Goal: Information Seeking & Learning: Learn about a topic

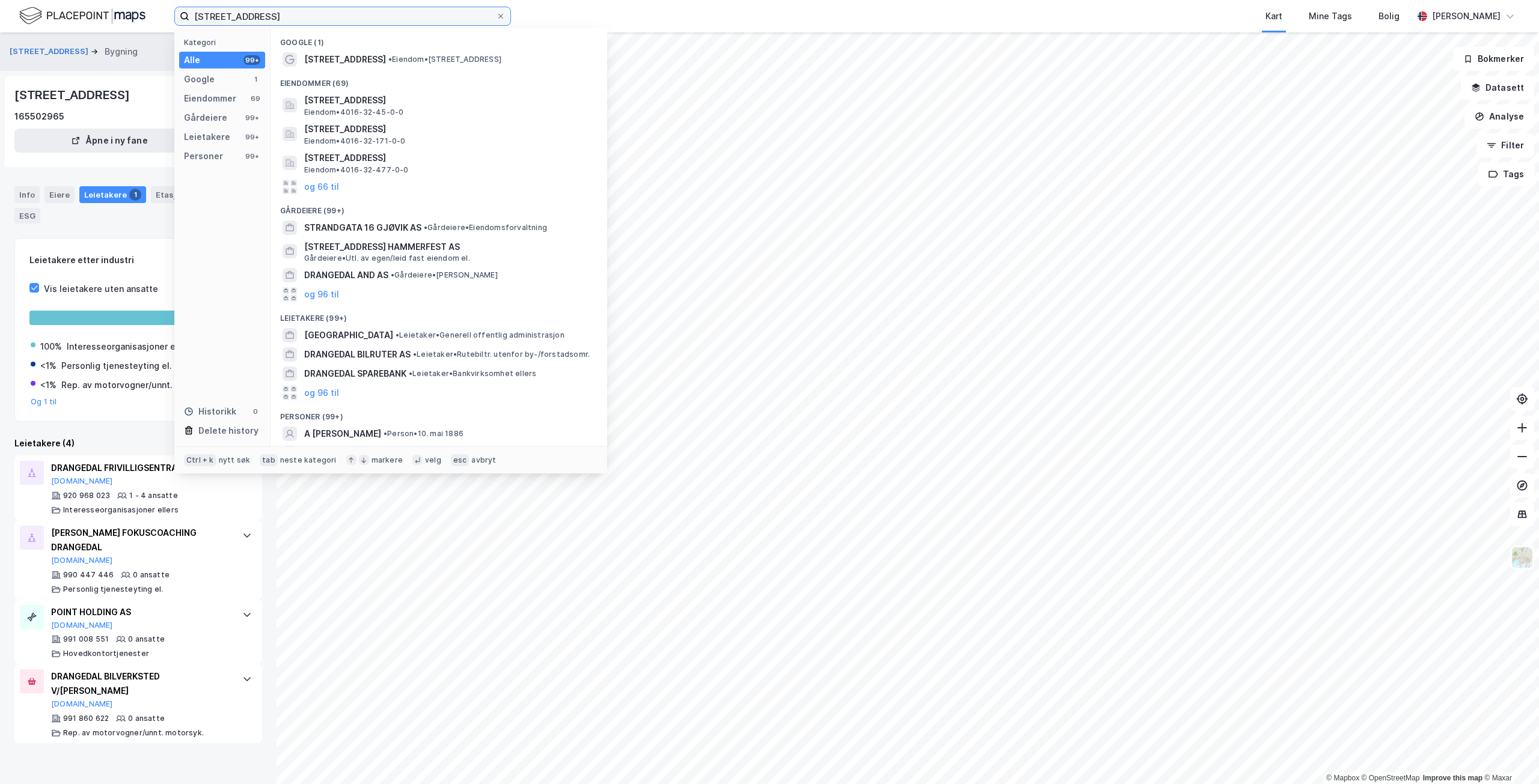
drag, startPoint x: 316, startPoint y: 20, endPoint x: 186, endPoint y: 8, distance: 130.6
click at [186, 8] on label "[STREET_ADDRESS]" at bounding box center [342, 16] width 337 height 19
paste input "[STREET_ADDRESS]"
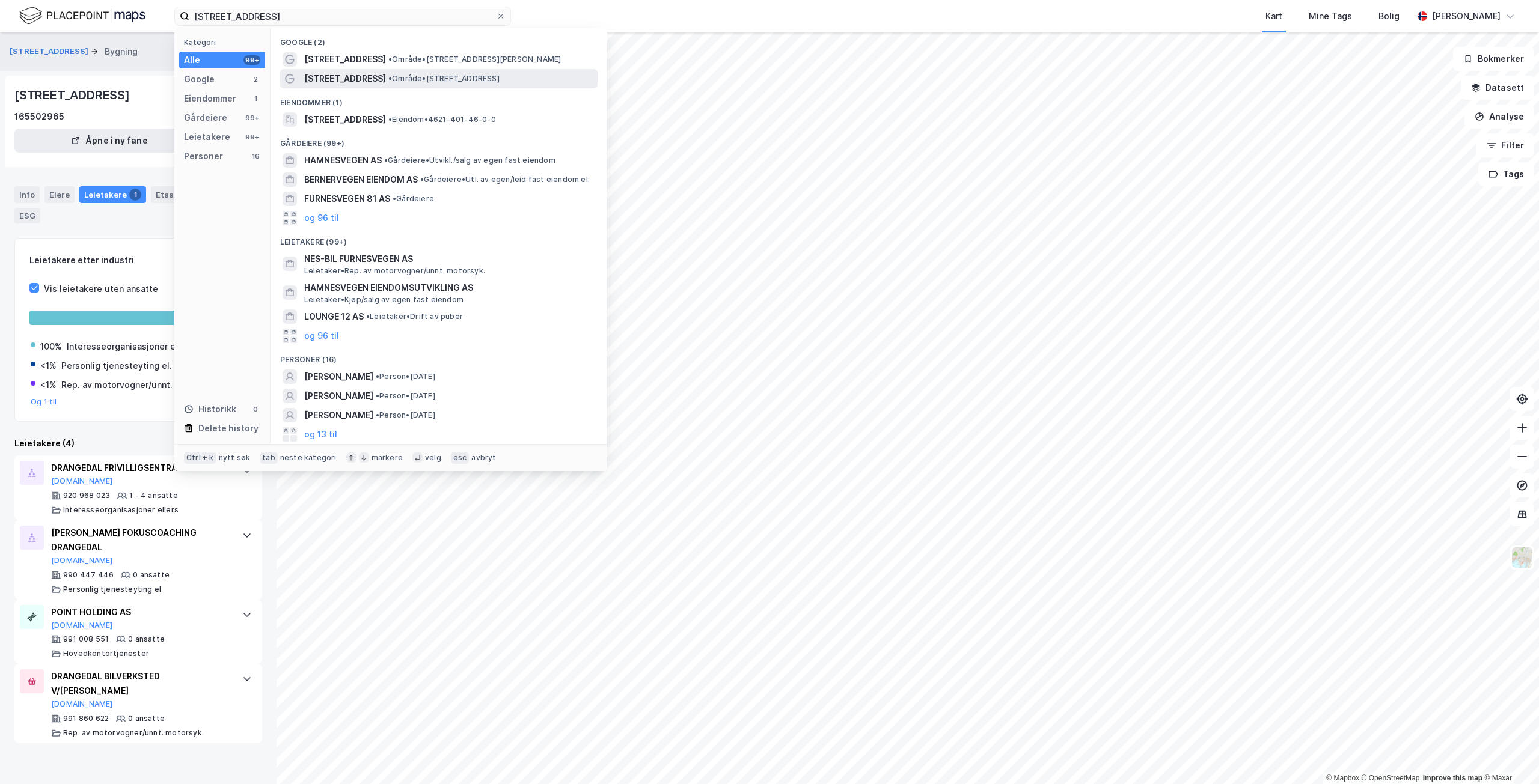
click at [419, 76] on span "• Område • [STREET_ADDRESS]" at bounding box center [444, 79] width 111 height 10
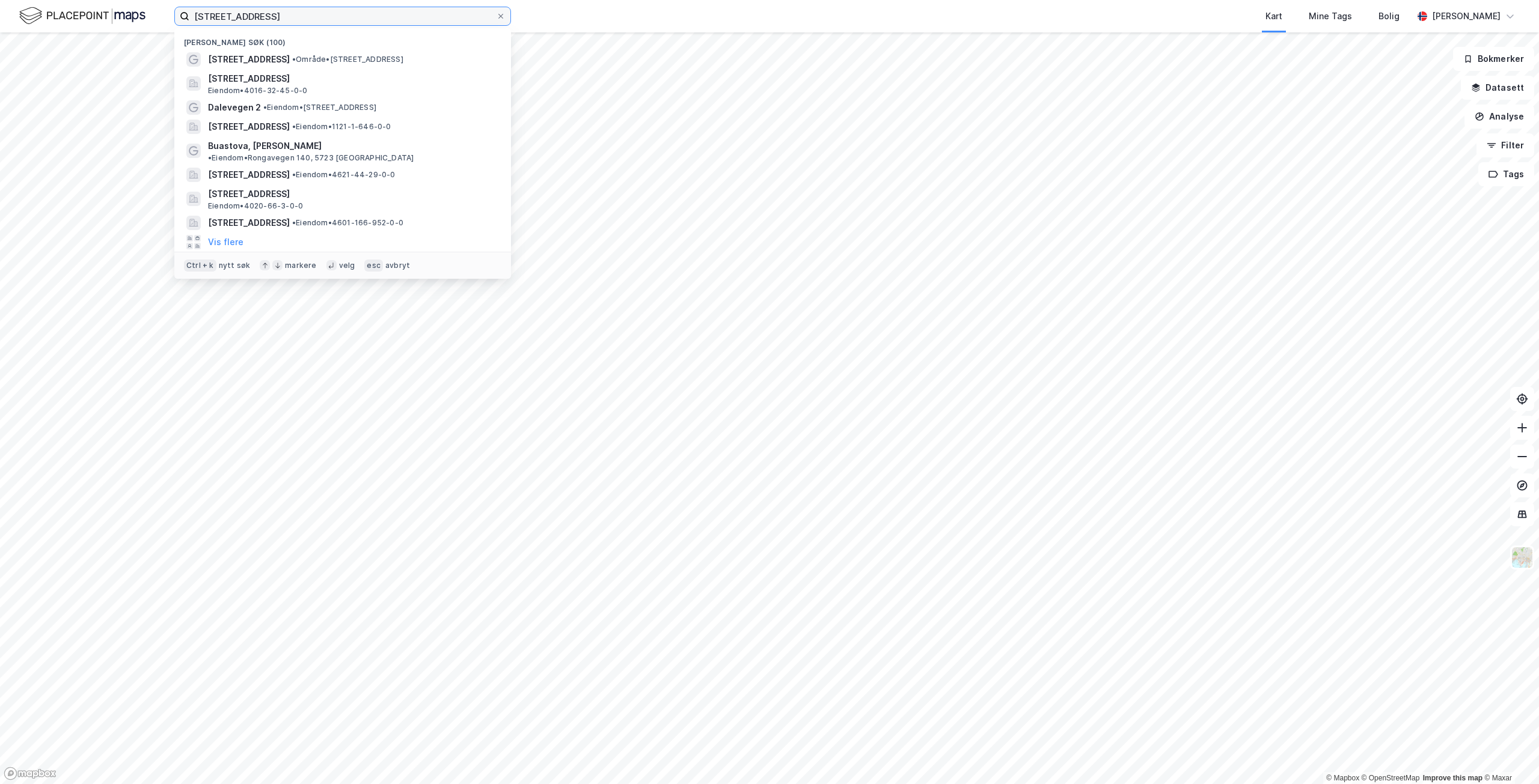
click at [289, 9] on input "[STREET_ADDRESS]" at bounding box center [342, 16] width 307 height 18
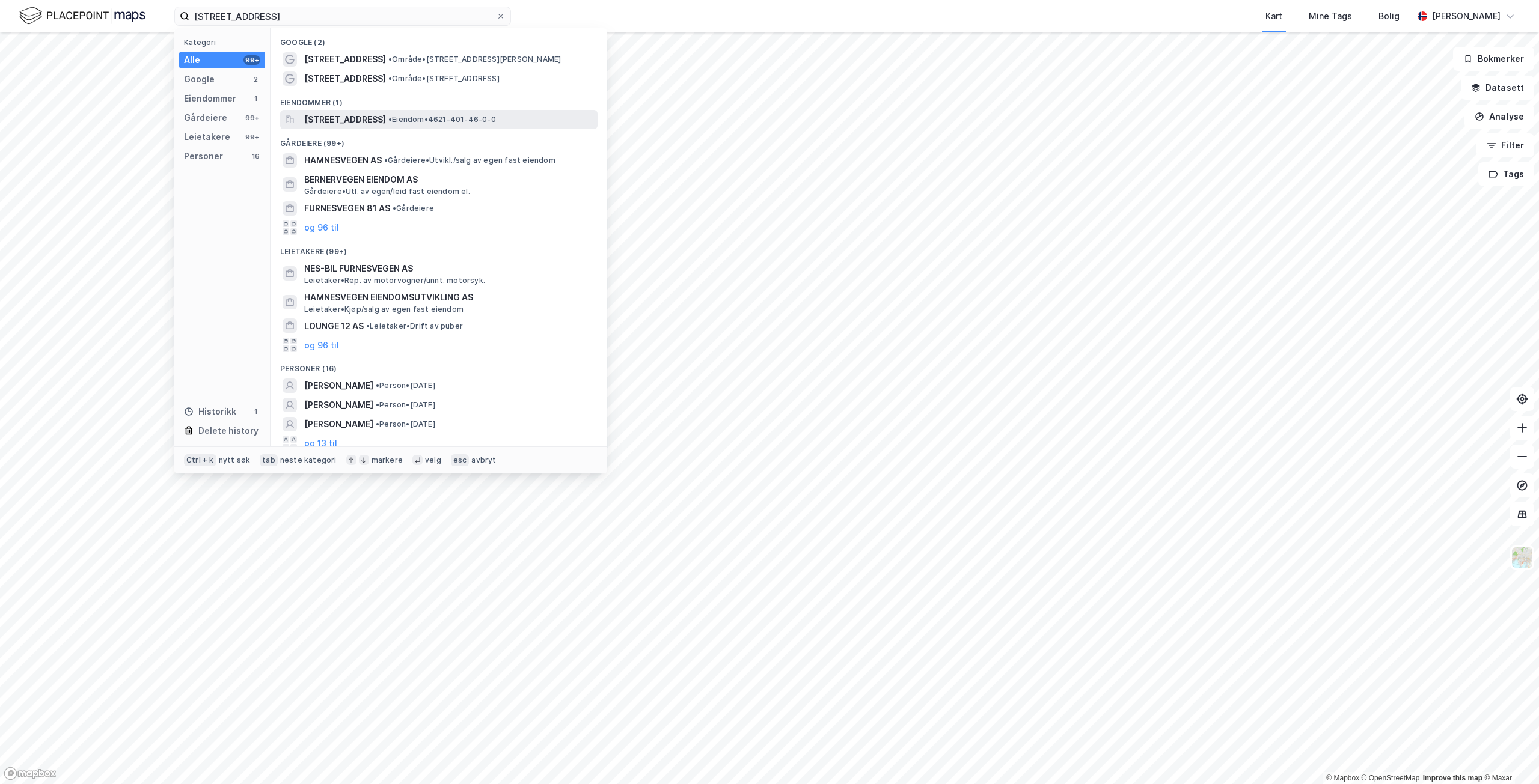
click at [386, 115] on span "[STREET_ADDRESS]" at bounding box center [345, 120] width 81 height 15
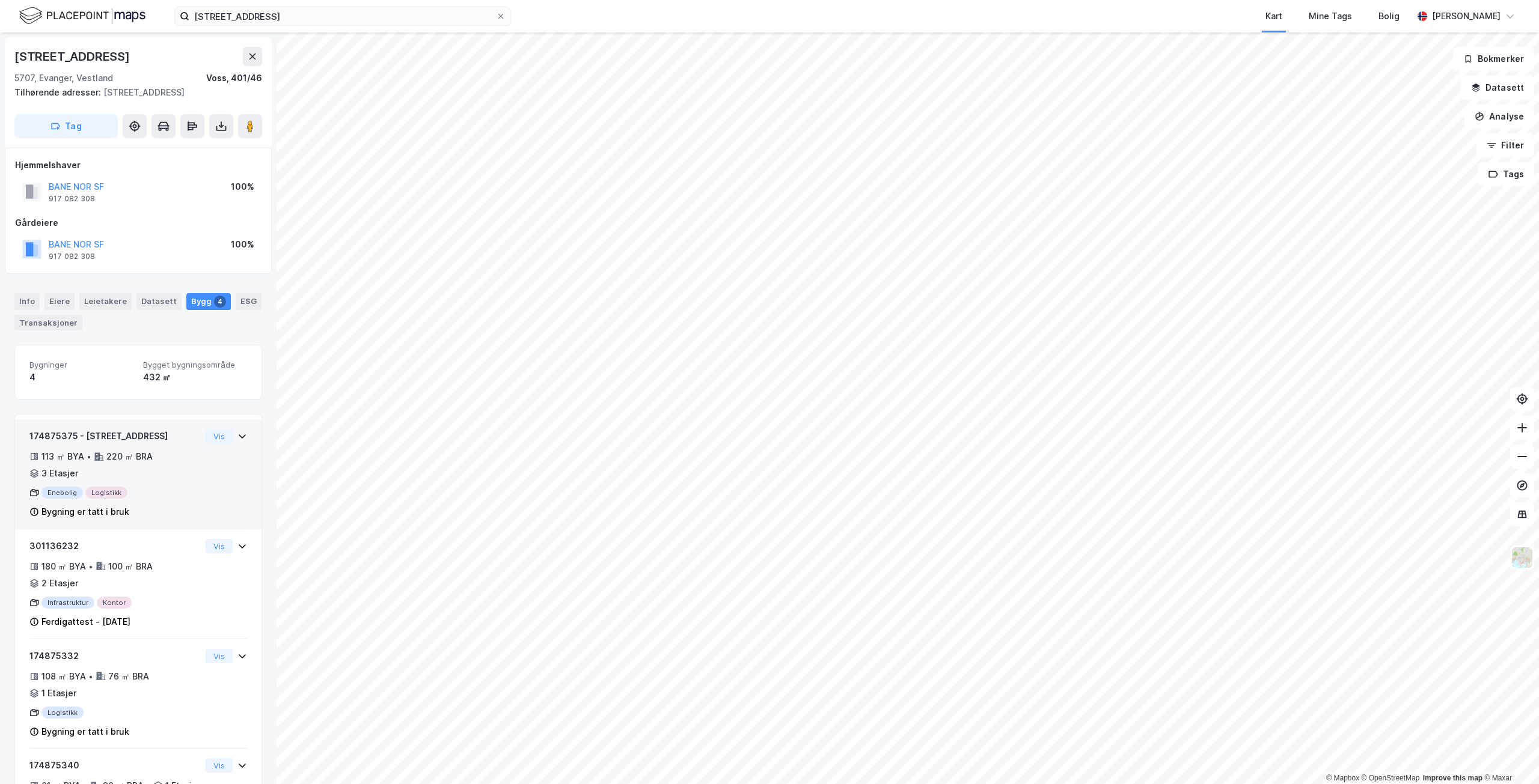
click at [144, 449] on div "220 ㎡ BRA" at bounding box center [129, 457] width 46 height 15
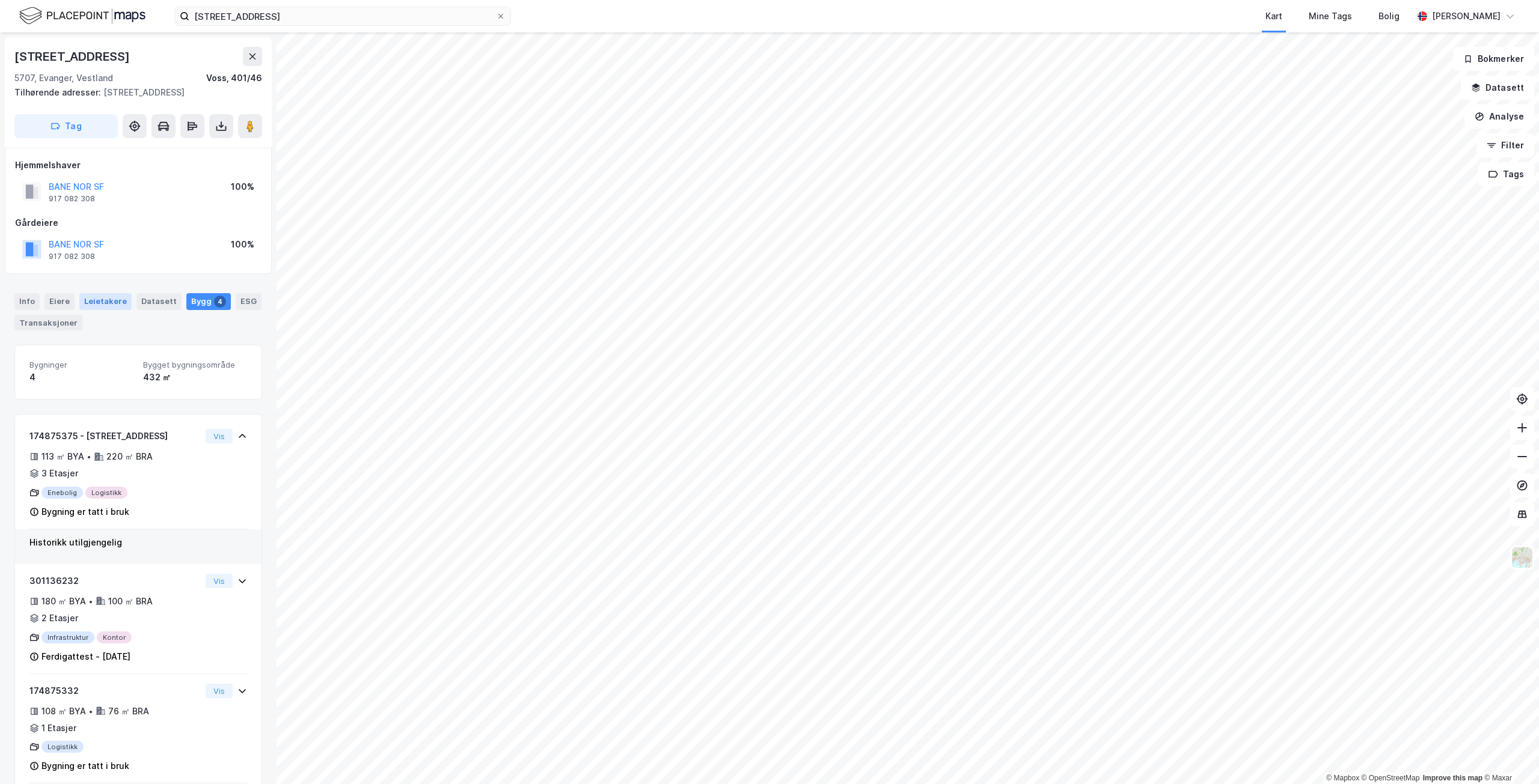
click at [114, 302] on div "Leietakere" at bounding box center [105, 302] width 53 height 16
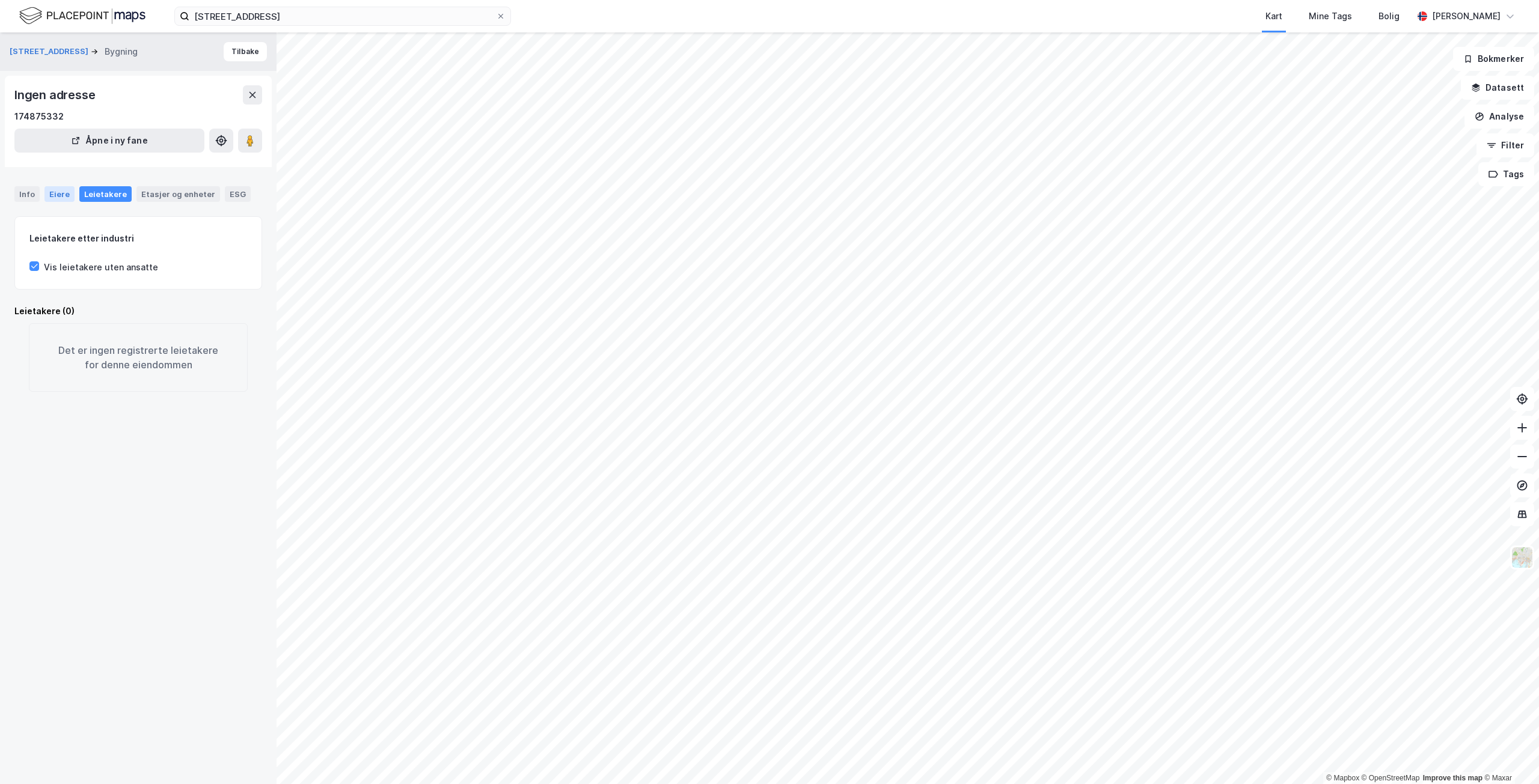
click at [68, 192] on div "Eiere" at bounding box center [59, 193] width 30 height 16
click at [19, 191] on div "Info" at bounding box center [27, 193] width 26 height 16
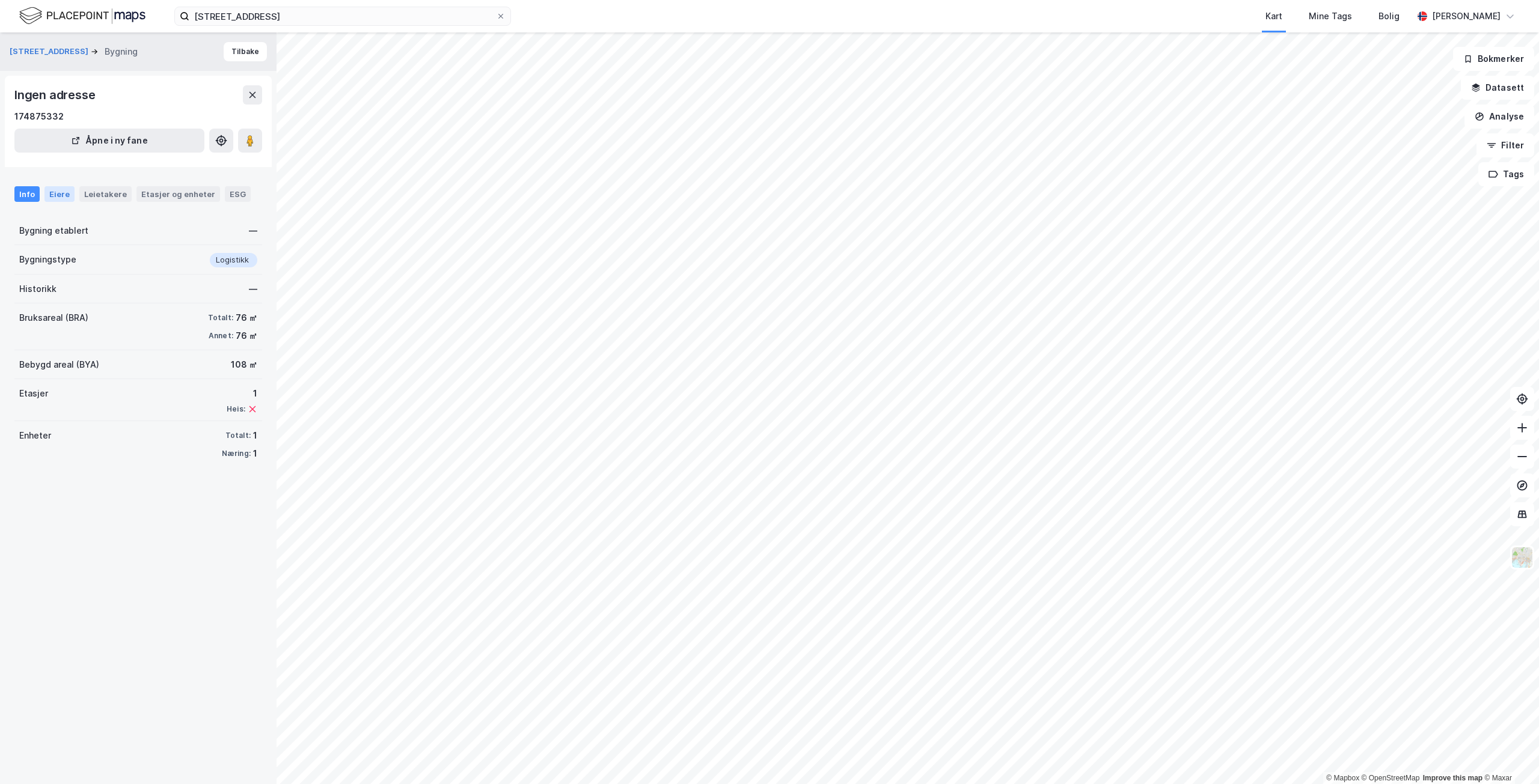
click at [49, 191] on div "Eiere" at bounding box center [59, 193] width 30 height 16
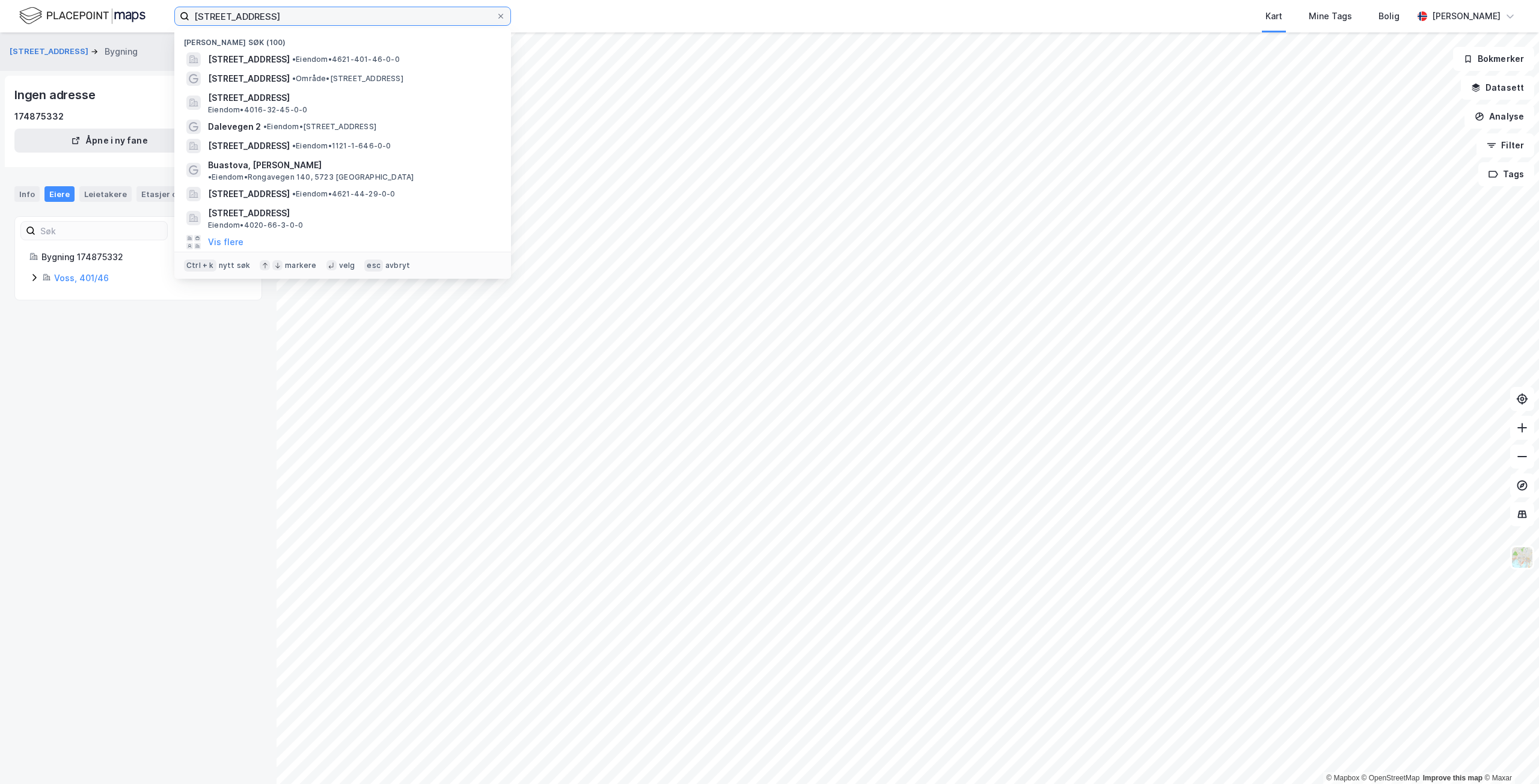
drag, startPoint x: 294, startPoint y: 15, endPoint x: 167, endPoint y: 14, distance: 127.0
click at [167, 14] on div "[STREET_ADDRESS] Nylige søk (100) [STREET_ADDRESS] • Eiendom • 4621-401-46-0-0 …" at bounding box center [770, 16] width 1539 height 32
paste input "[STREET_ADDRESS]"
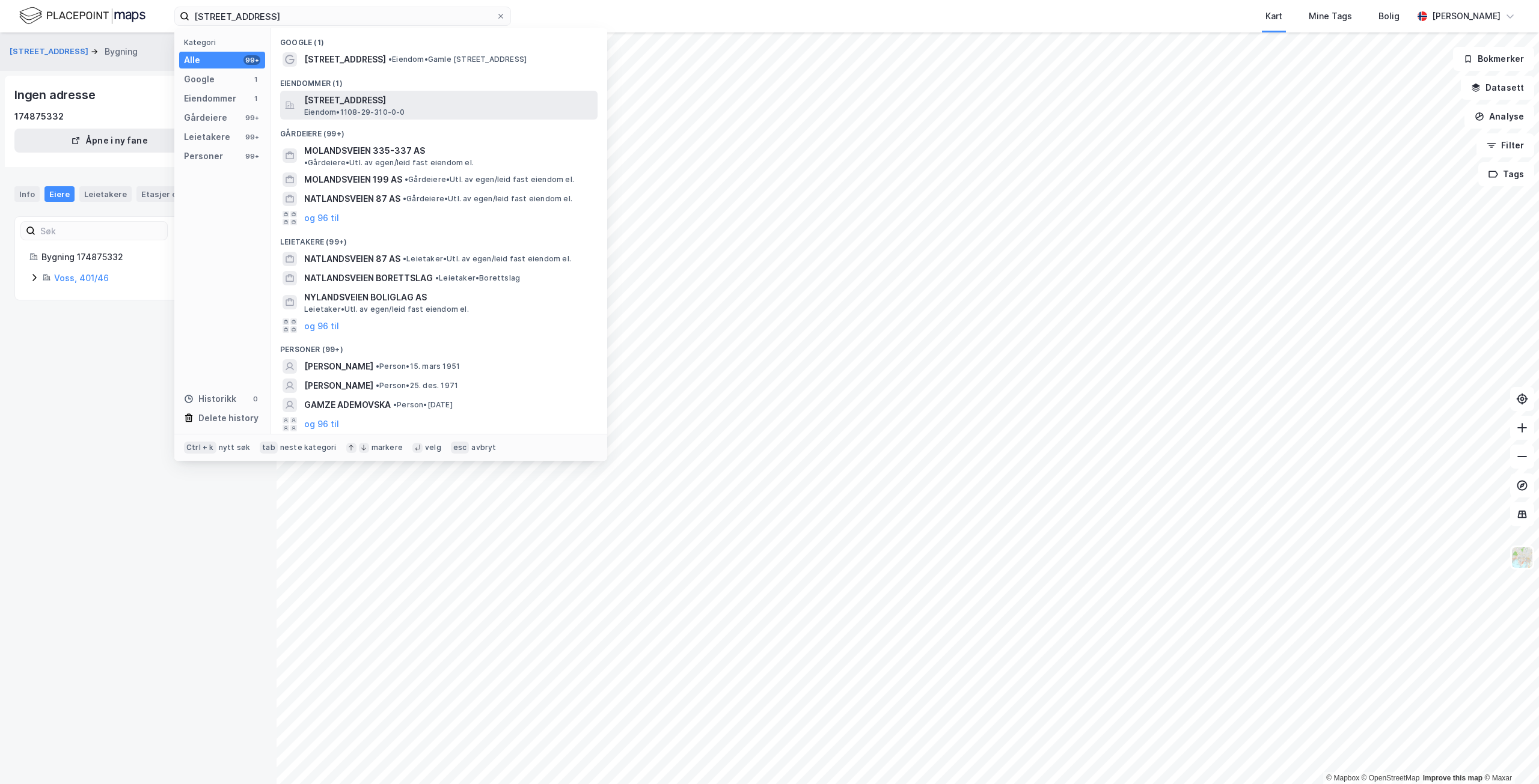
click at [452, 104] on span "[STREET_ADDRESS]" at bounding box center [449, 100] width 289 height 15
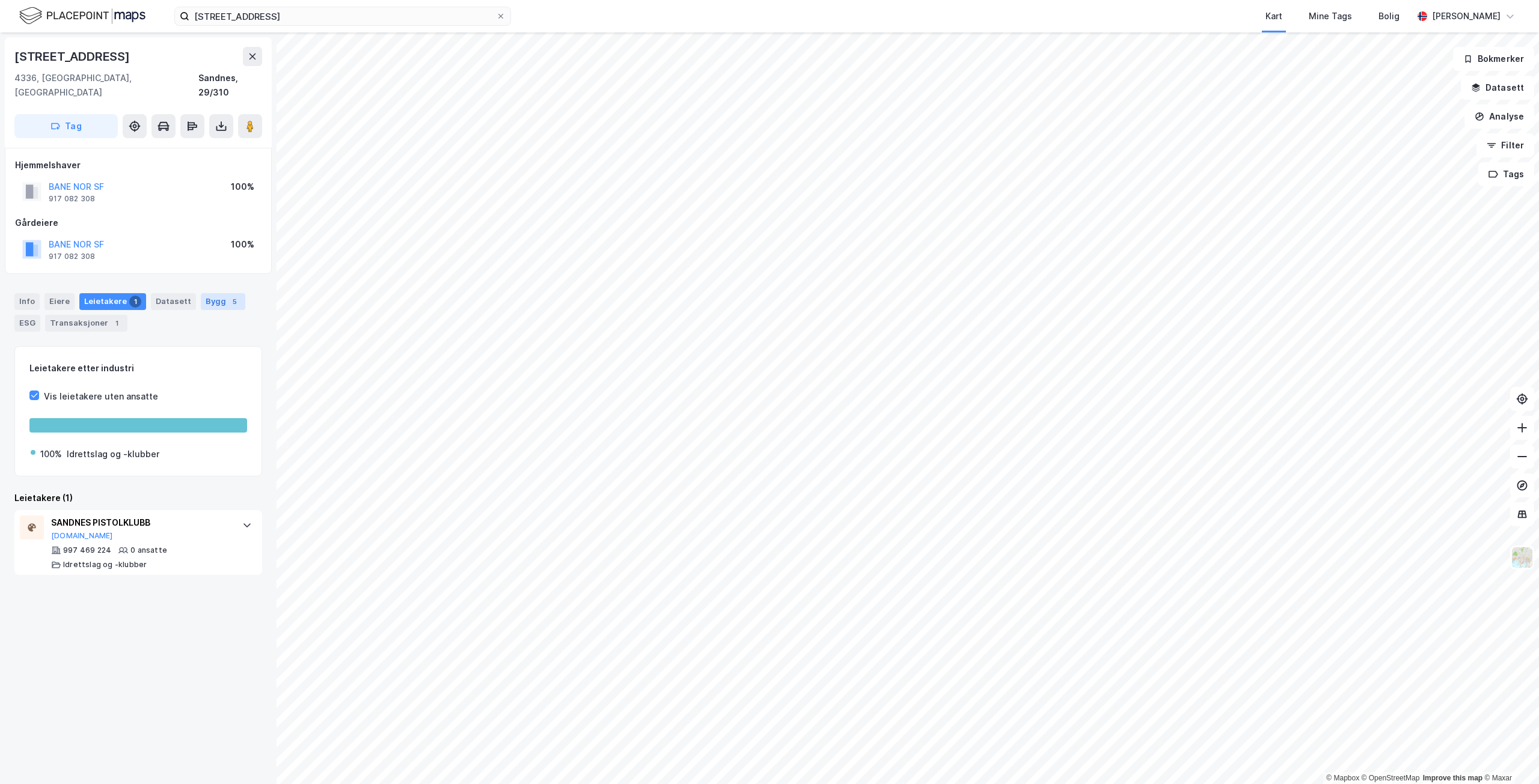
click at [229, 295] on div "5" at bounding box center [235, 301] width 12 height 12
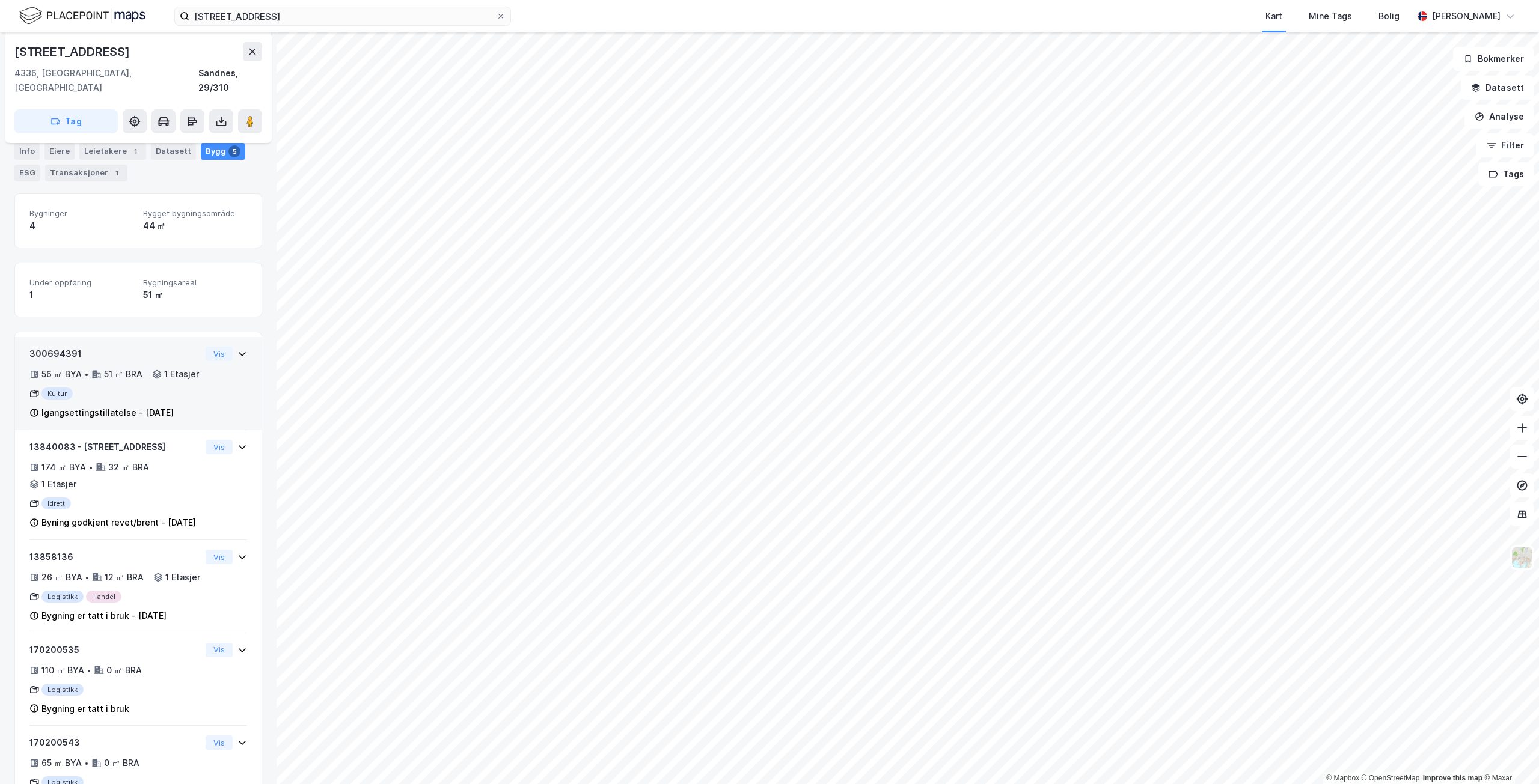
scroll to position [180, 0]
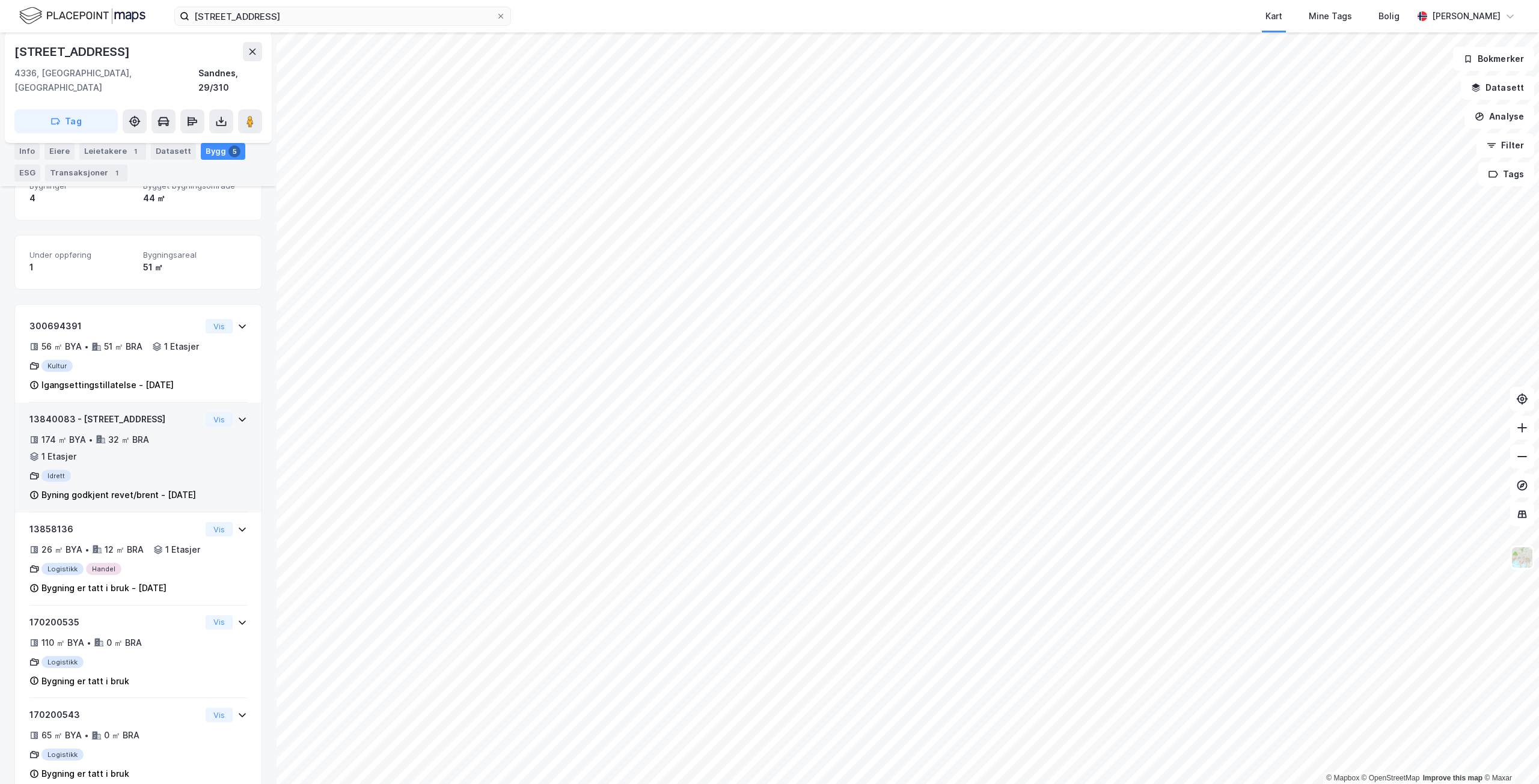
click at [162, 482] on div "Idrett" at bounding box center [115, 476] width 171 height 12
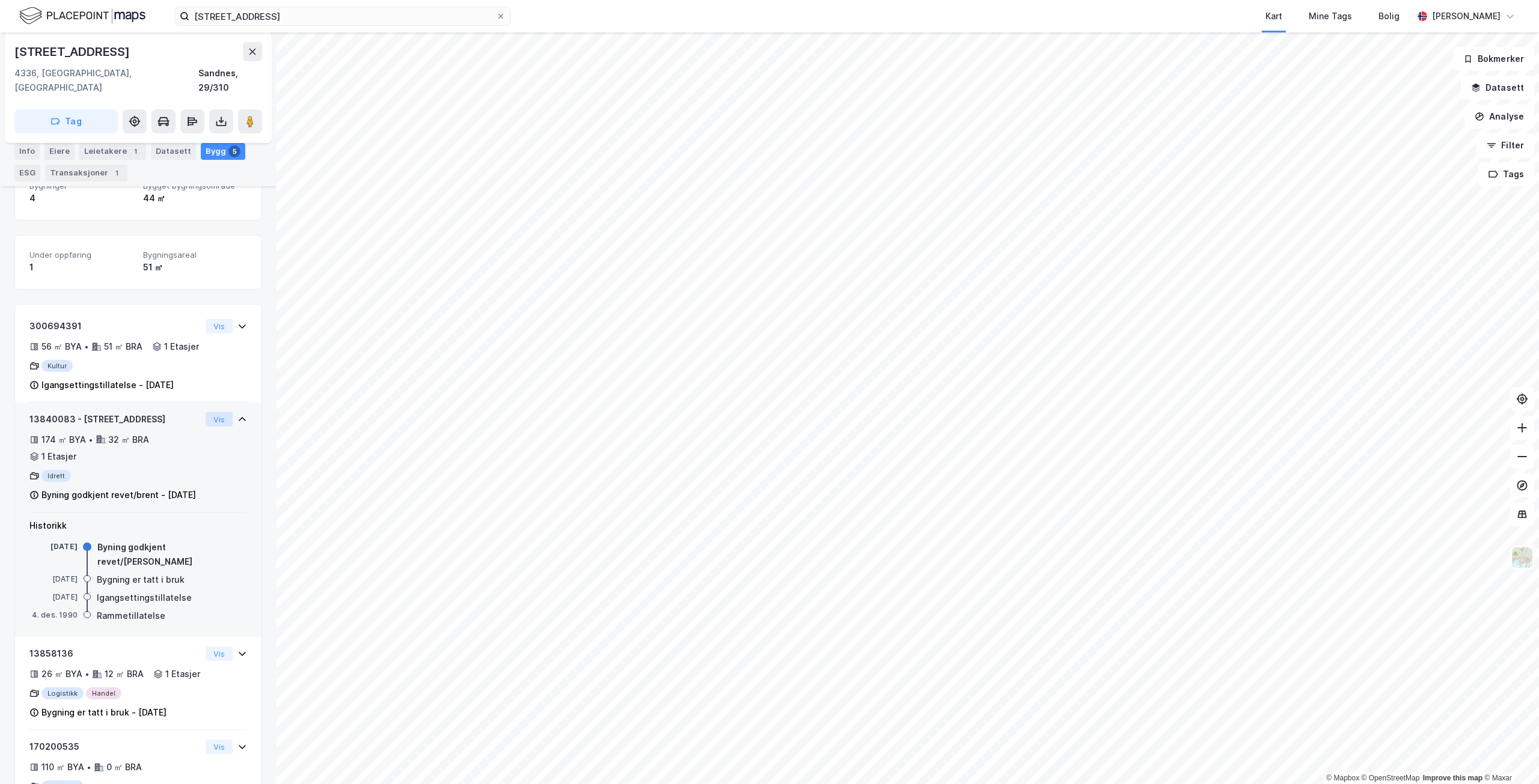
click at [208, 427] on button "Vis" at bounding box center [219, 420] width 27 height 15
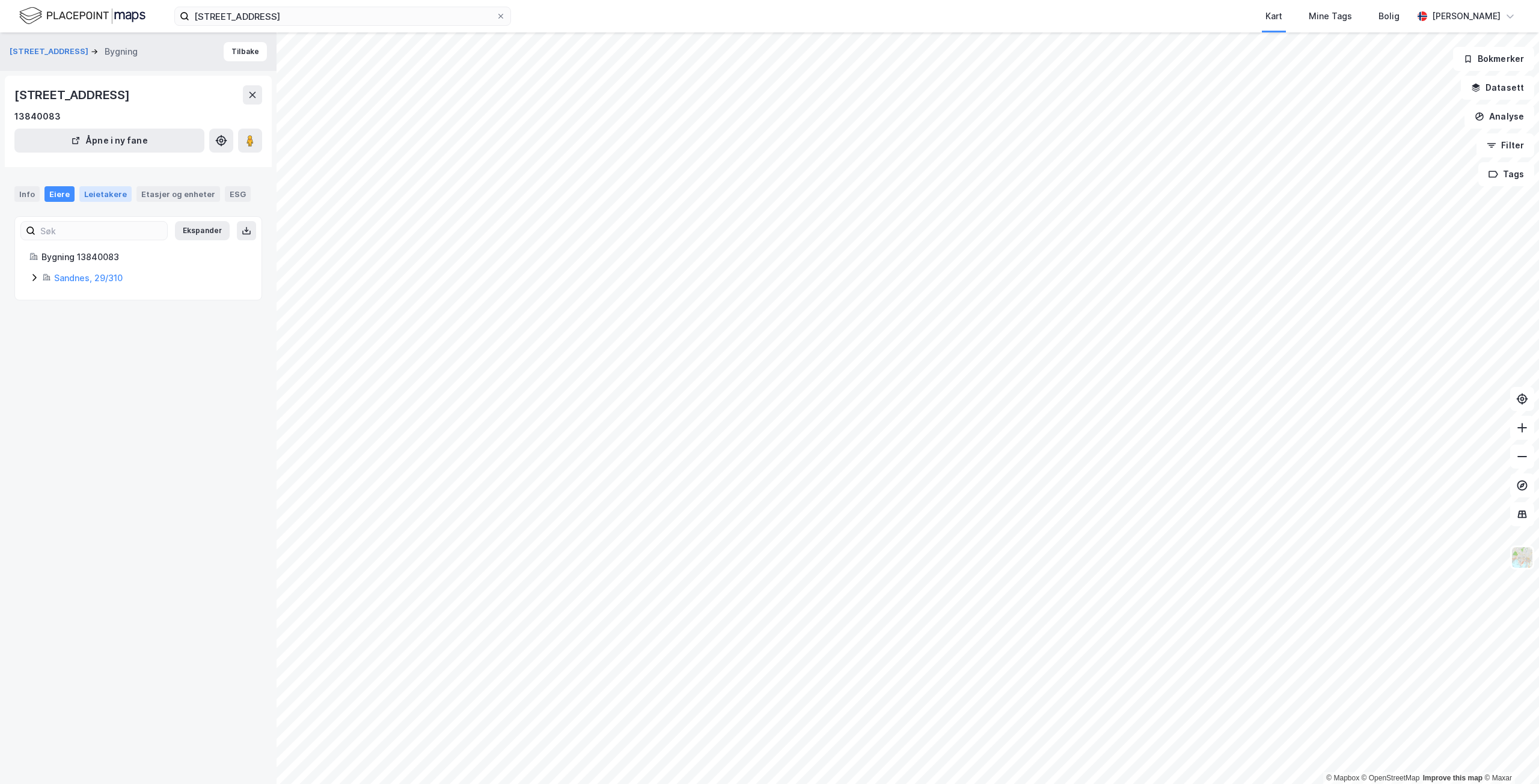
click at [107, 202] on div "Leietakere" at bounding box center [105, 193] width 53 height 16
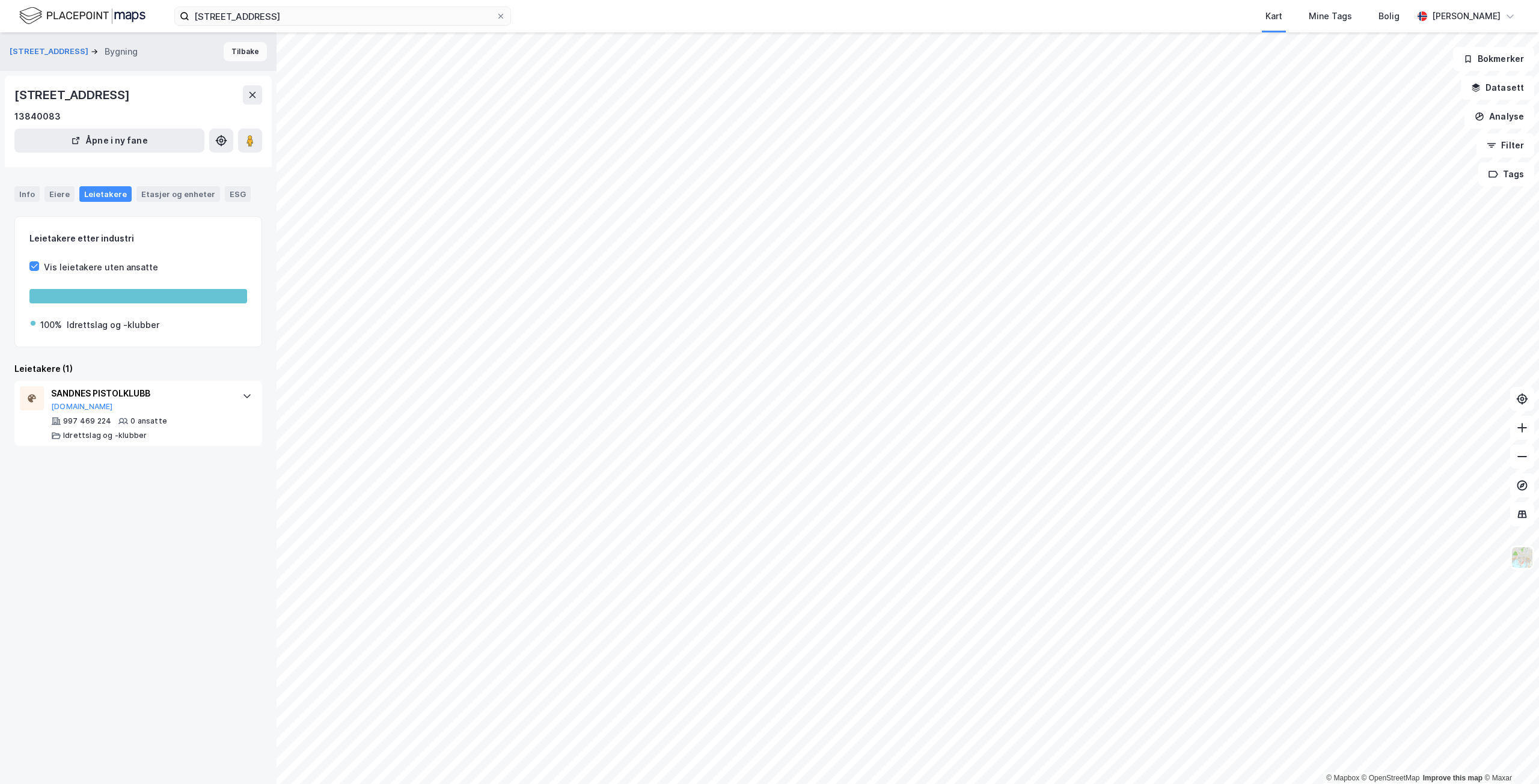
click at [233, 50] on button "Tilbake" at bounding box center [245, 51] width 44 height 19
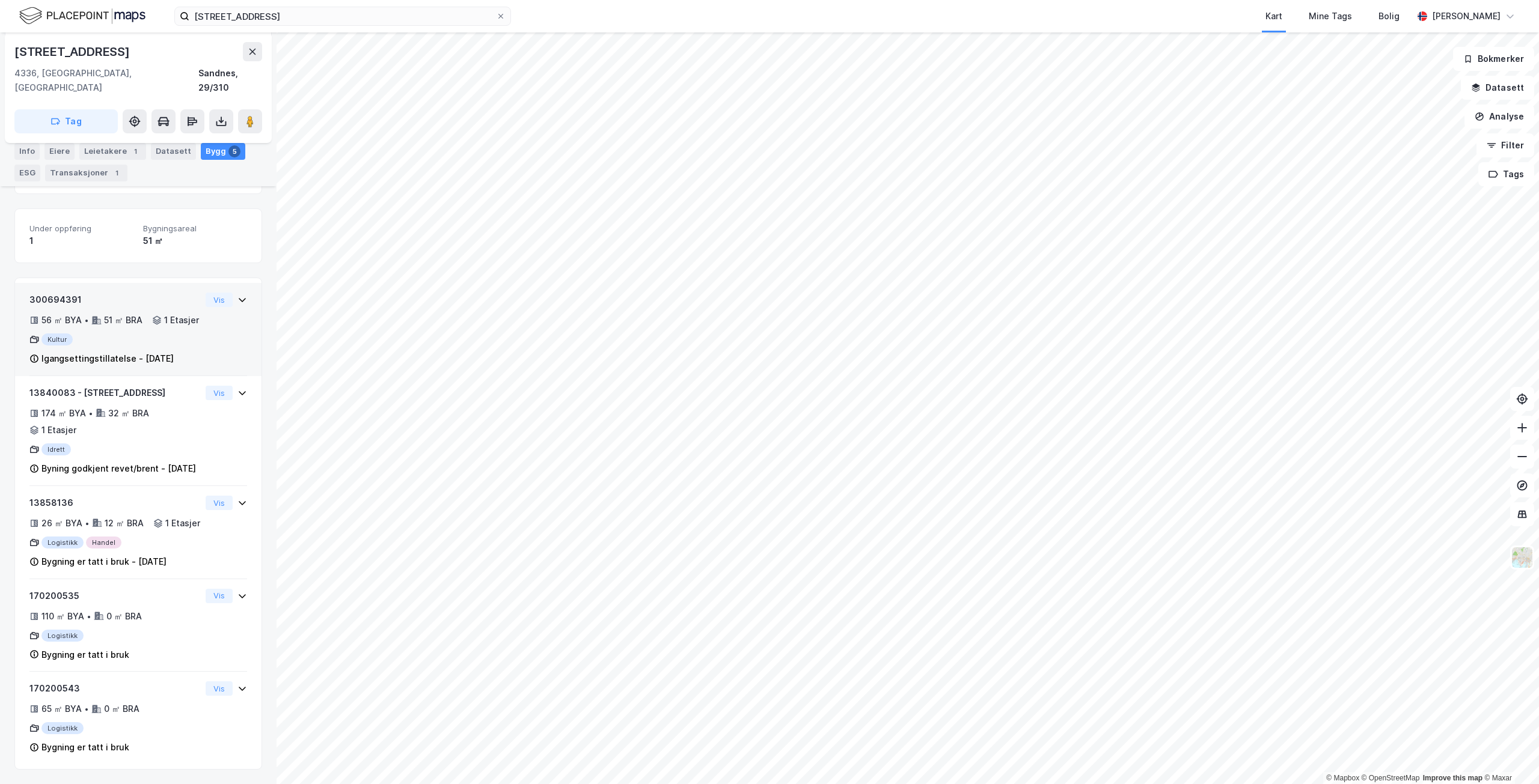
scroll to position [255, 0]
click at [151, 406] on div "174 ㎡ BYA • 32 ㎡ BRA • 1 Etasjer" at bounding box center [115, 422] width 171 height 31
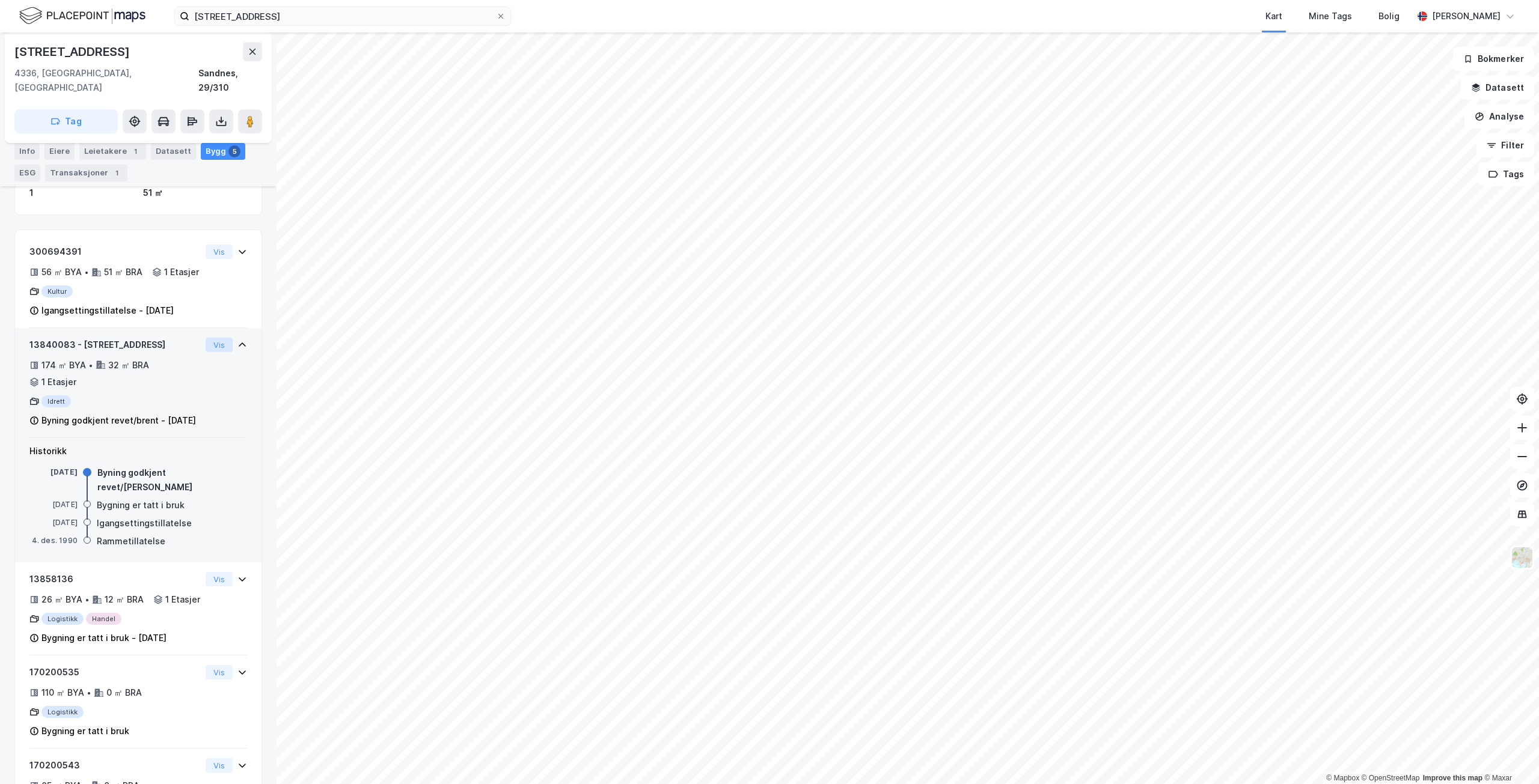
click at [213, 352] on button "Vis" at bounding box center [219, 346] width 27 height 15
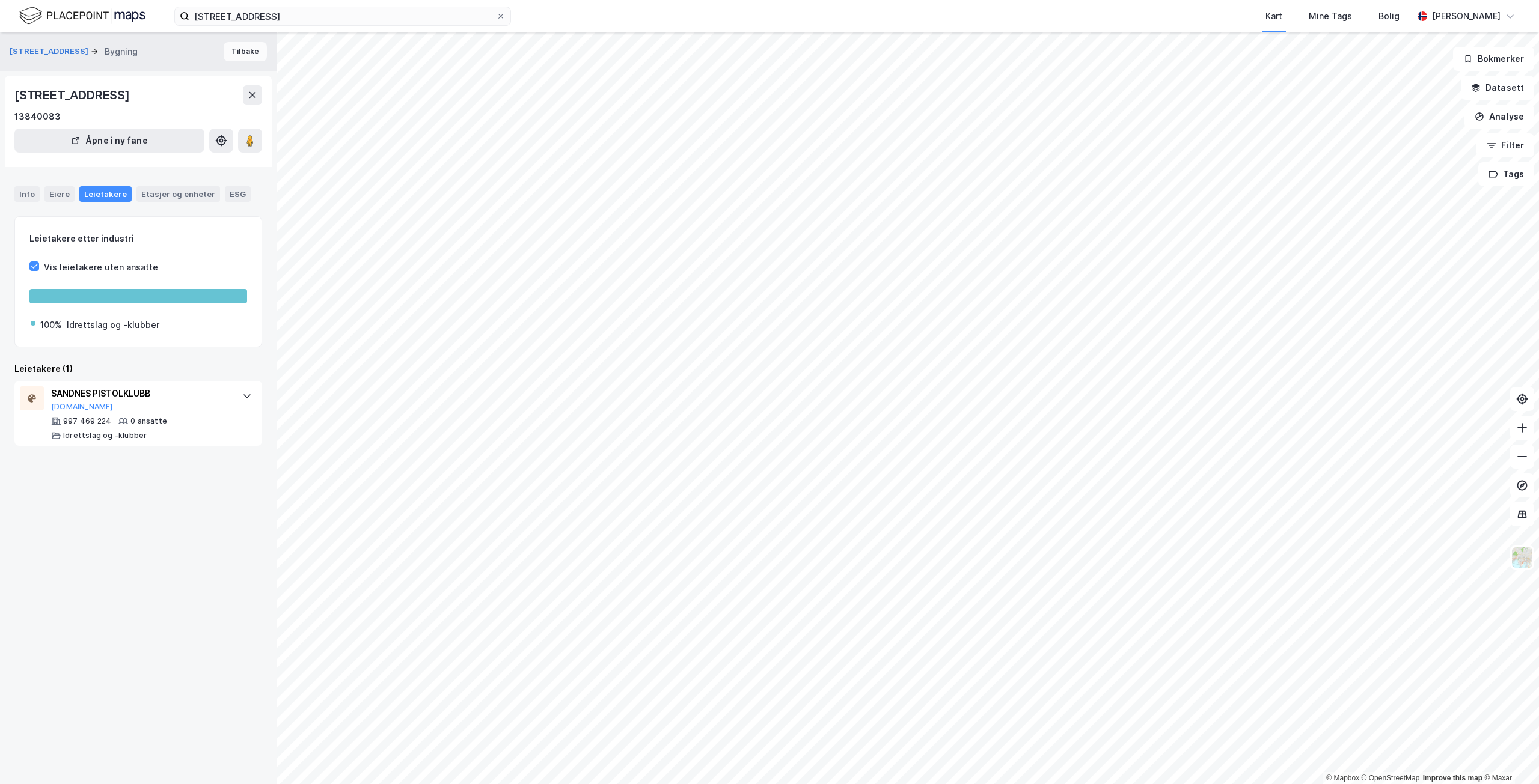
click at [250, 54] on button "Tilbake" at bounding box center [245, 51] width 44 height 19
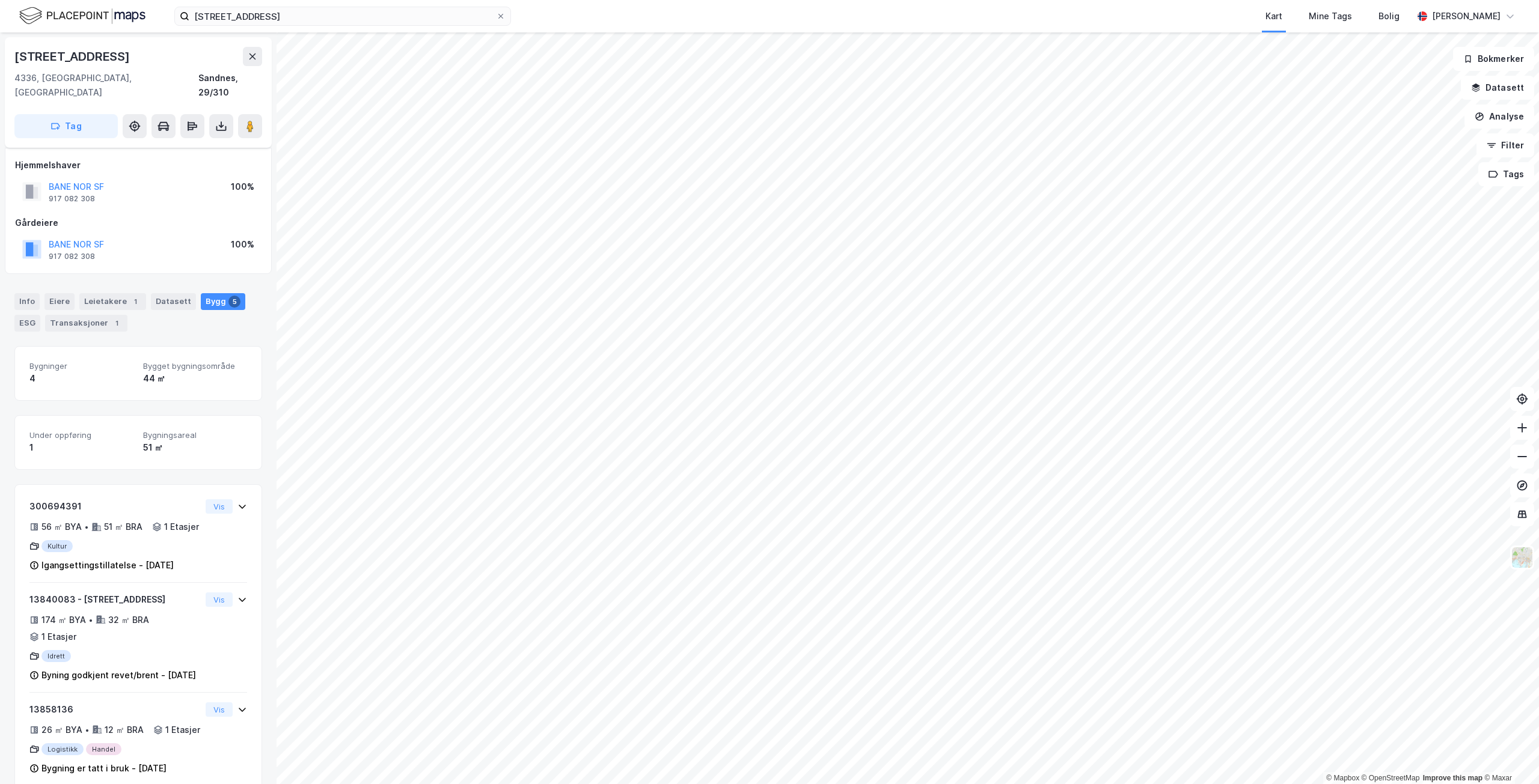
scroll to position [255, 0]
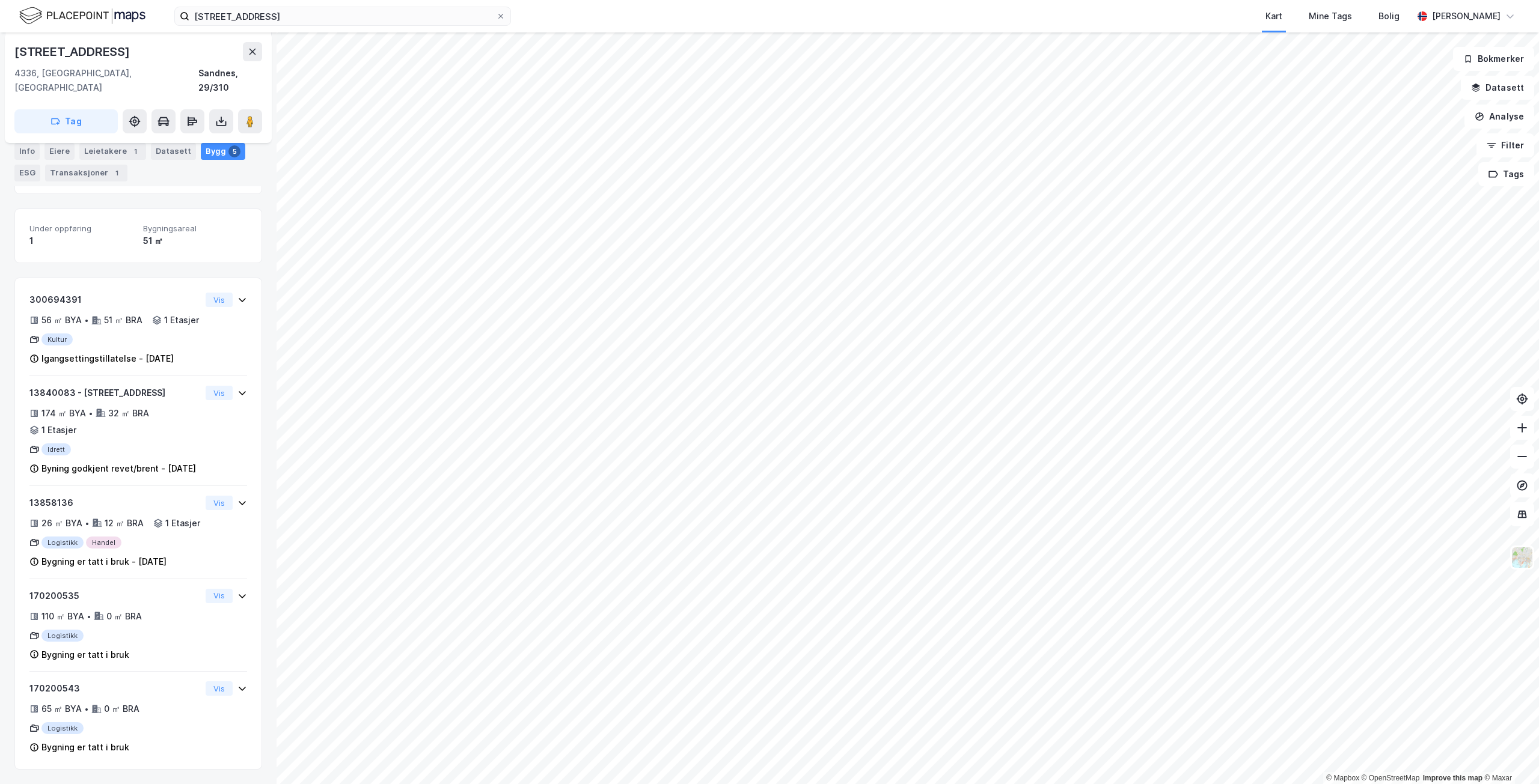
click at [88, 50] on div "[STREET_ADDRESS]" at bounding box center [73, 51] width 118 height 19
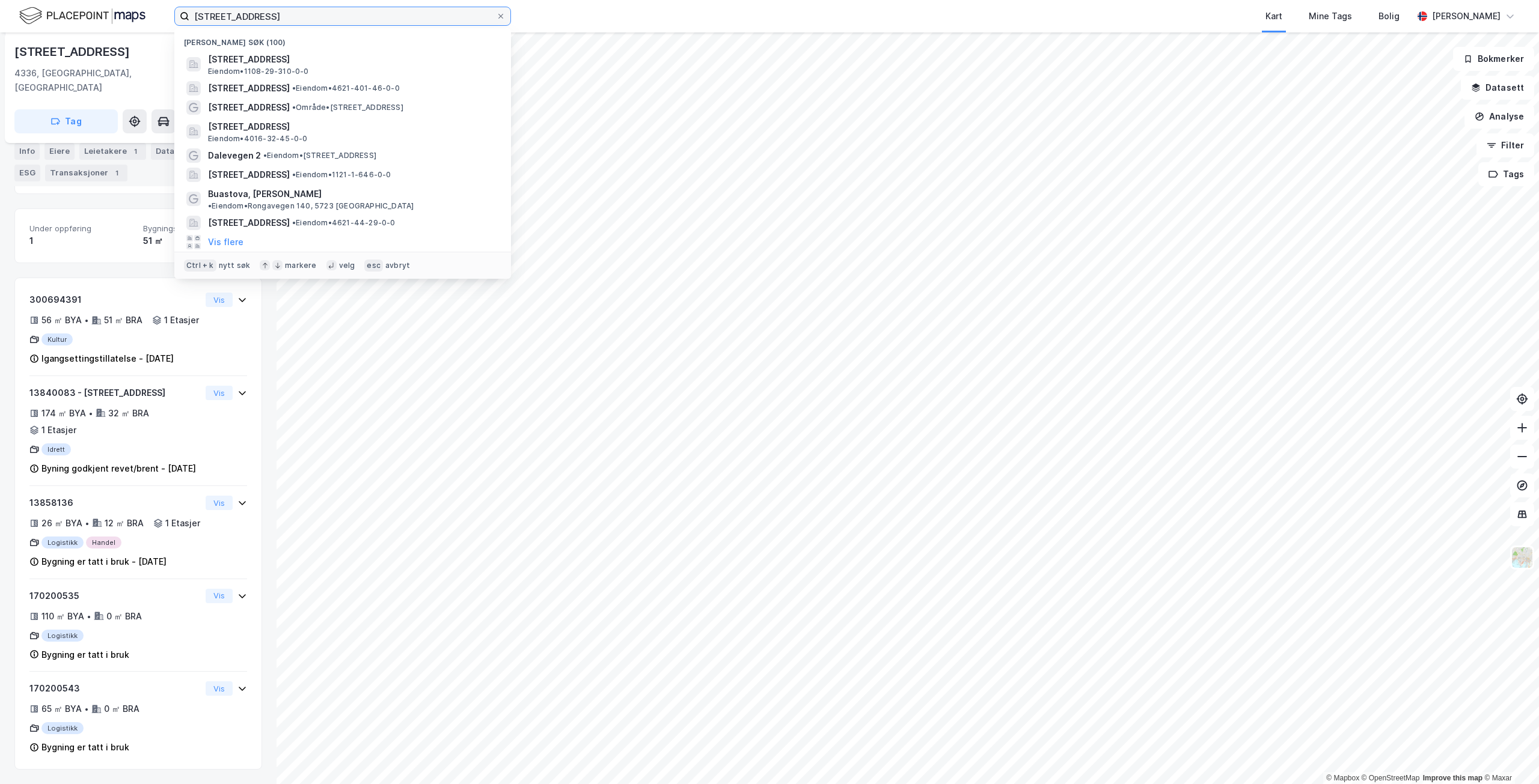
drag, startPoint x: 294, startPoint y: 12, endPoint x: 170, endPoint y: 7, distance: 124.1
click at [170, 7] on div "Gamle [STREET_ADDRESS] [GEOGRAPHIC_DATA] søk (100) [STREET_ADDRESS], [GEOGRAPHI…" at bounding box center [770, 16] width 1539 height 32
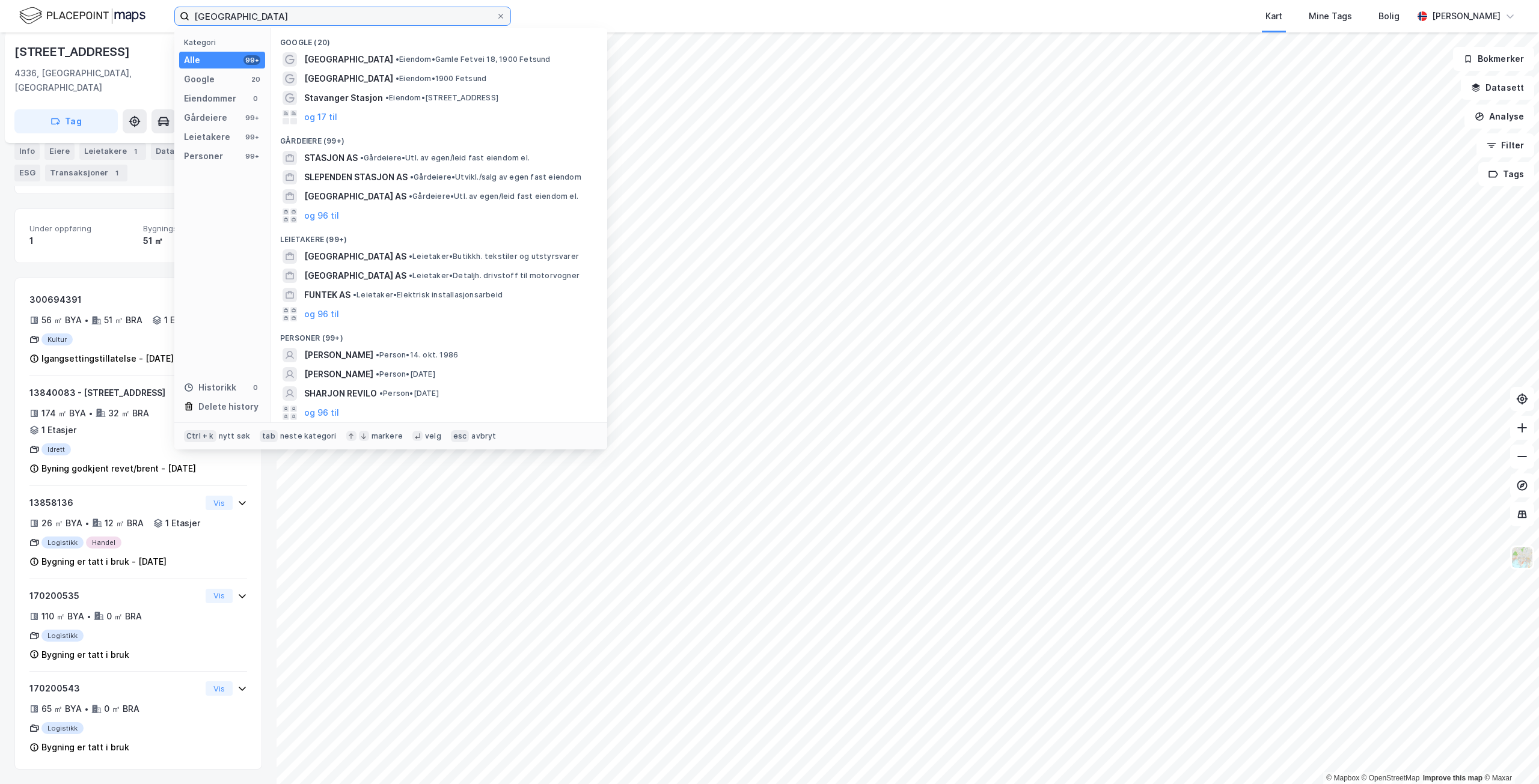
click at [204, 14] on input "[GEOGRAPHIC_DATA]" at bounding box center [342, 16] width 307 height 18
click at [217, 19] on input "[GEOGRAPHIC_DATA]" at bounding box center [342, 16] width 307 height 18
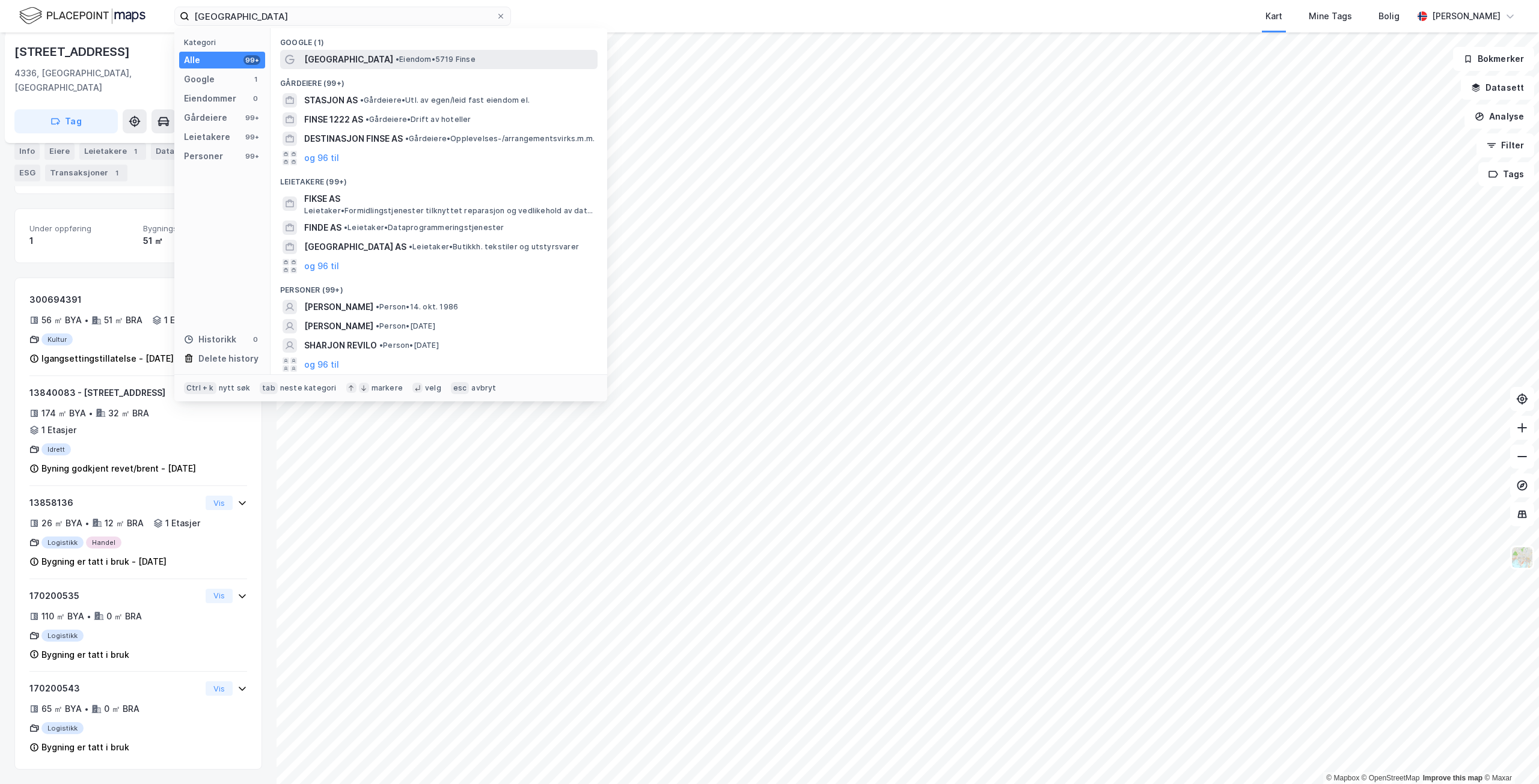
click at [436, 58] on span "• Eiendom • 5719 Finse" at bounding box center [435, 59] width 80 height 10
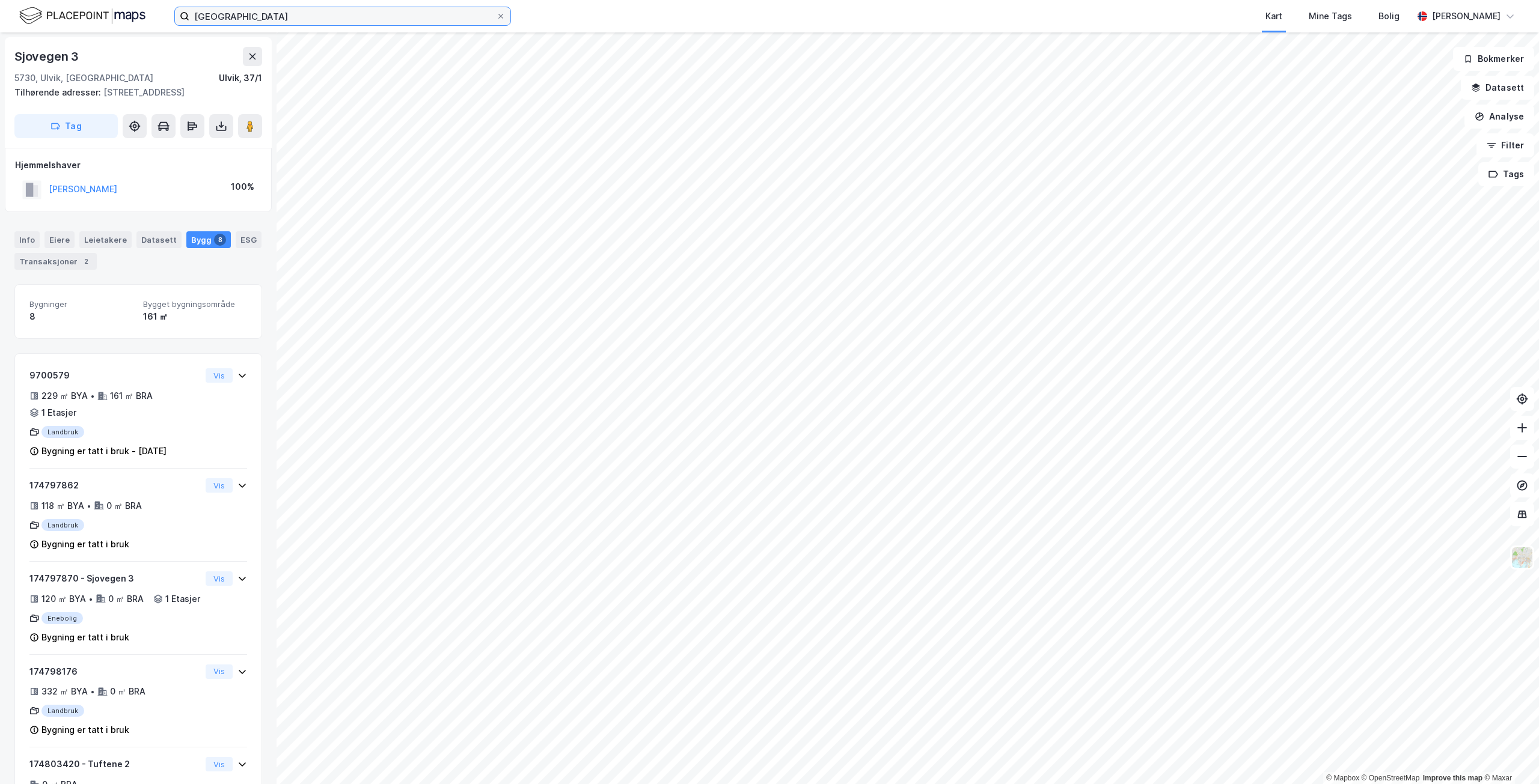
click at [333, 13] on input "[GEOGRAPHIC_DATA]" at bounding box center [342, 16] width 307 height 18
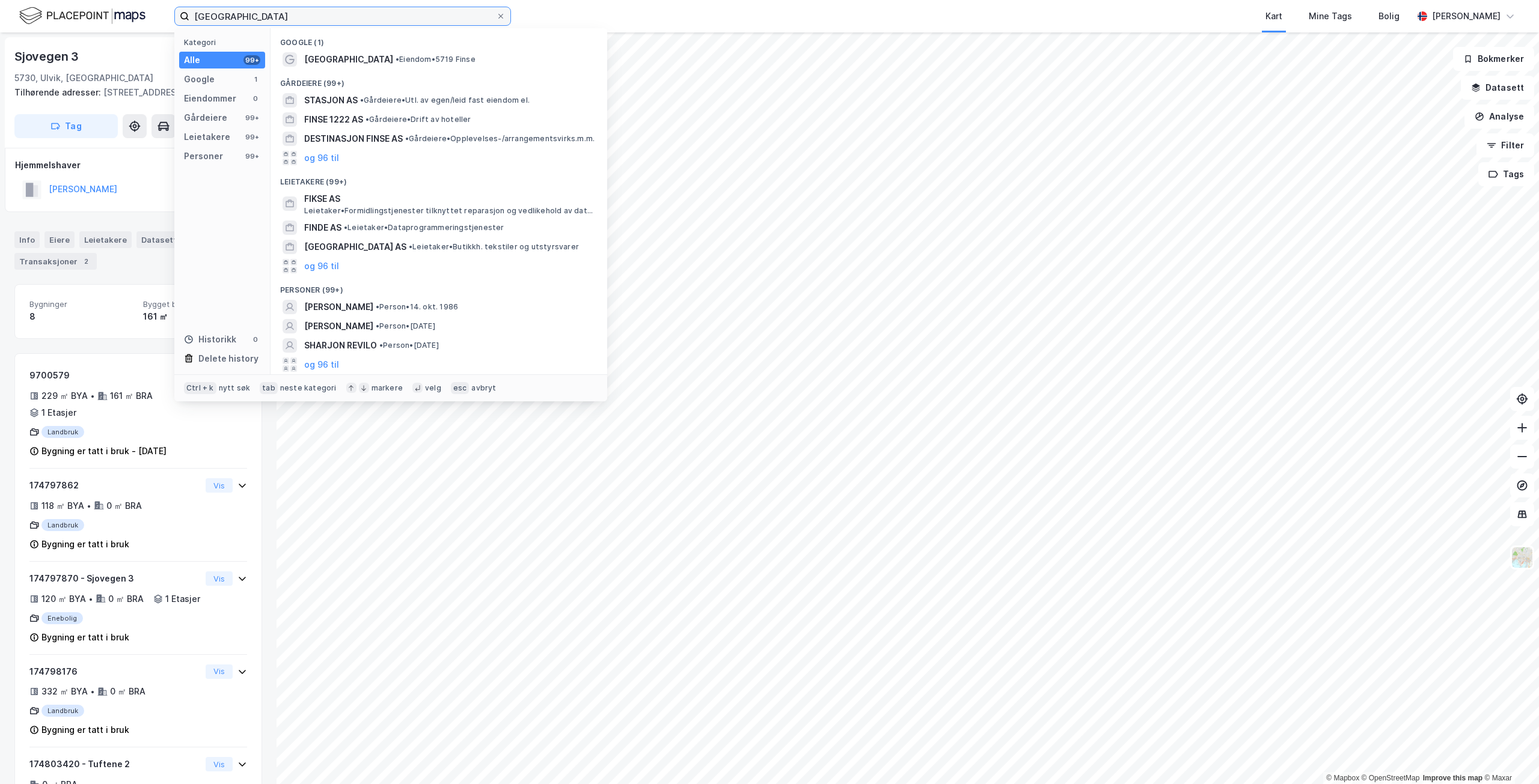
drag, startPoint x: 142, startPoint y: 14, endPoint x: 136, endPoint y: 12, distance: 6.3
click at [136, 12] on div "Finse stasjon Kategori Alle 99+ Google 1 Eiendommer 0 Gårdeiere 99+ Leietakere …" at bounding box center [770, 16] width 1539 height 32
paste input "Rallarvegen 2657"
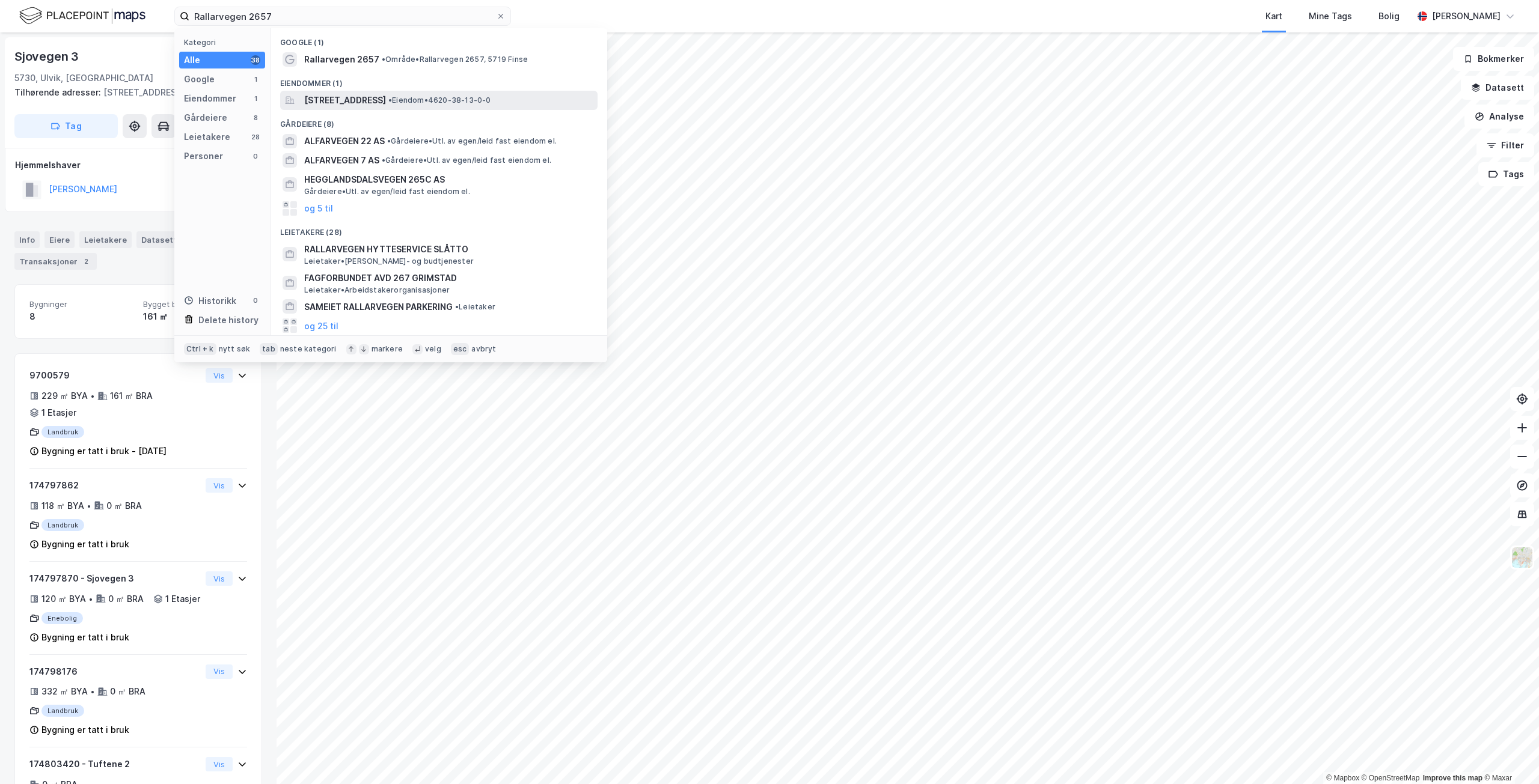
click at [386, 101] on span "[STREET_ADDRESS]" at bounding box center [345, 100] width 81 height 15
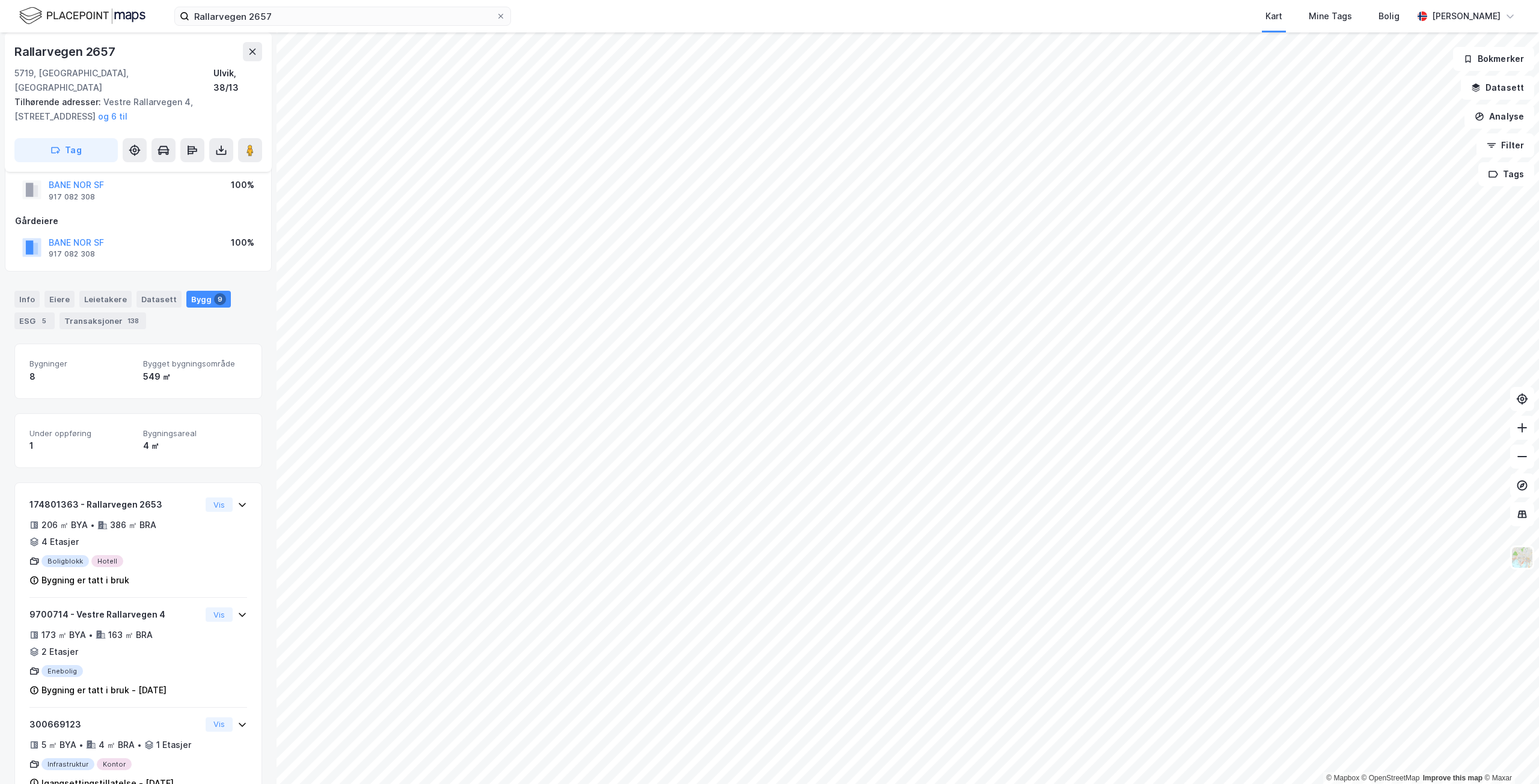
scroll to position [60, 0]
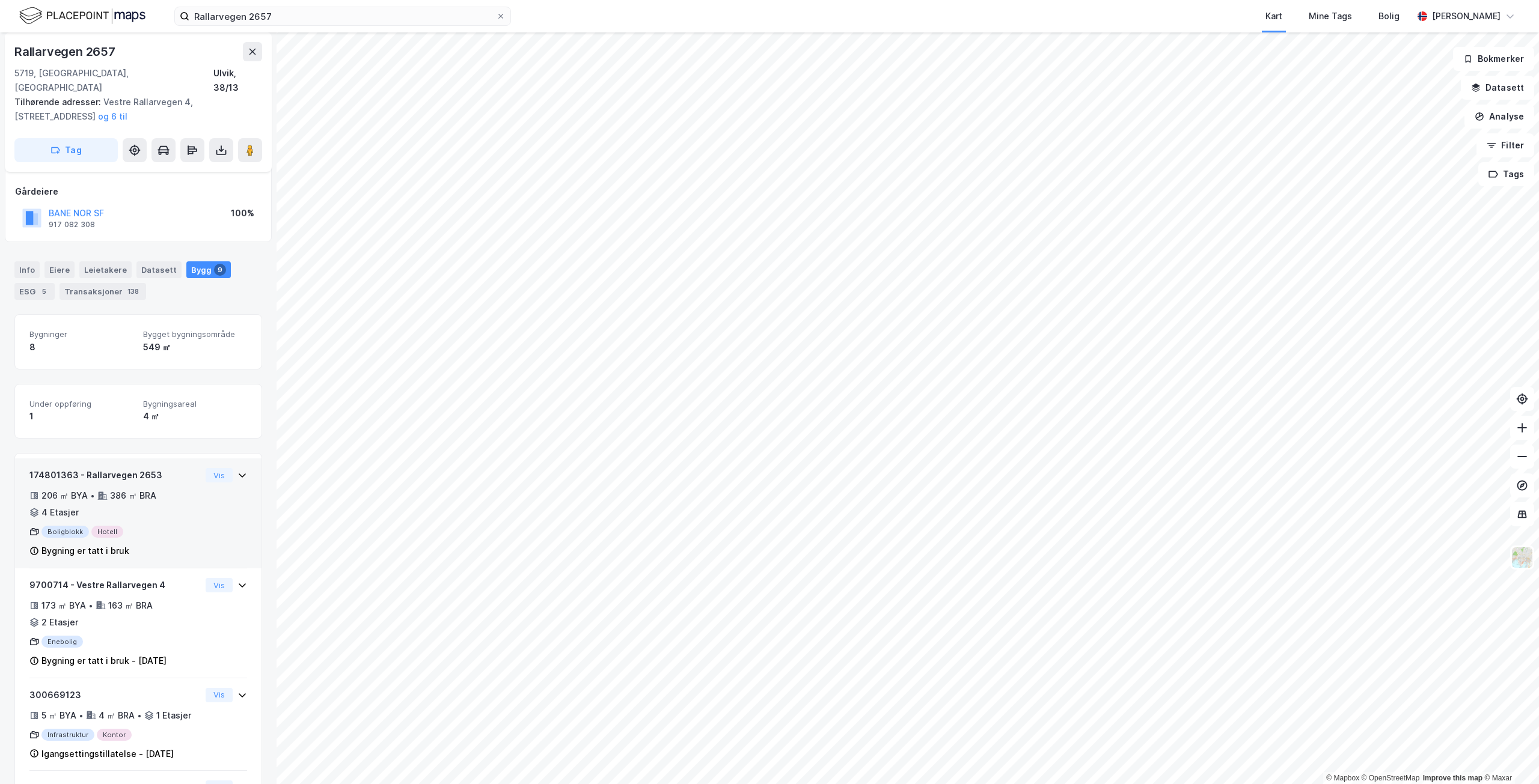
click at [172, 489] on div "206 ㎡ BYA • 386 ㎡ BRA • 4 Etasjer" at bounding box center [115, 504] width 171 height 31
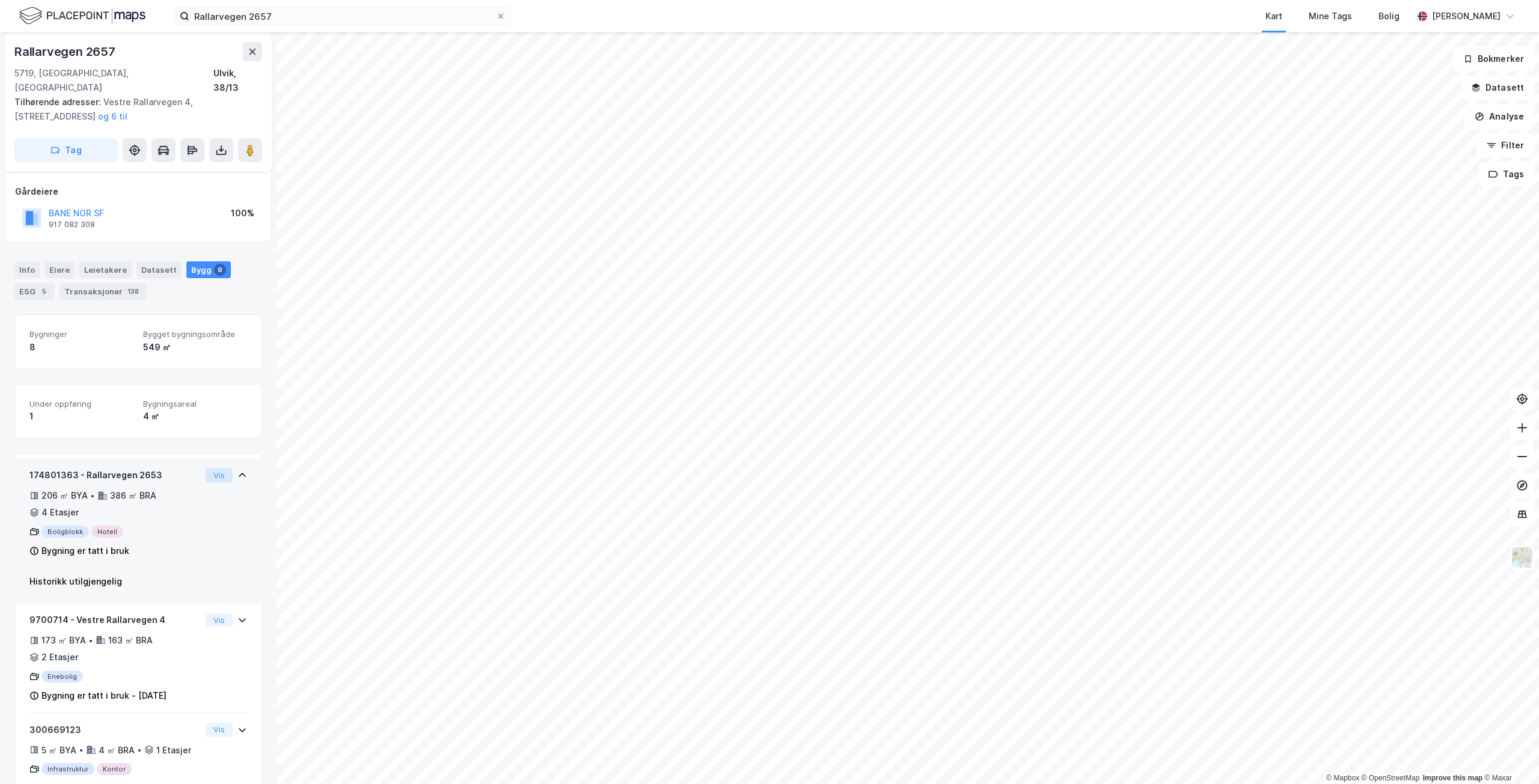
click at [213, 468] on button "Vis" at bounding box center [219, 476] width 27 height 15
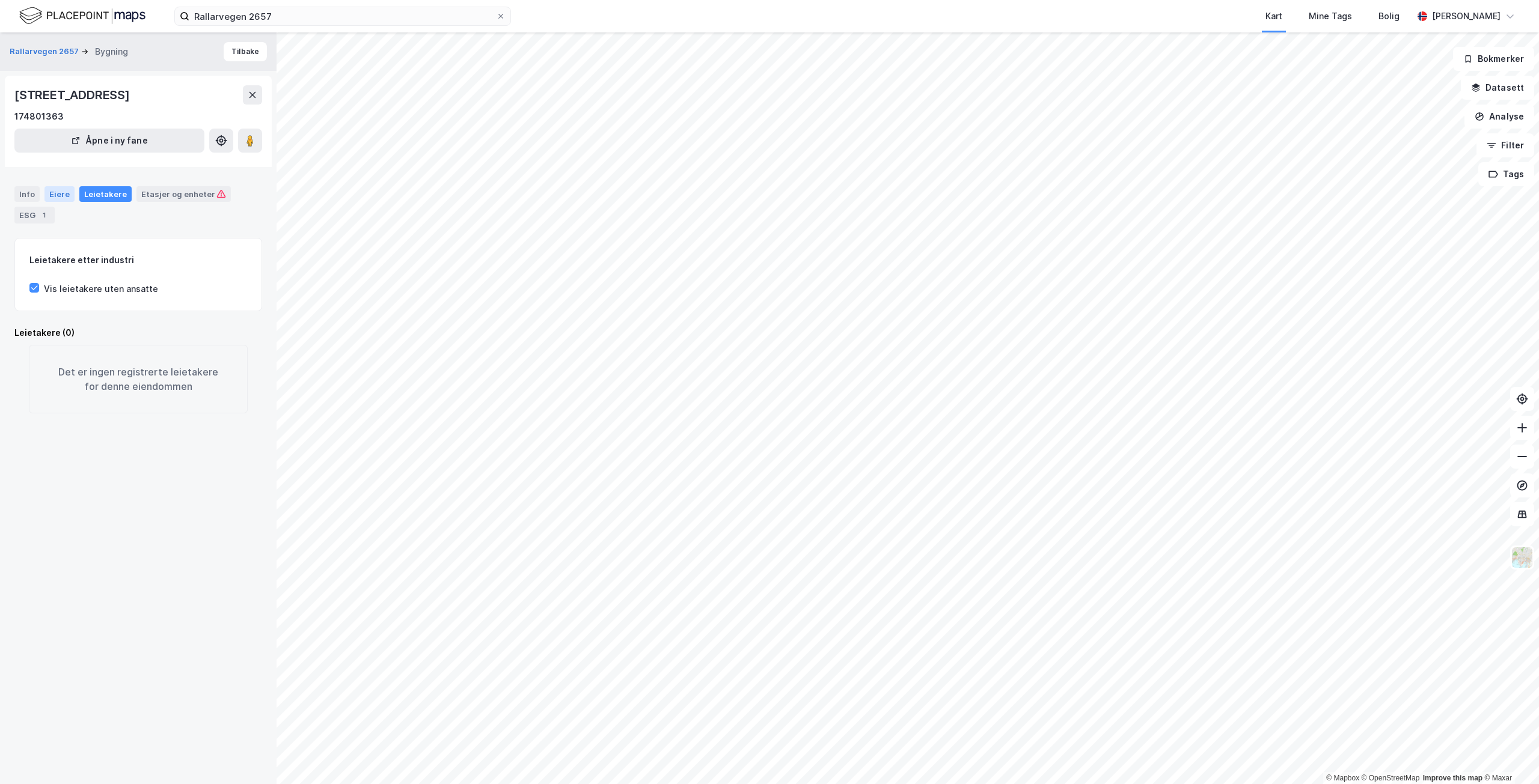
click at [53, 188] on div "Eiere" at bounding box center [59, 193] width 30 height 16
click at [35, 194] on div "Info" at bounding box center [27, 193] width 26 height 16
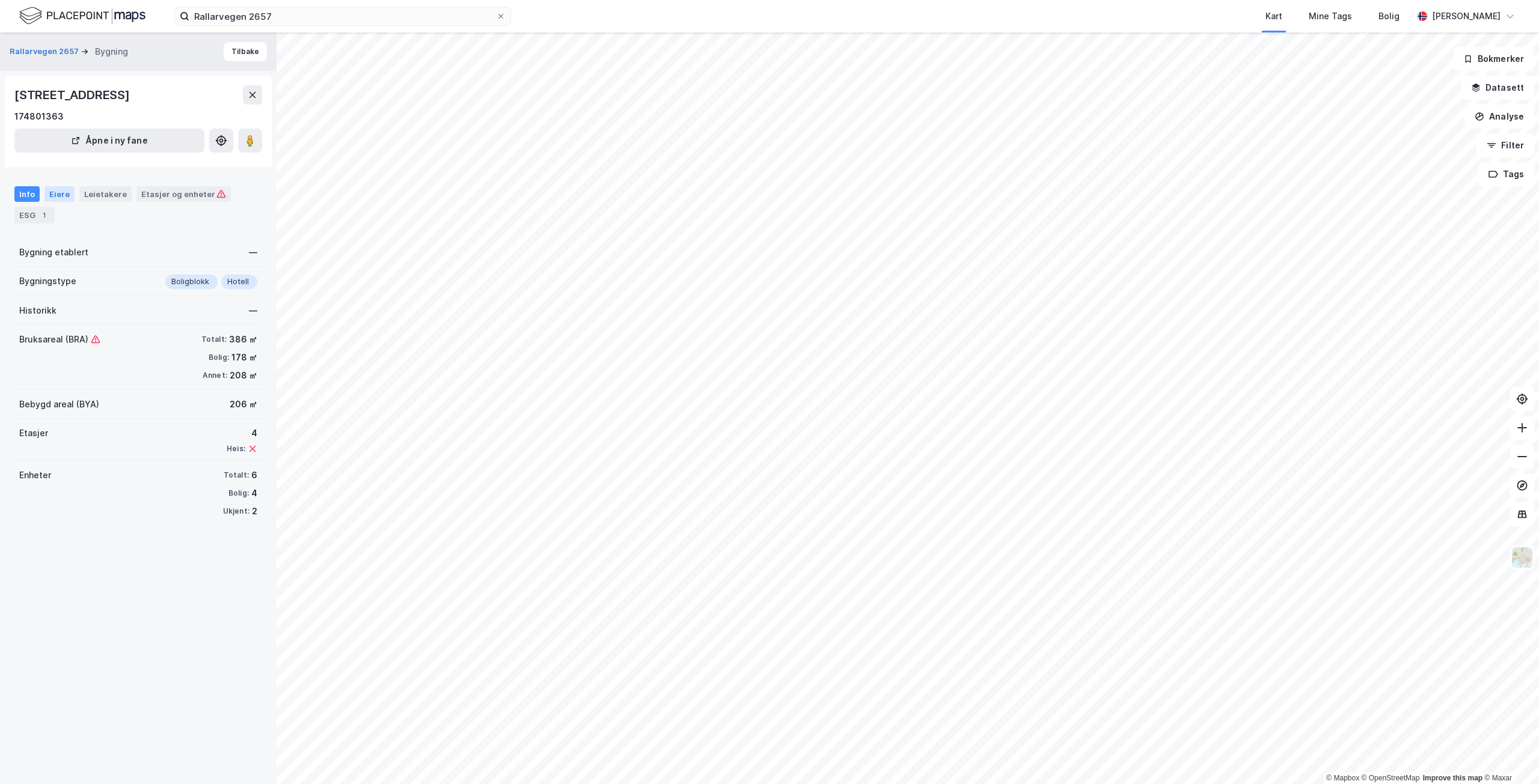
click at [66, 191] on div "Eiere" at bounding box center [59, 193] width 30 height 16
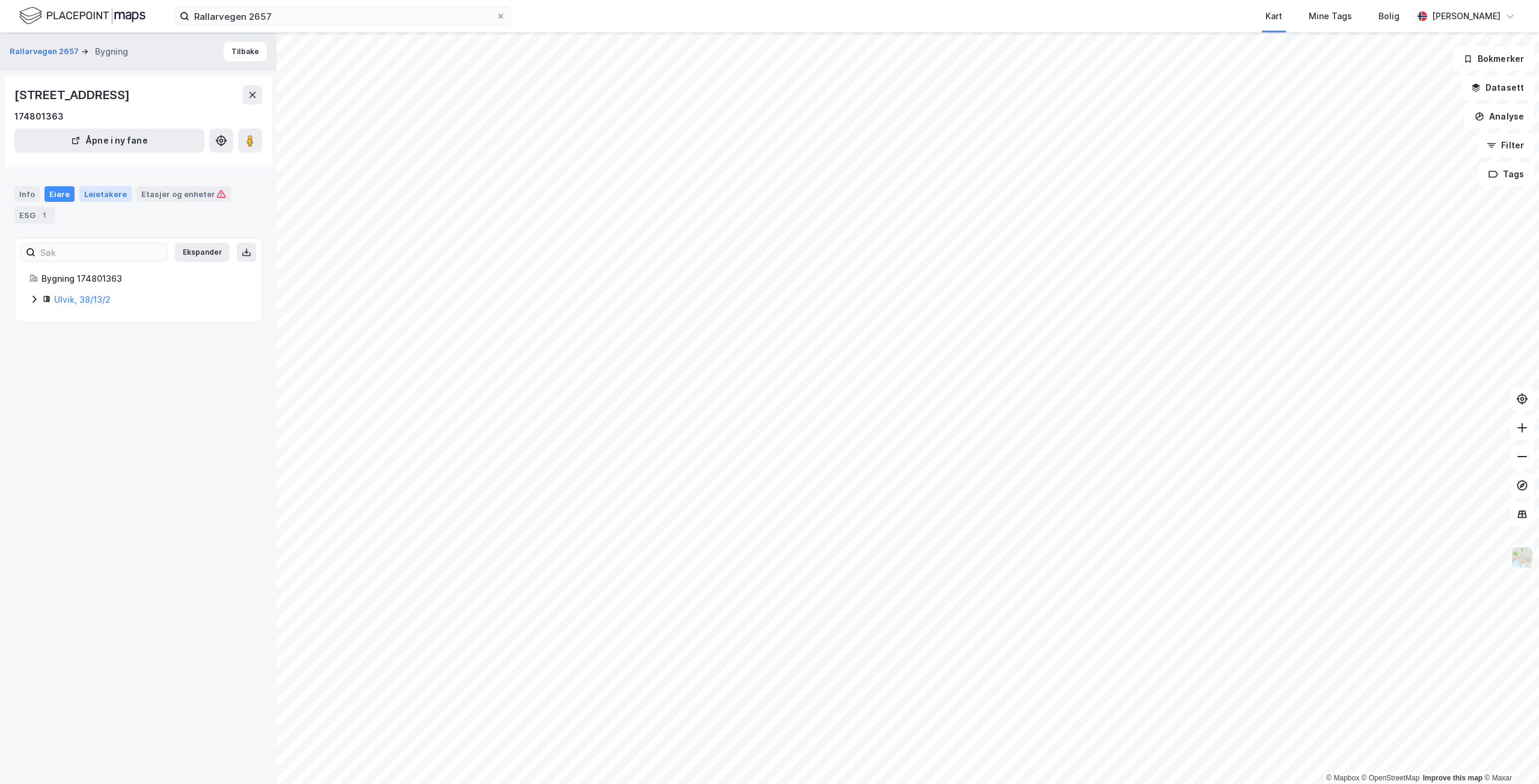
click at [109, 193] on div "Leietakere" at bounding box center [105, 193] width 53 height 16
click at [68, 191] on div "Eiere" at bounding box center [59, 193] width 30 height 16
click at [22, 192] on div "Info" at bounding box center [27, 193] width 26 height 16
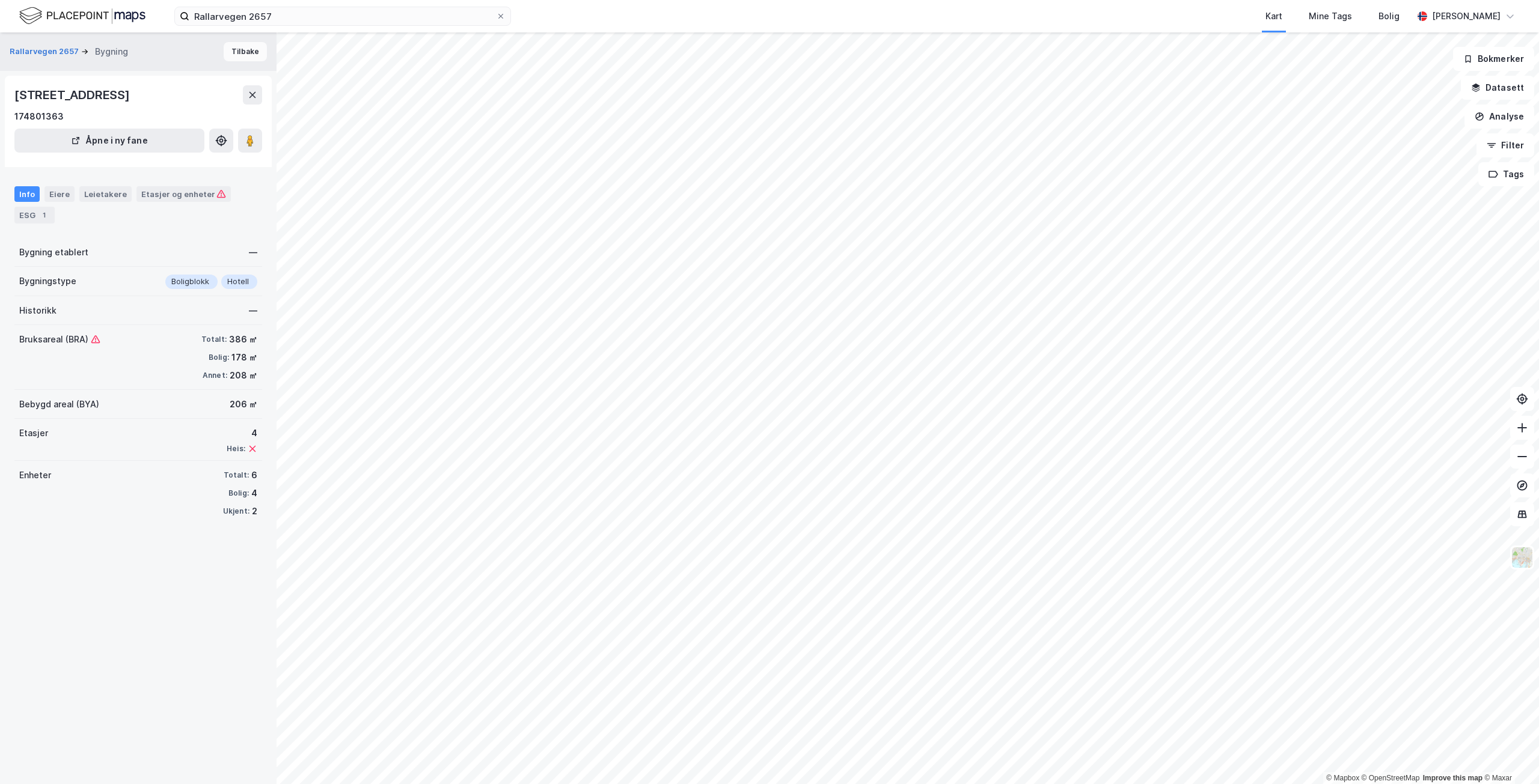
click at [226, 47] on button "Tilbake" at bounding box center [245, 51] width 44 height 19
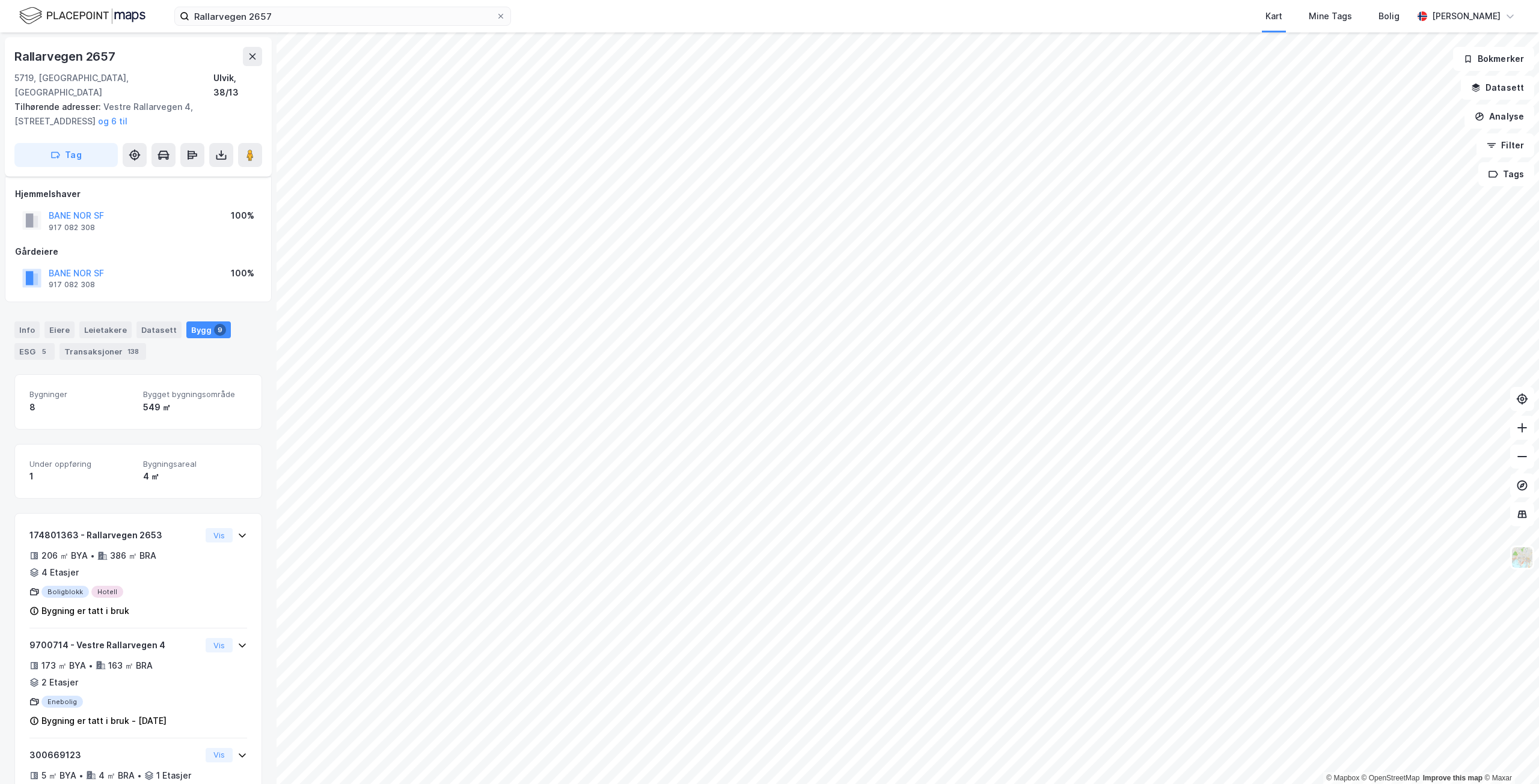
scroll to position [60, 0]
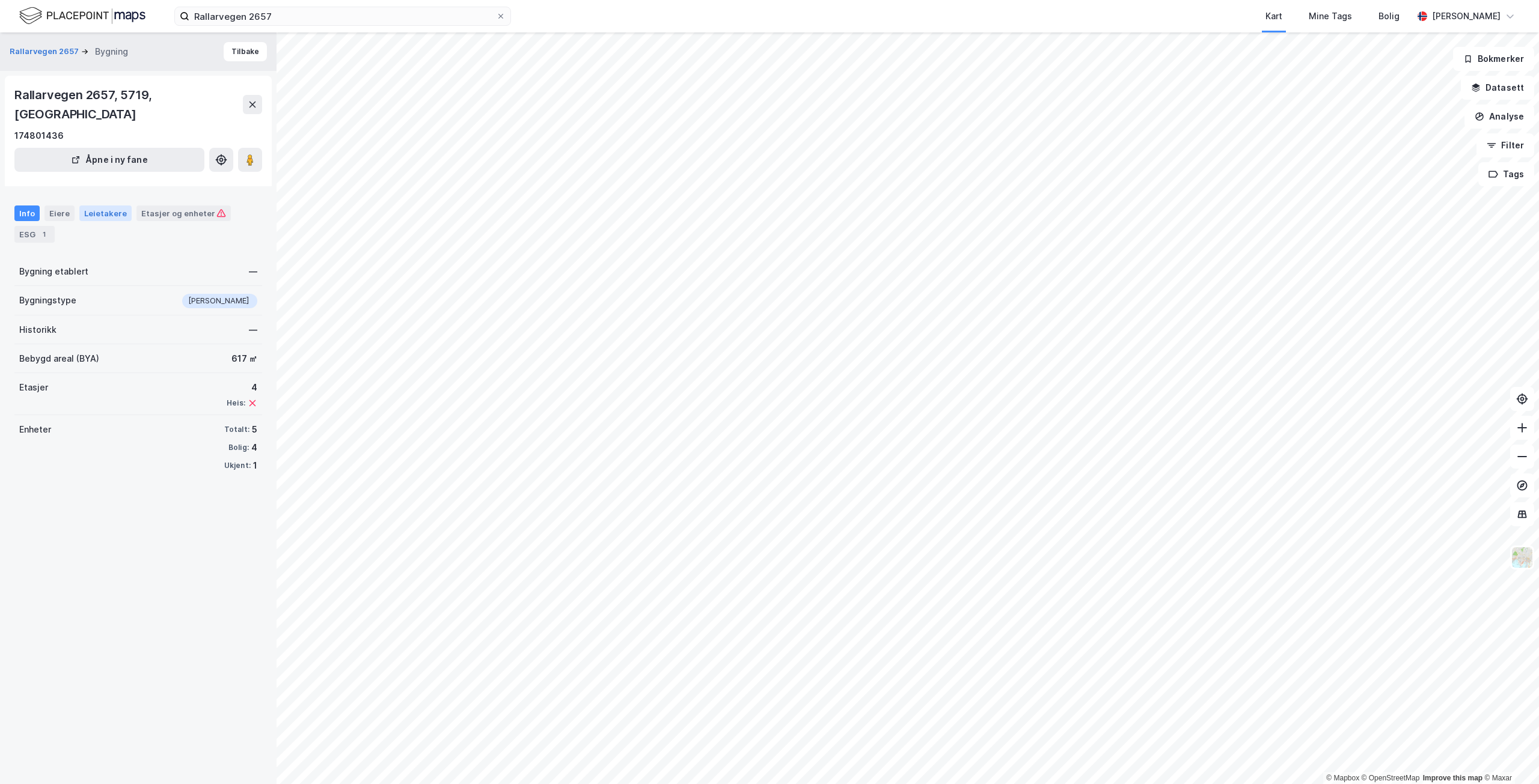
click at [94, 206] on div "Leietakere" at bounding box center [105, 213] width 53 height 16
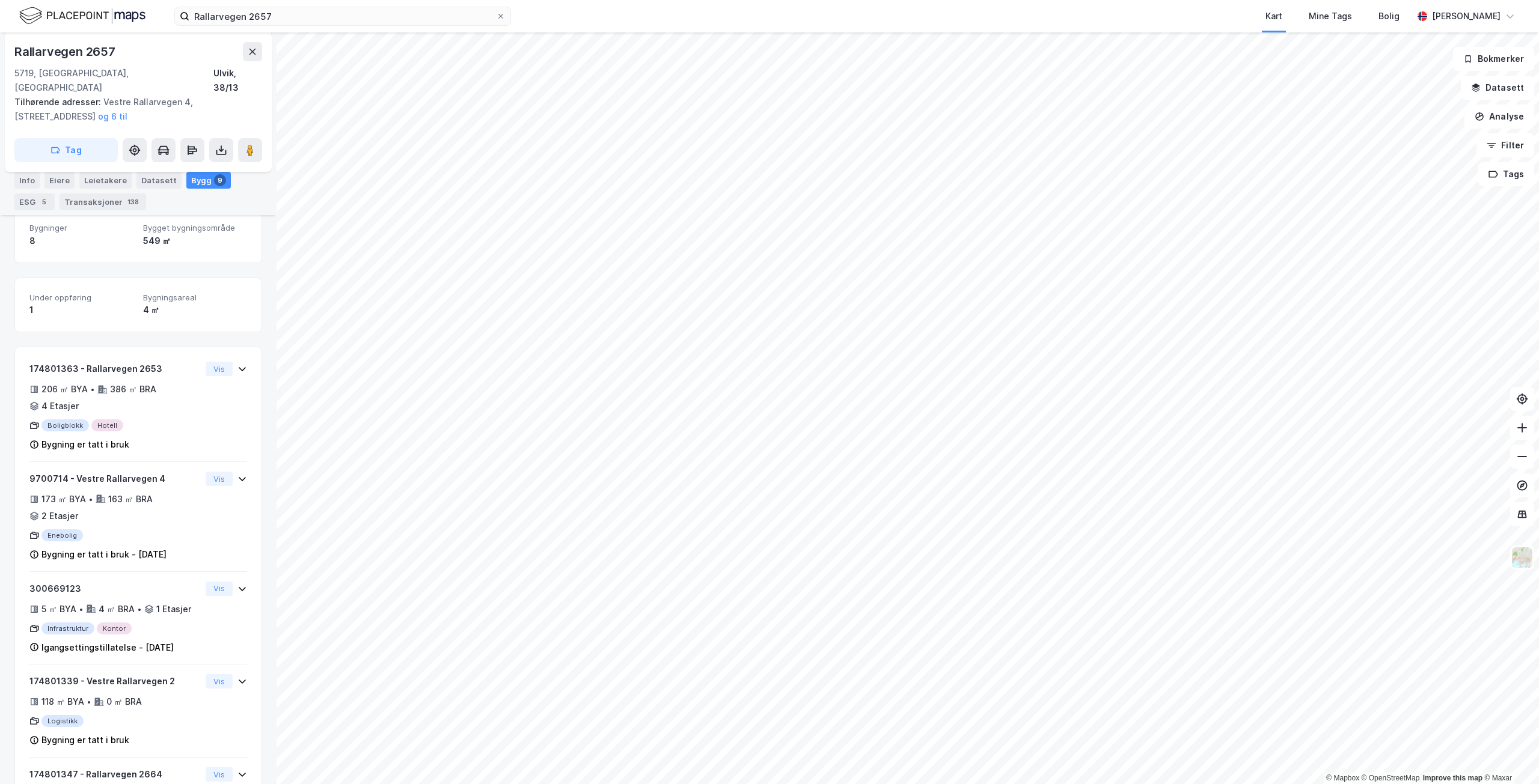
scroll to position [627, 0]
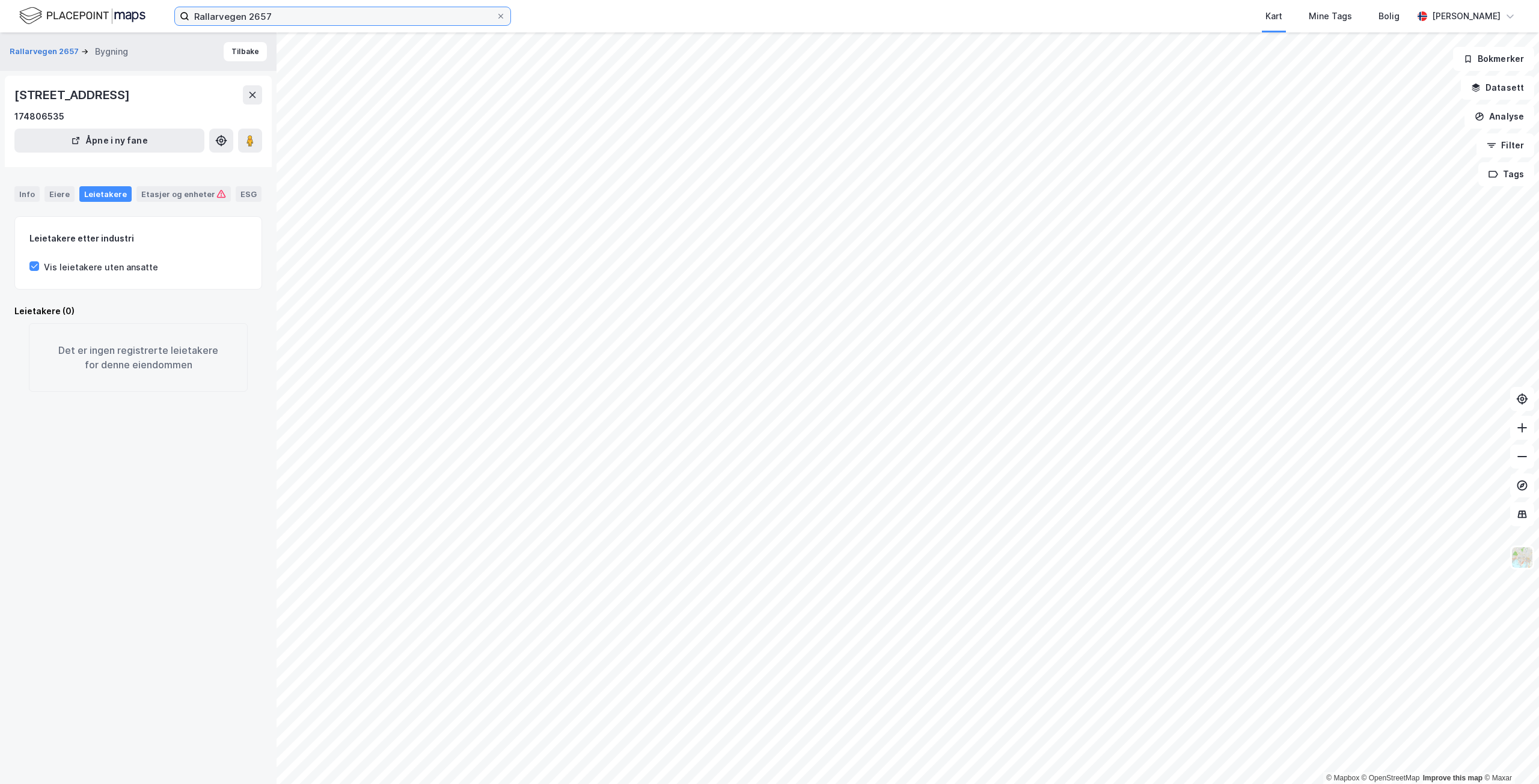
click at [299, 12] on input "Rallarvegen 2657" at bounding box center [342, 16] width 307 height 18
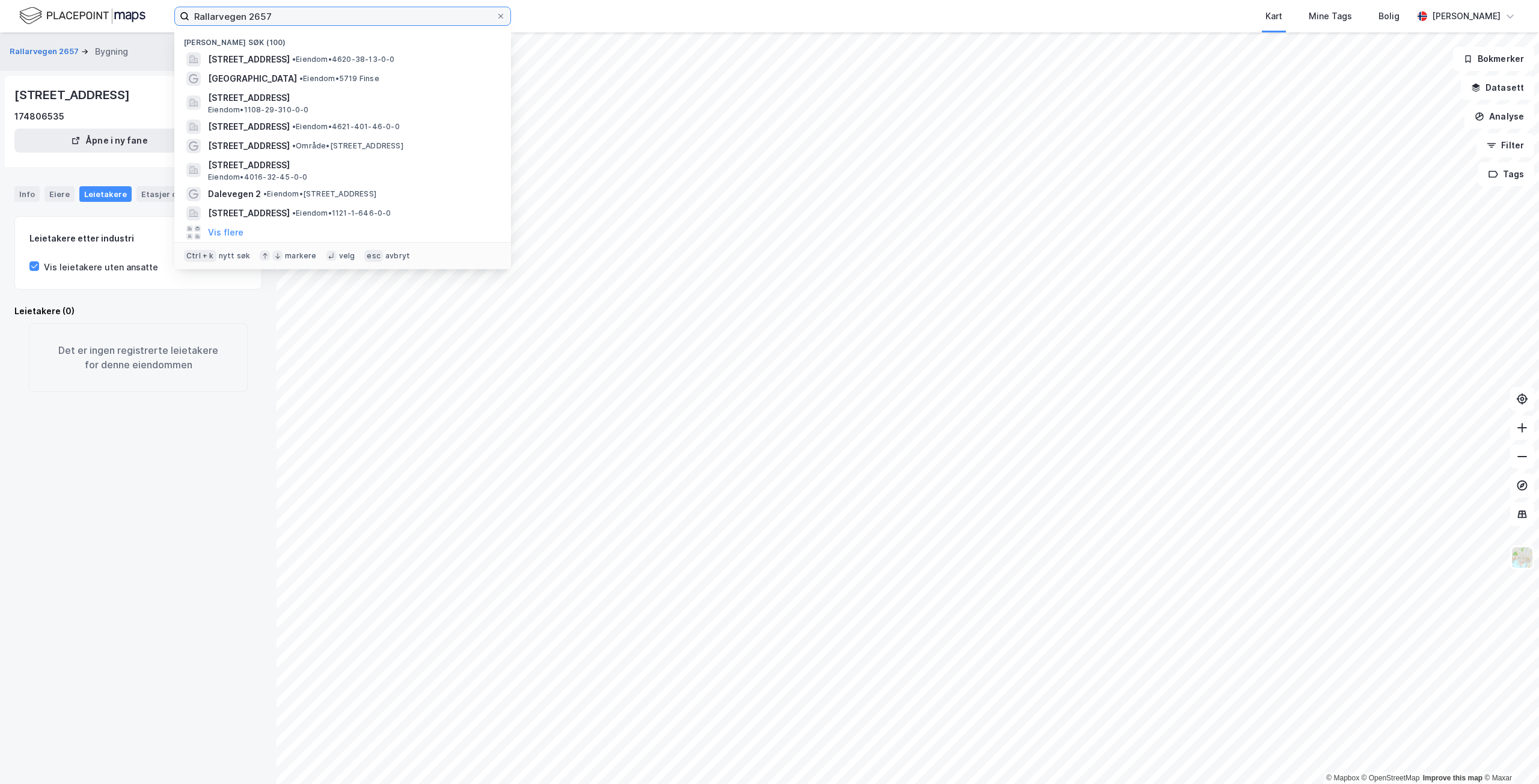
drag, startPoint x: 320, startPoint y: 16, endPoint x: 173, endPoint y: 6, distance: 147.3
click at [173, 6] on div "Rallarvegen 2657 Nylige søk (100) [STREET_ADDRESS] • Eiendom • 4620-38-13-0-0 […" at bounding box center [770, 16] width 1539 height 32
paste input "[STREET_ADDRESS]"
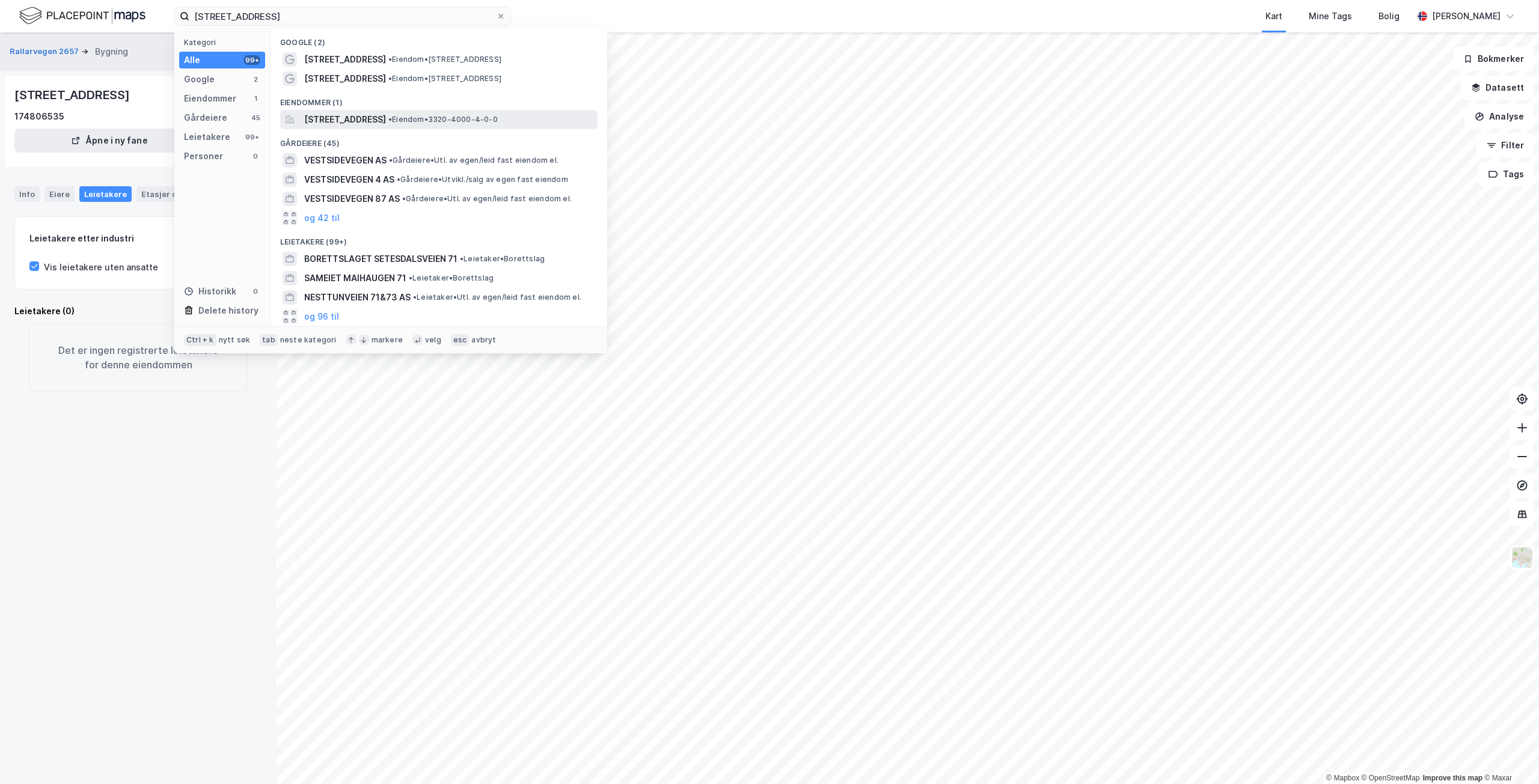
click at [498, 121] on span "• Eiendom • 3320-4000-4-0-0" at bounding box center [443, 120] width 109 height 10
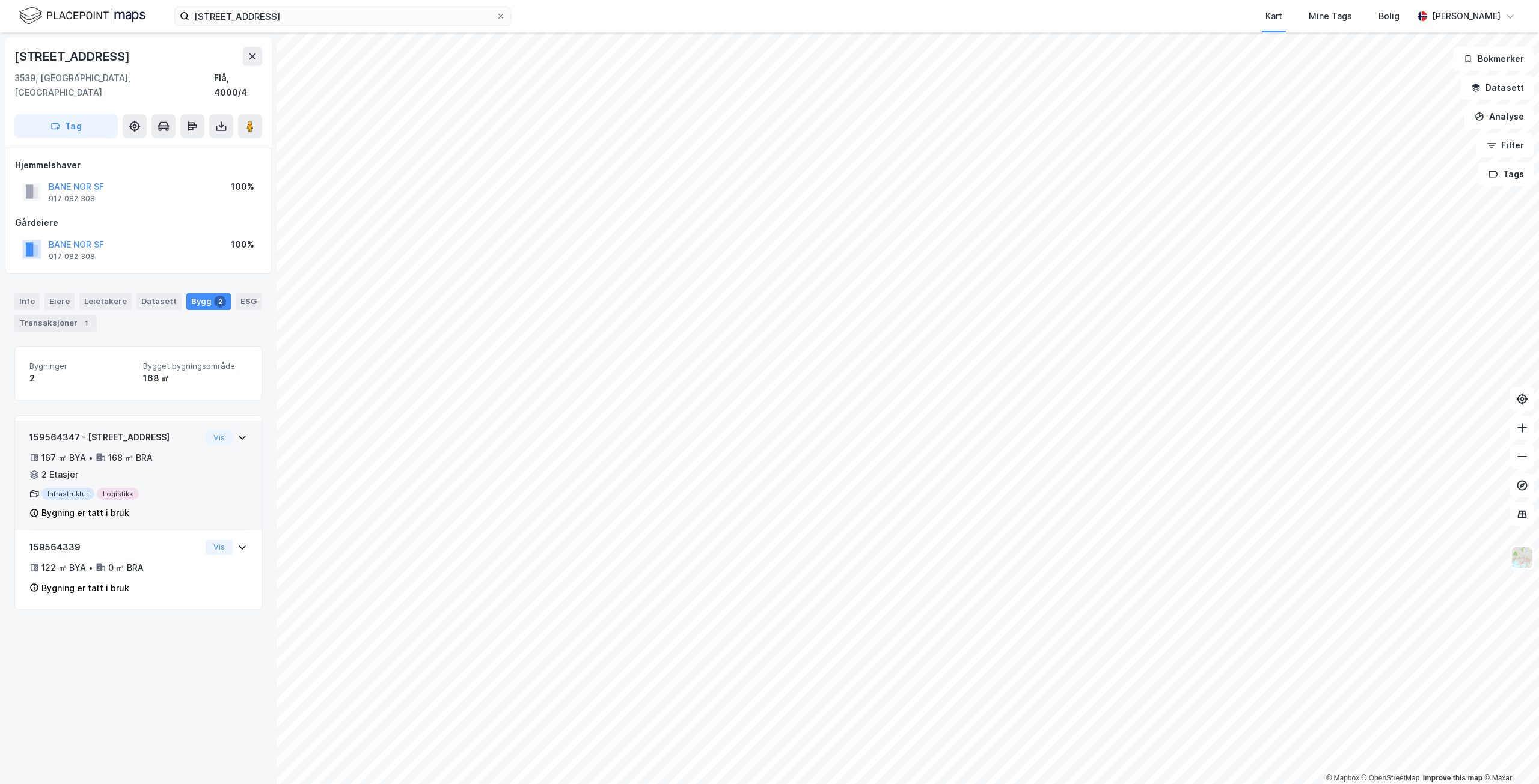
click at [179, 451] on div "167 ㎡ BYA • 168 ㎡ BRA • 2 Etasjer" at bounding box center [115, 466] width 171 height 31
click at [216, 430] on button "Vis" at bounding box center [219, 438] width 27 height 15
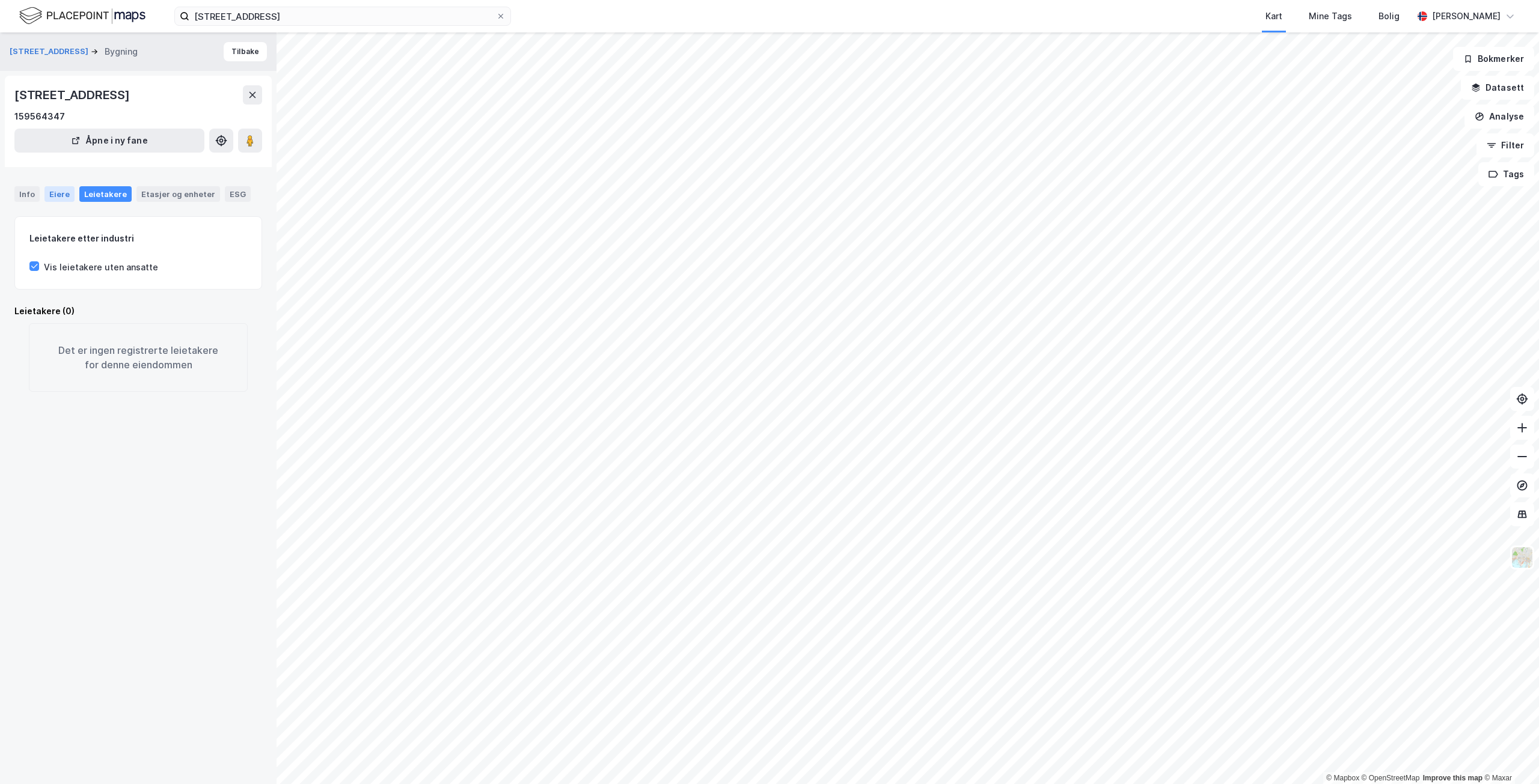
click at [53, 196] on div "Eiere" at bounding box center [59, 193] width 30 height 16
click at [26, 193] on div "Info" at bounding box center [27, 193] width 26 height 16
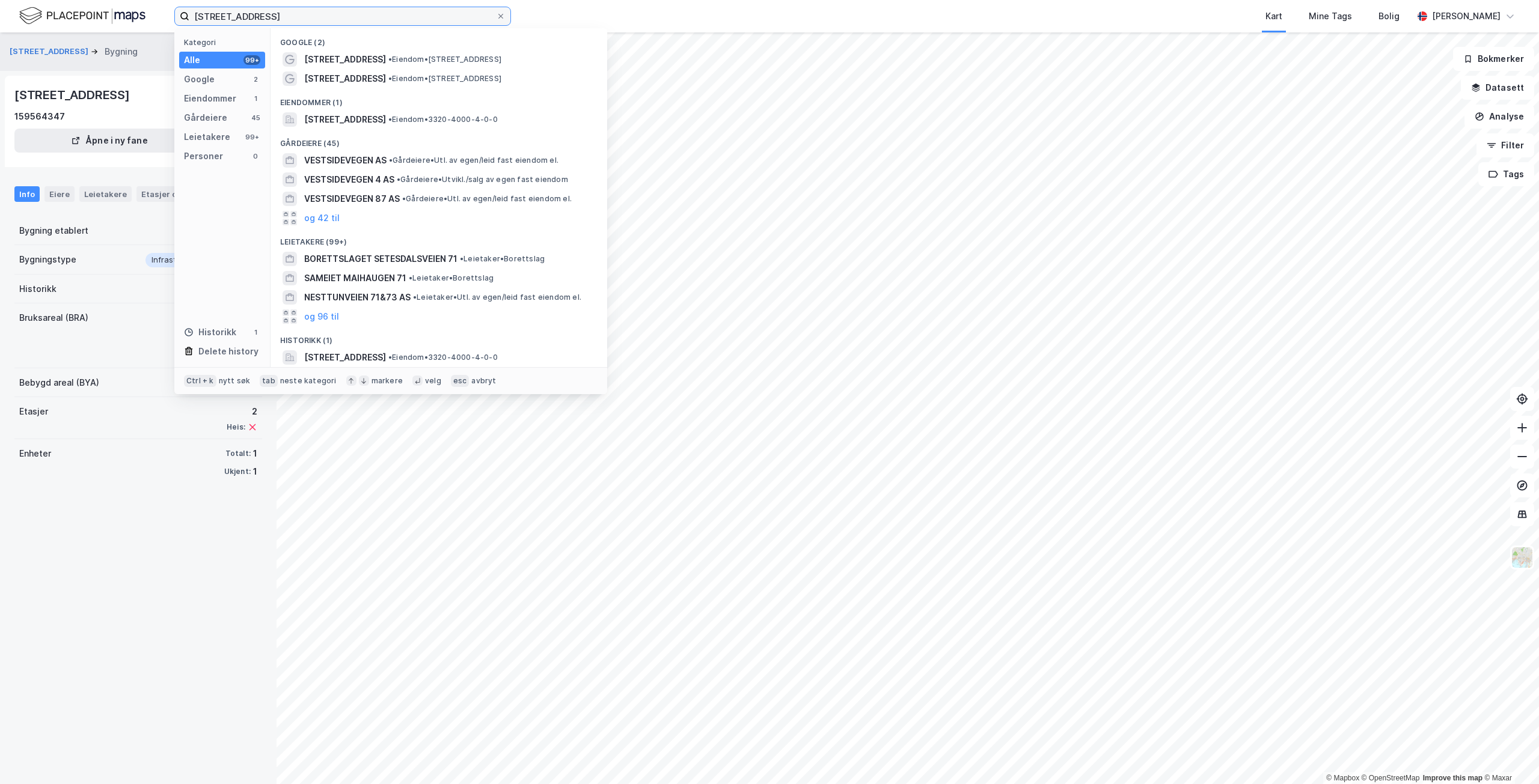
drag, startPoint x: 299, startPoint y: 21, endPoint x: 190, endPoint y: 12, distance: 109.4
click at [190, 12] on input "[STREET_ADDRESS]" at bounding box center [342, 16] width 307 height 18
paste input "Orøyane"
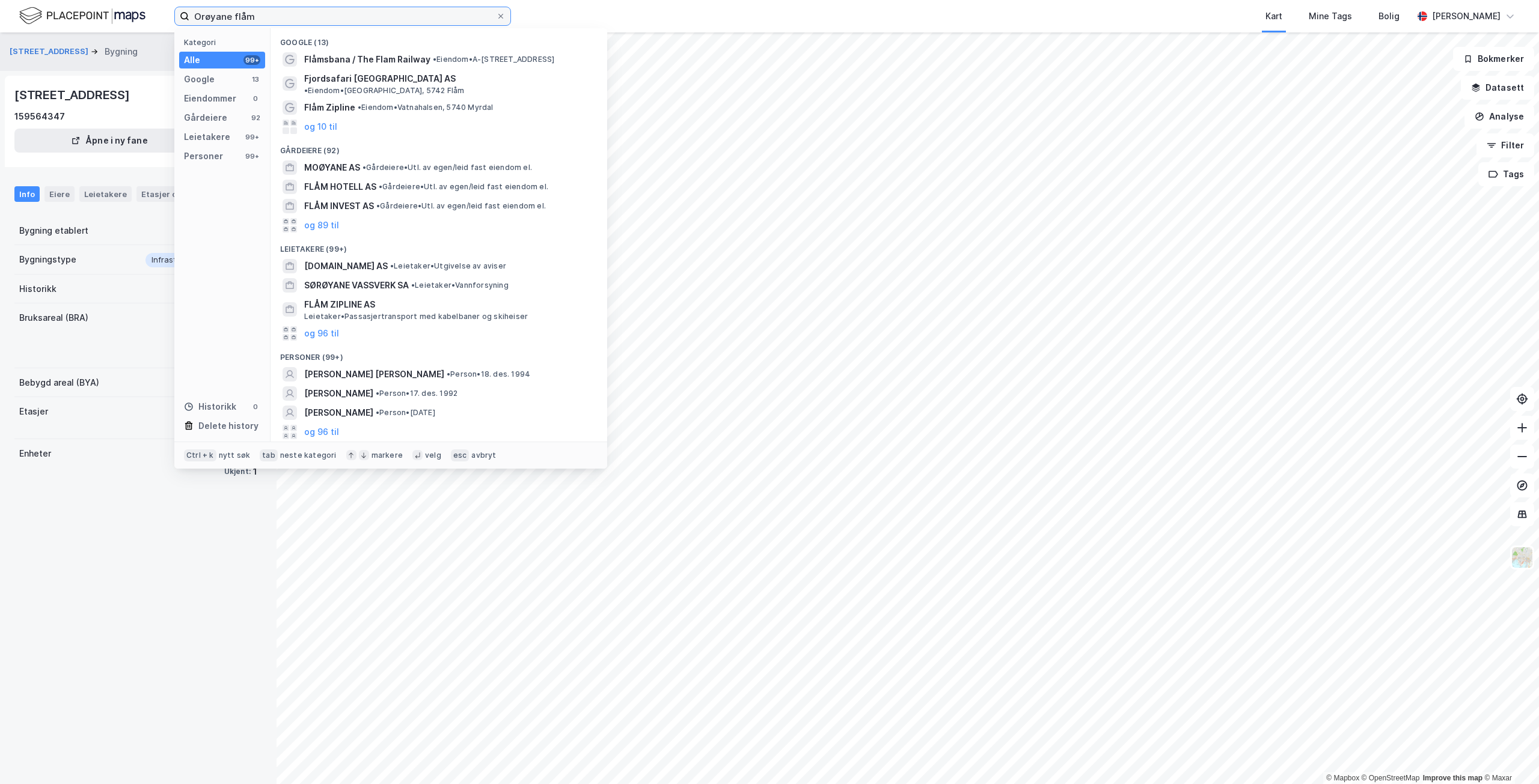
type input "Orøyane flåm"
drag, startPoint x: 505, startPoint y: 16, endPoint x: 499, endPoint y: 20, distance: 7.2
click at [504, 16] on label "Orøyane flåm" at bounding box center [342, 16] width 337 height 19
click at [496, 16] on input "Orøyane flåm" at bounding box center [342, 16] width 307 height 18
click at [495, 7] on label "Orøyane flåm" at bounding box center [342, 16] width 337 height 19
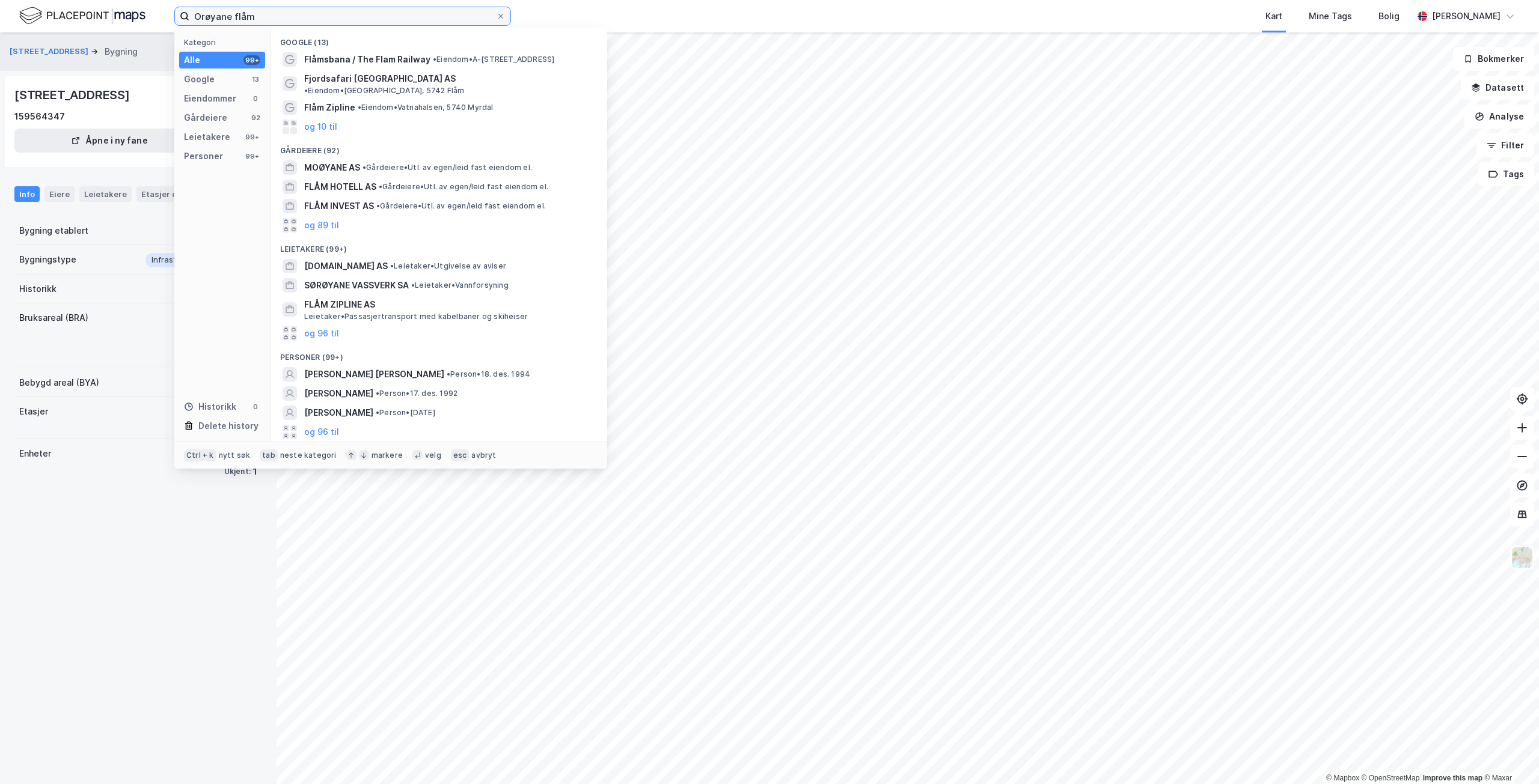
click at [495, 7] on input "Orøyane flåm" at bounding box center [342, 16] width 307 height 18
click at [503, 16] on icon at bounding box center [500, 16] width 7 height 7
click at [496, 16] on input "Orøyane flåm" at bounding box center [342, 16] width 307 height 18
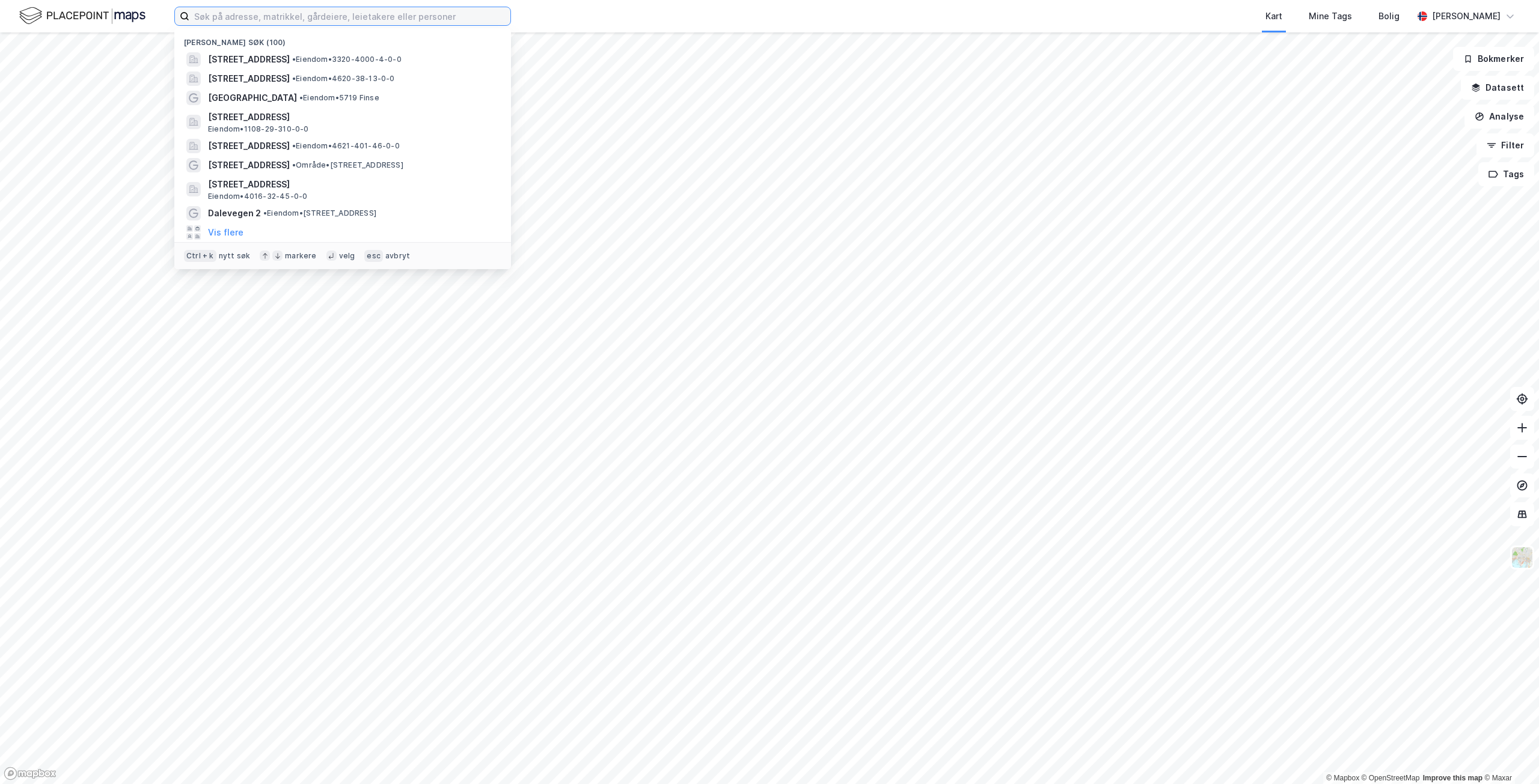
click at [244, 15] on input at bounding box center [350, 16] width 321 height 18
paste input "[STREET_ADDRESS]"
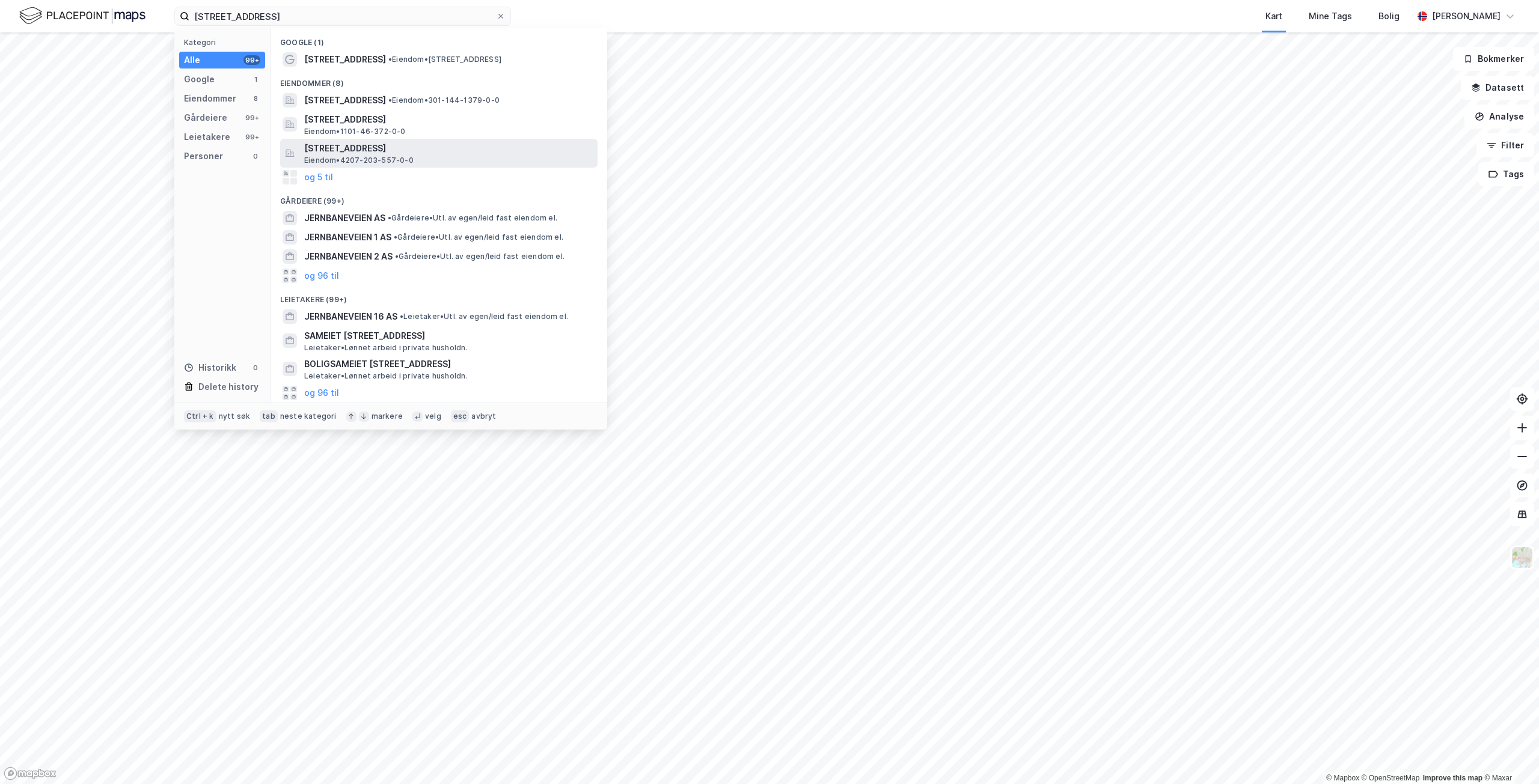
click at [495, 151] on span "[STREET_ADDRESS]" at bounding box center [449, 149] width 289 height 15
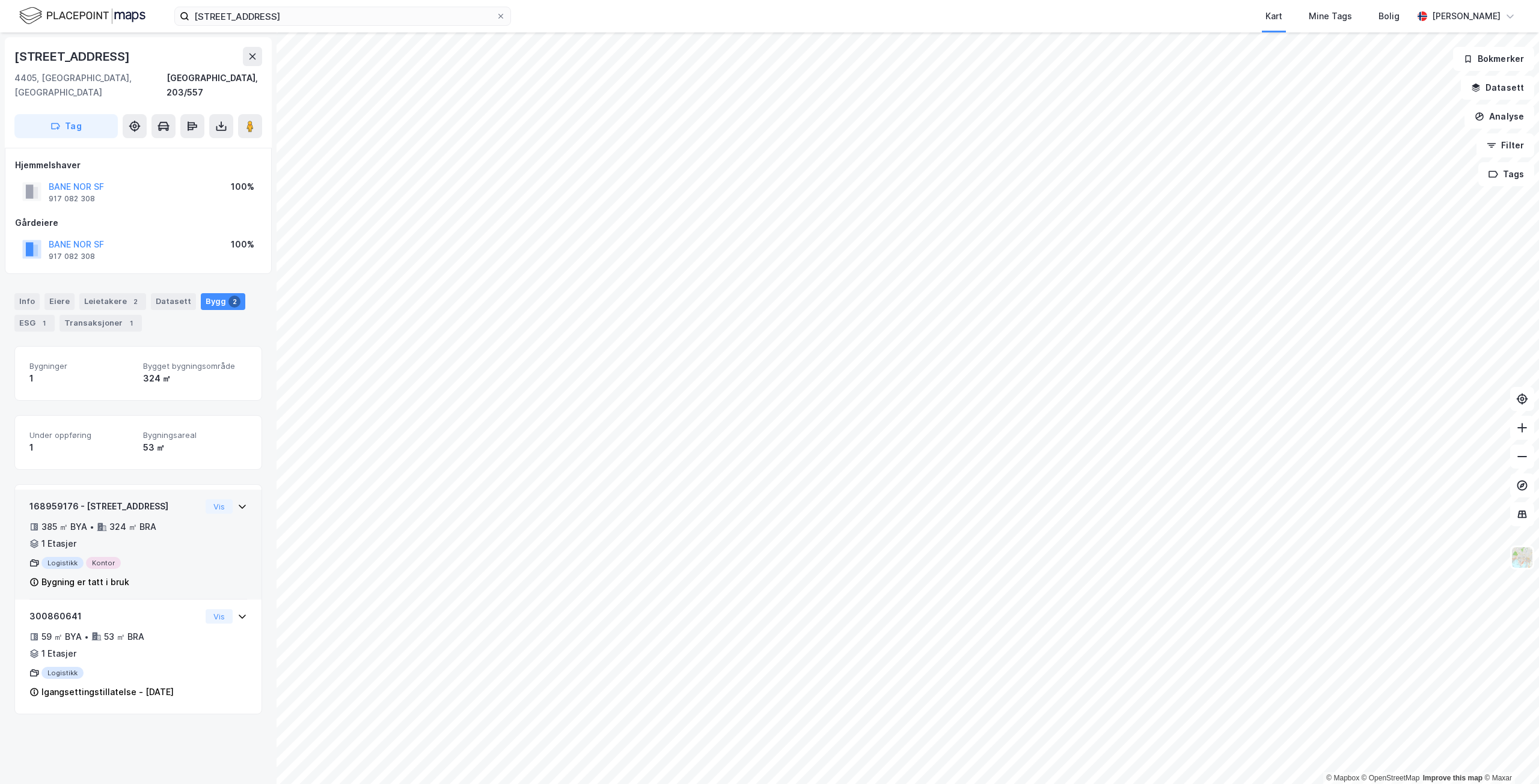
click at [174, 522] on div "385 ㎡ BYA • 324 ㎡ BRA • 1 Etasjer" at bounding box center [115, 536] width 171 height 31
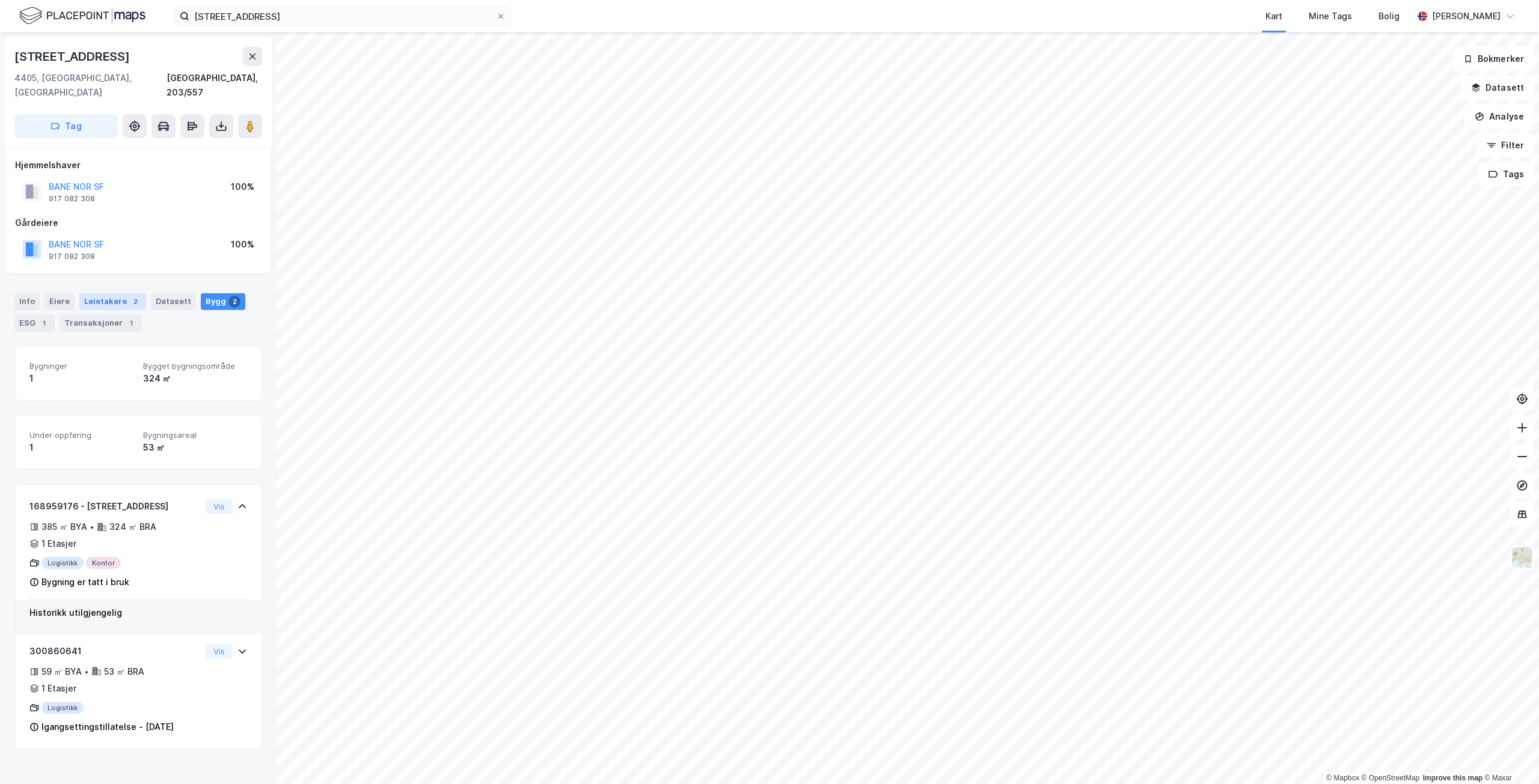
click at [115, 294] on div "Leietakere 2" at bounding box center [112, 302] width 67 height 16
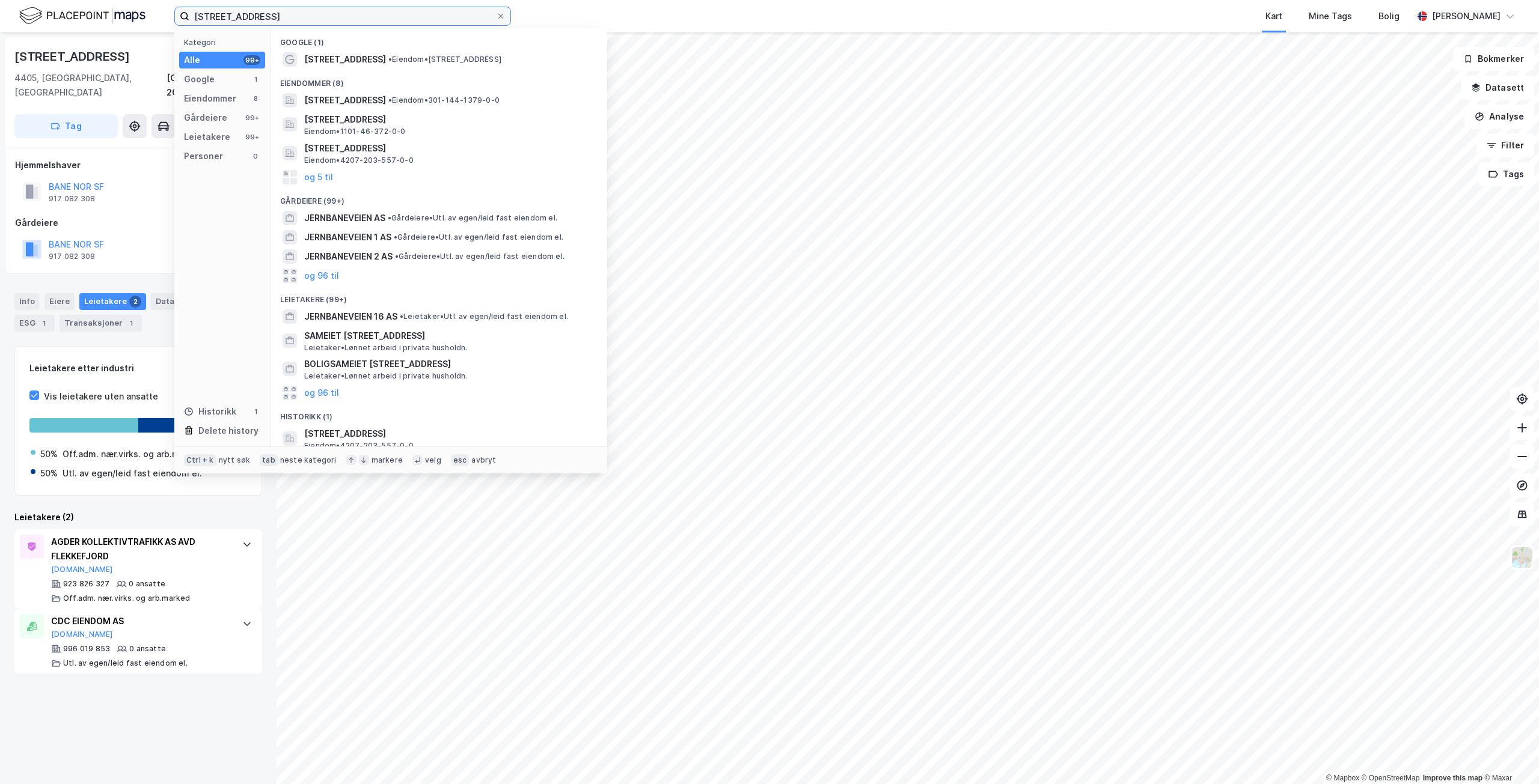
drag, startPoint x: 411, startPoint y: 21, endPoint x: 194, endPoint y: 14, distance: 217.1
click at [194, 14] on input "[STREET_ADDRESS]" at bounding box center [342, 16] width 307 height 18
paste input "Forusskogen 15"
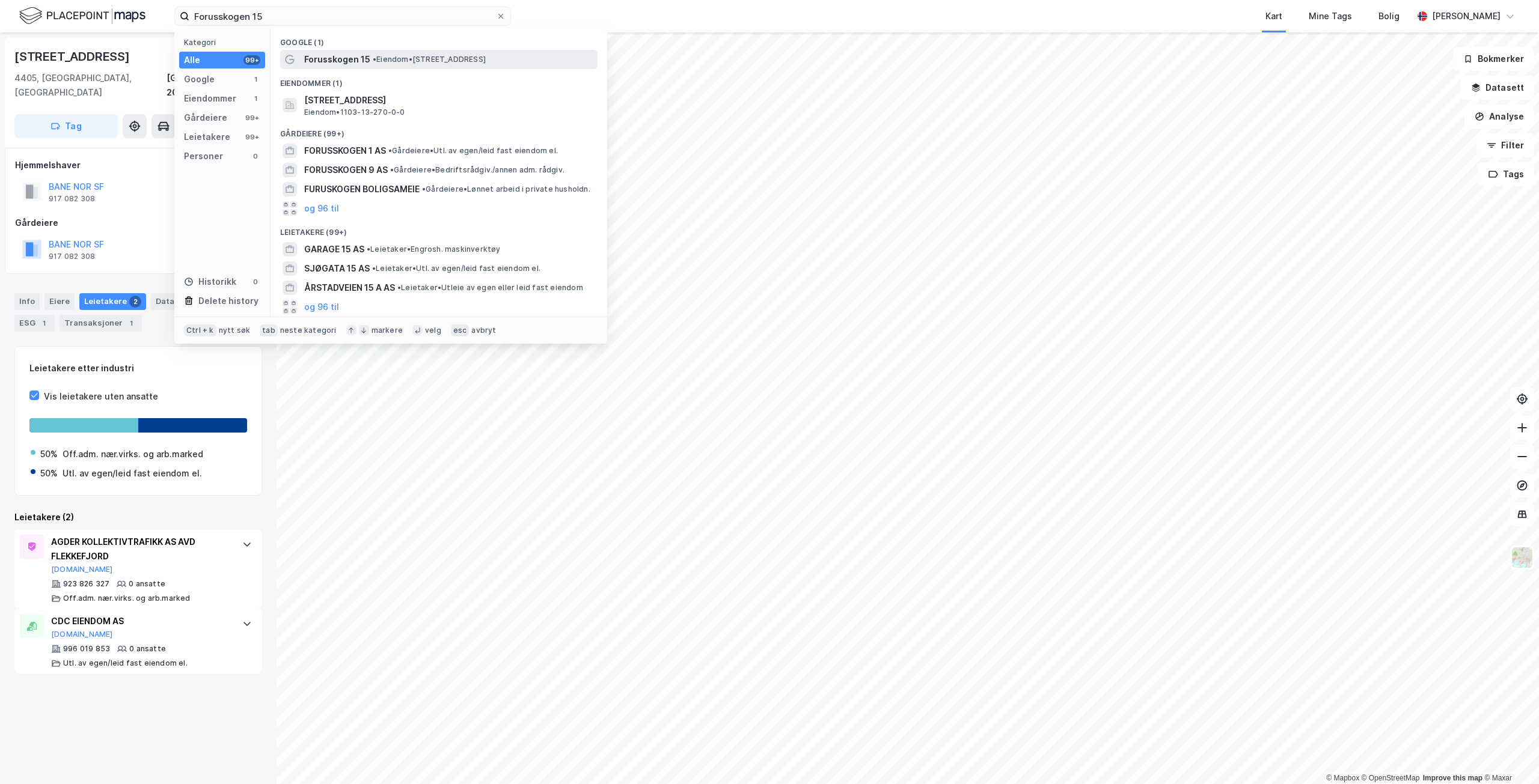
click at [486, 64] on div "Forusskogen 15 • Eiendom • [STREET_ADDRESS]" at bounding box center [450, 60] width 291 height 15
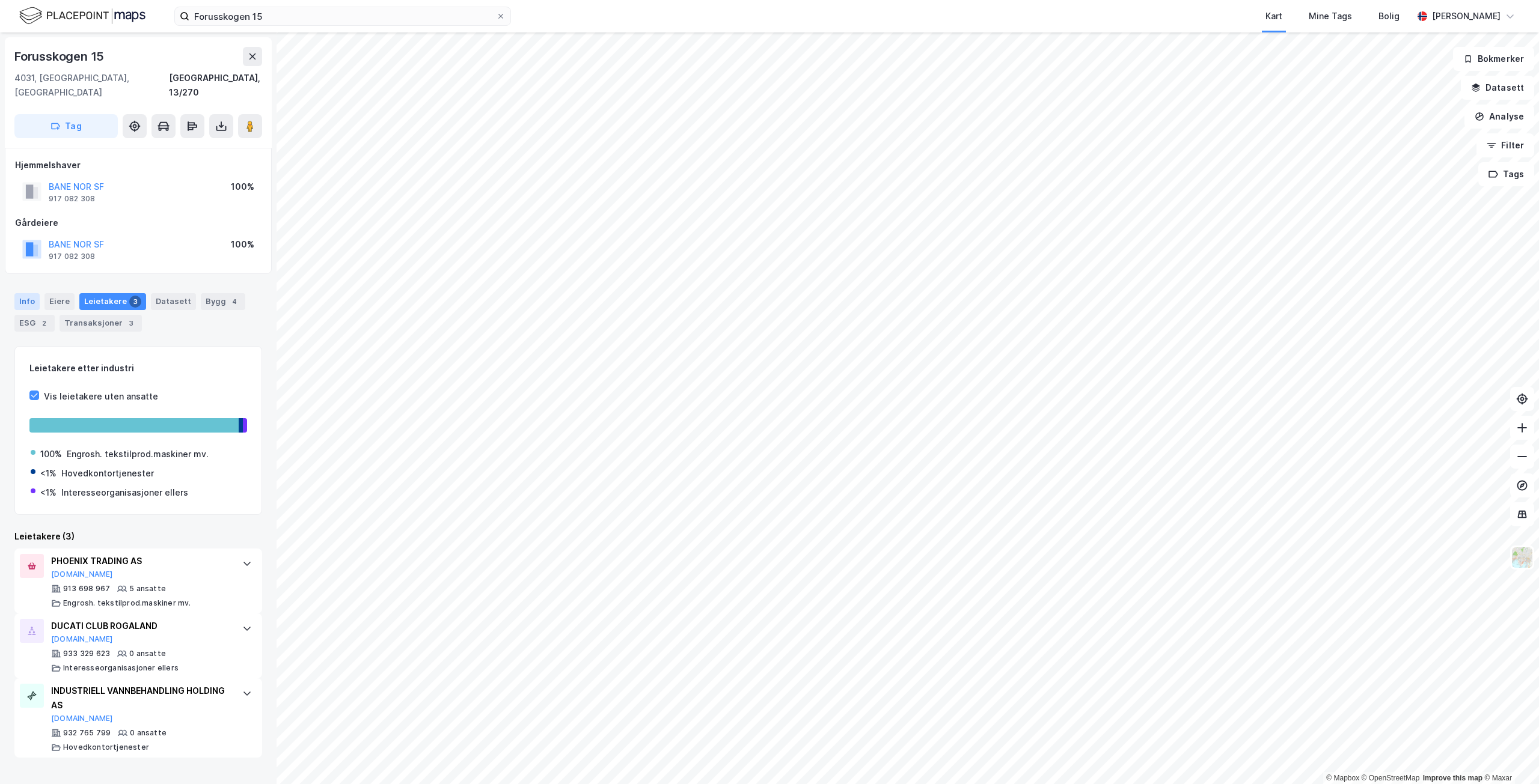
click at [23, 294] on div "Info" at bounding box center [27, 302] width 26 height 16
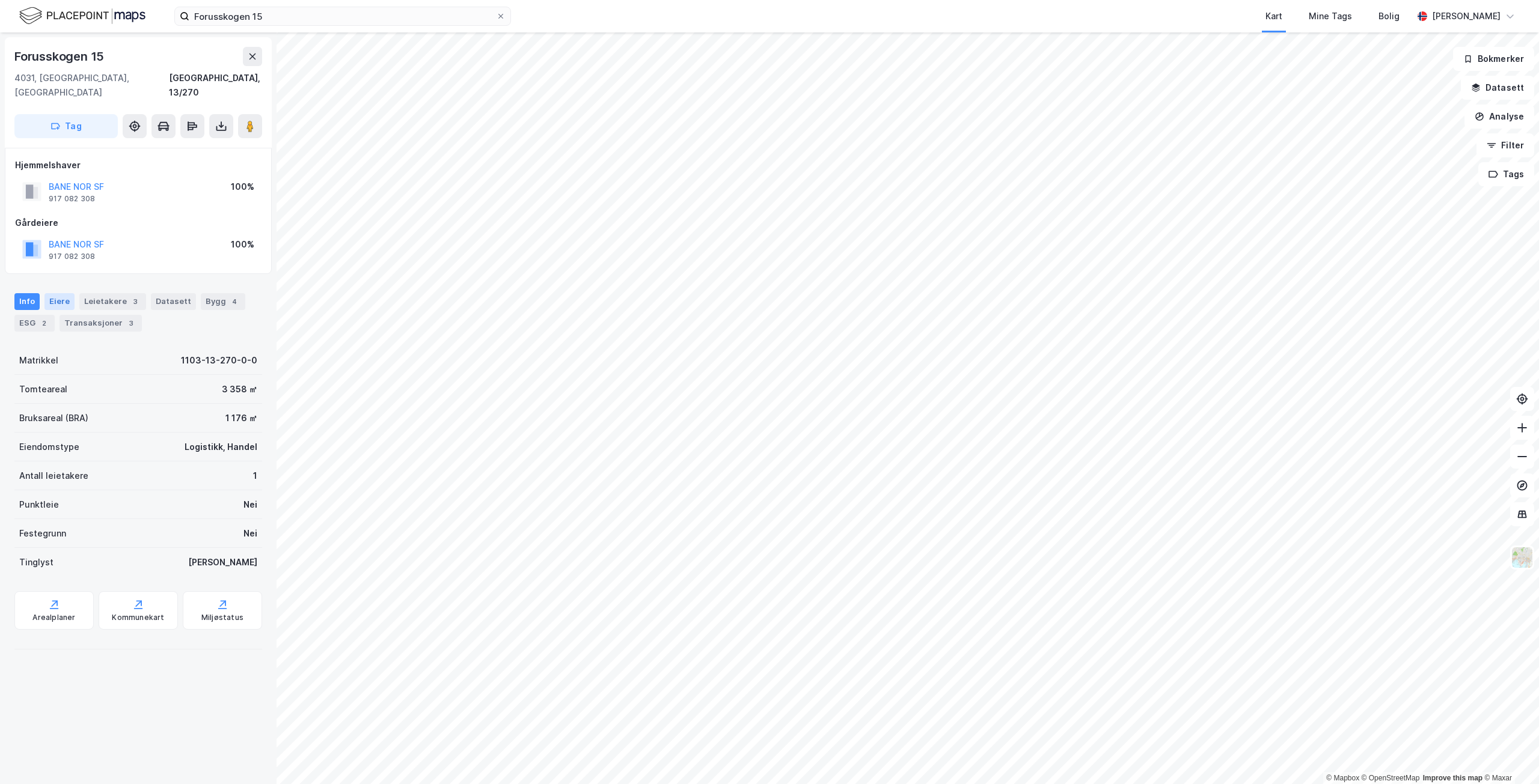
click at [59, 294] on div "Eiere" at bounding box center [59, 302] width 30 height 16
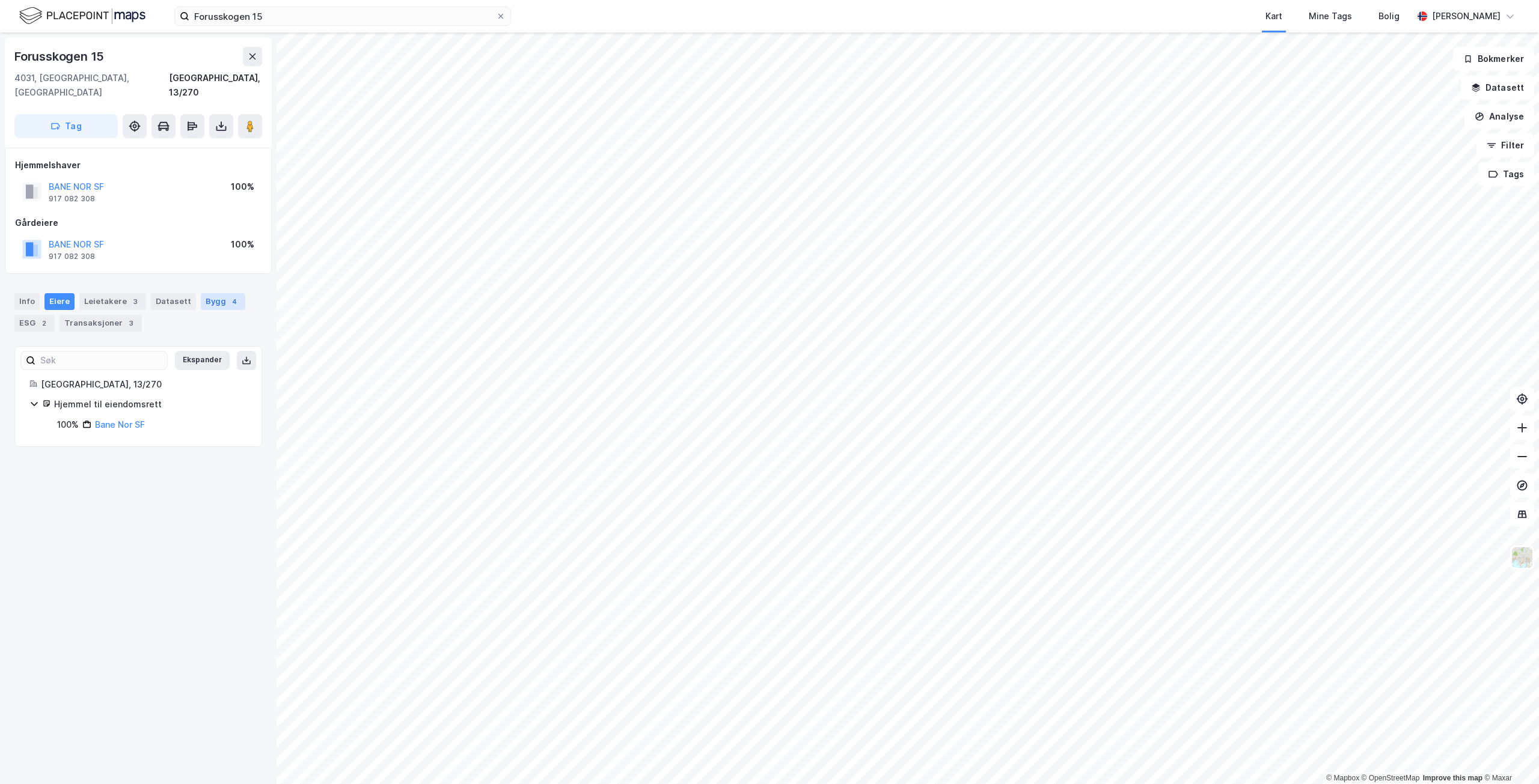
click at [211, 294] on div "Bygg 4" at bounding box center [223, 302] width 44 height 16
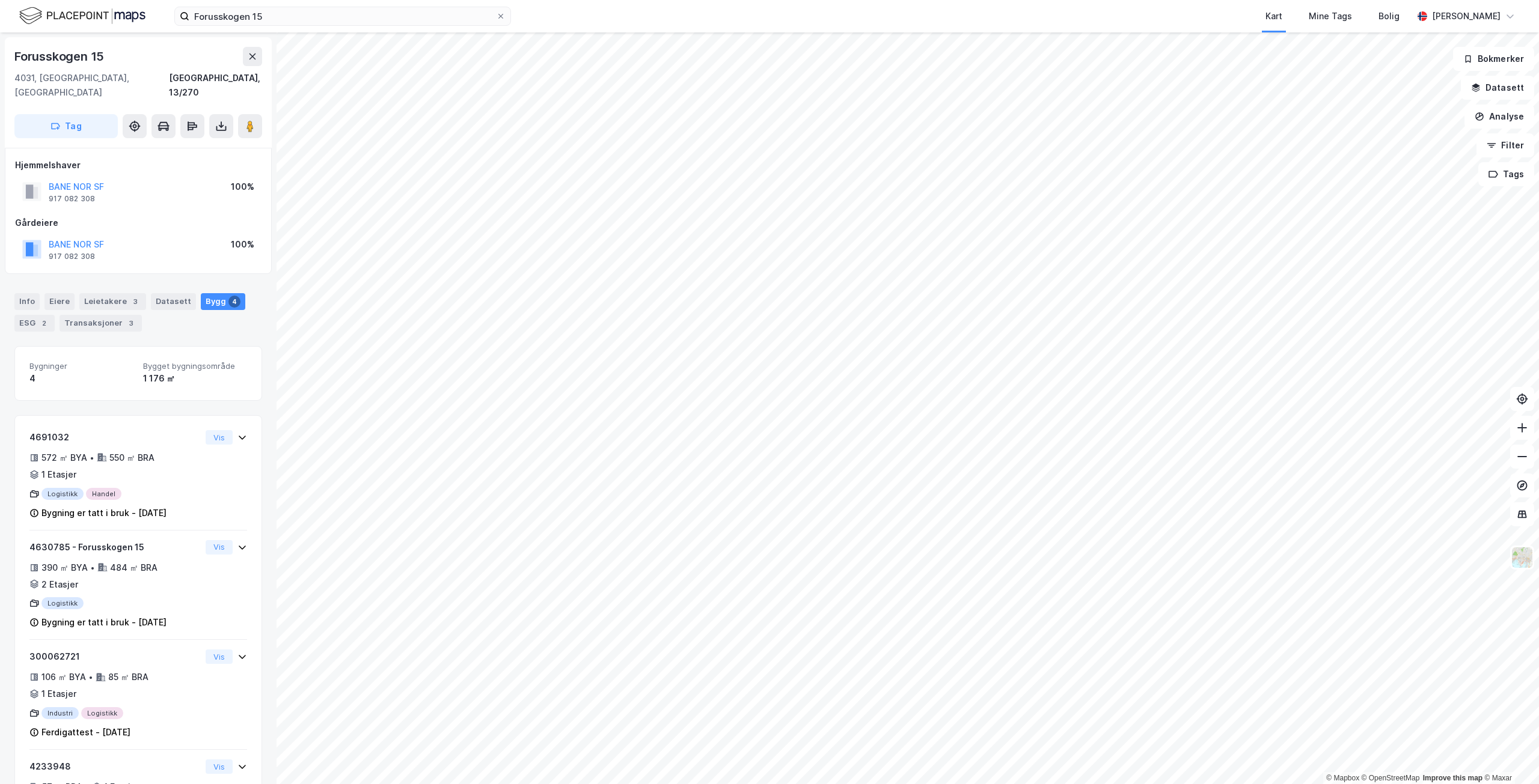
scroll to position [63, 0]
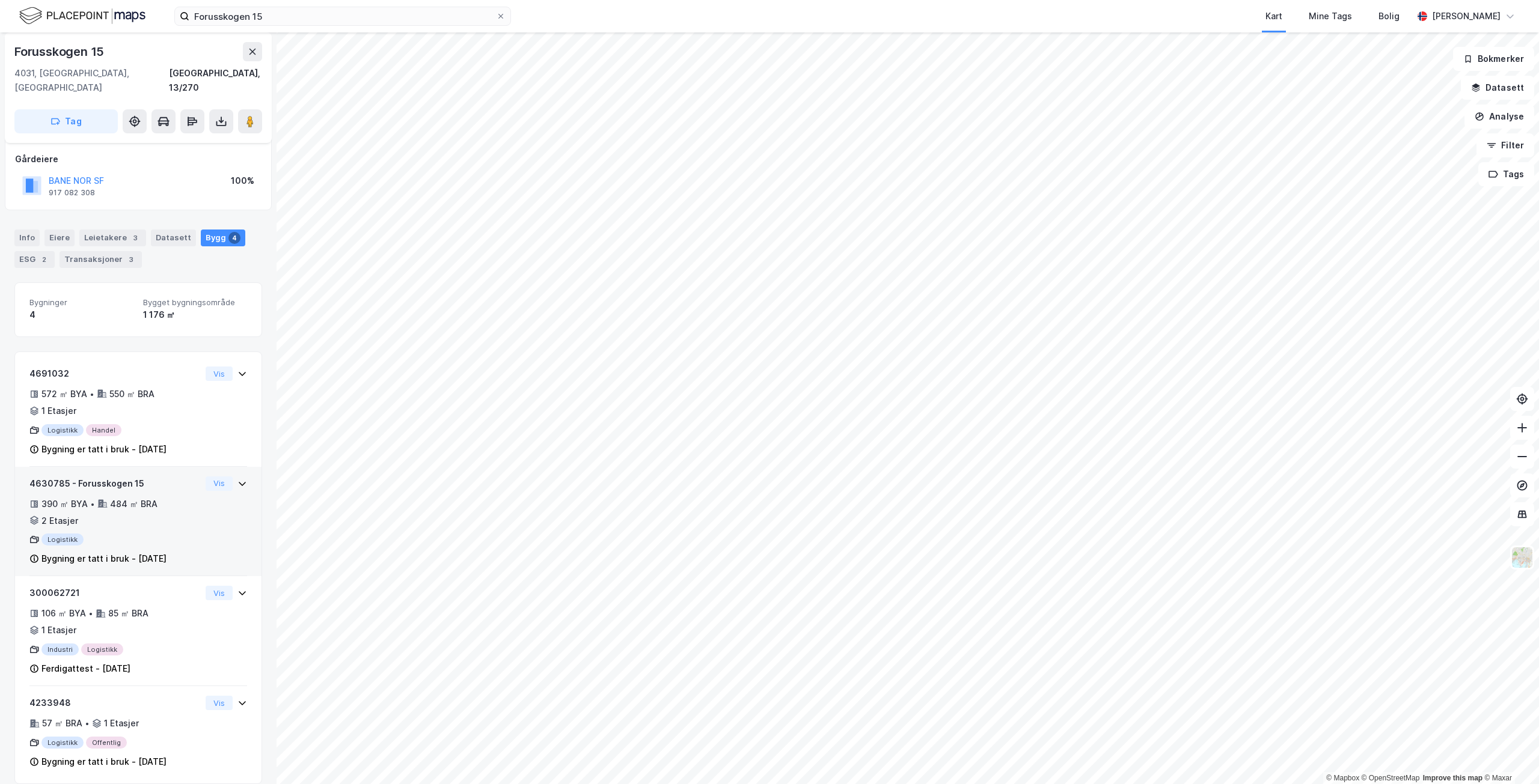
click at [152, 497] on div "484 ㎡ BRA" at bounding box center [134, 504] width 48 height 15
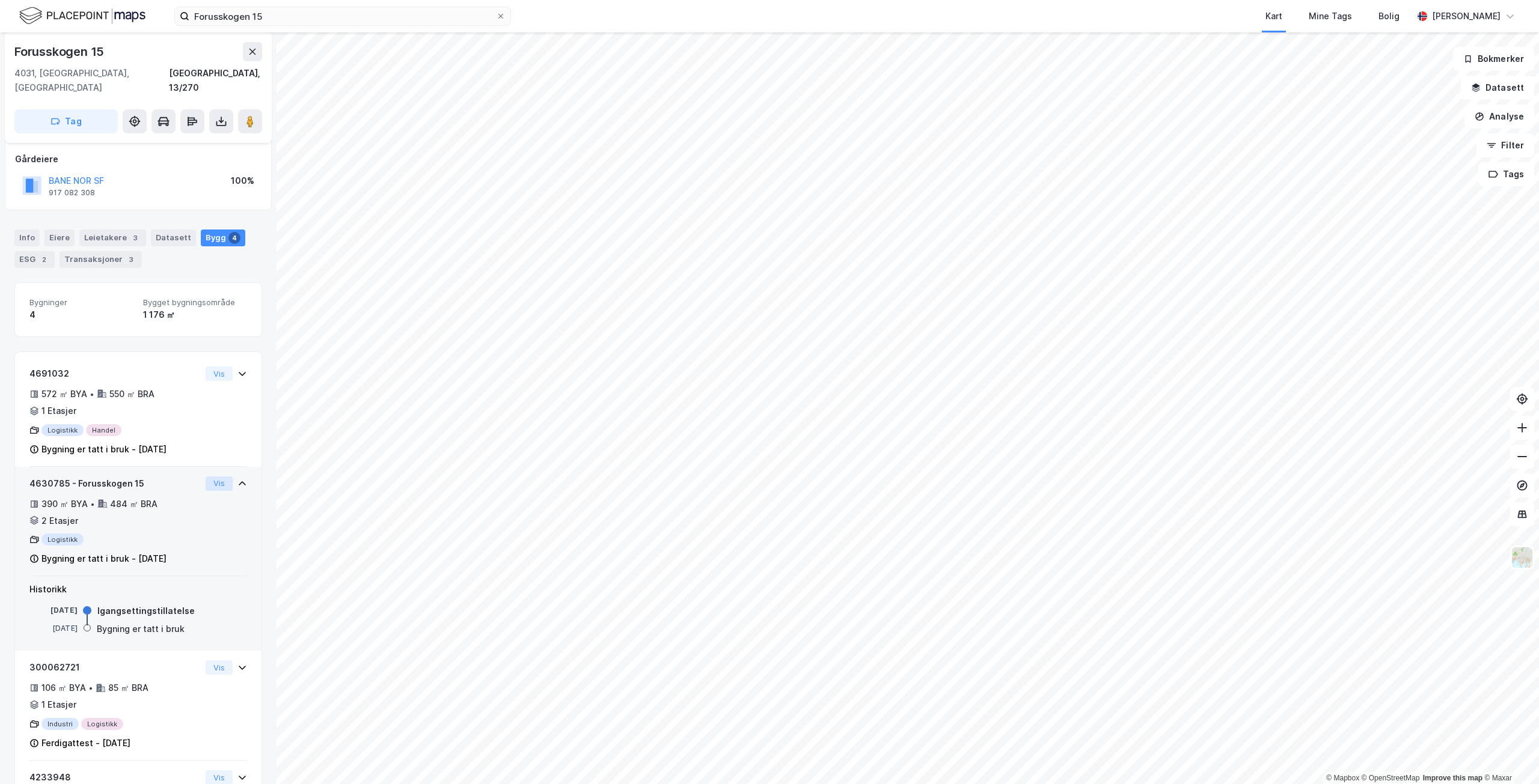
click at [220, 476] on button "Vis" at bounding box center [219, 484] width 27 height 15
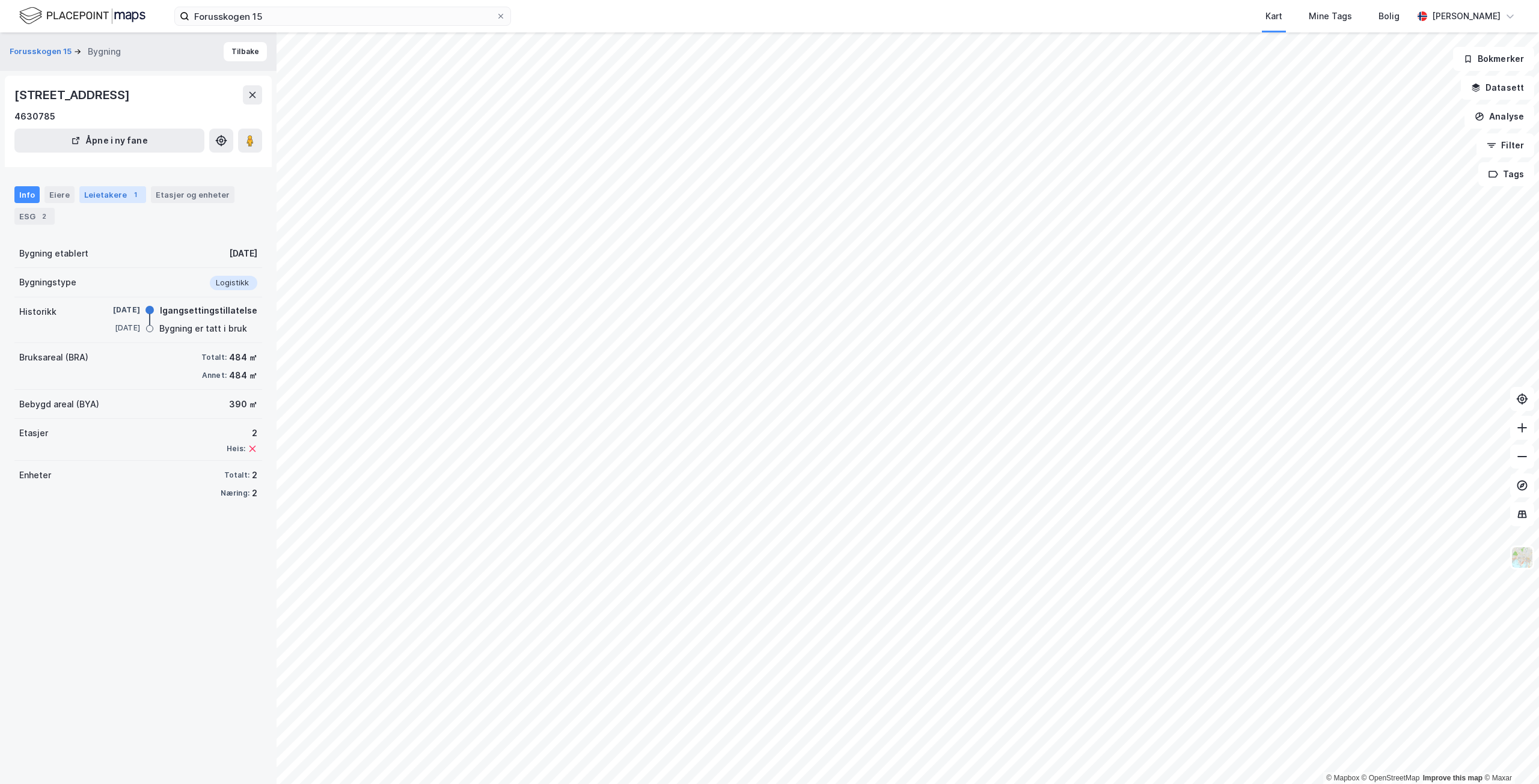
click at [93, 197] on div "Leietakere 1" at bounding box center [112, 194] width 67 height 16
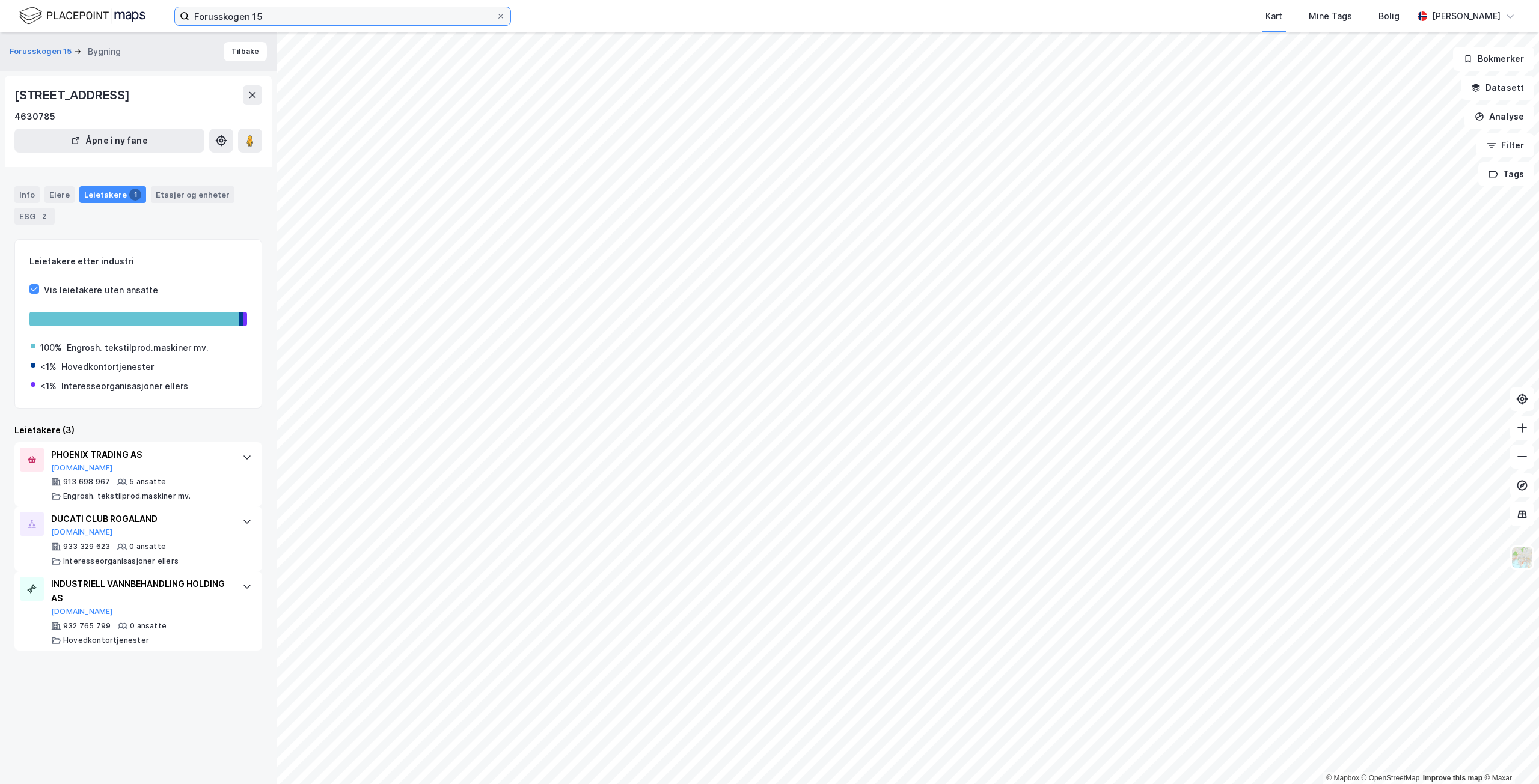
drag, startPoint x: 338, startPoint y: 7, endPoint x: 337, endPoint y: 16, distance: 9.1
click at [338, 7] on input "Forusskogen 15" at bounding box center [342, 16] width 307 height 18
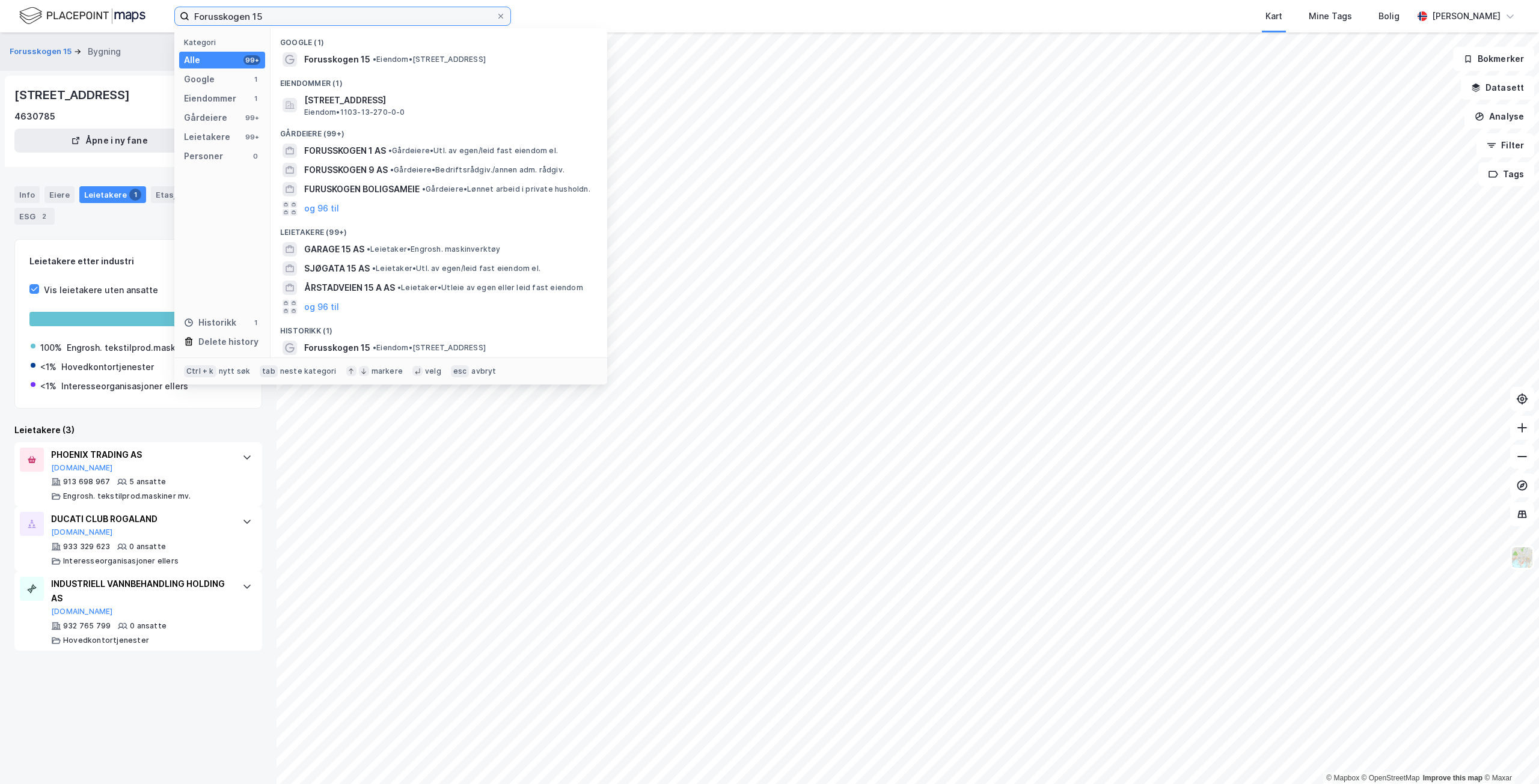
drag, startPoint x: 336, startPoint y: 19, endPoint x: 158, endPoint y: 8, distance: 178.3
click at [159, 8] on div "Forusskogen 15 Kategori Alle 99+ Google 1 Eiendommer 1 Gårdeiere 99+ Leietakere…" at bounding box center [770, 16] width 1539 height 32
paste input "ssmark"
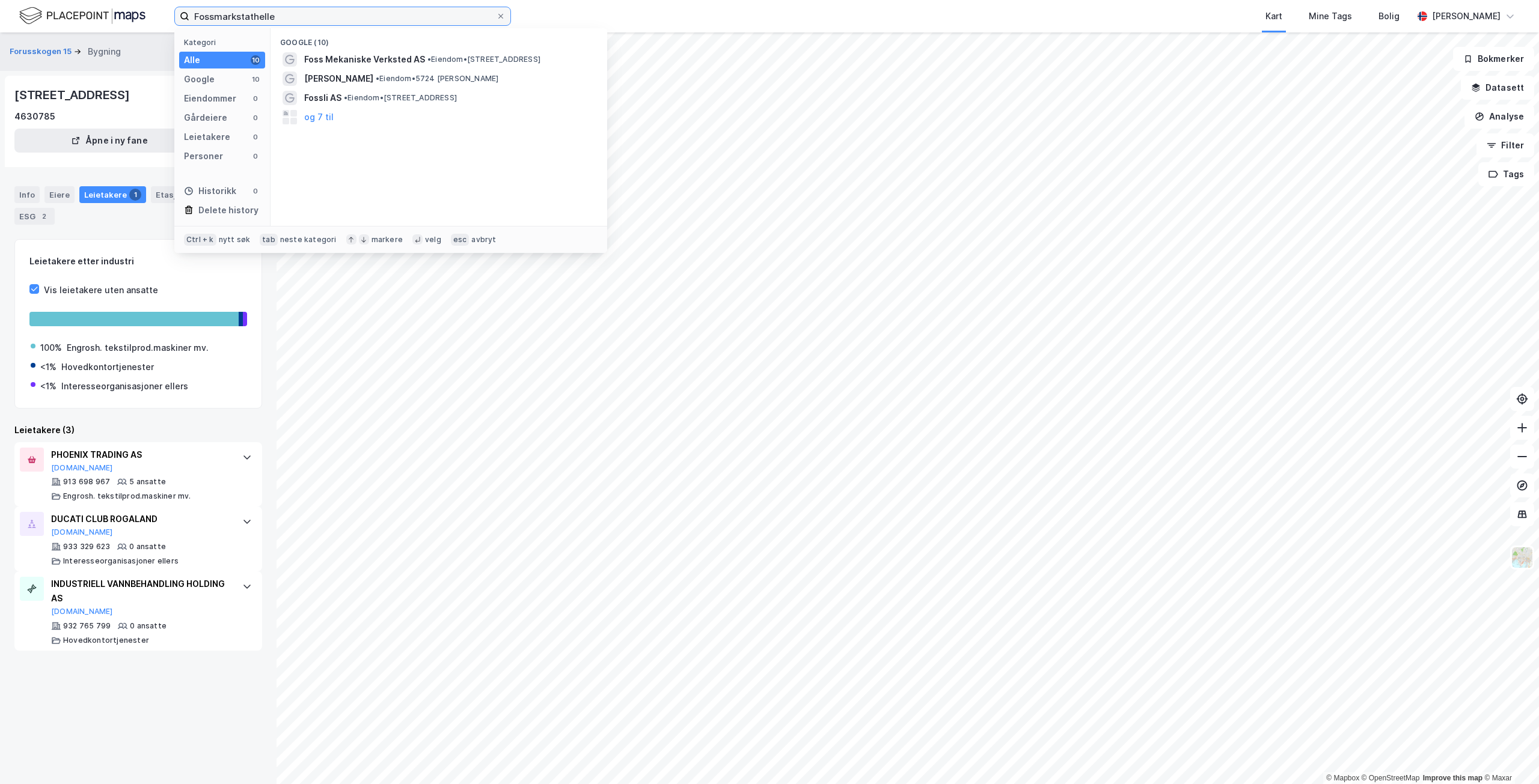
click at [238, 16] on input "Fossmarkstathelle" at bounding box center [342, 16] width 307 height 18
type input "[PERSON_NAME] stathelle"
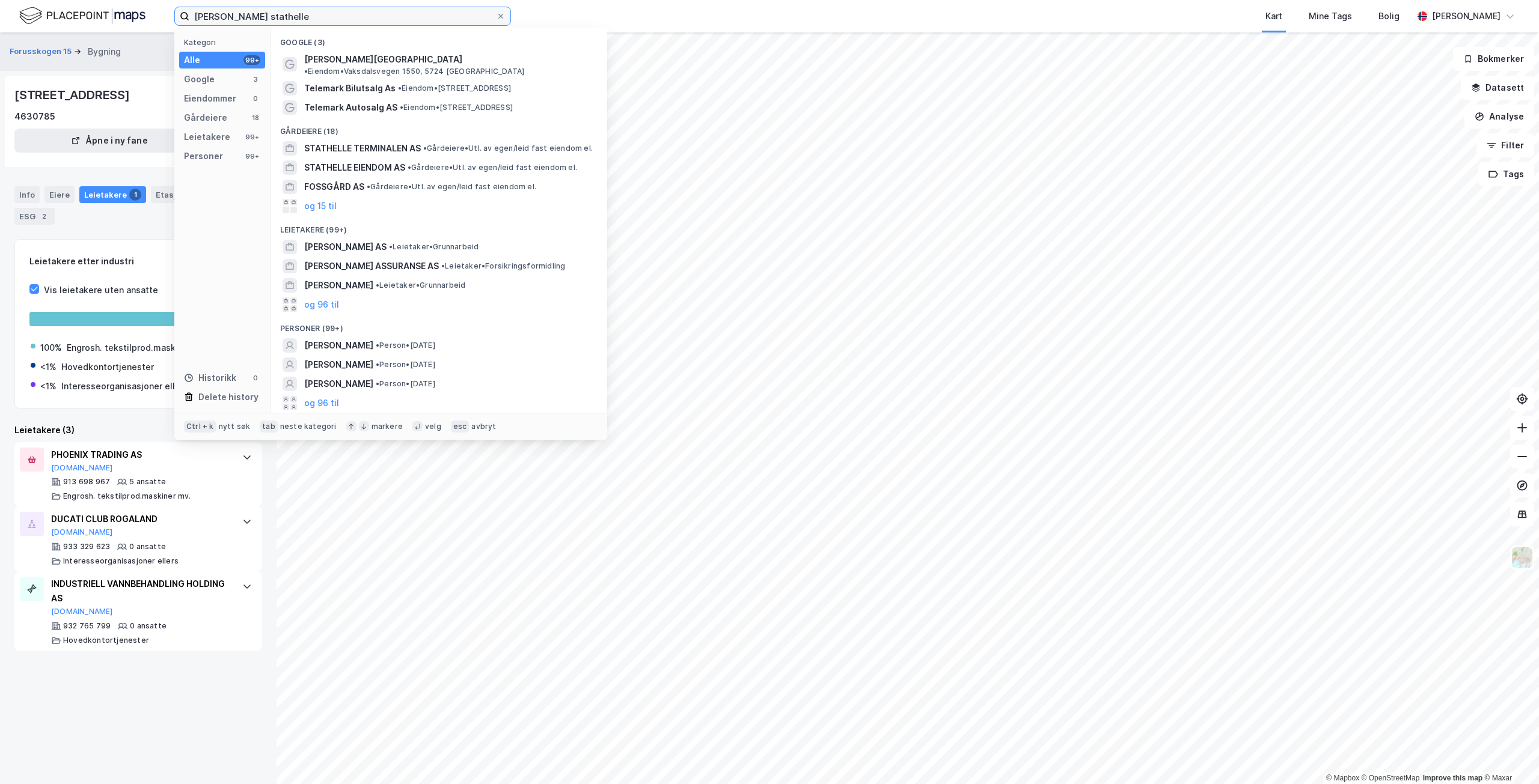
drag, startPoint x: 293, startPoint y: 18, endPoint x: 137, endPoint y: 1, distance: 156.9
click at [137, 1] on div "[PERSON_NAME] stathelle Kategori Alle 99+ Google 3 Eiendommer 0 Gårdeiere 18 Le…" at bounding box center [770, 16] width 1539 height 32
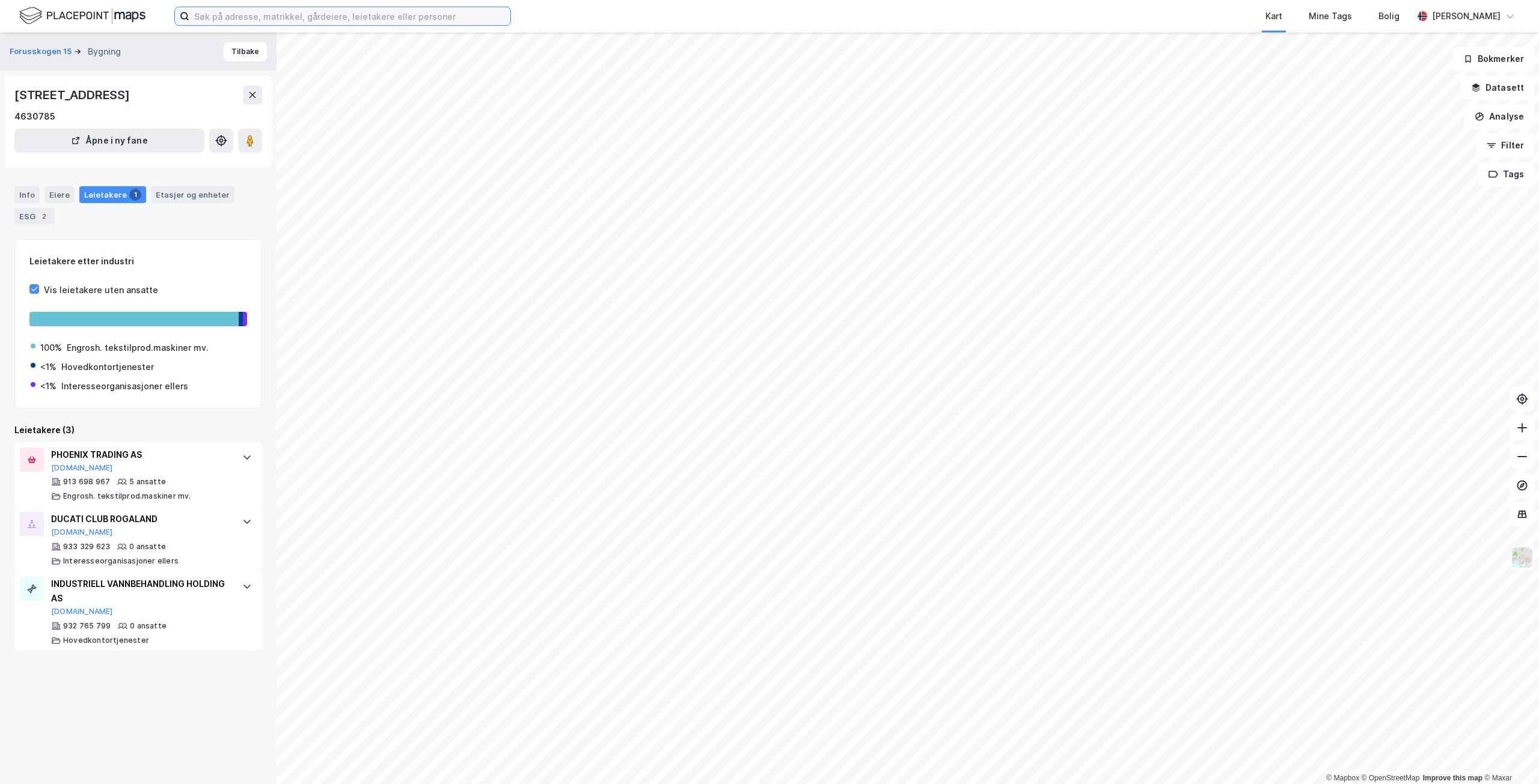
click at [257, 15] on input at bounding box center [350, 16] width 321 height 18
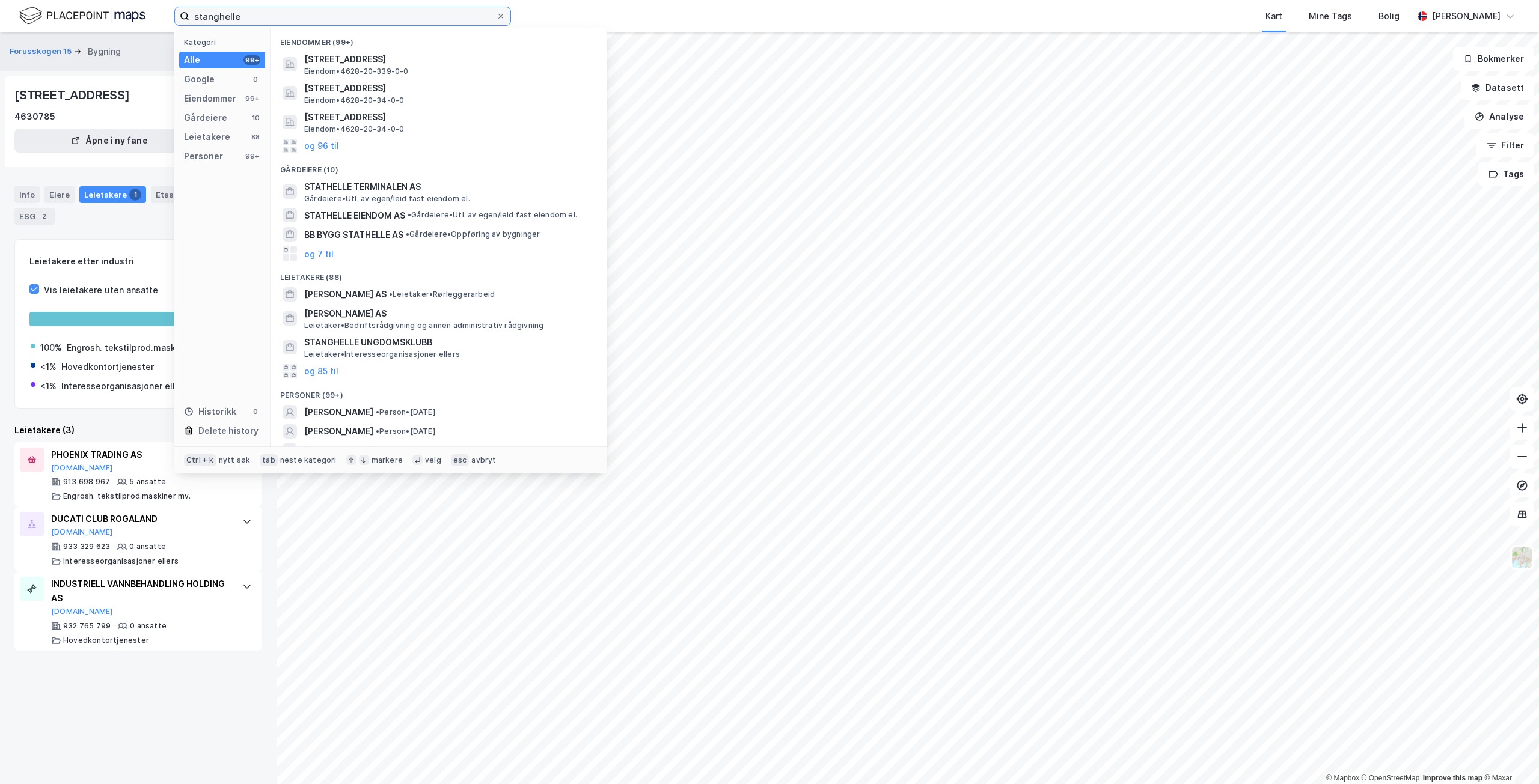
drag, startPoint x: 272, startPoint y: 19, endPoint x: 164, endPoint y: 12, distance: 108.2
click at [164, 12] on div "stanghelle Kategori Alle 99+ Google 0 Eiendommer 99+ Gårdeiere 10 Leietakere 88…" at bounding box center [770, 16] width 1539 height 32
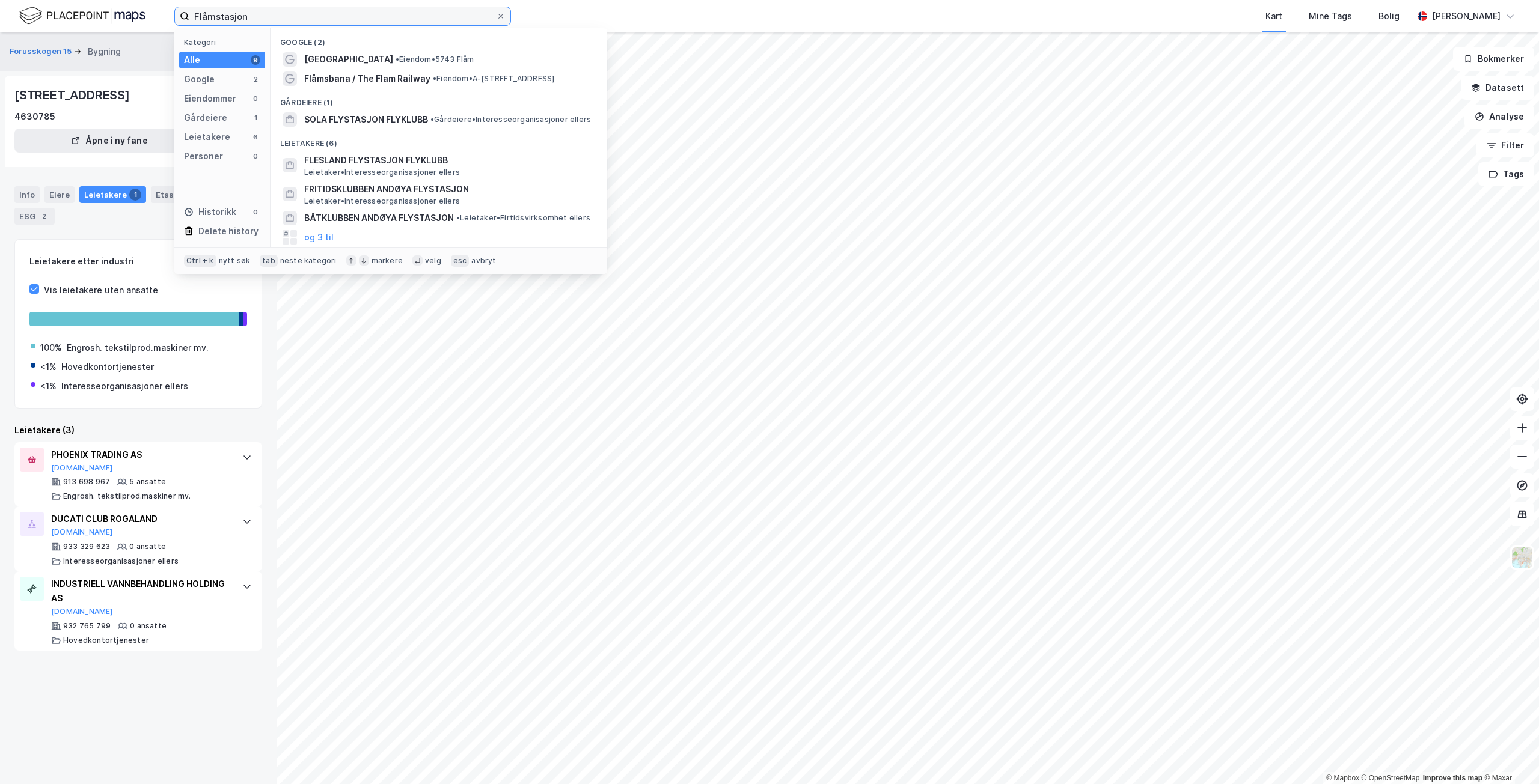
click at [215, 15] on input "Flåmstasjon" at bounding box center [342, 16] width 307 height 18
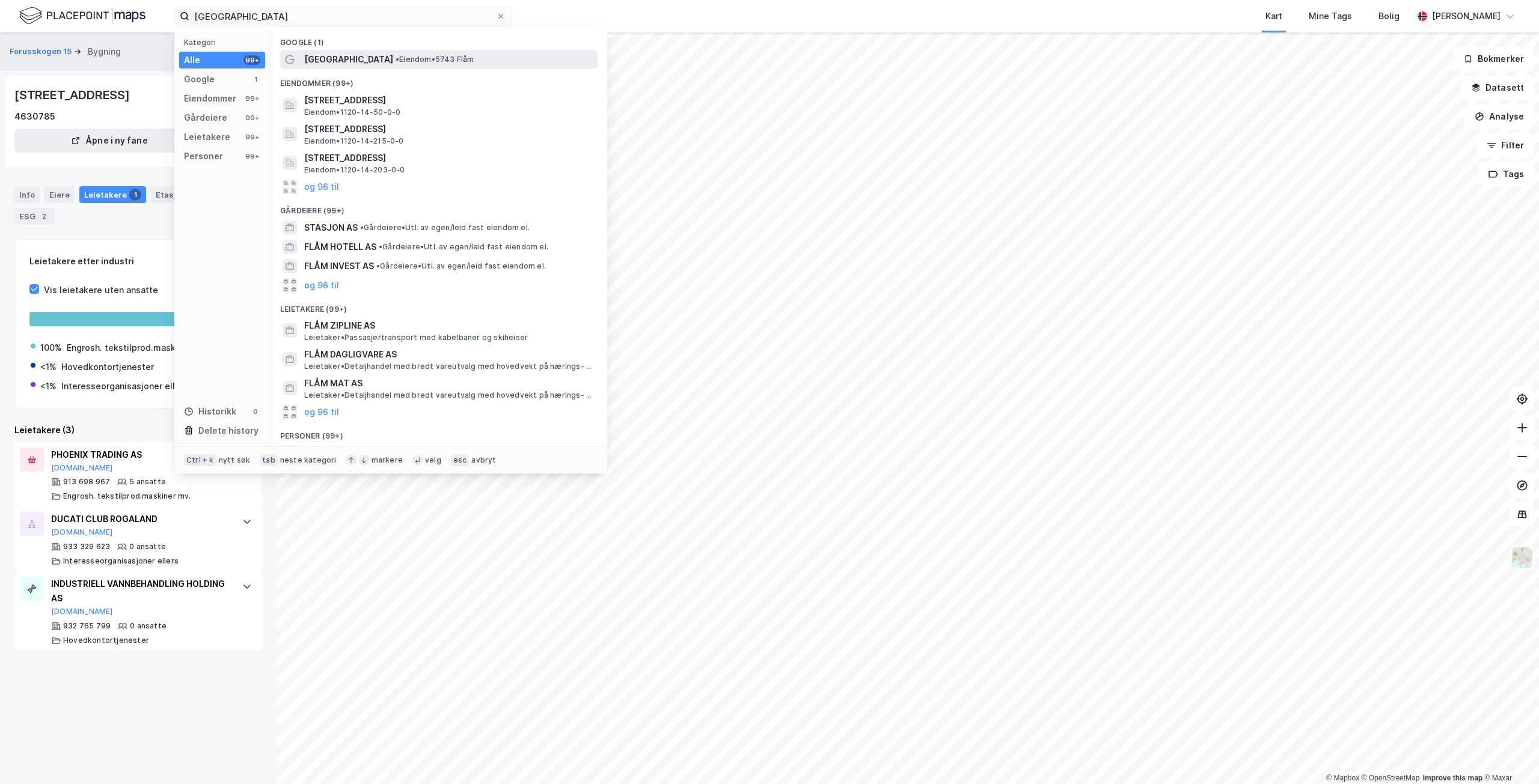
click at [351, 58] on span "[GEOGRAPHIC_DATA]" at bounding box center [349, 60] width 89 height 15
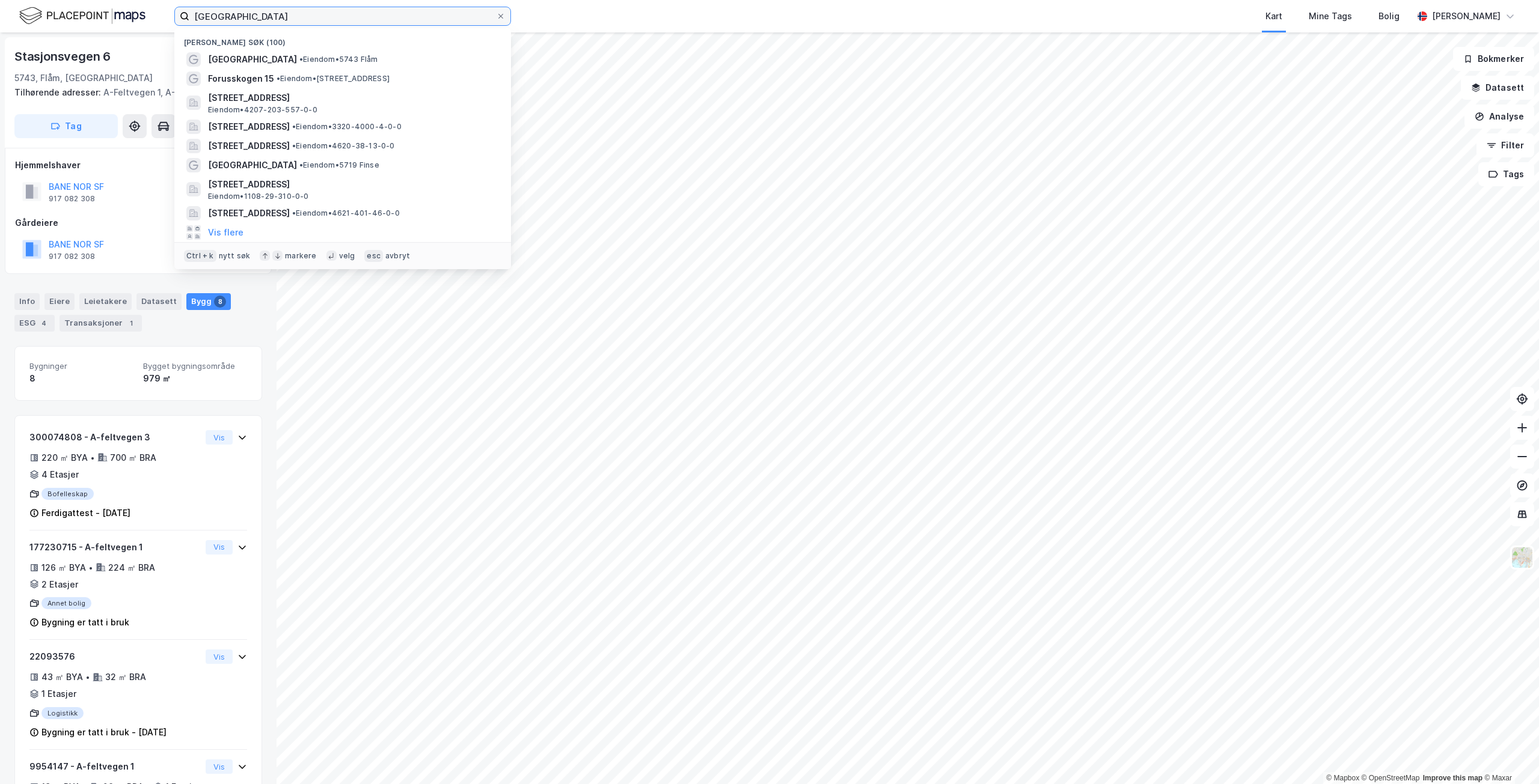
drag, startPoint x: 288, startPoint y: 19, endPoint x: 165, endPoint y: 7, distance: 123.6
click at [170, 4] on div "[GEOGRAPHIC_DATA] Nylige søk (100) [GEOGRAPHIC_DATA] • Eiendom • [STREET_ADDRES…" at bounding box center [770, 16] width 1539 height 32
paste input "[STREET_ADDRESS]"
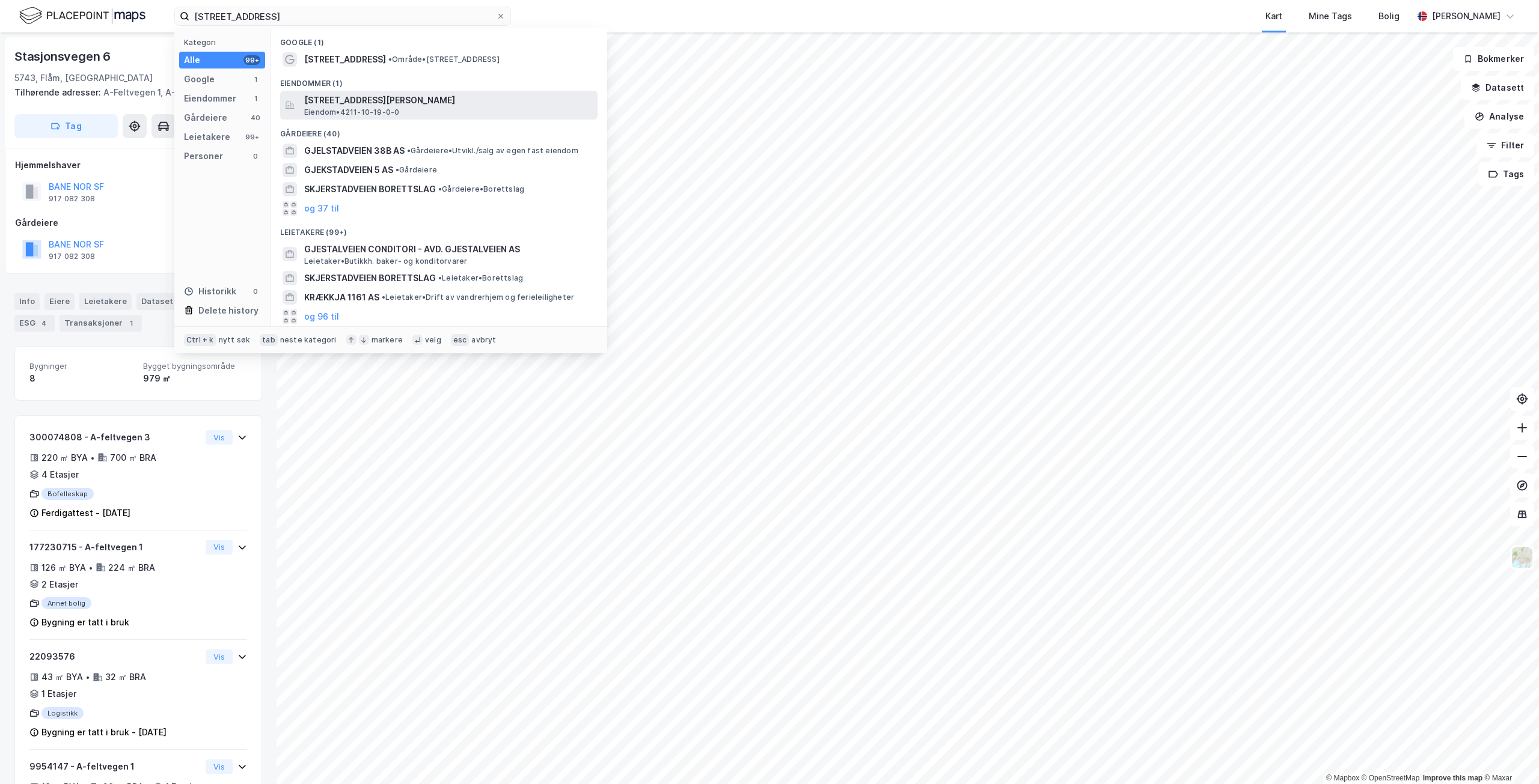
click at [440, 110] on div "[STREET_ADDRESS] Eiendom • 4211-10-19-0-0" at bounding box center [450, 104] width 291 height 24
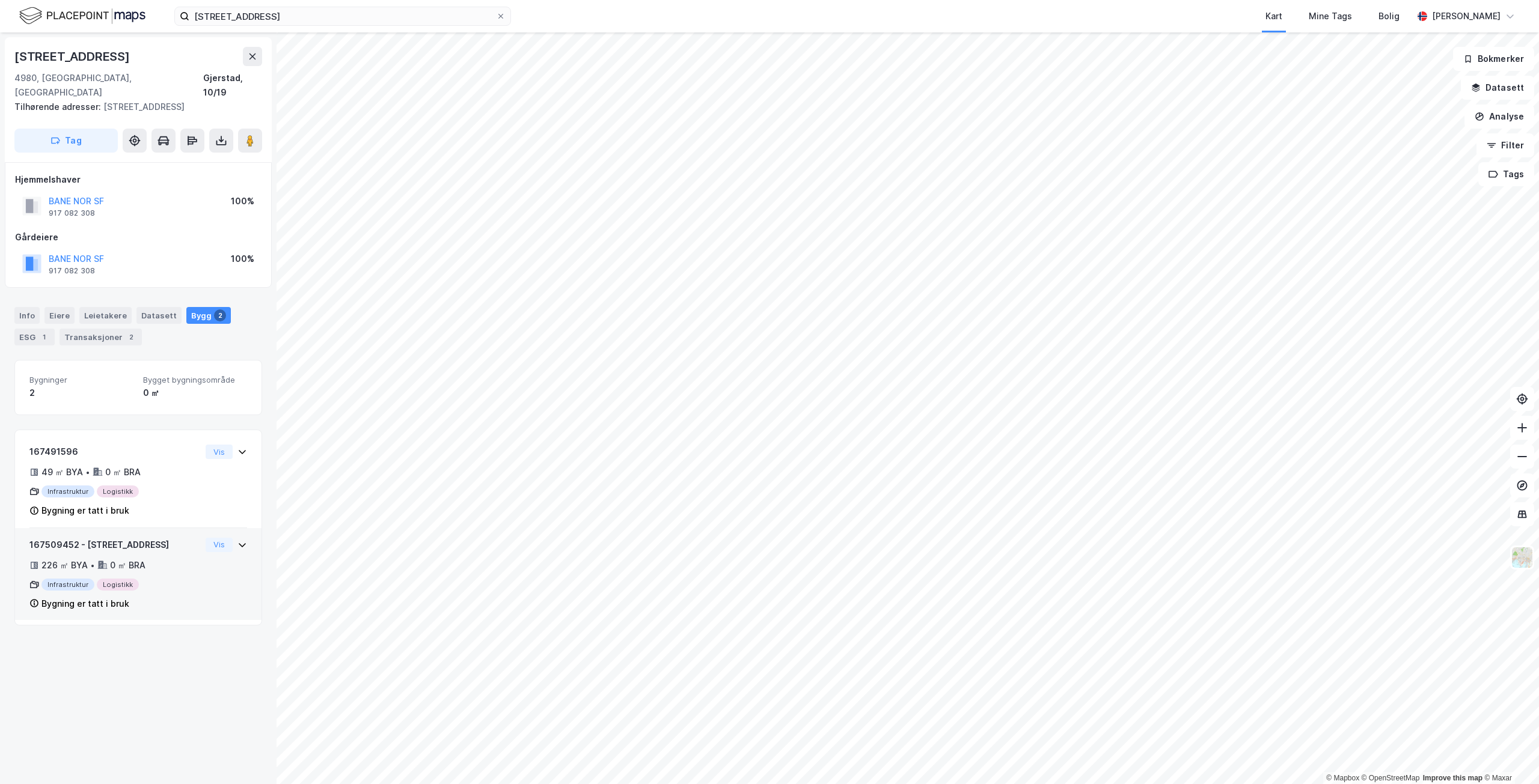
click at [169, 559] on div "226 ㎡ BYA • 0 ㎡ BRA" at bounding box center [115, 566] width 171 height 15
click at [220, 538] on button "Vis" at bounding box center [219, 545] width 27 height 15
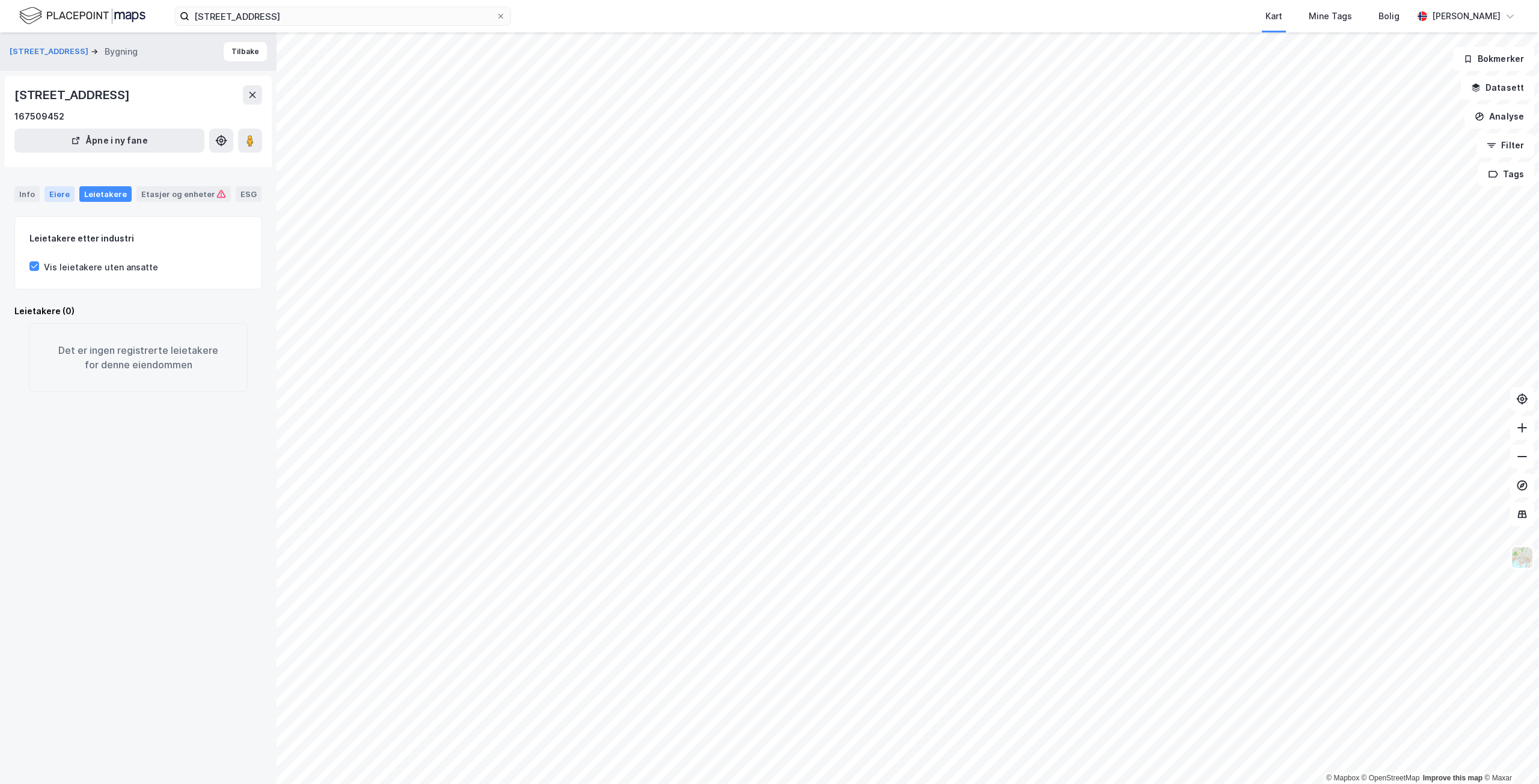
click at [67, 191] on div "Eiere" at bounding box center [59, 193] width 30 height 16
click at [22, 190] on div "Info" at bounding box center [27, 193] width 26 height 16
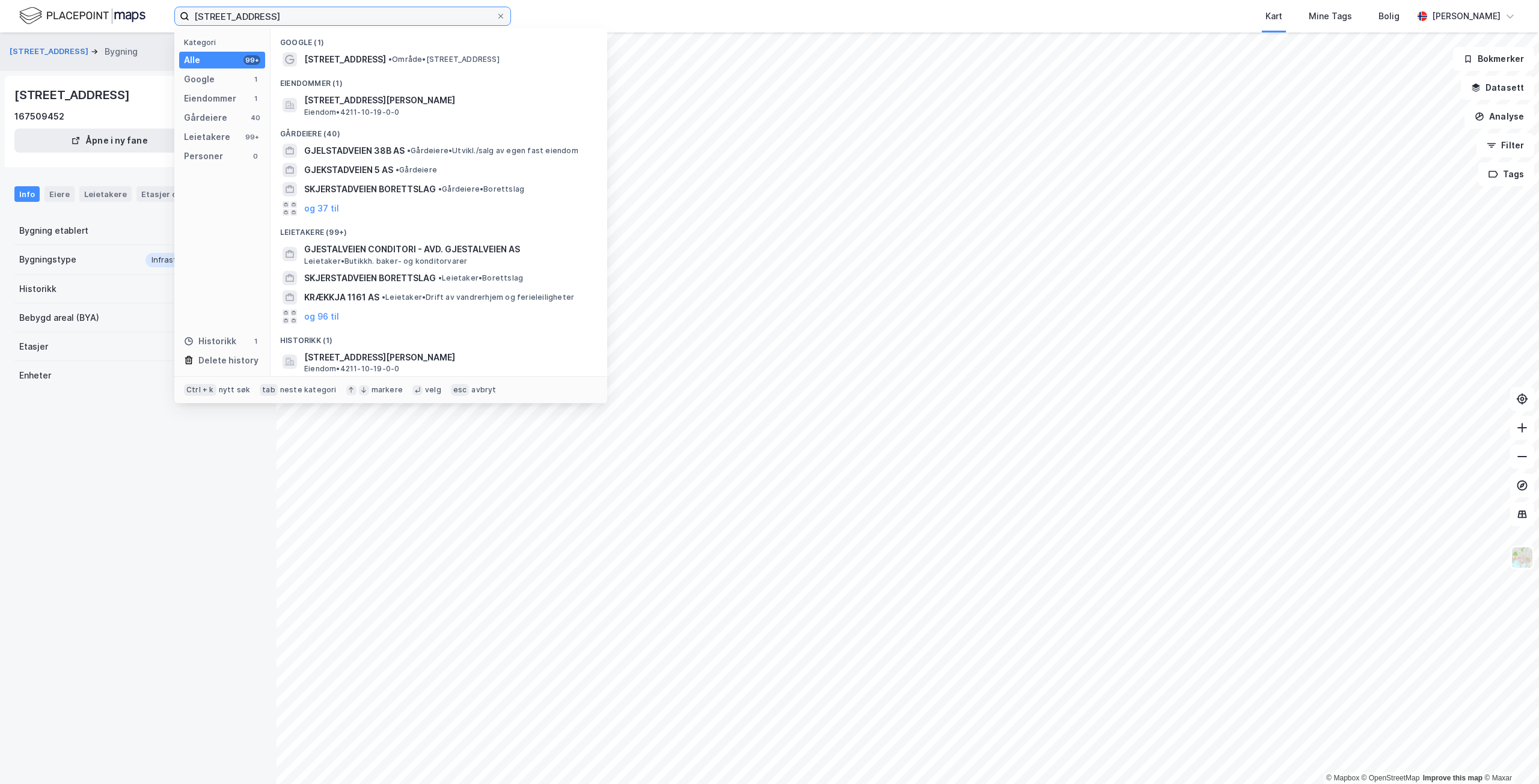
drag, startPoint x: 297, startPoint y: 16, endPoint x: 159, endPoint y: 15, distance: 138.0
click at [159, 15] on div "[STREET_ADDRESS] Kategori Alle 99+ Google 1 Eiendommer 1 Gårdeiere 40 Leietaker…" at bounding box center [770, 16] width 1539 height 32
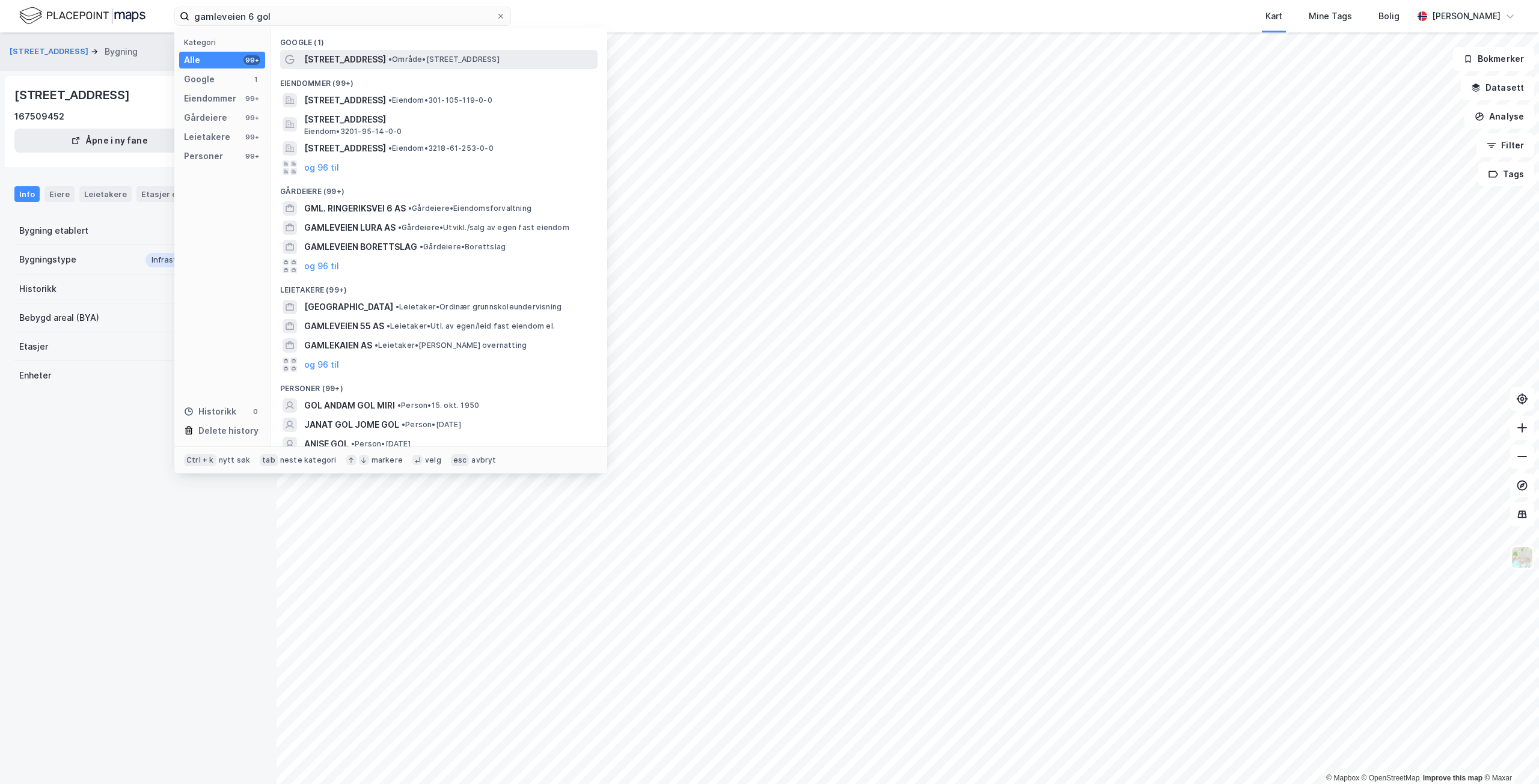
click at [421, 57] on span "• Område • [STREET_ADDRESS]" at bounding box center [444, 59] width 111 height 10
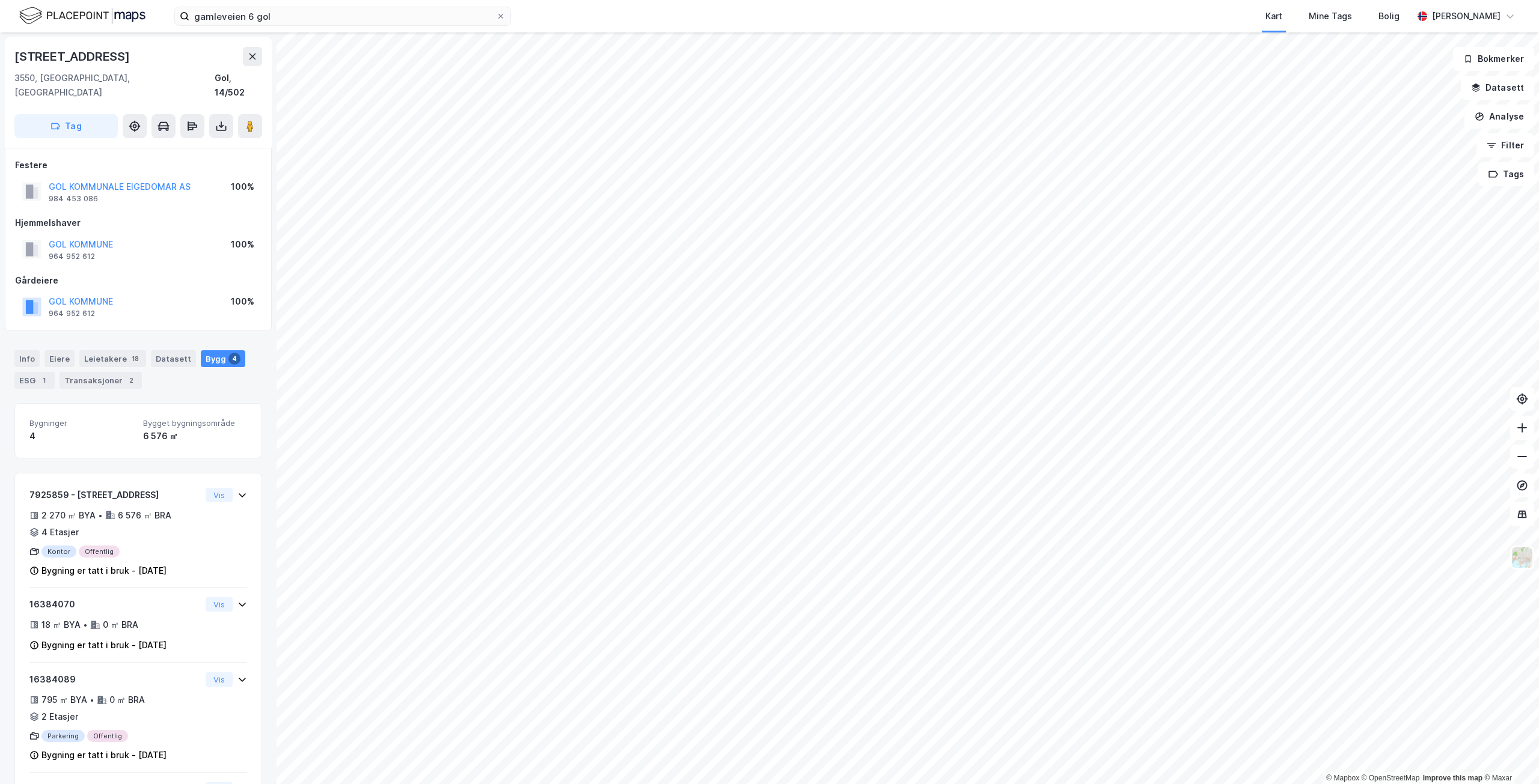
scroll to position [2, 0]
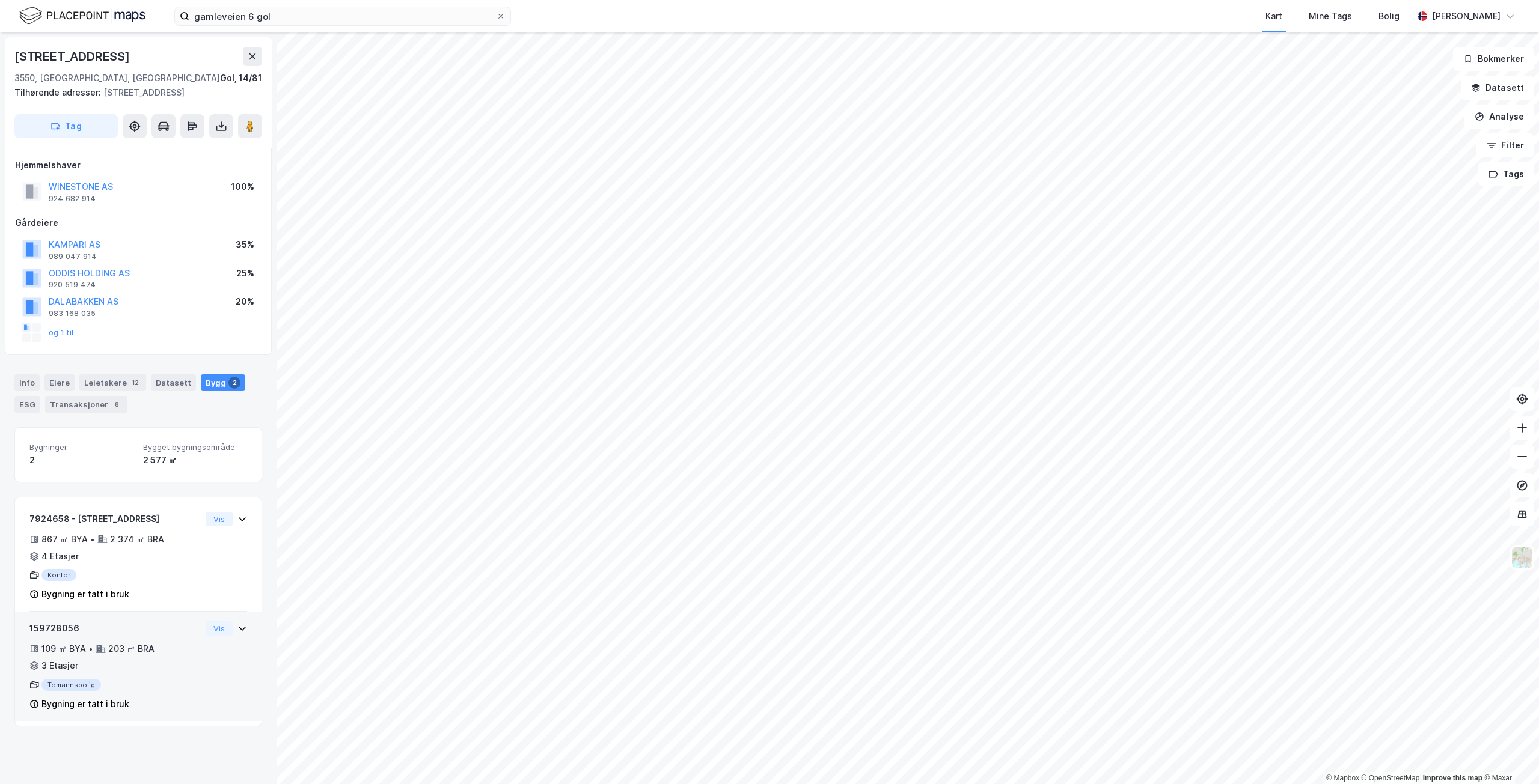
click at [135, 643] on div "203 ㎡ BRA" at bounding box center [132, 649] width 46 height 15
click at [79, 376] on div "Leietakere 12" at bounding box center [112, 383] width 67 height 16
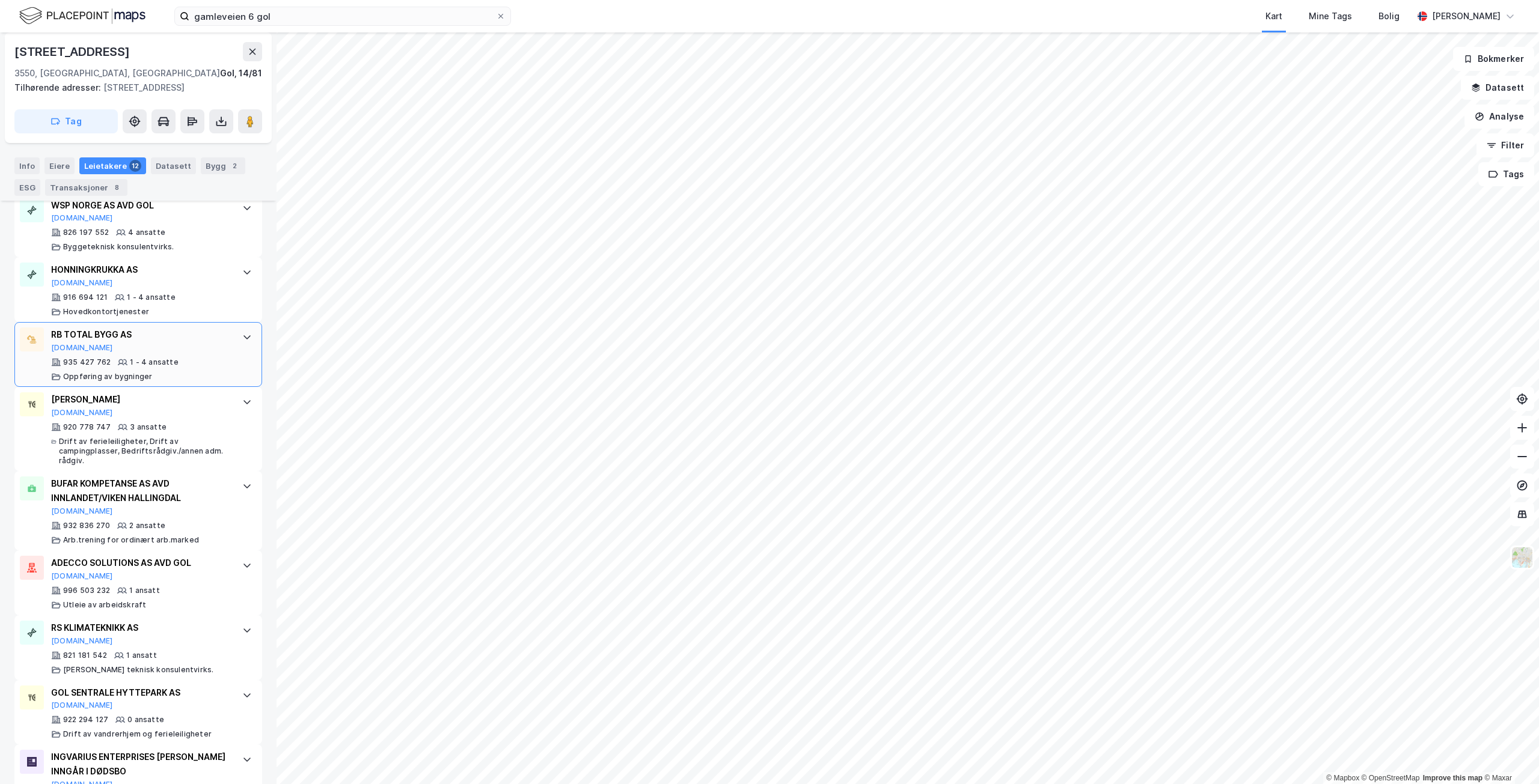
scroll to position [717, 0]
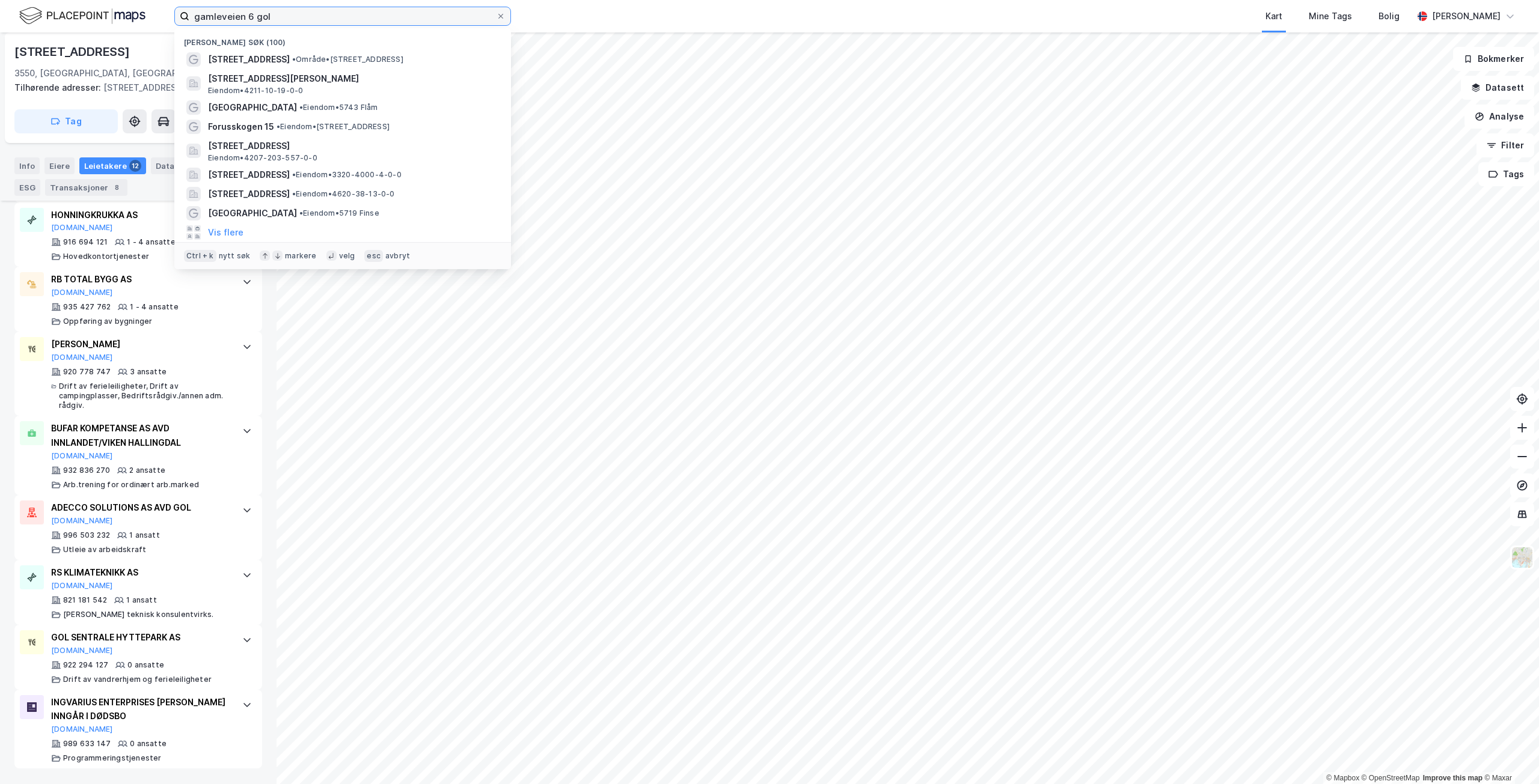
drag, startPoint x: 295, startPoint y: 15, endPoint x: 133, endPoint y: 6, distance: 162.2
click at [133, 6] on div "gamleveien 6 gol Nylige søk (100) [STREET_ADDRESS] • Område • [STREET_ADDRESS][…" at bounding box center [770, 16] width 1539 height 32
paste input "Sentrumsvegen 68"
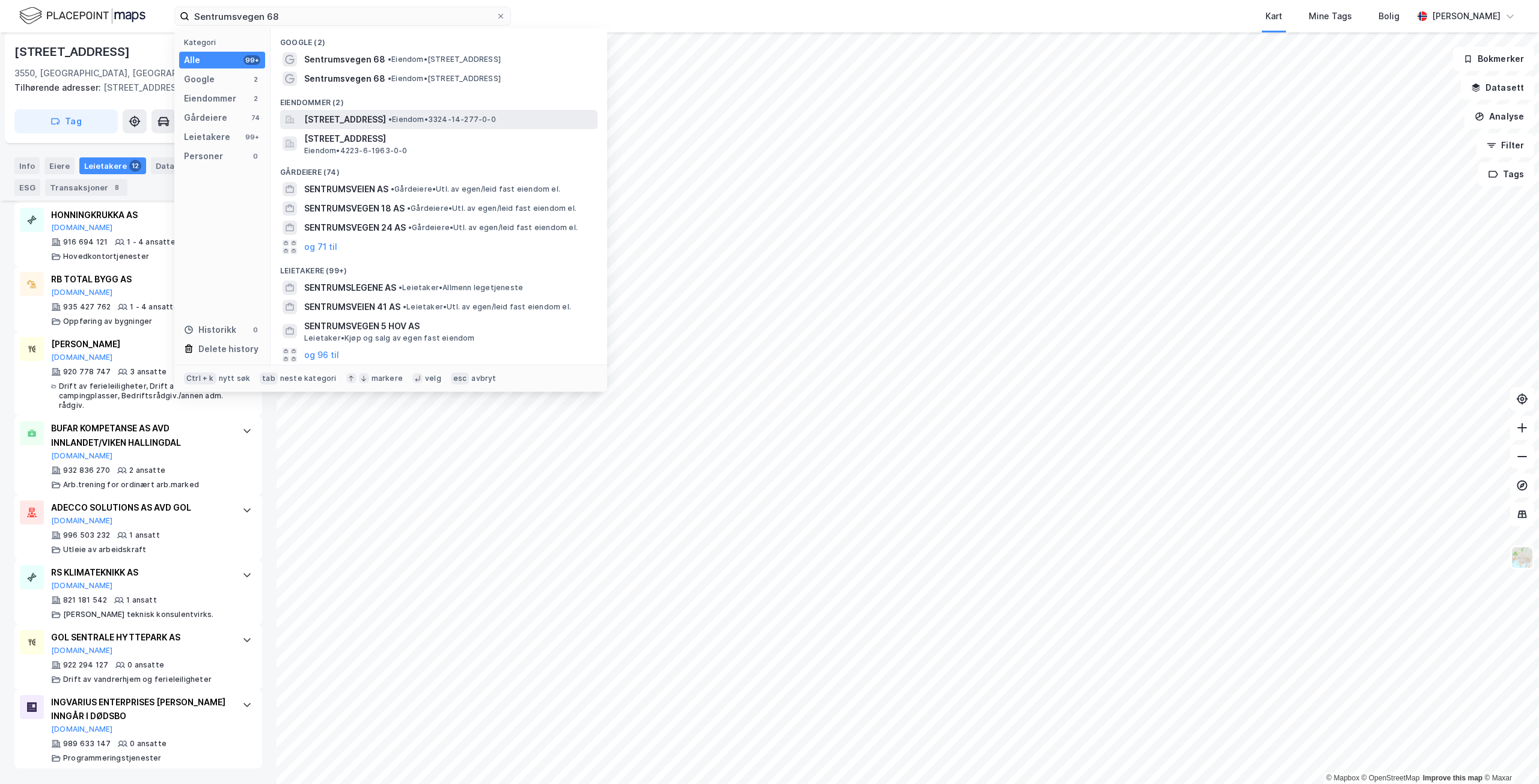
click at [496, 116] on span "• Eiendom • 3324-14-277-0-0" at bounding box center [442, 120] width 108 height 10
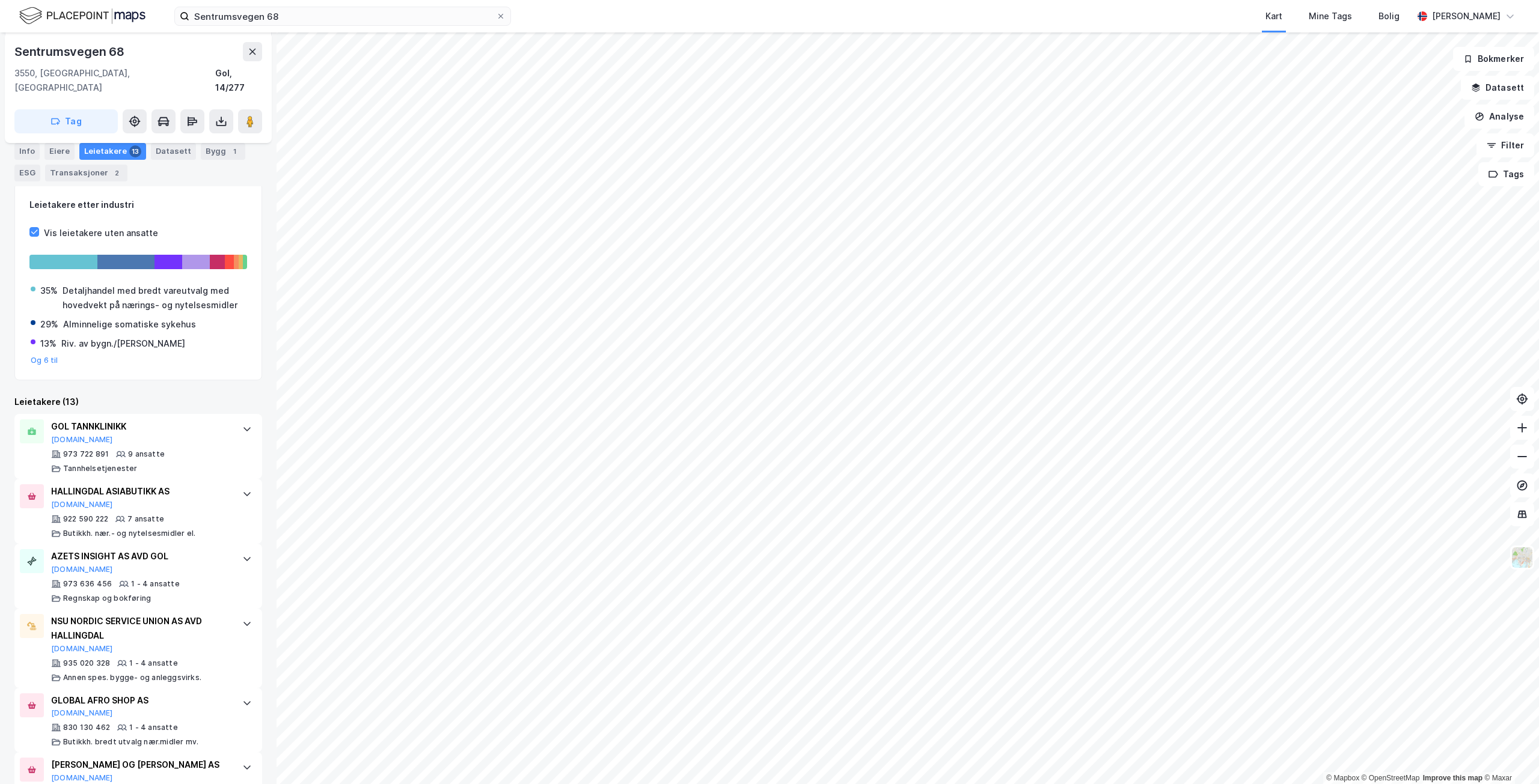
scroll to position [65, 0]
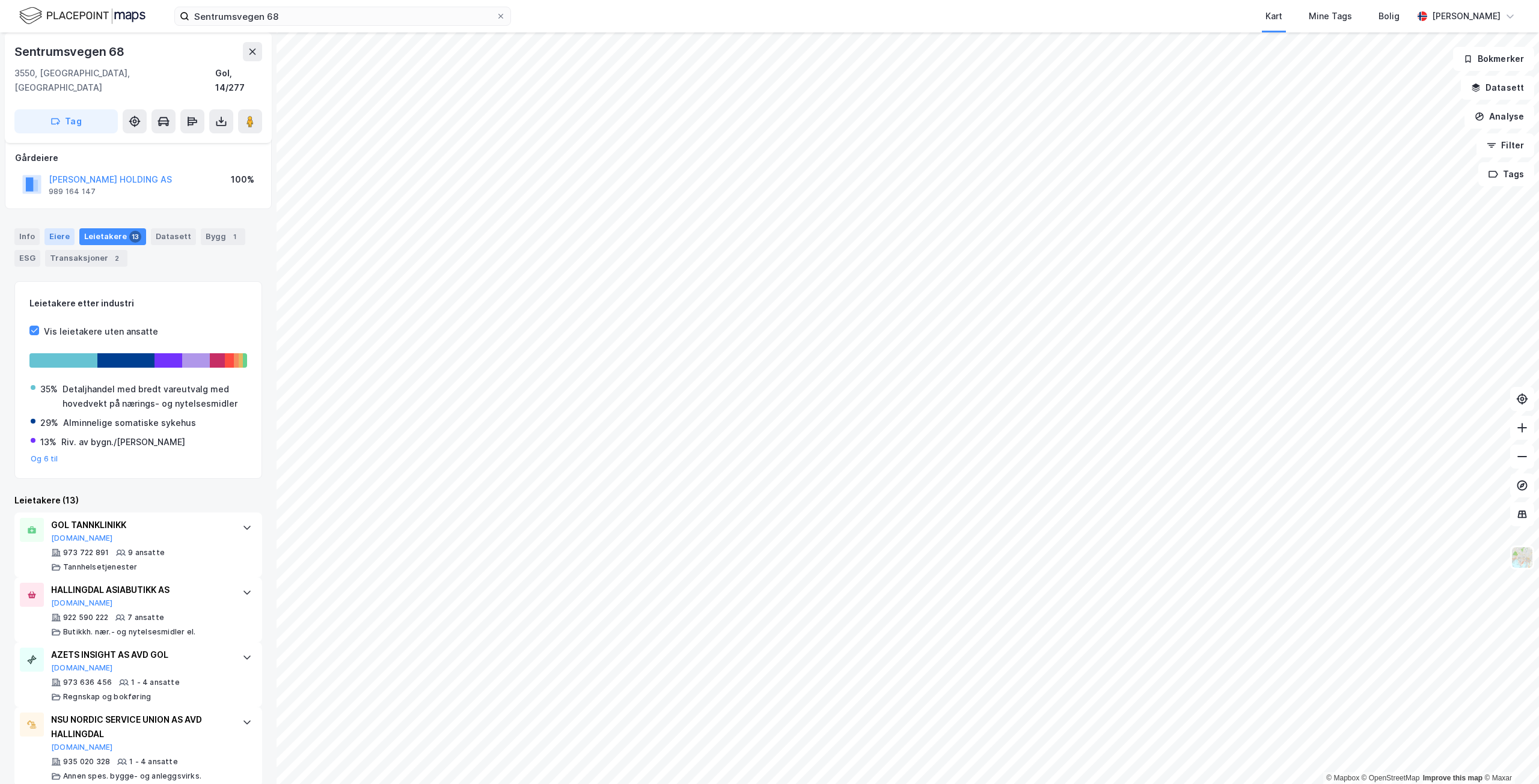
click at [70, 229] on div "Eiere" at bounding box center [59, 237] width 30 height 16
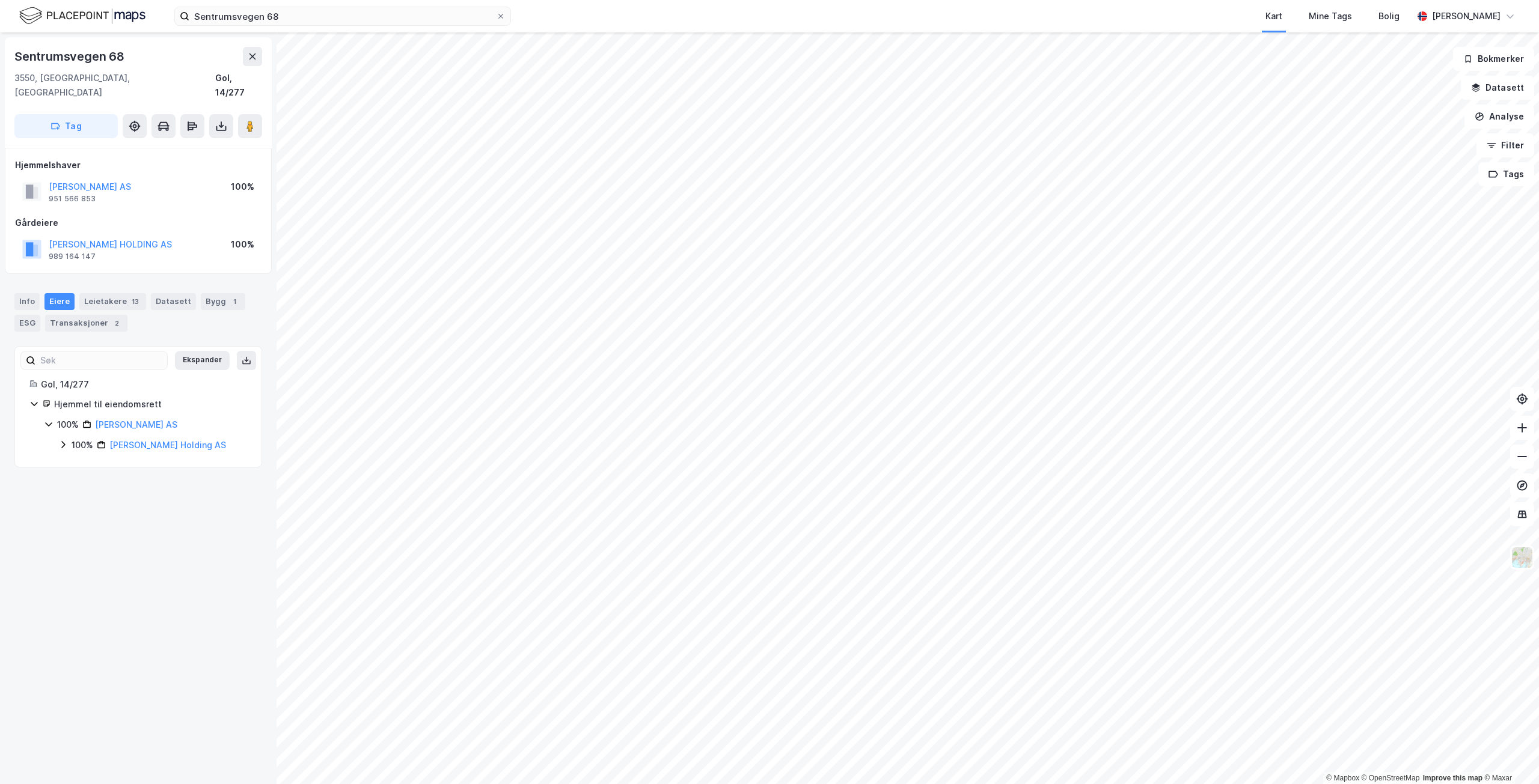
click at [68, 438] on div "100% [PERSON_NAME] Holding AS" at bounding box center [152, 446] width 188 height 15
click at [107, 294] on div "Leietakere 13" at bounding box center [112, 302] width 67 height 16
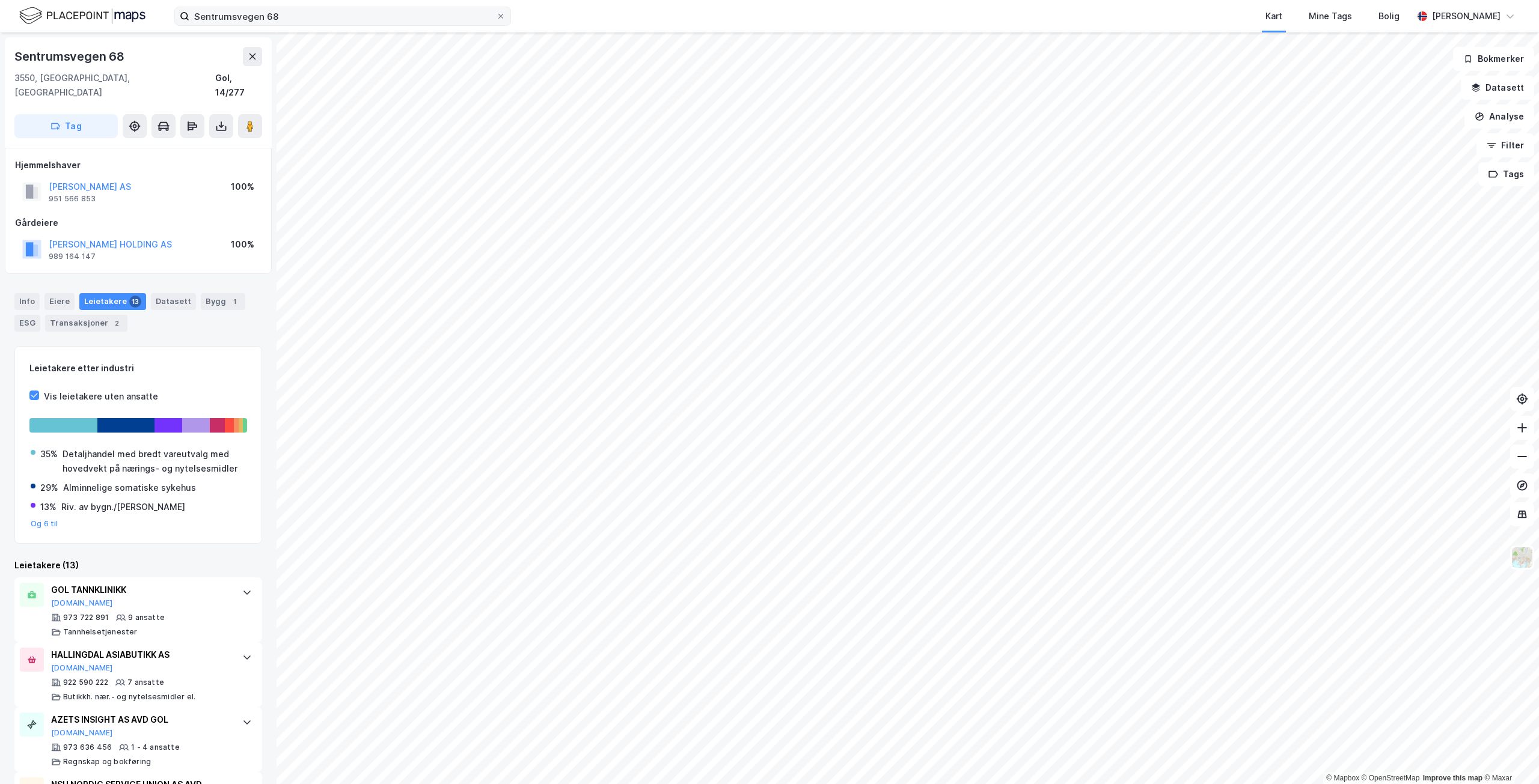
drag, startPoint x: 347, startPoint y: 1, endPoint x: 340, endPoint y: 7, distance: 9.2
click at [341, 6] on div "Sentrumsvegen 68 Kart Mine Tags Bolig [PERSON_NAME]" at bounding box center [770, 16] width 1539 height 32
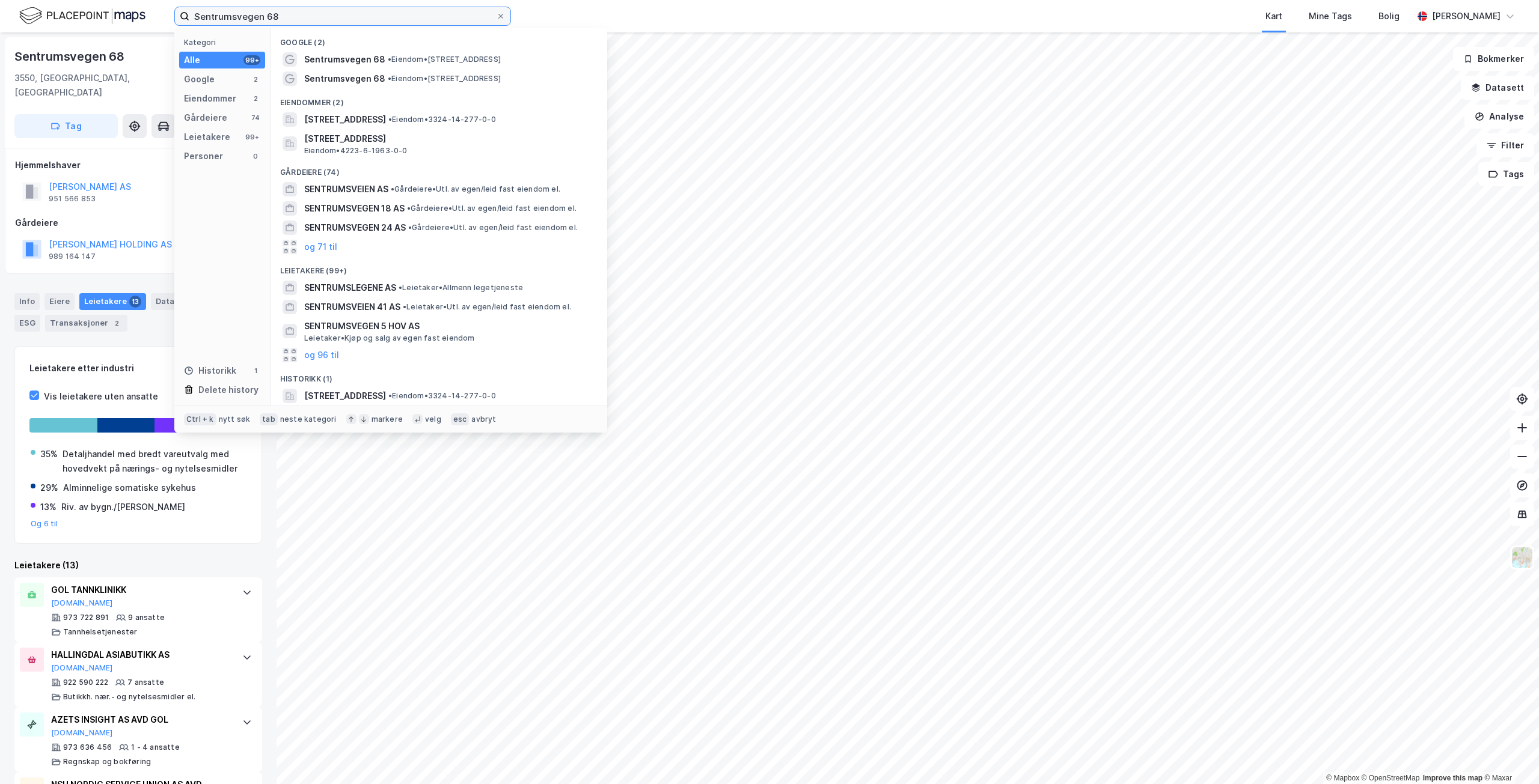
click at [336, 19] on input "Sentrumsvegen 68" at bounding box center [342, 16] width 307 height 18
drag, startPoint x: 336, startPoint y: 19, endPoint x: 205, endPoint y: -2, distance: 132.7
click at [205, 0] on html "Sentrumsvegen 68 Kategori Alle 99+ Google 2 Eiendommer 2 Gårdeiere 74 Leietaker…" at bounding box center [770, 392] width 1539 height 784
type input "S"
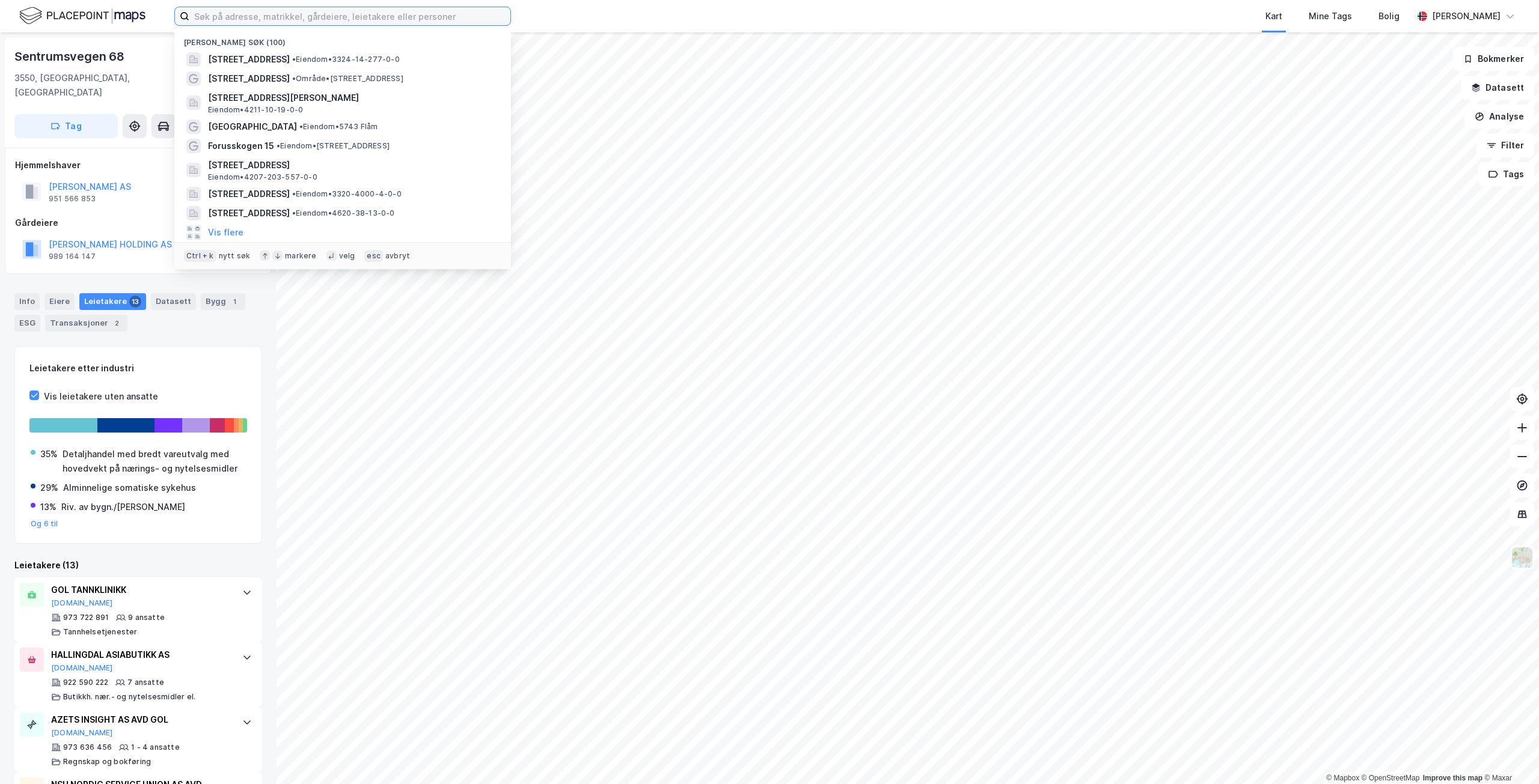
paste input "Eiklesvegen 39"
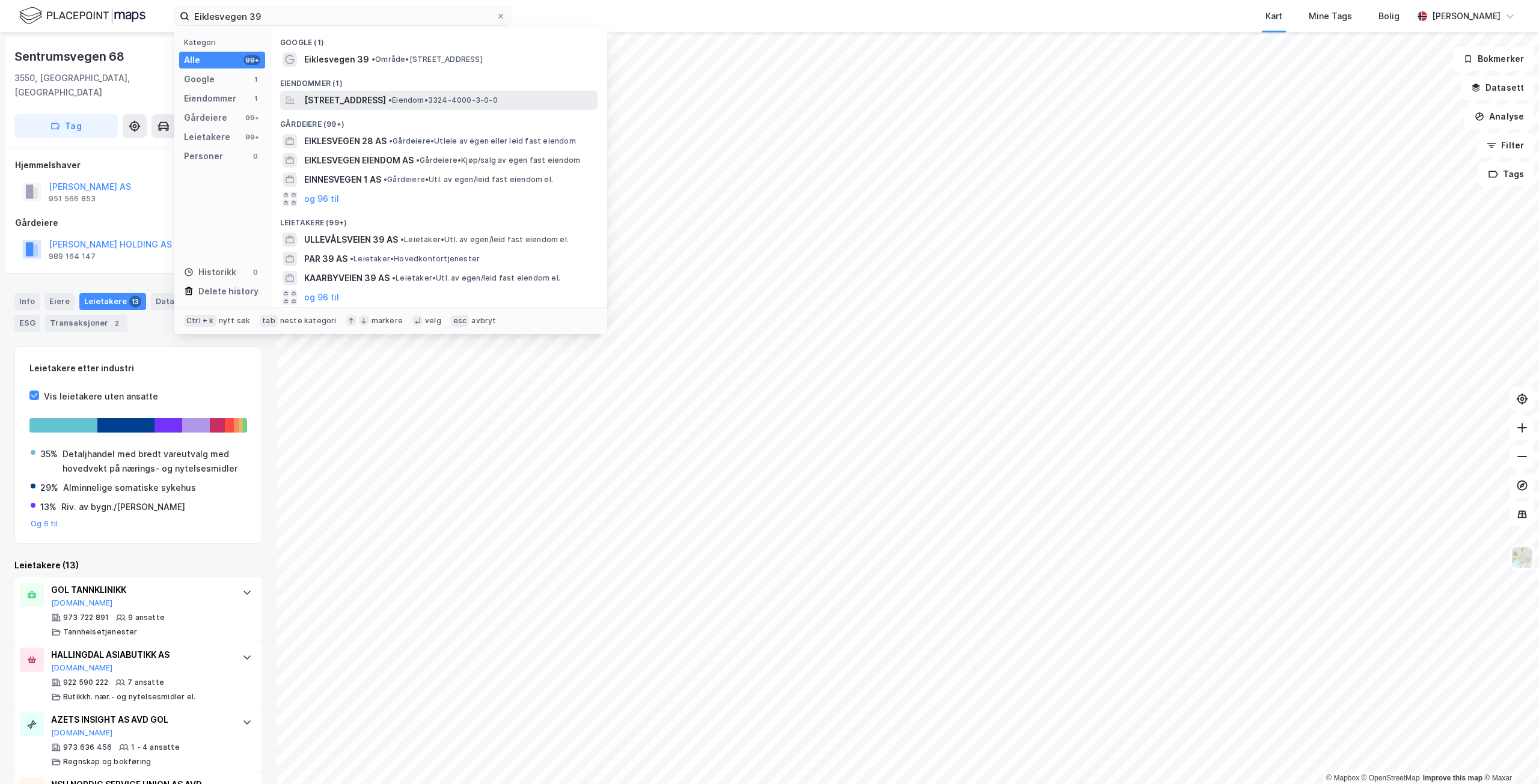
click at [386, 93] on span "[STREET_ADDRESS]" at bounding box center [345, 100] width 81 height 15
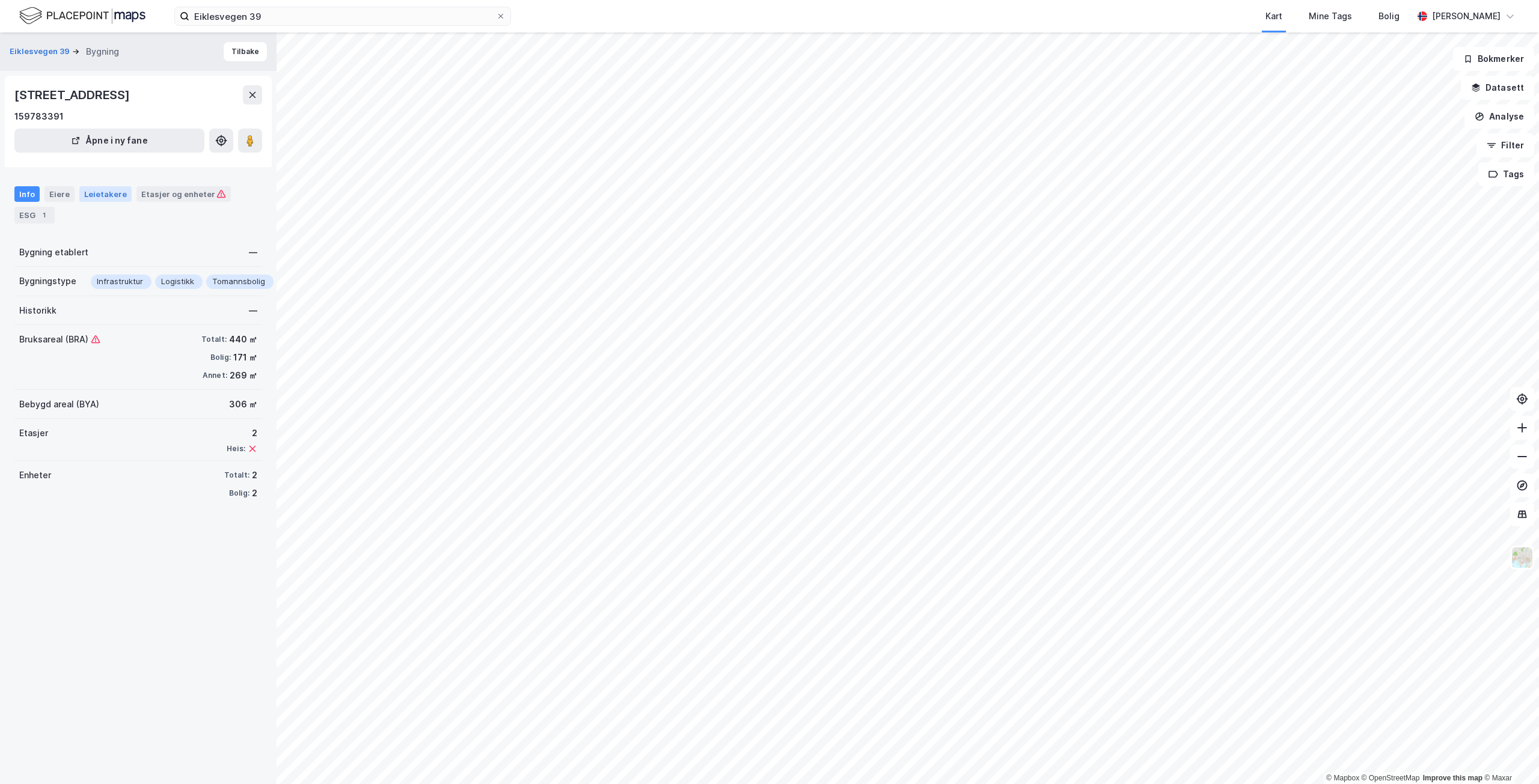
click at [110, 193] on div "Leietakere" at bounding box center [105, 193] width 53 height 16
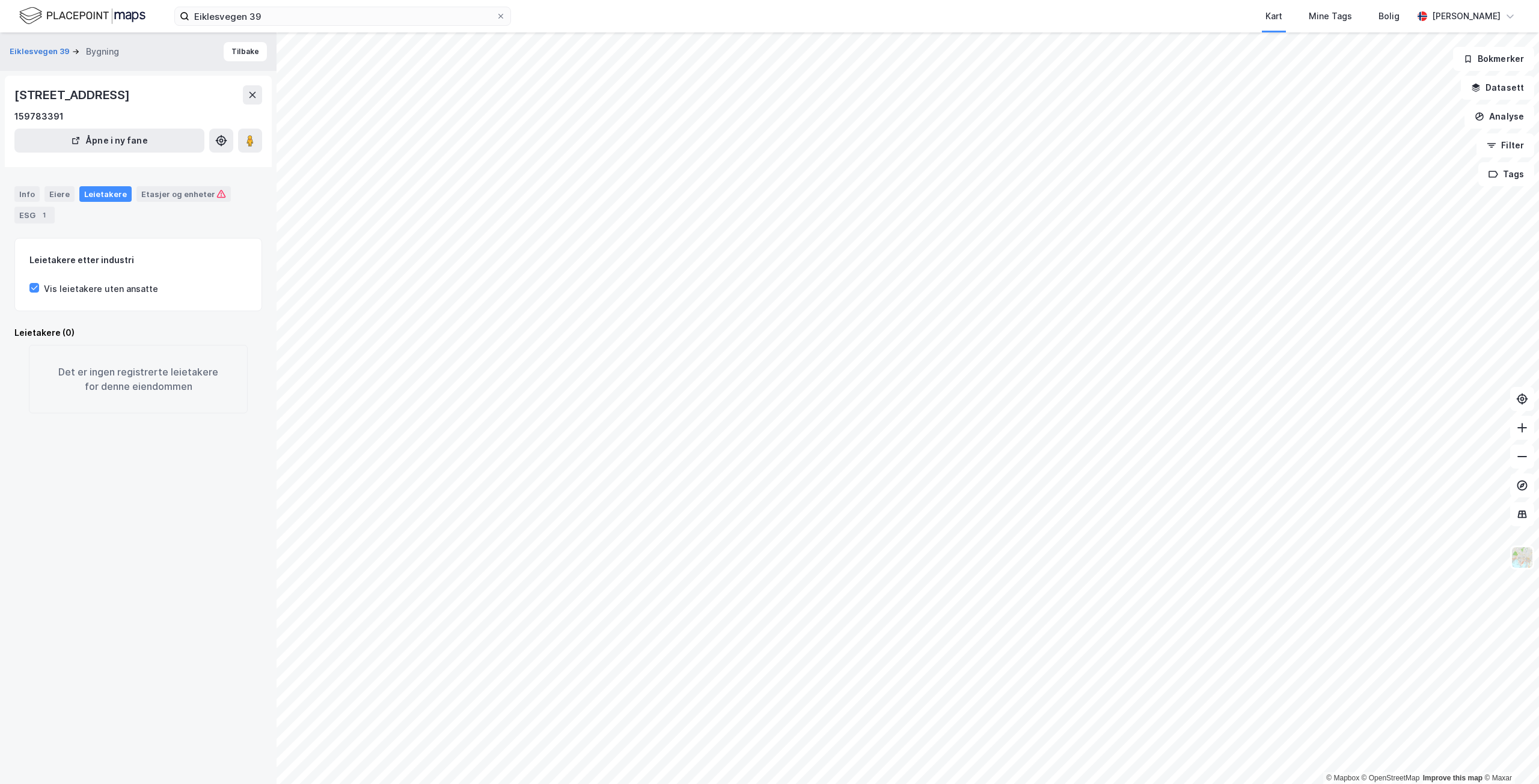
click at [43, 191] on div "Info Eiere Leietakere Etasjer og enheter ESG 1" at bounding box center [138, 204] width 248 height 37
click at [29, 195] on div "Info" at bounding box center [27, 193] width 26 height 16
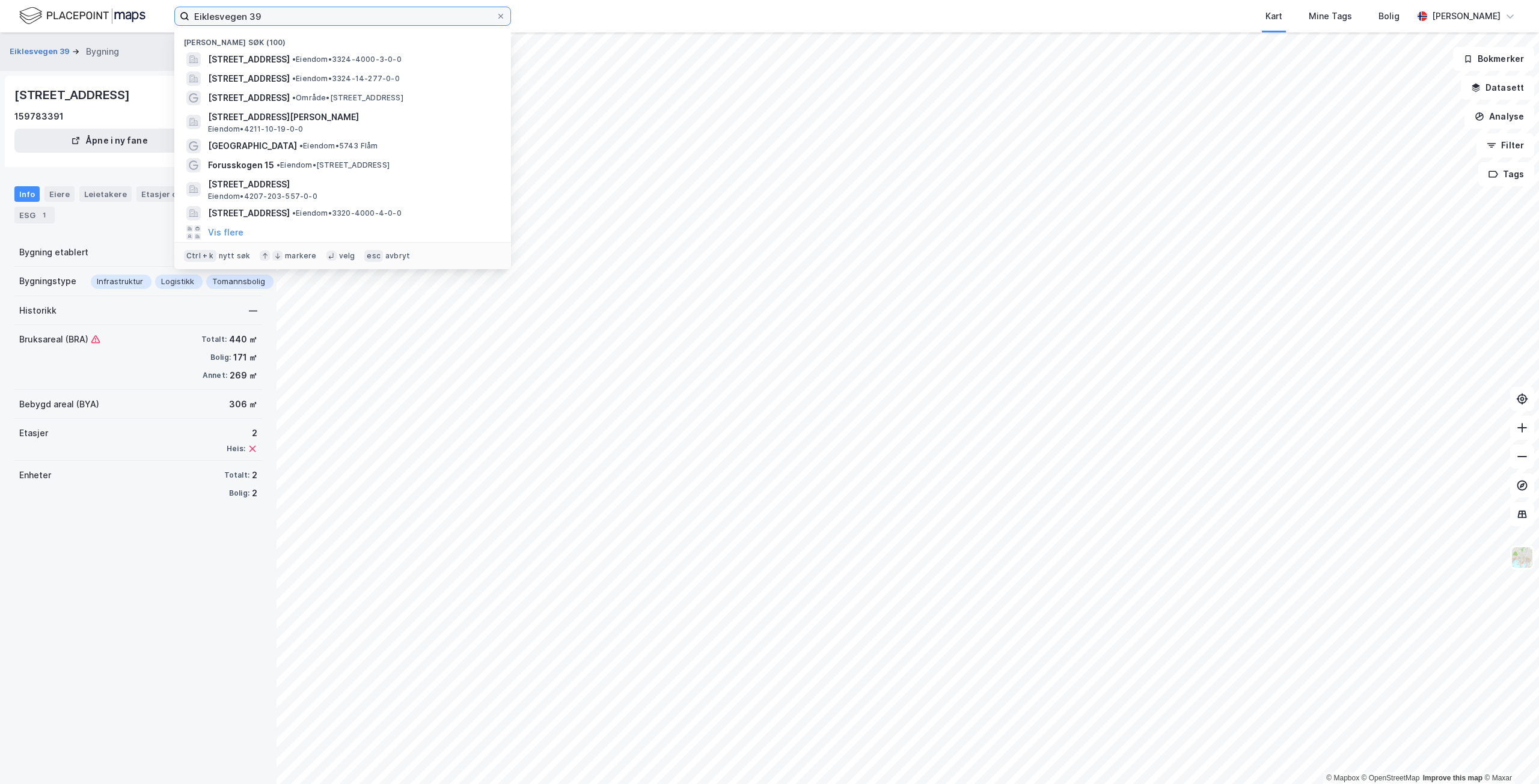
drag, startPoint x: 276, startPoint y: 15, endPoint x: 169, endPoint y: 15, distance: 107.0
click at [169, 15] on div "Eiklesvegen 39 Nylige søk (100) [STREET_ADDRESS] • Eiendom • 3324-4000-3-0-0 Se…" at bounding box center [770, 16] width 1539 height 32
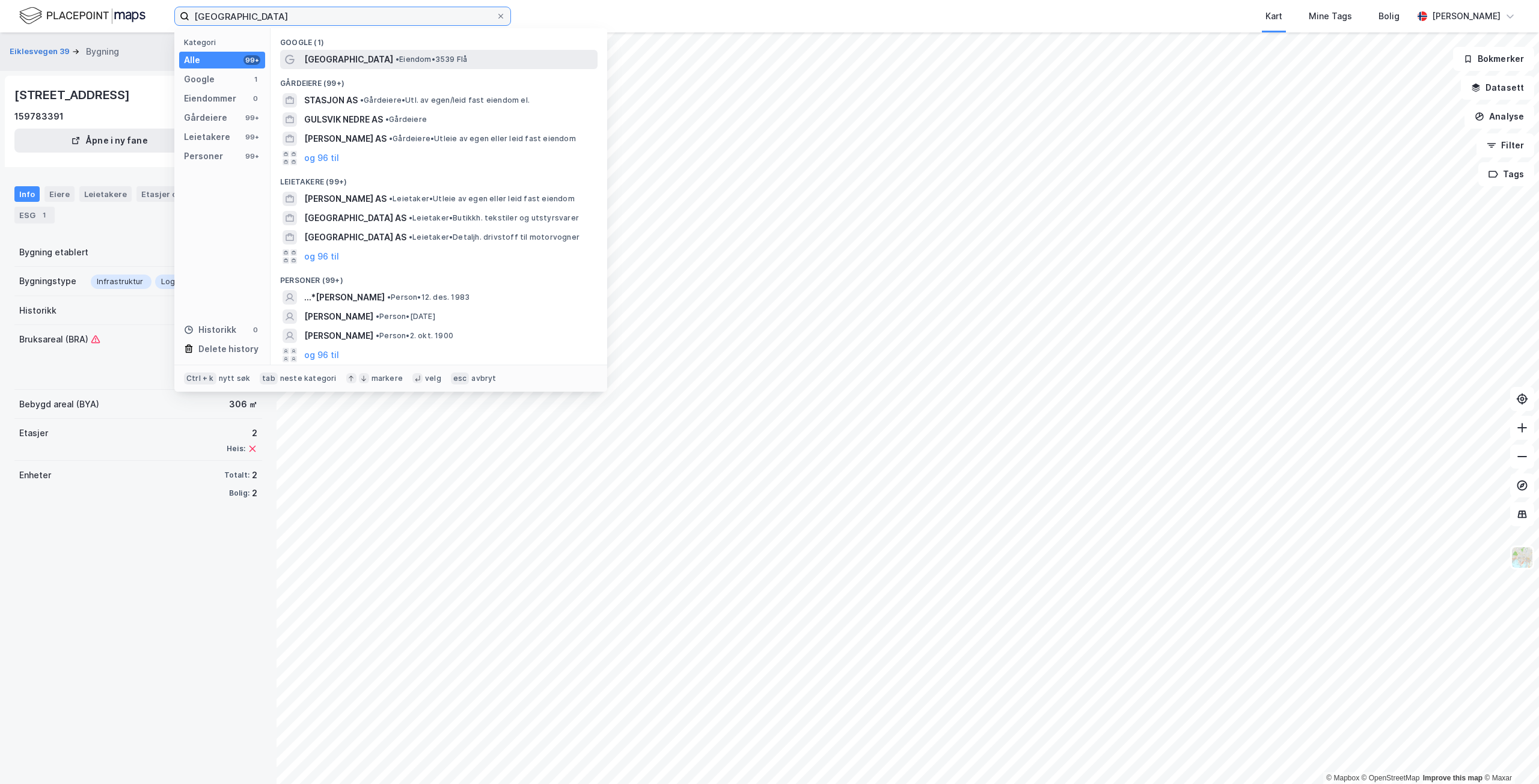
type input "[GEOGRAPHIC_DATA]"
click at [396, 55] on span "• Eiendom • 3539 [GEOGRAPHIC_DATA]" at bounding box center [431, 59] width 72 height 10
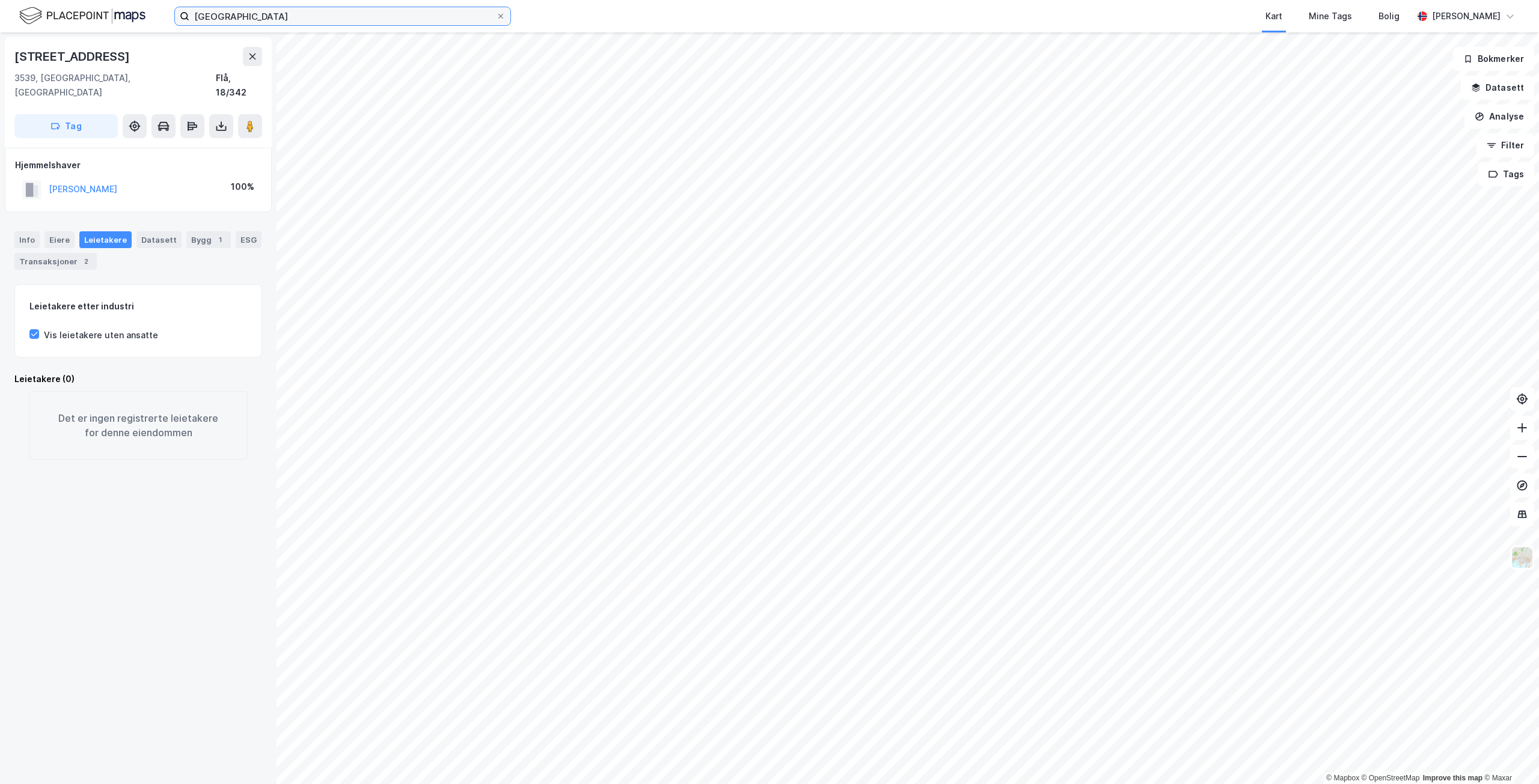
click at [289, 21] on input "[GEOGRAPHIC_DATA]" at bounding box center [342, 16] width 307 height 18
click at [506, 14] on label "[GEOGRAPHIC_DATA]" at bounding box center [342, 16] width 337 height 19
click at [496, 14] on input "[GEOGRAPHIC_DATA]" at bounding box center [342, 16] width 307 height 18
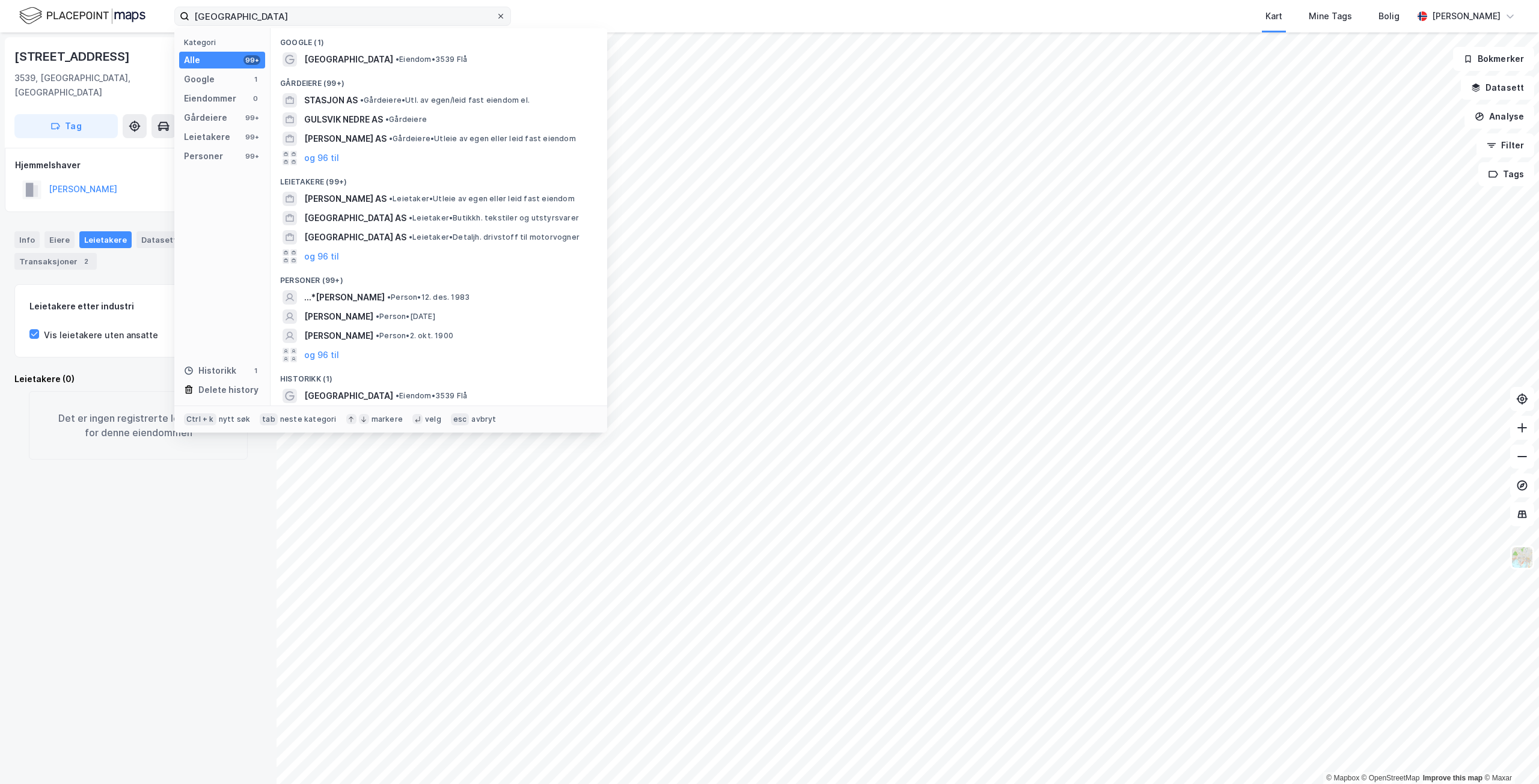
click at [499, 16] on icon at bounding box center [500, 16] width 7 height 7
click at [496, 16] on input "[GEOGRAPHIC_DATA]" at bounding box center [342, 16] width 307 height 18
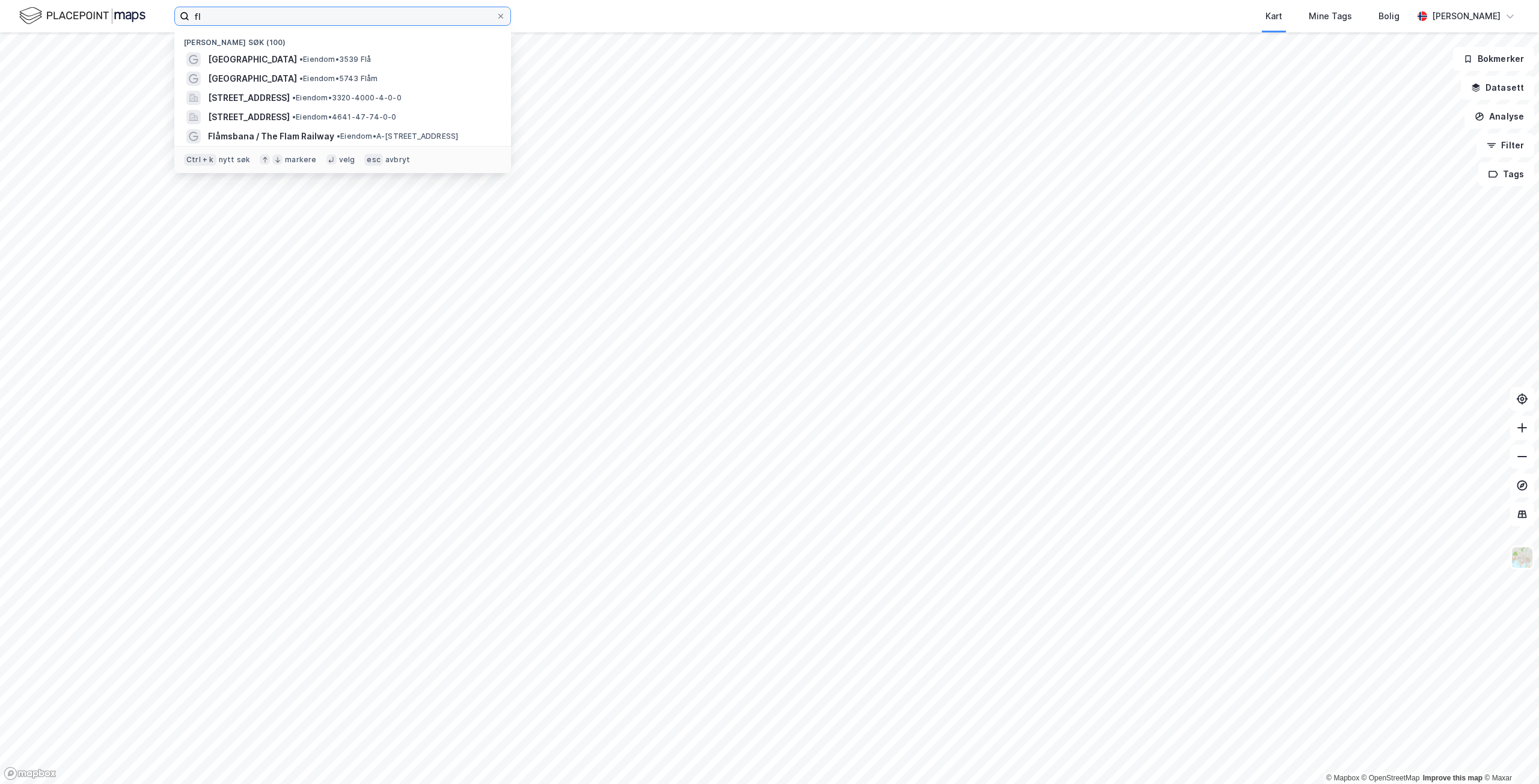
type input "f"
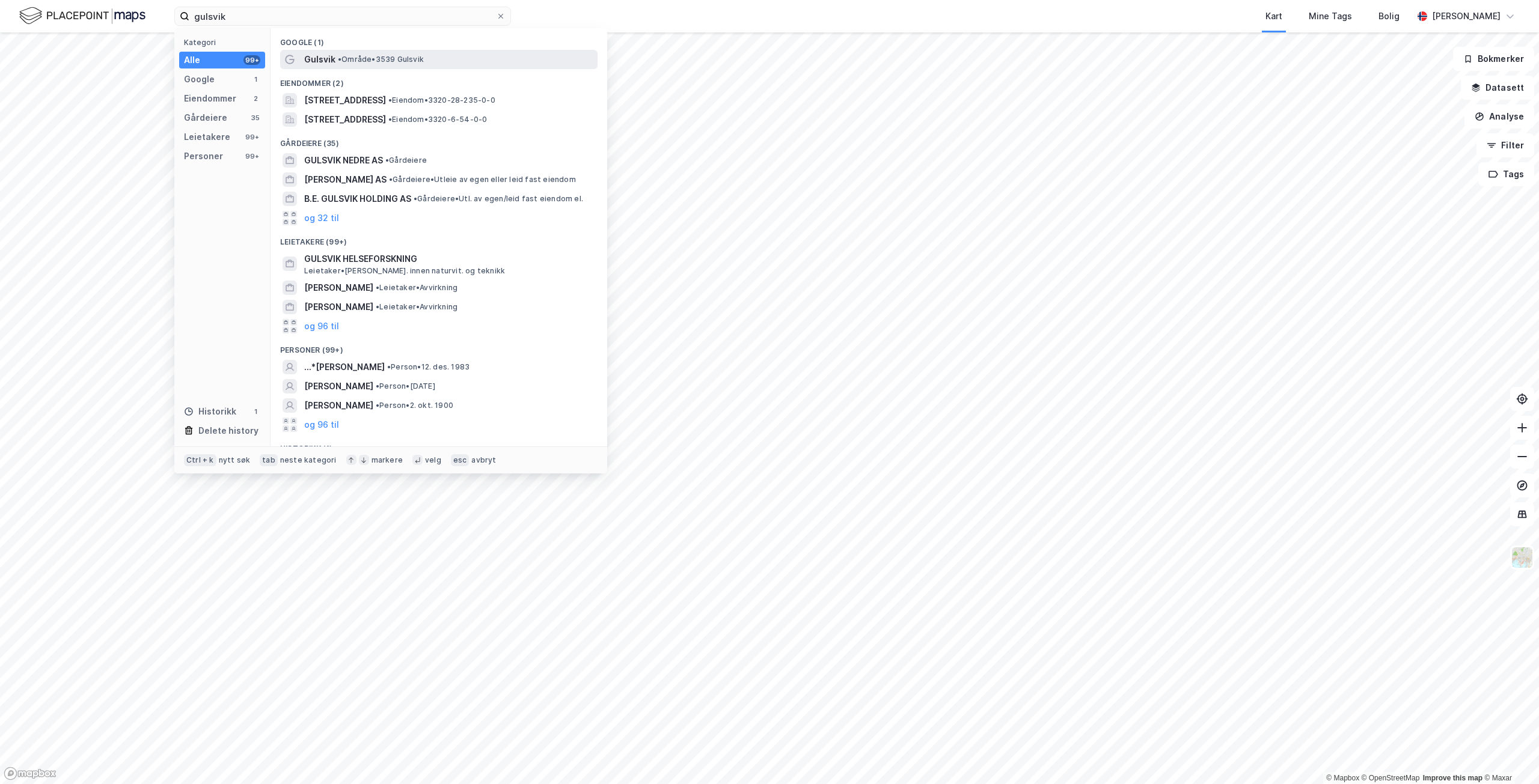
click at [398, 61] on span "• Område • 3539 [GEOGRAPHIC_DATA]" at bounding box center [381, 59] width 86 height 10
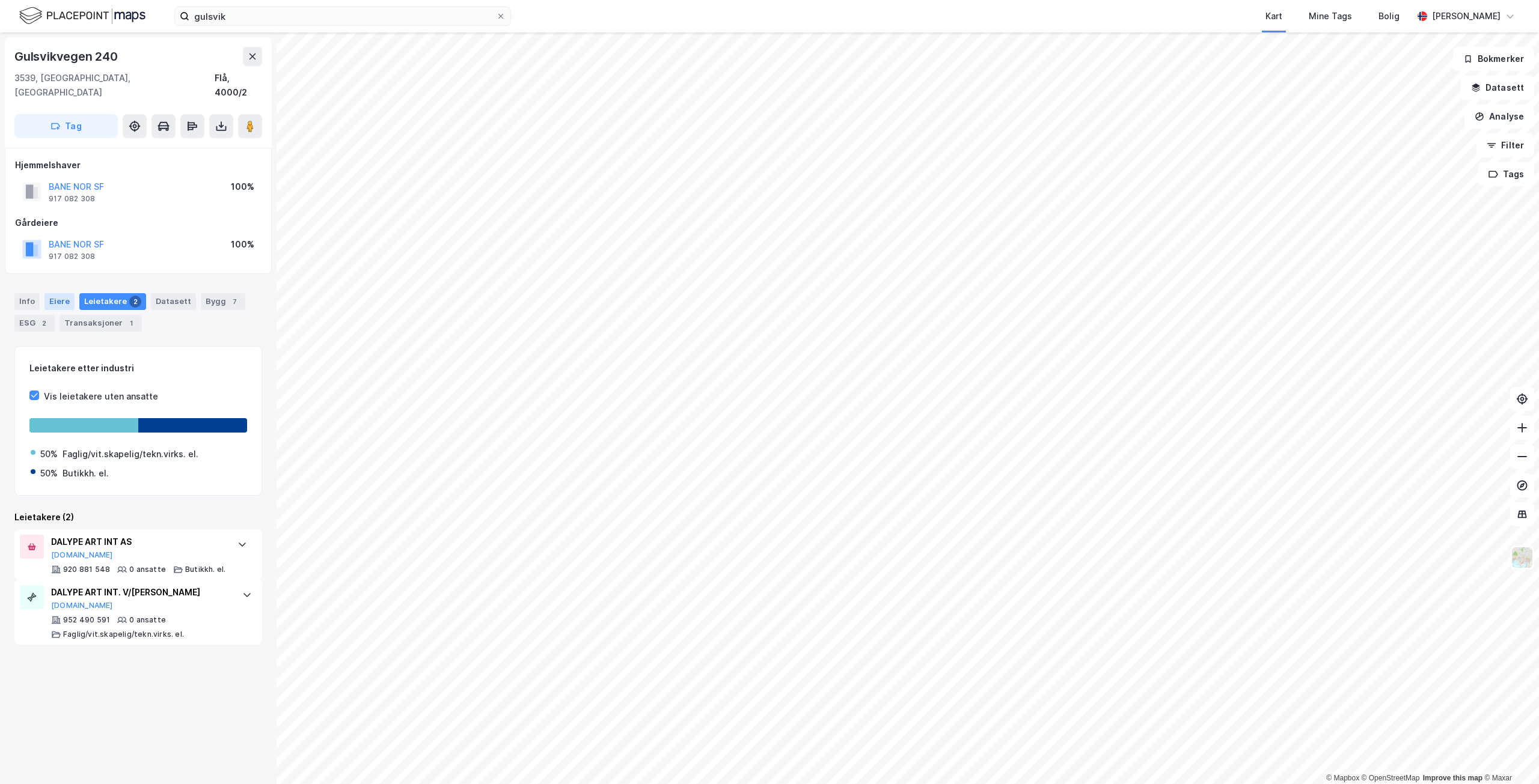
click at [66, 294] on div "Eiere" at bounding box center [59, 302] width 30 height 16
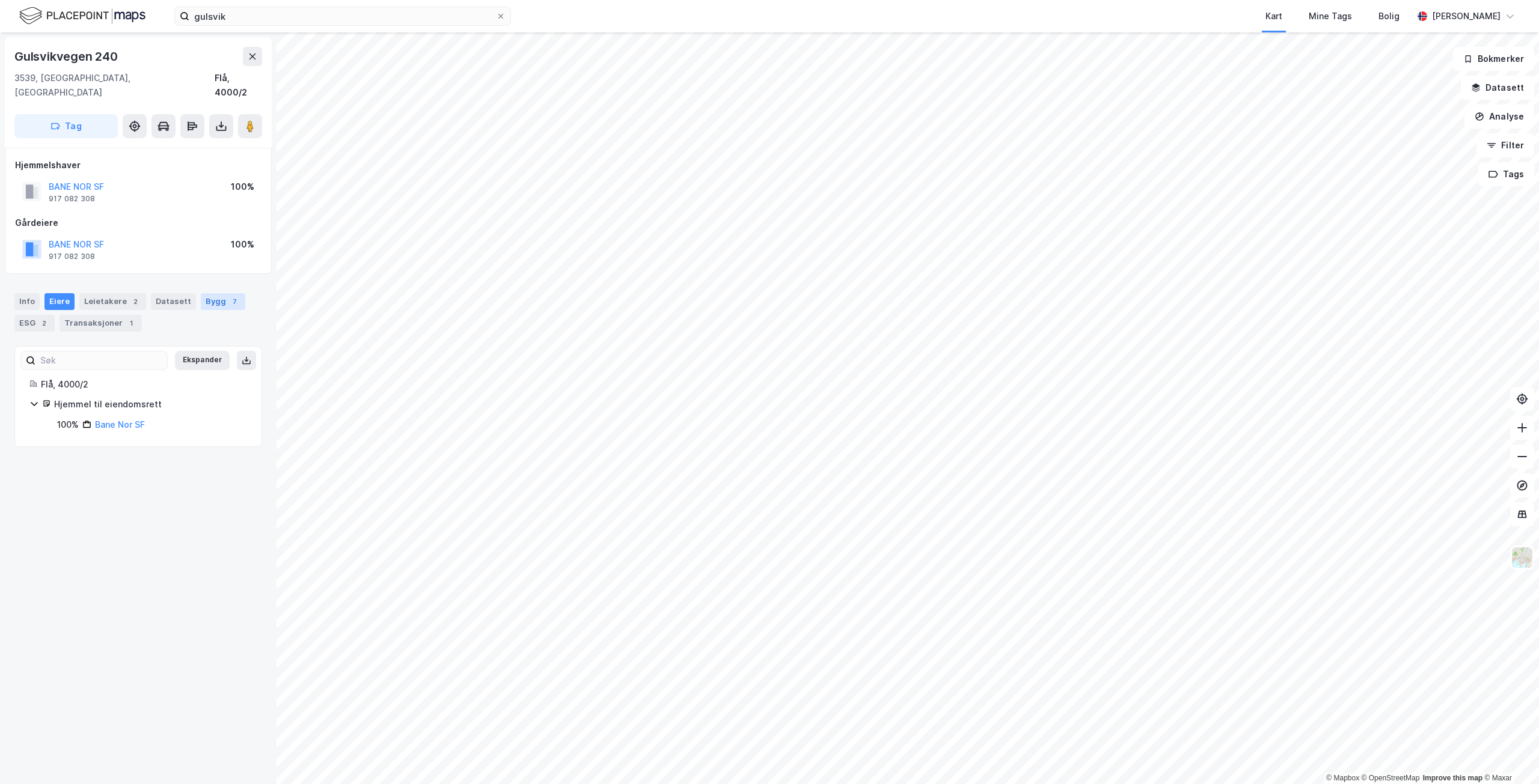
click at [229, 295] on div "7" at bounding box center [235, 301] width 12 height 12
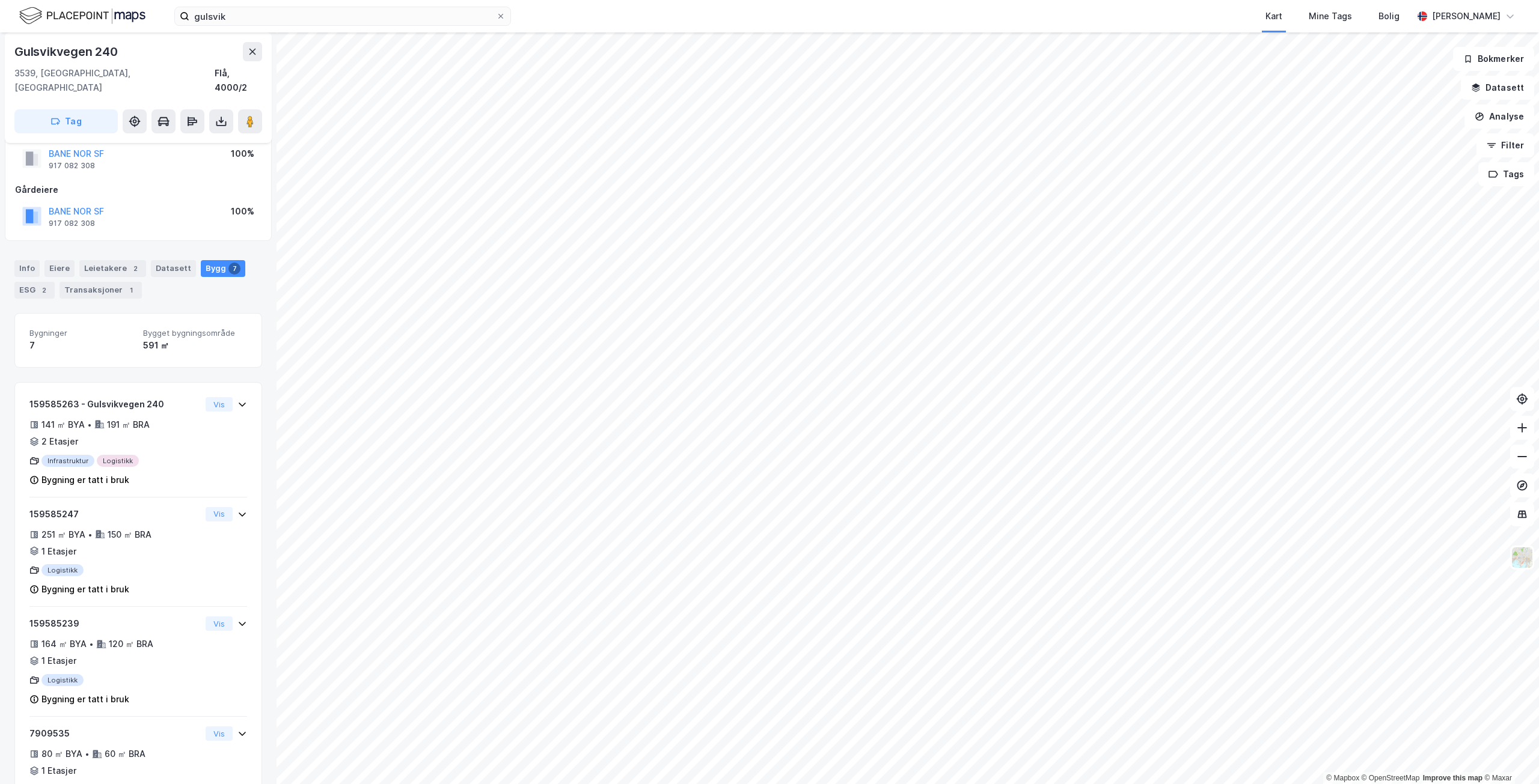
scroll to position [32, 0]
click at [101, 261] on div "Leietakere 2" at bounding box center [112, 269] width 67 height 16
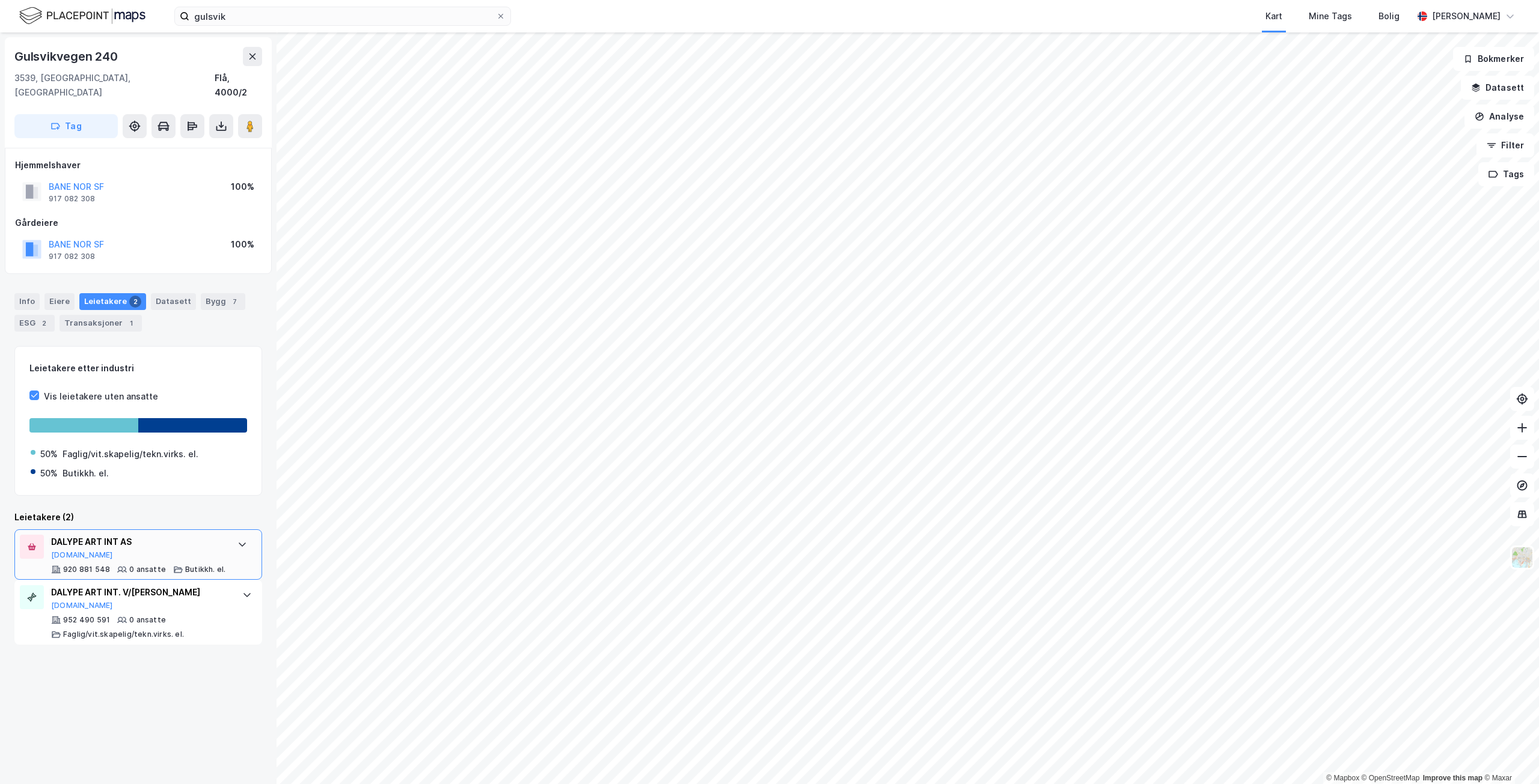
click at [198, 547] on div "DALYPE ART INT AS [DOMAIN_NAME] 920 881 548 0 ansatte [PERSON_NAME]. el." at bounding box center [138, 554] width 174 height 39
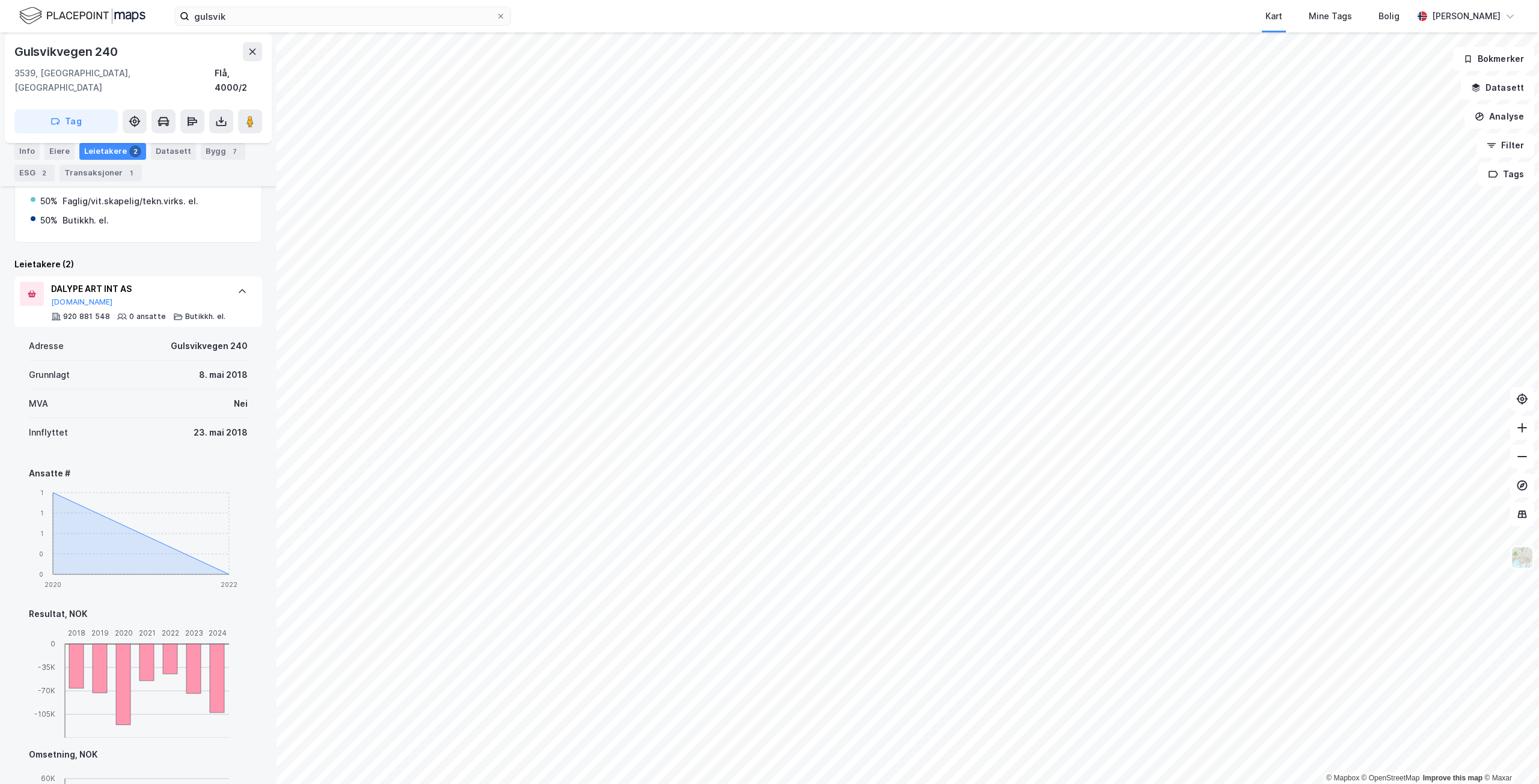
scroll to position [120, 0]
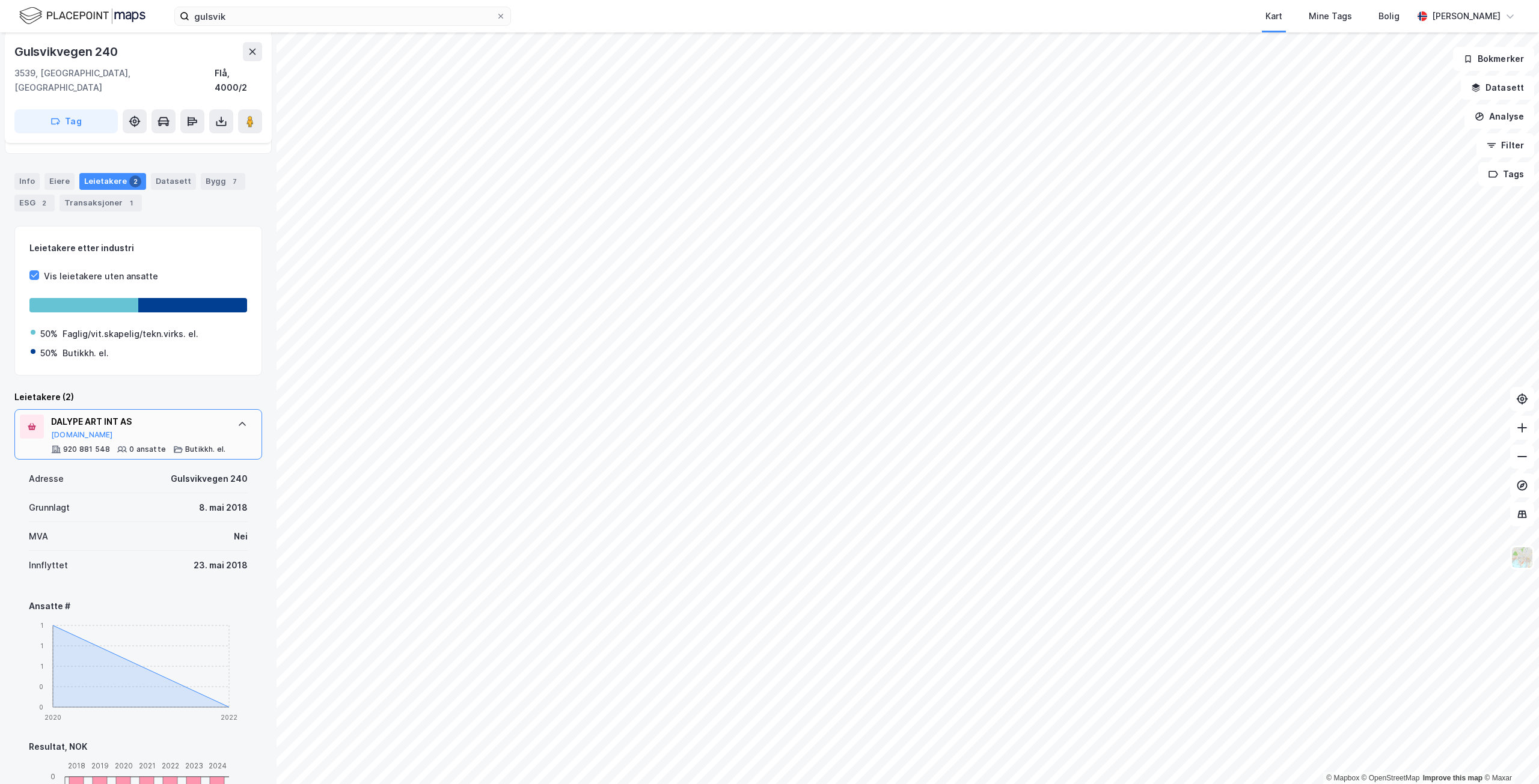
click at [238, 420] on icon at bounding box center [243, 424] width 10 height 10
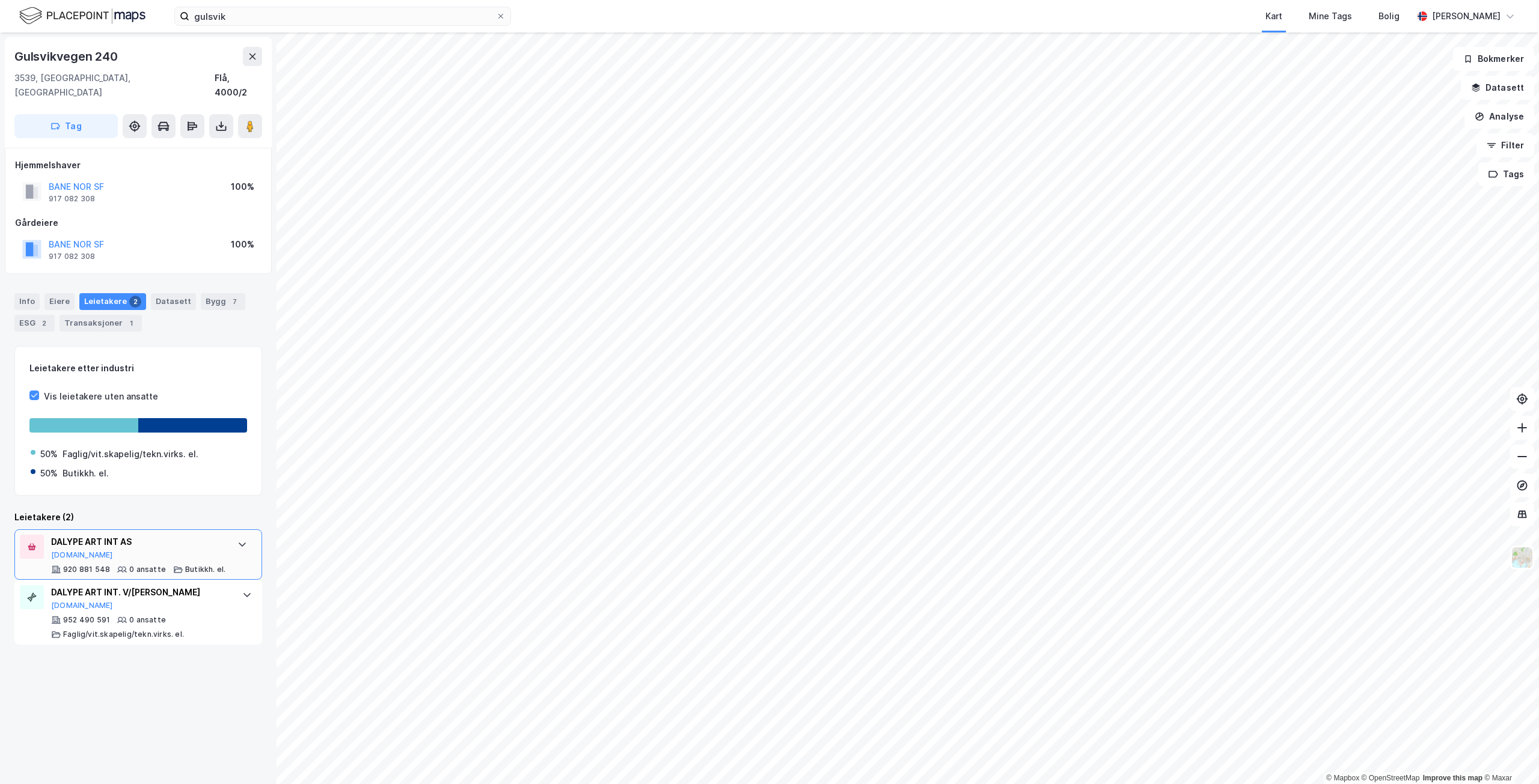
click at [174, 540] on div "DALYPE ART INT AS [DOMAIN_NAME]" at bounding box center [138, 547] width 174 height 26
click at [188, 536] on div "DALYPE ART INT AS [DOMAIN_NAME]" at bounding box center [138, 547] width 174 height 26
click at [199, 586] on div "DALYPE ART INT. V/[PERSON_NAME]" at bounding box center [141, 593] width 179 height 15
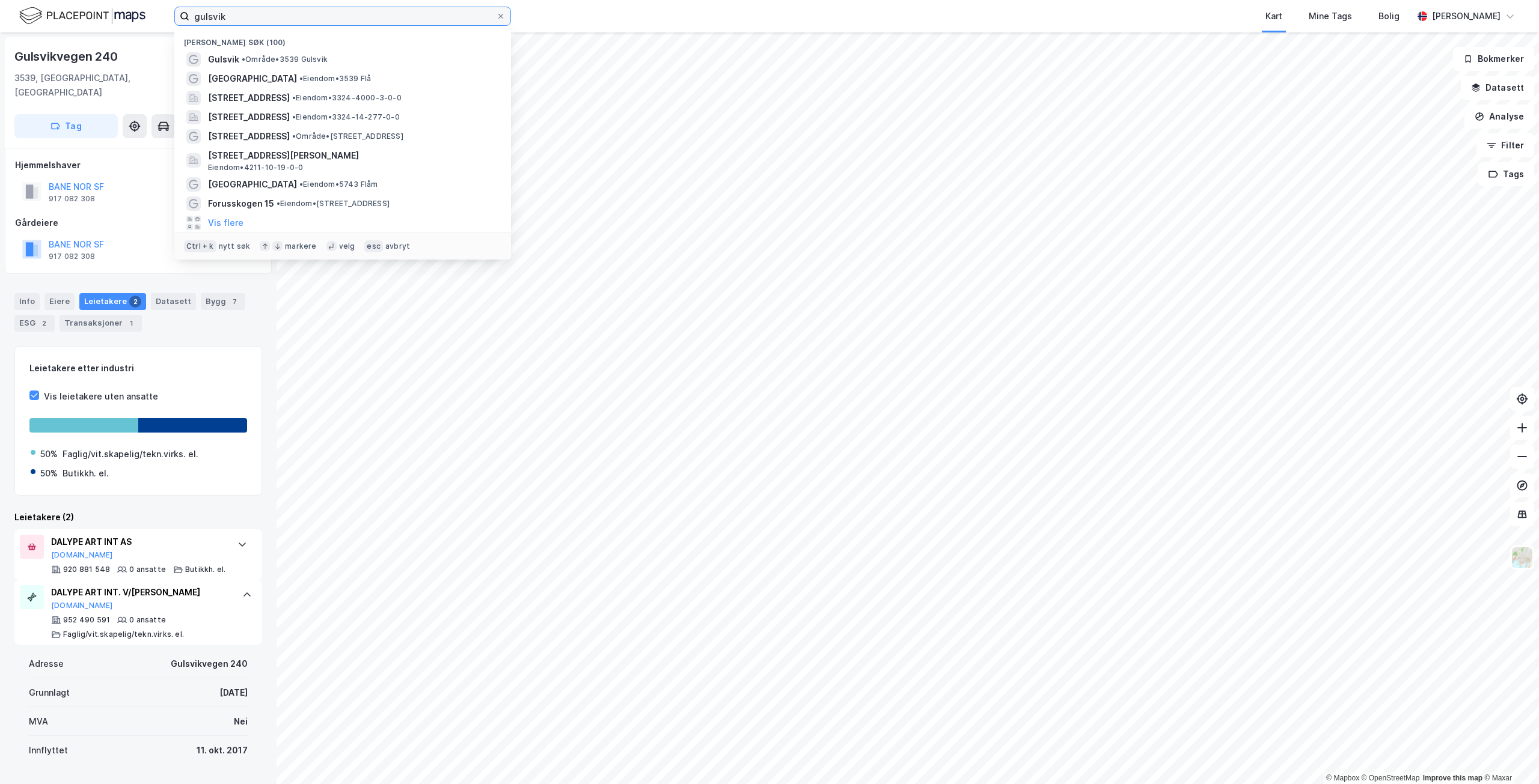
drag, startPoint x: 254, startPoint y: 16, endPoint x: 146, endPoint y: 10, distance: 108.2
click at [146, 10] on div "gulsvik Nylige søk (100) [GEOGRAPHIC_DATA] • Område • 3539 [GEOGRAPHIC_DATA] • …" at bounding box center [770, 16] width 1539 height 32
paste input "[STREET_ADDRESS]"
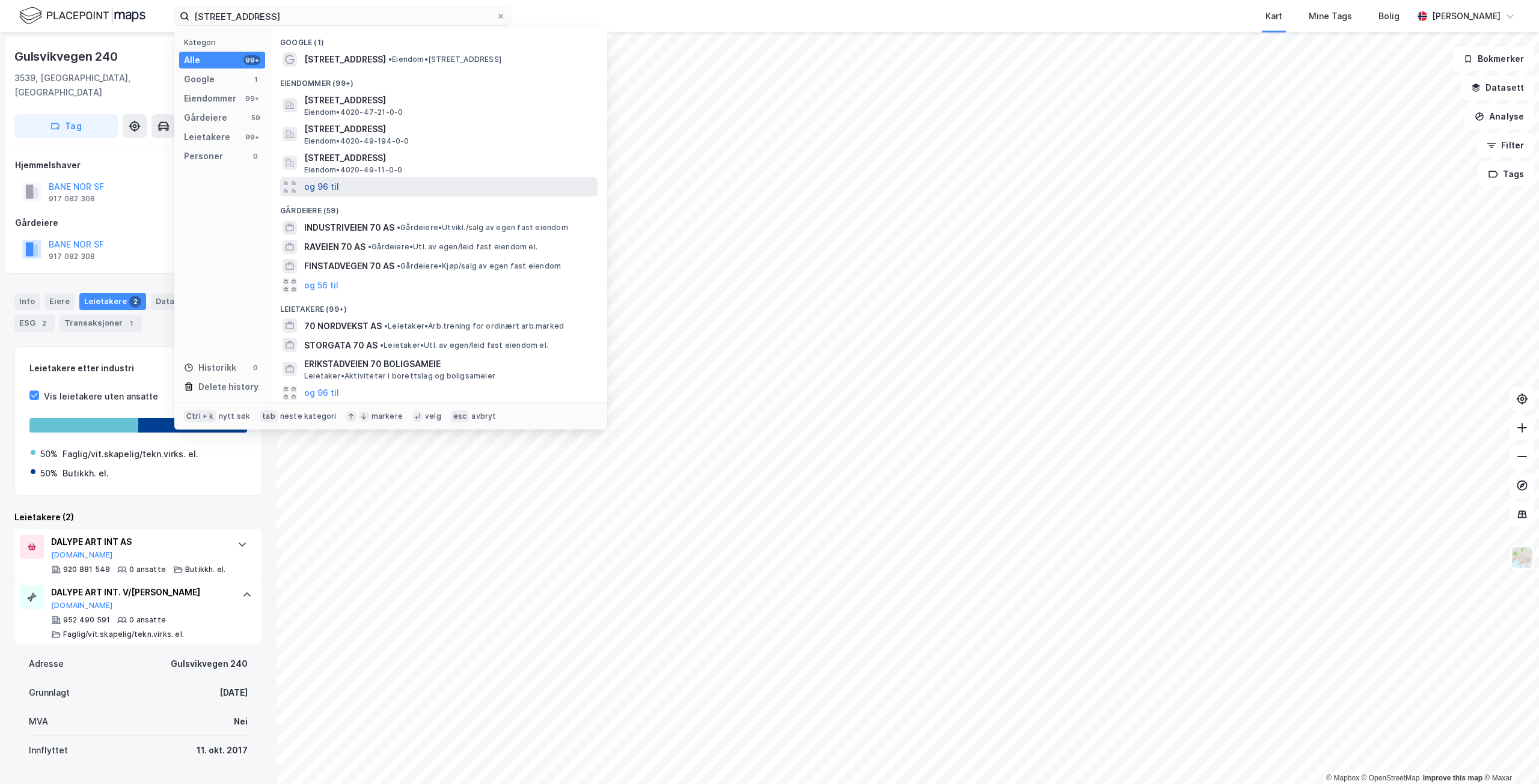
click at [315, 191] on button "og 96 til" at bounding box center [322, 187] width 35 height 15
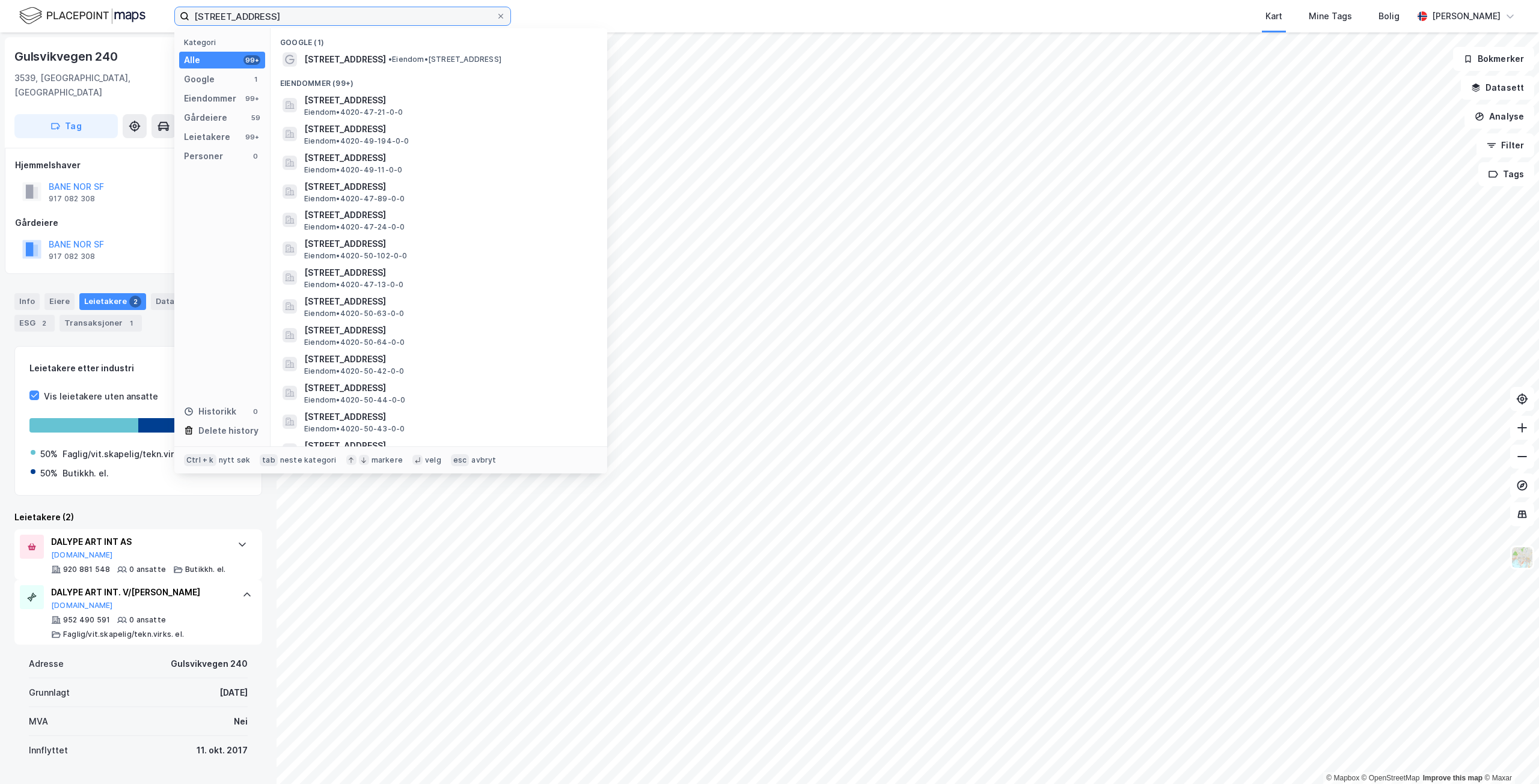
click at [307, 18] on input "[STREET_ADDRESS]" at bounding box center [342, 16] width 307 height 18
click at [383, 66] on div "[STREET_ADDRESS] • Eiendom • [STREET_ADDRESS]" at bounding box center [450, 60] width 291 height 15
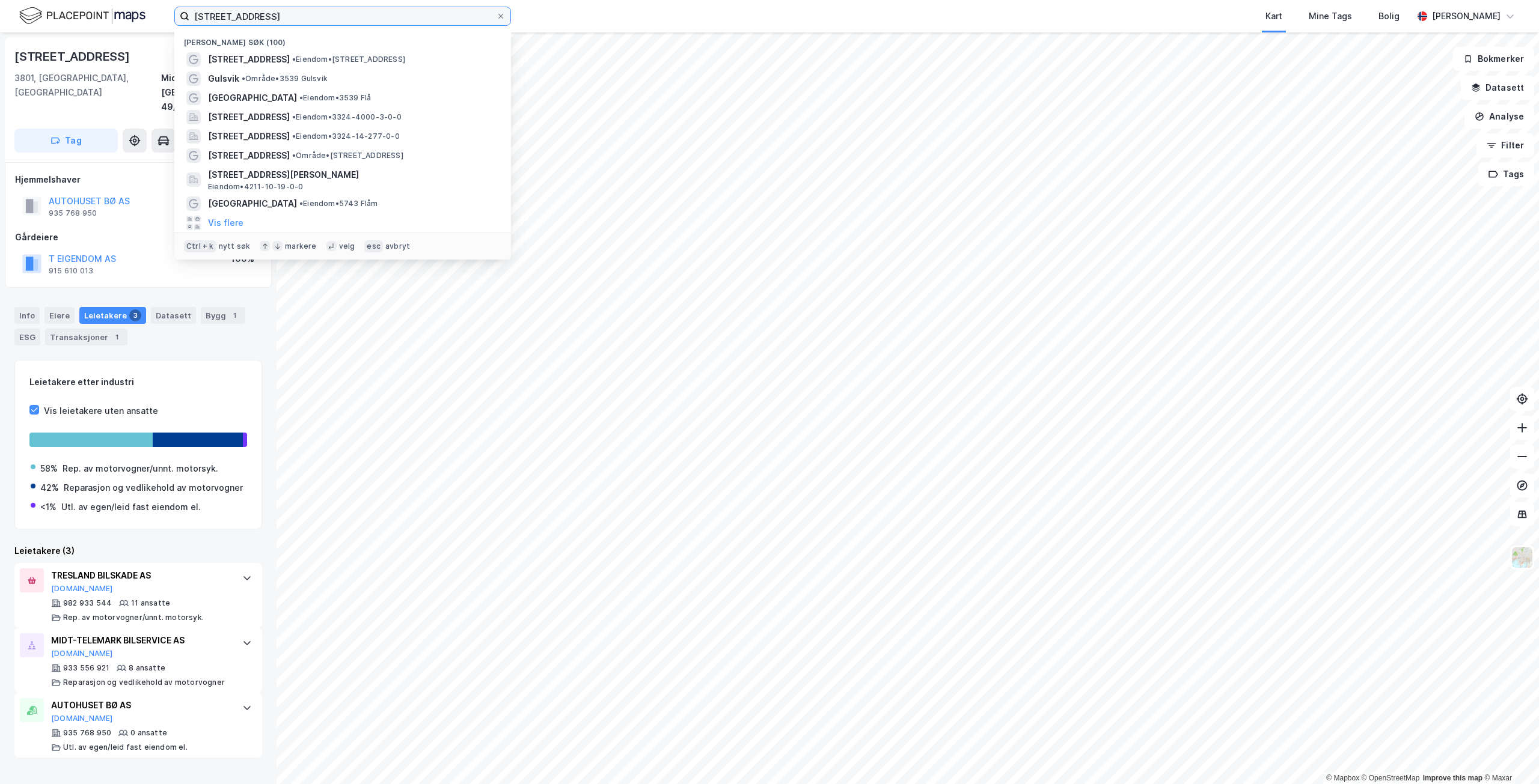
drag, startPoint x: 309, startPoint y: 14, endPoint x: 249, endPoint y: 13, distance: 60.0
click at [249, 13] on input "[STREET_ADDRESS]" at bounding box center [342, 16] width 307 height 18
click at [309, 21] on input "[STREET_ADDRESS]" at bounding box center [342, 16] width 307 height 18
click at [315, 48] on div "[PERSON_NAME] søk (100)" at bounding box center [342, 39] width 337 height 21
click at [318, 58] on span "• Eiendom • [STREET_ADDRESS]" at bounding box center [348, 59] width 113 height 10
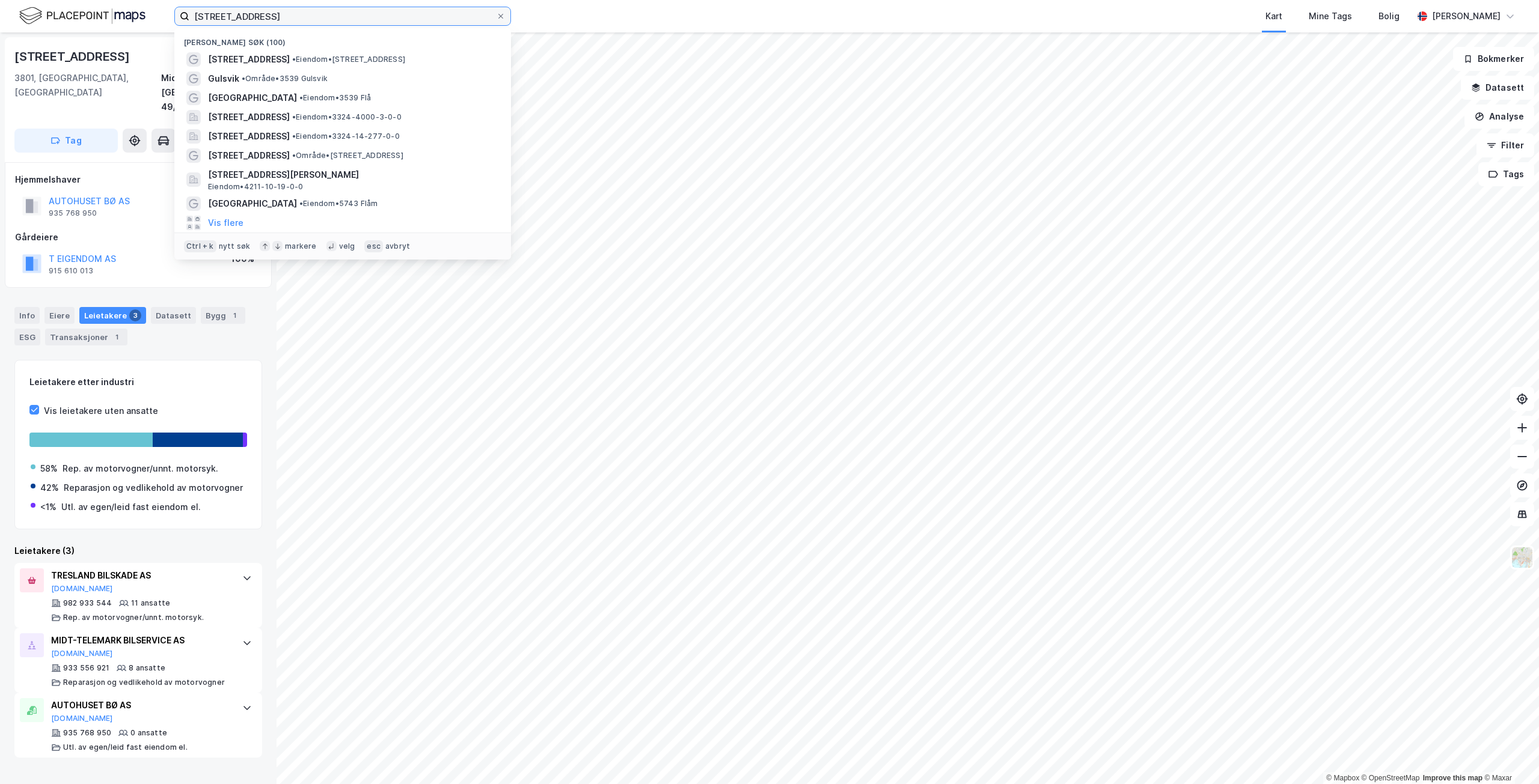
drag, startPoint x: 302, startPoint y: 16, endPoint x: 148, endPoint y: 13, distance: 154.0
click at [148, 13] on div "[STREET_ADDRESS], gvarv Nylige søk (100) [STREET_ADDRESS] • Eiendom • [STREET_A…" at bounding box center [770, 16] width 1539 height 32
paste input "[STREET_ADDRESS]"
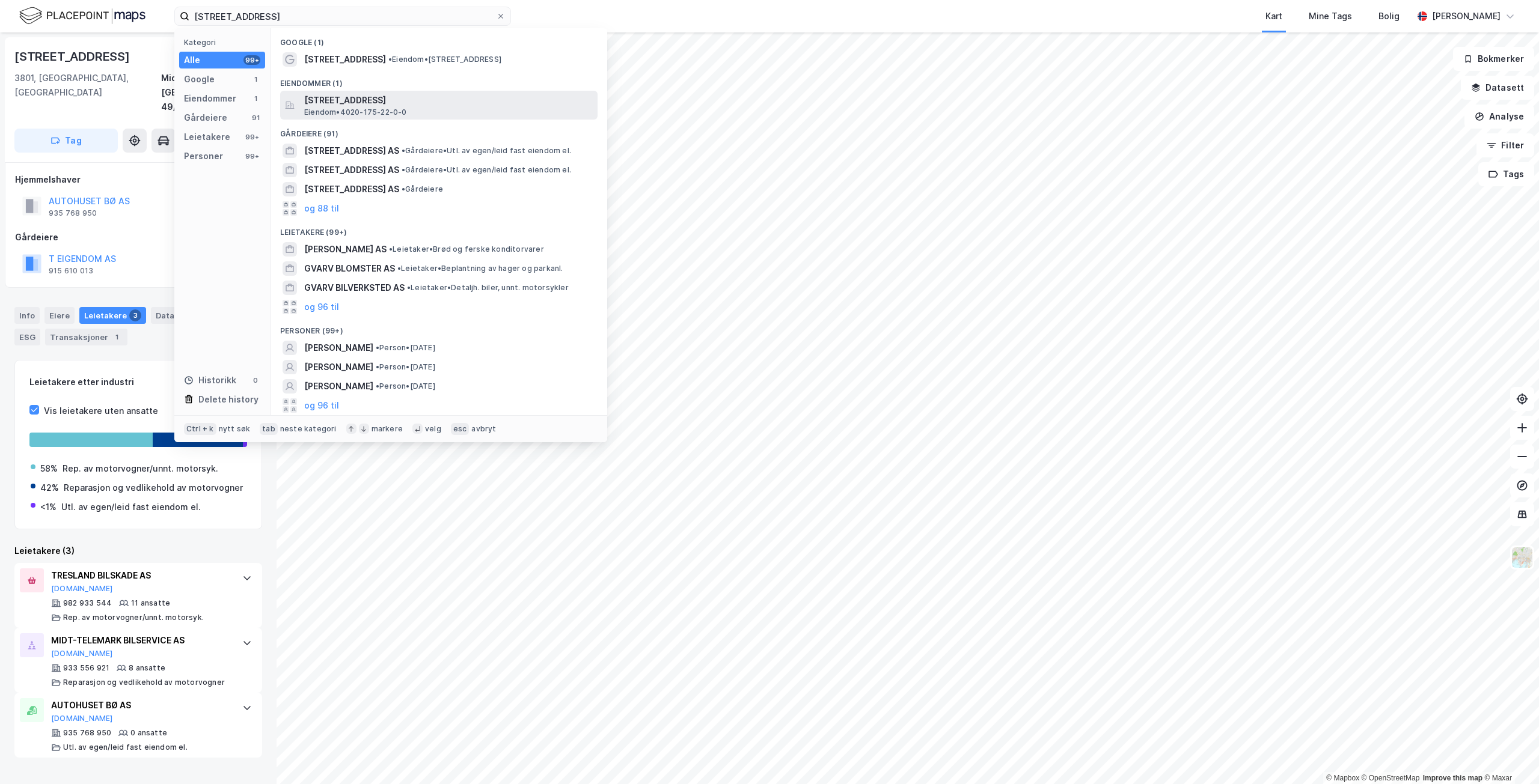
click at [403, 101] on span "[STREET_ADDRESS]" at bounding box center [449, 100] width 289 height 15
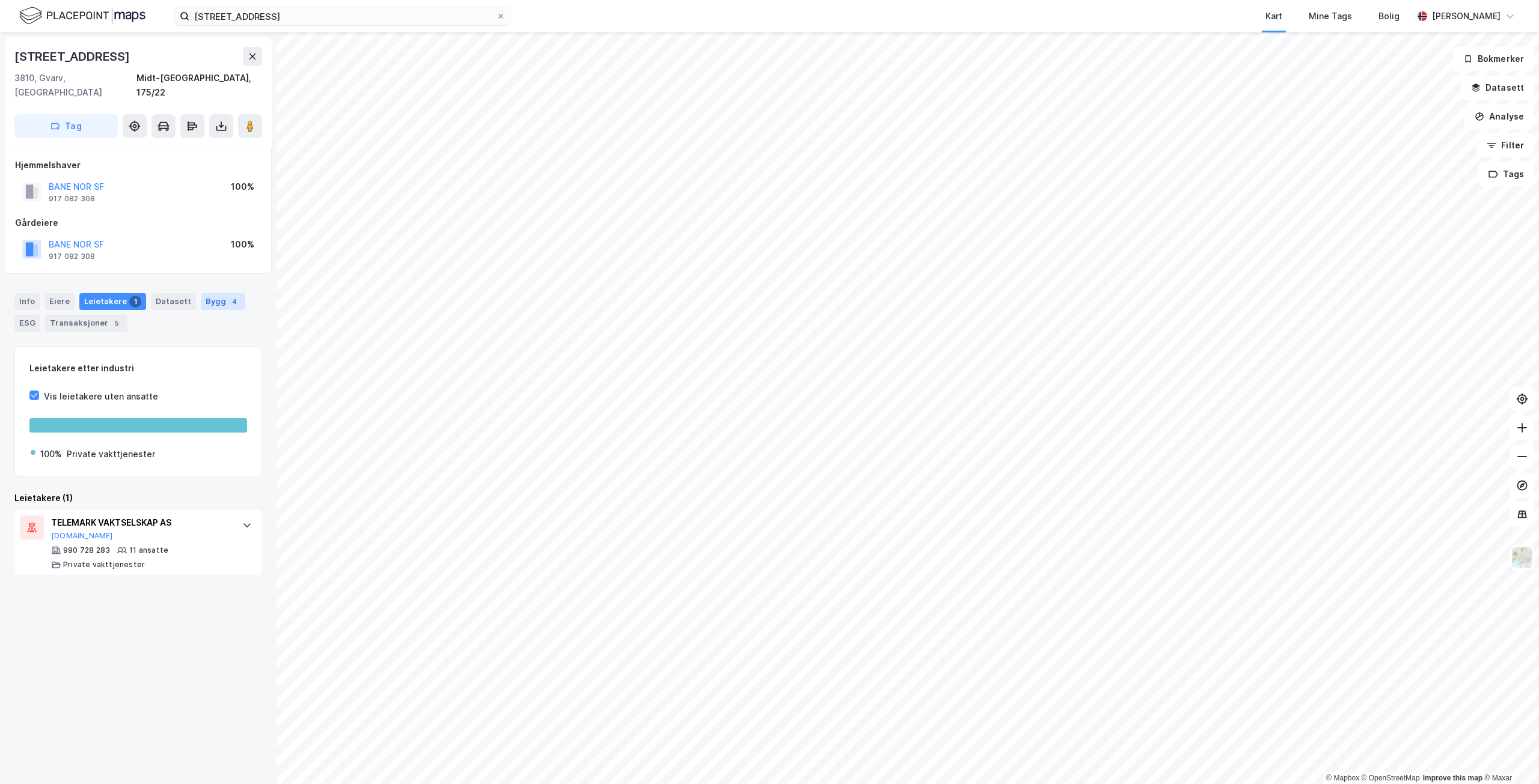
click at [209, 294] on div "Bygg 4" at bounding box center [223, 302] width 44 height 16
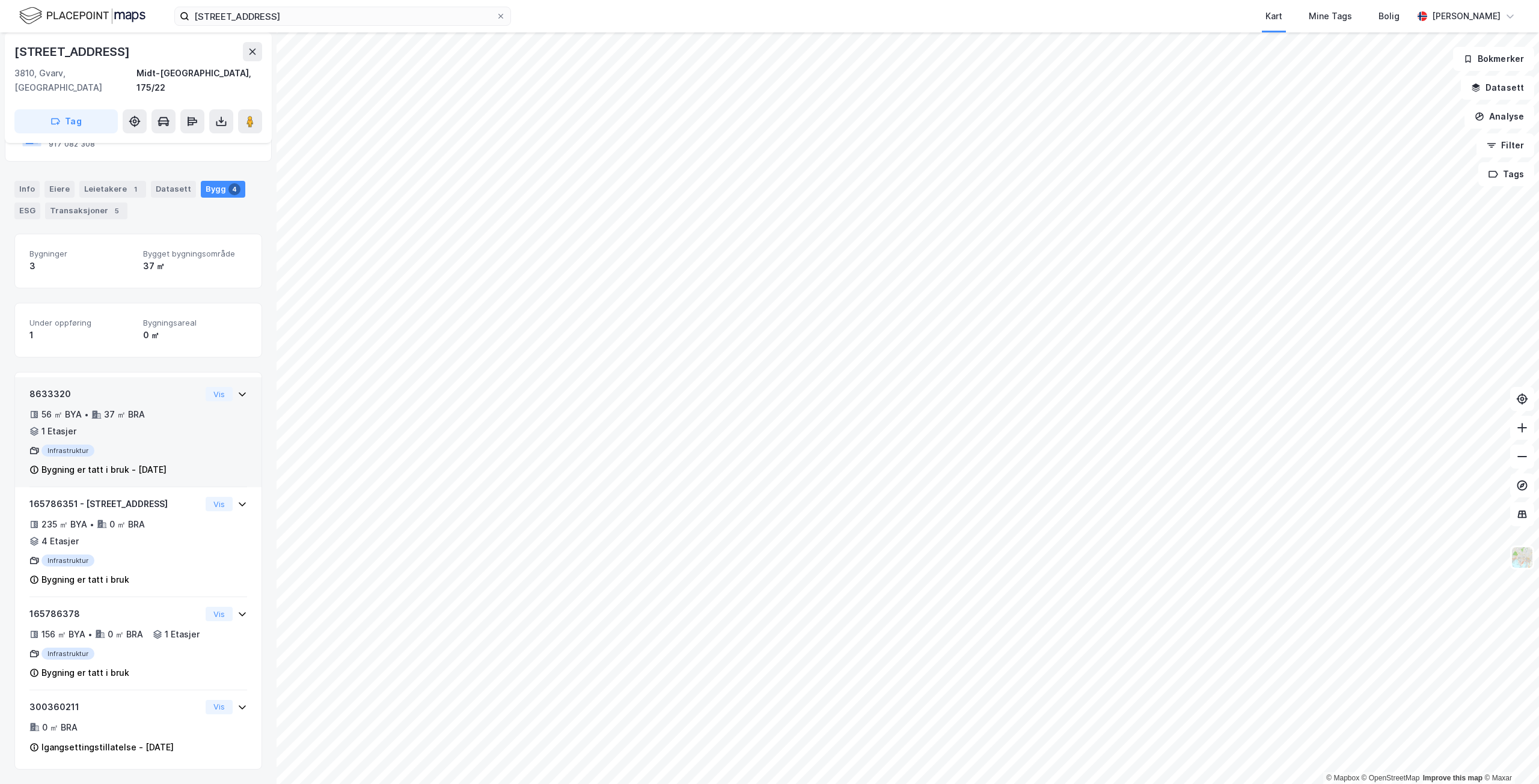
scroll to position [129, 0]
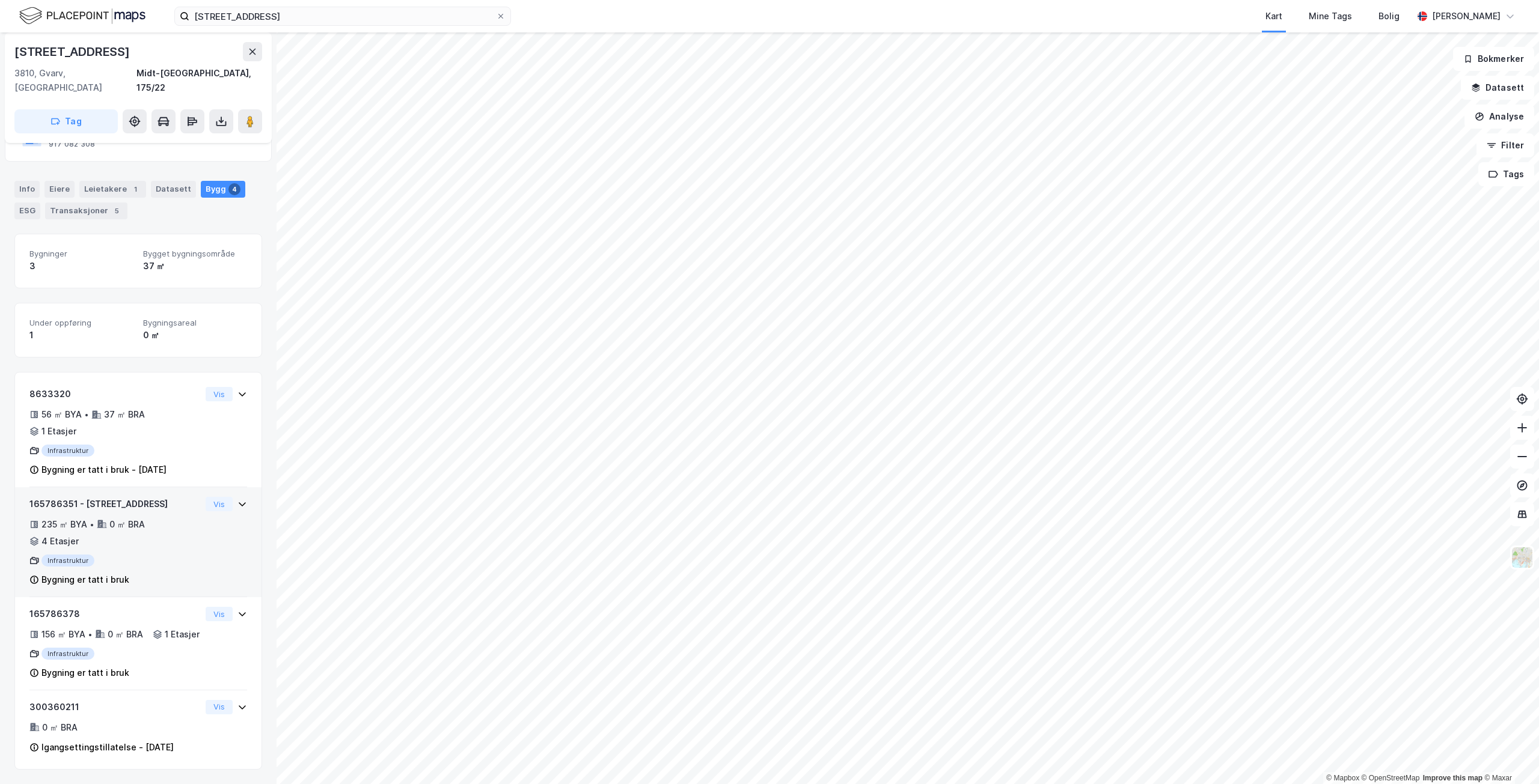
click at [169, 517] on div "235 ㎡ BYA • 0 ㎡ BRA • 4 Etasjer" at bounding box center [115, 533] width 171 height 31
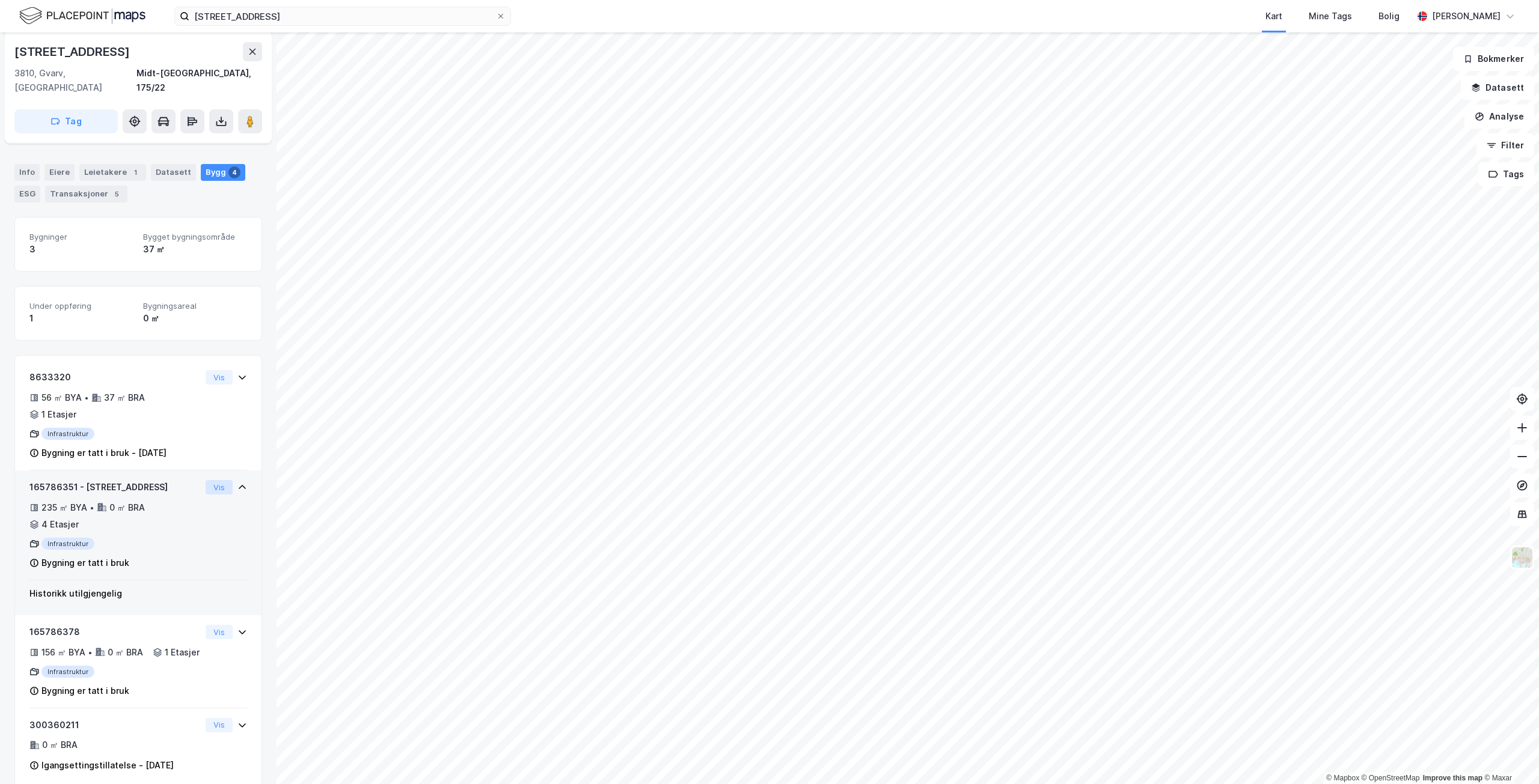
click at [212, 480] on button "Vis" at bounding box center [219, 488] width 27 height 15
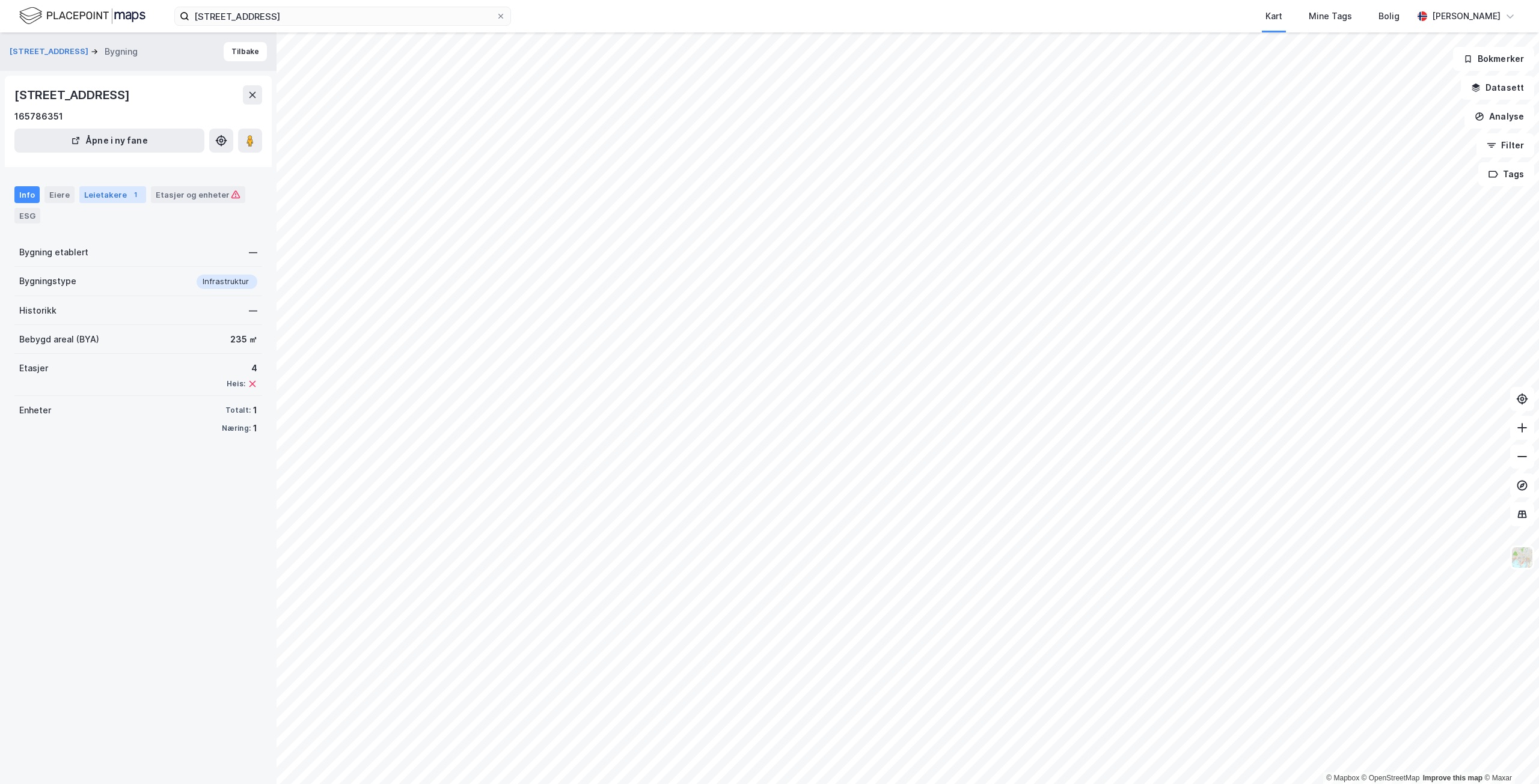
click at [108, 193] on div "Leietakere 1" at bounding box center [112, 194] width 67 height 16
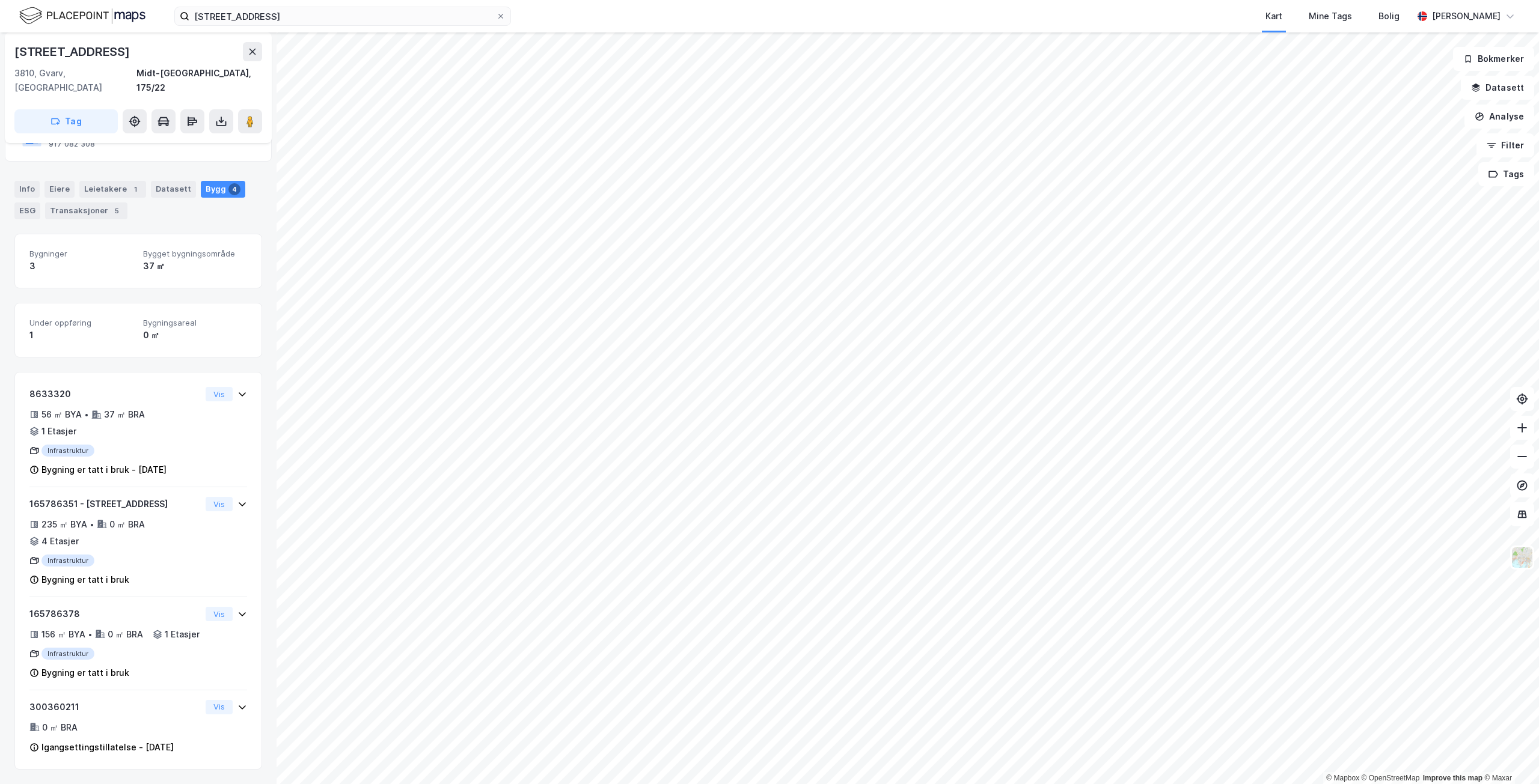
scroll to position [122, 0]
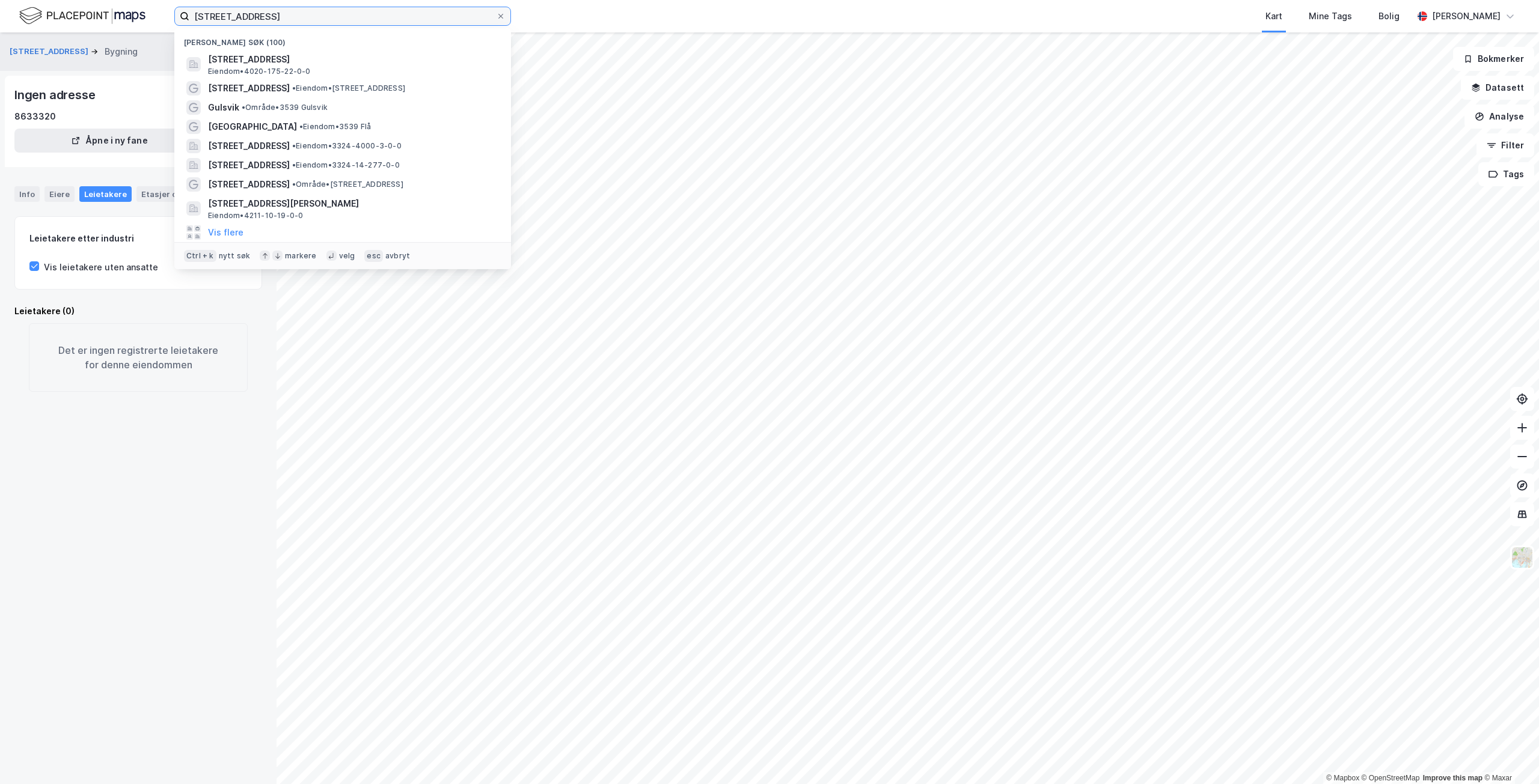
click at [329, 16] on input "[STREET_ADDRESS]" at bounding box center [342, 16] width 307 height 18
drag, startPoint x: 336, startPoint y: 17, endPoint x: 148, endPoint y: 11, distance: 188.1
click at [148, 11] on div "[STREET_ADDRESS] Nylige søk (100) [STREET_ADDRESS], MIDT-TELEMARK Eiendom • 402…" at bounding box center [770, 16] width 1539 height 32
paste input "ylandsveien 212"
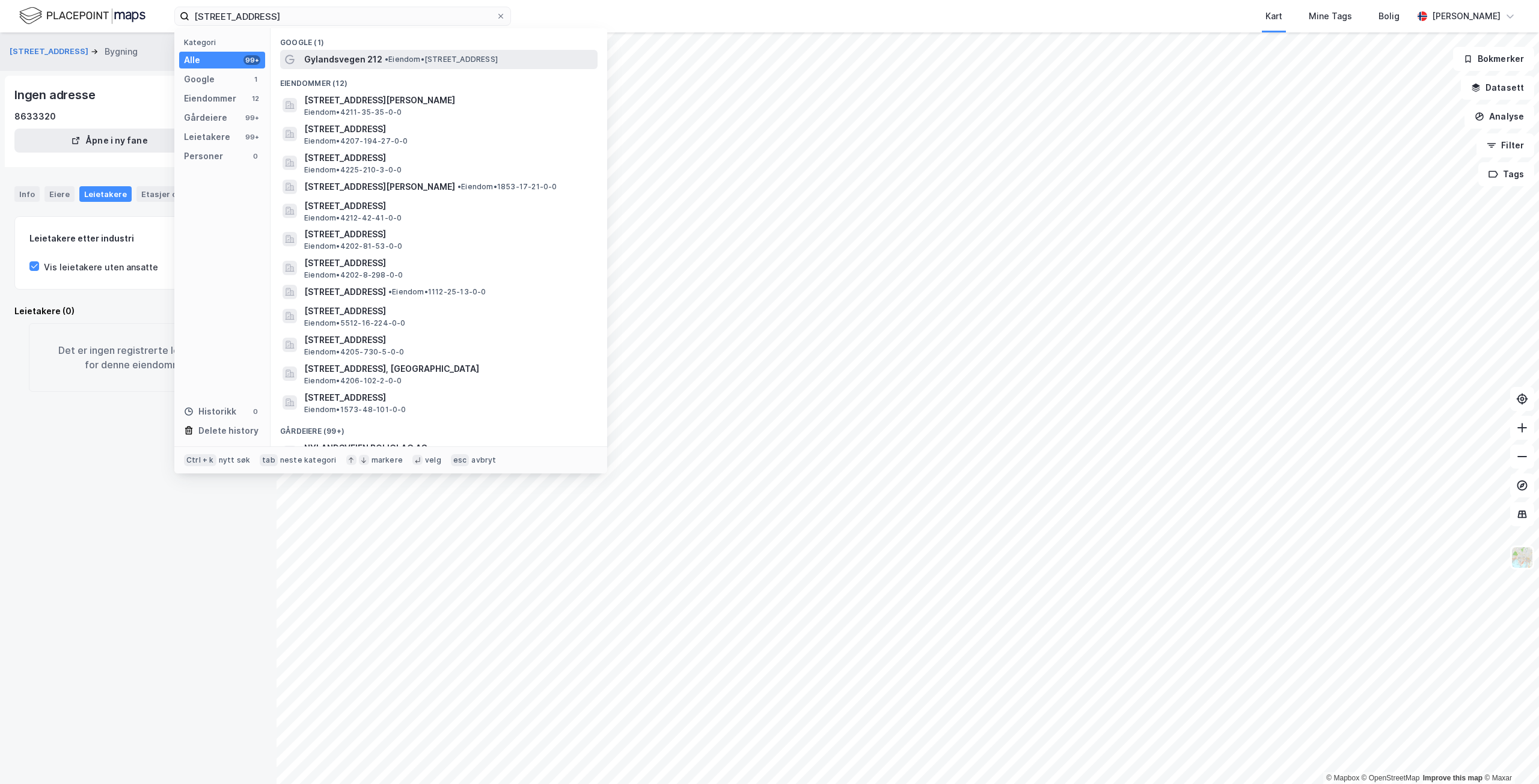
click at [436, 62] on span "• Eiendom • [STREET_ADDRESS]" at bounding box center [441, 59] width 113 height 10
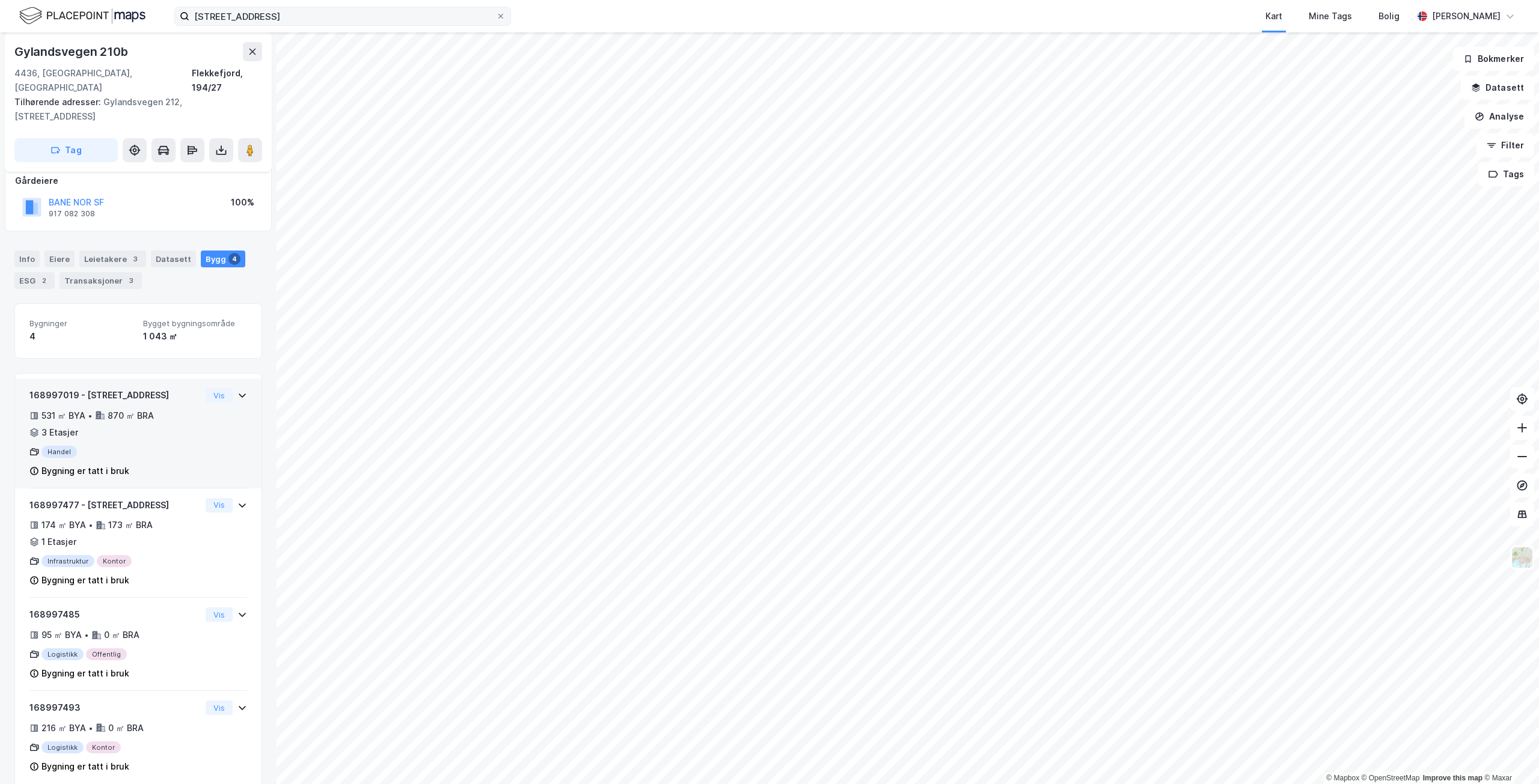
scroll to position [76, 0]
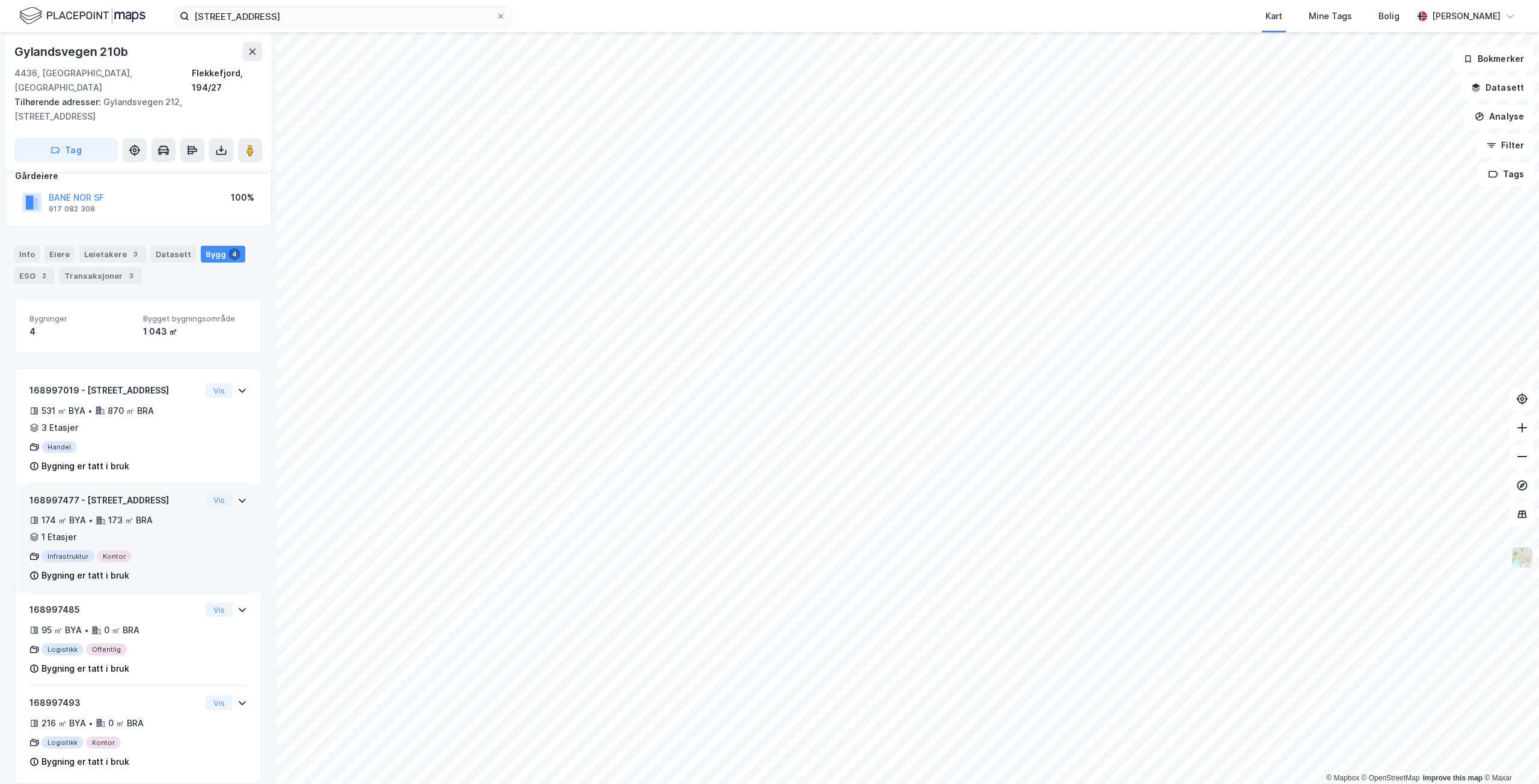
click at [169, 494] on div "168997477 - Gylandsvegen 212 174 ㎡ BYA • 173 ㎡ BRA • 1 Etasjer Infrastruktur Ko…" at bounding box center [115, 539] width 171 height 90
click at [214, 494] on button "Vis" at bounding box center [219, 501] width 27 height 15
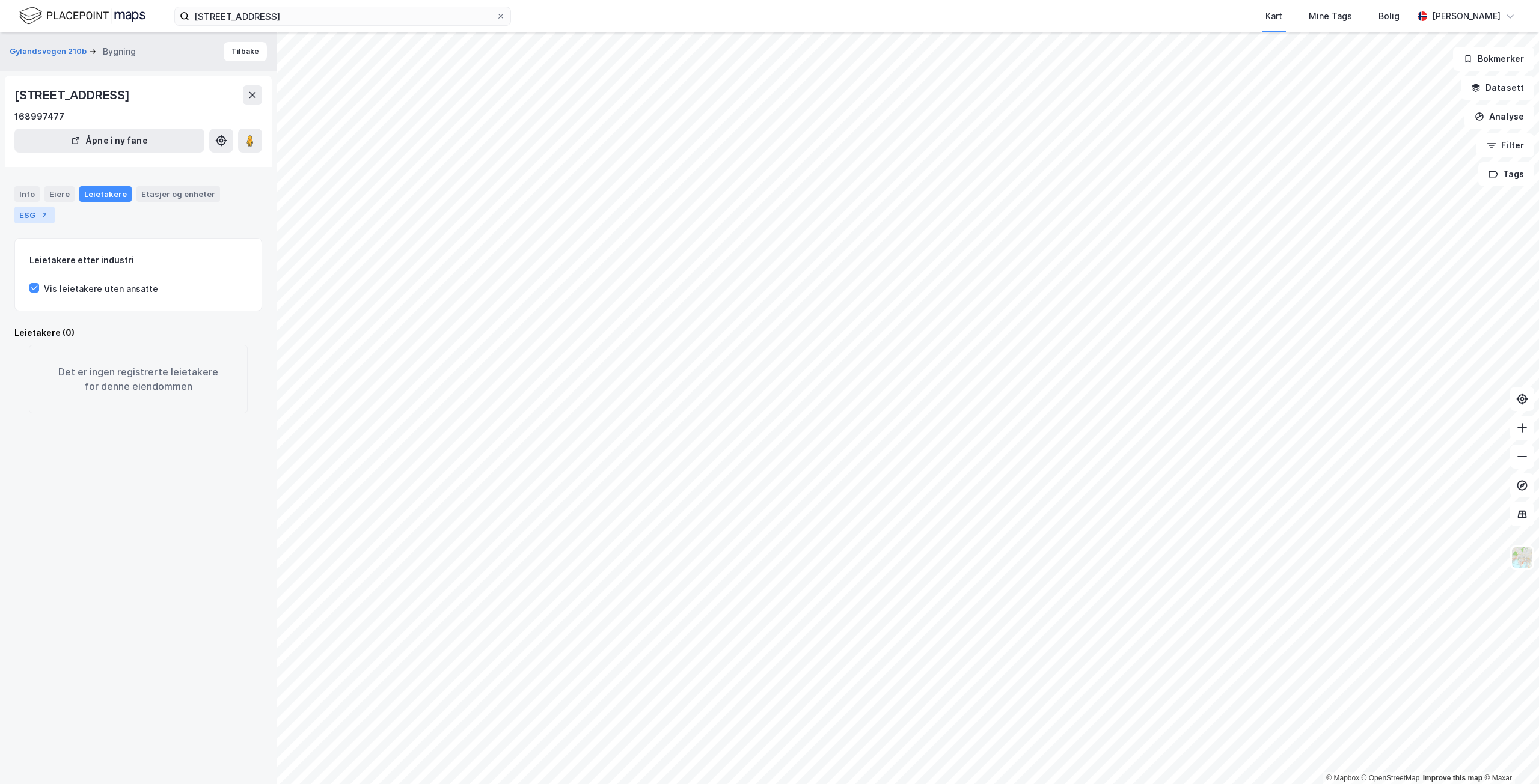
click at [26, 217] on div "ESG 2" at bounding box center [35, 215] width 40 height 16
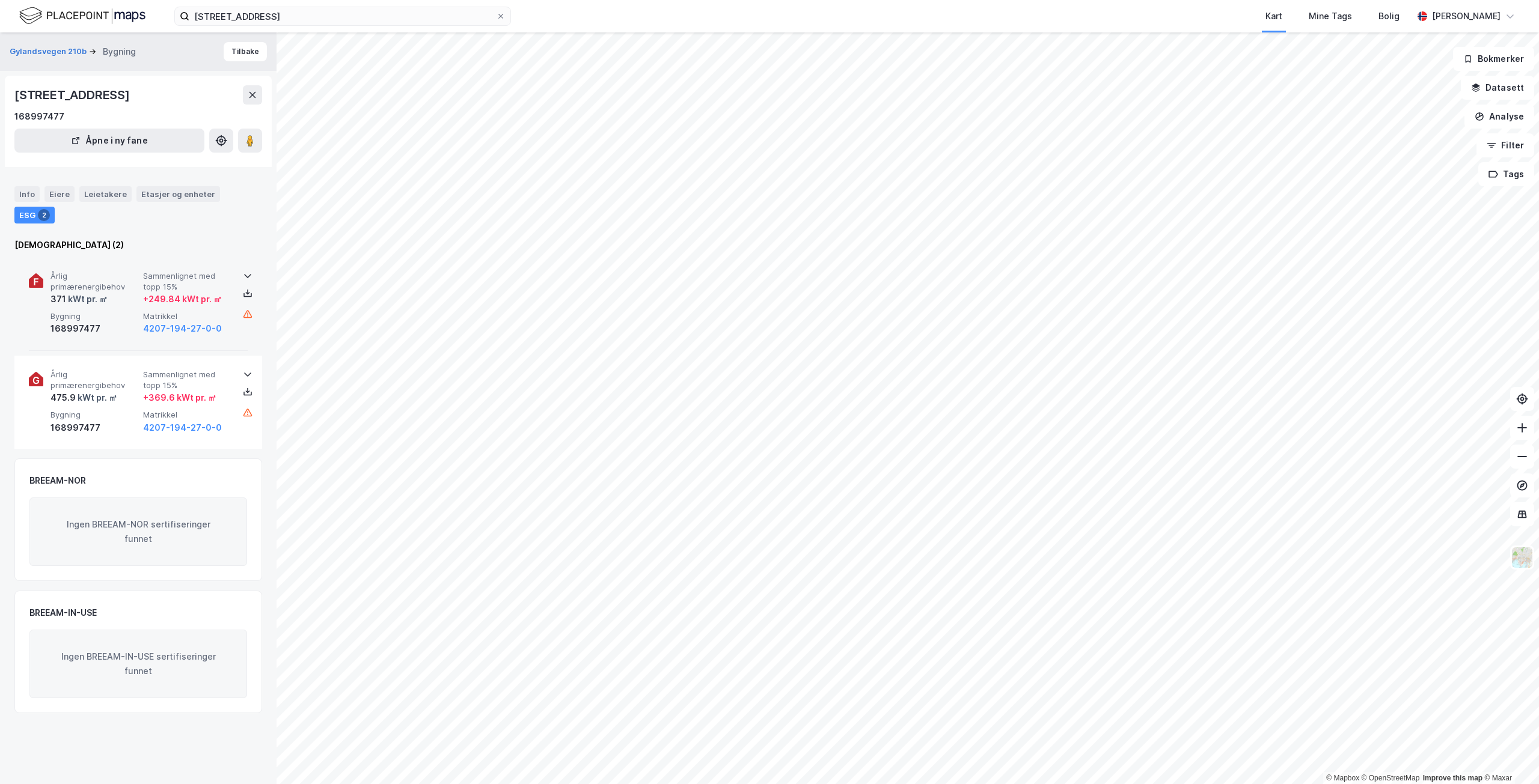
click at [136, 299] on div "371 kWt pr. ㎡" at bounding box center [94, 299] width 88 height 15
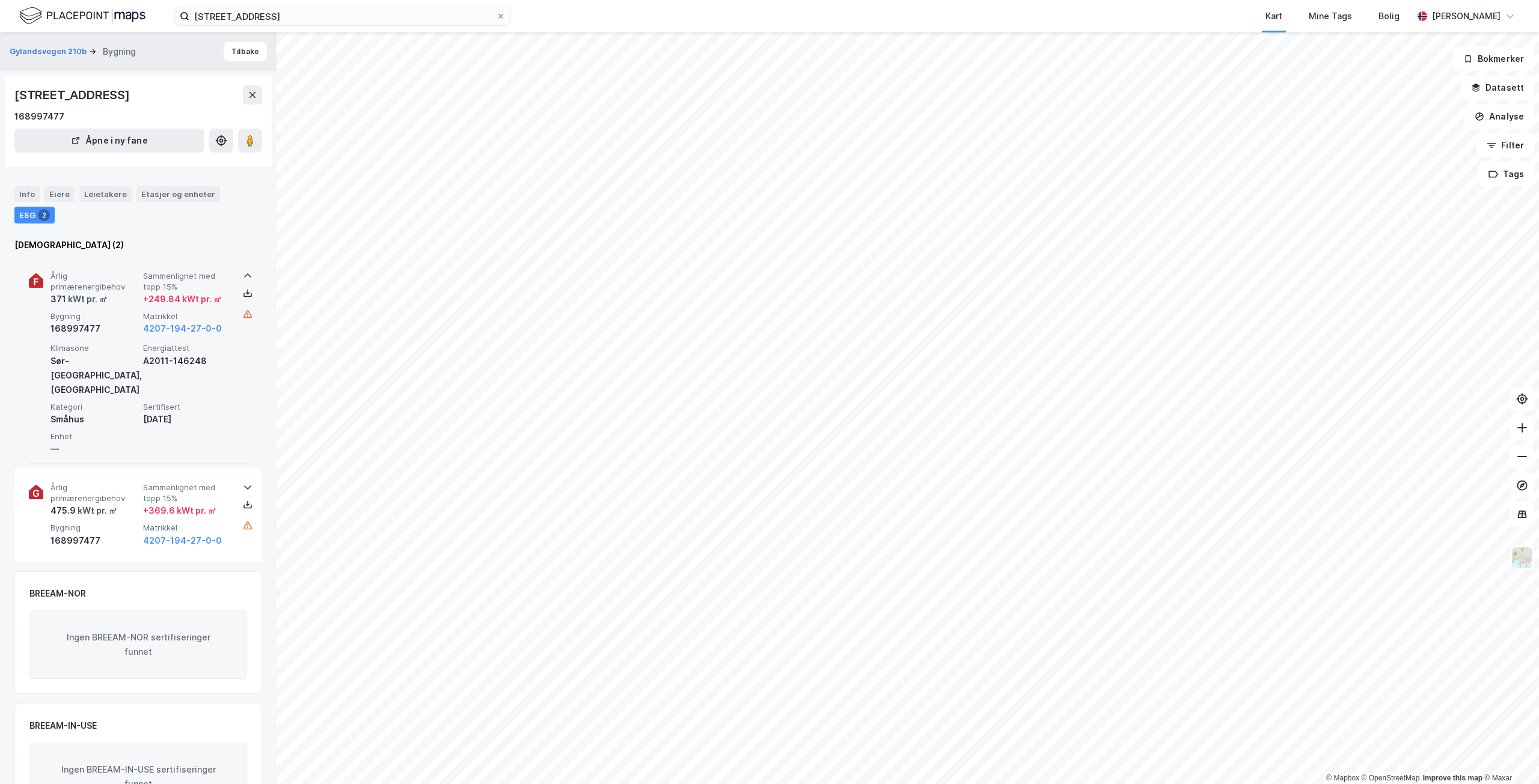
click at [136, 292] on div "371 kWt pr. ㎡" at bounding box center [94, 299] width 88 height 15
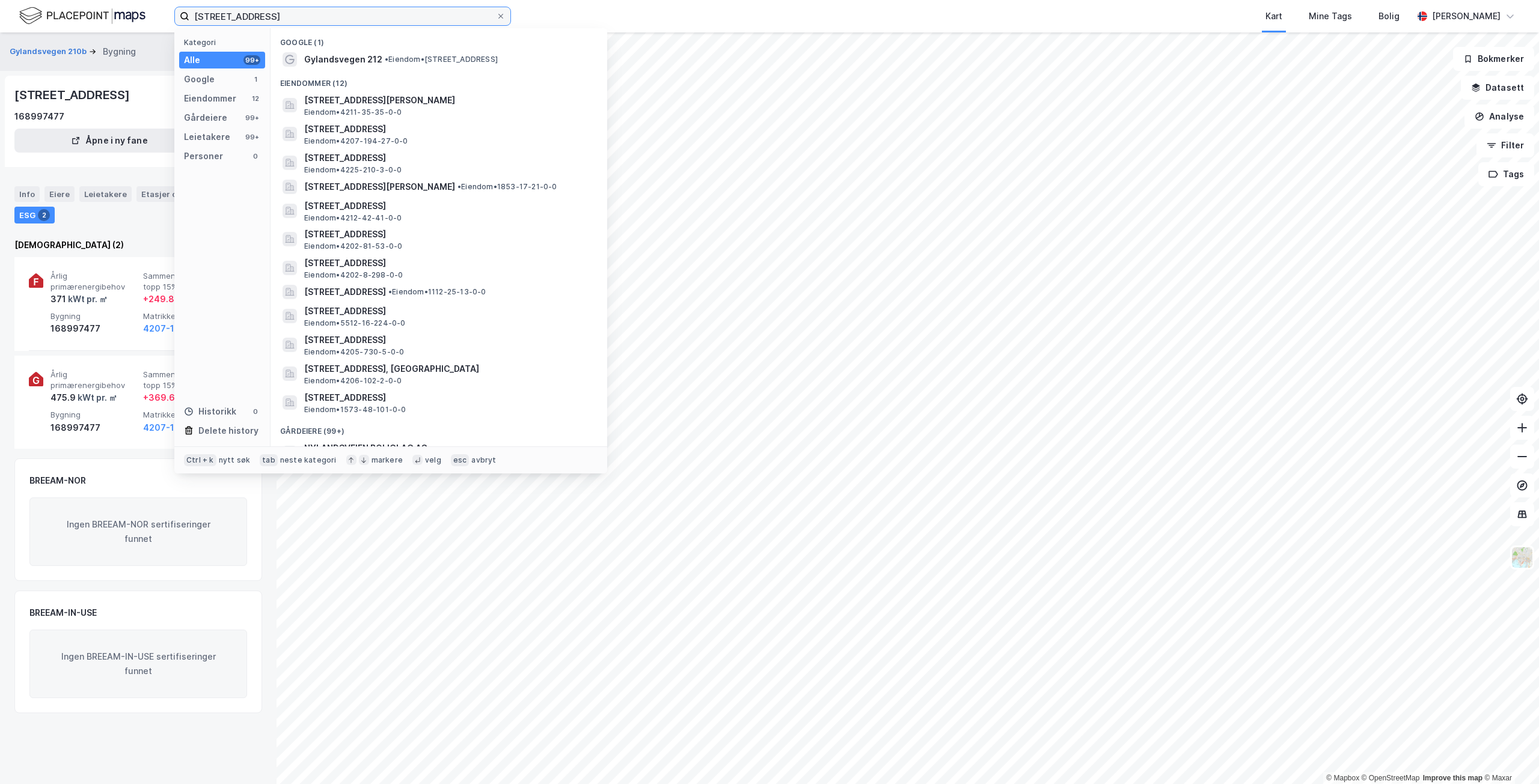
drag, startPoint x: 316, startPoint y: 16, endPoint x: 200, endPoint y: 15, distance: 116.0
click at [201, 15] on input "[STREET_ADDRESS]" at bounding box center [342, 16] width 307 height 18
type input "G"
paste input "Vestre Rallarvegen 2067"
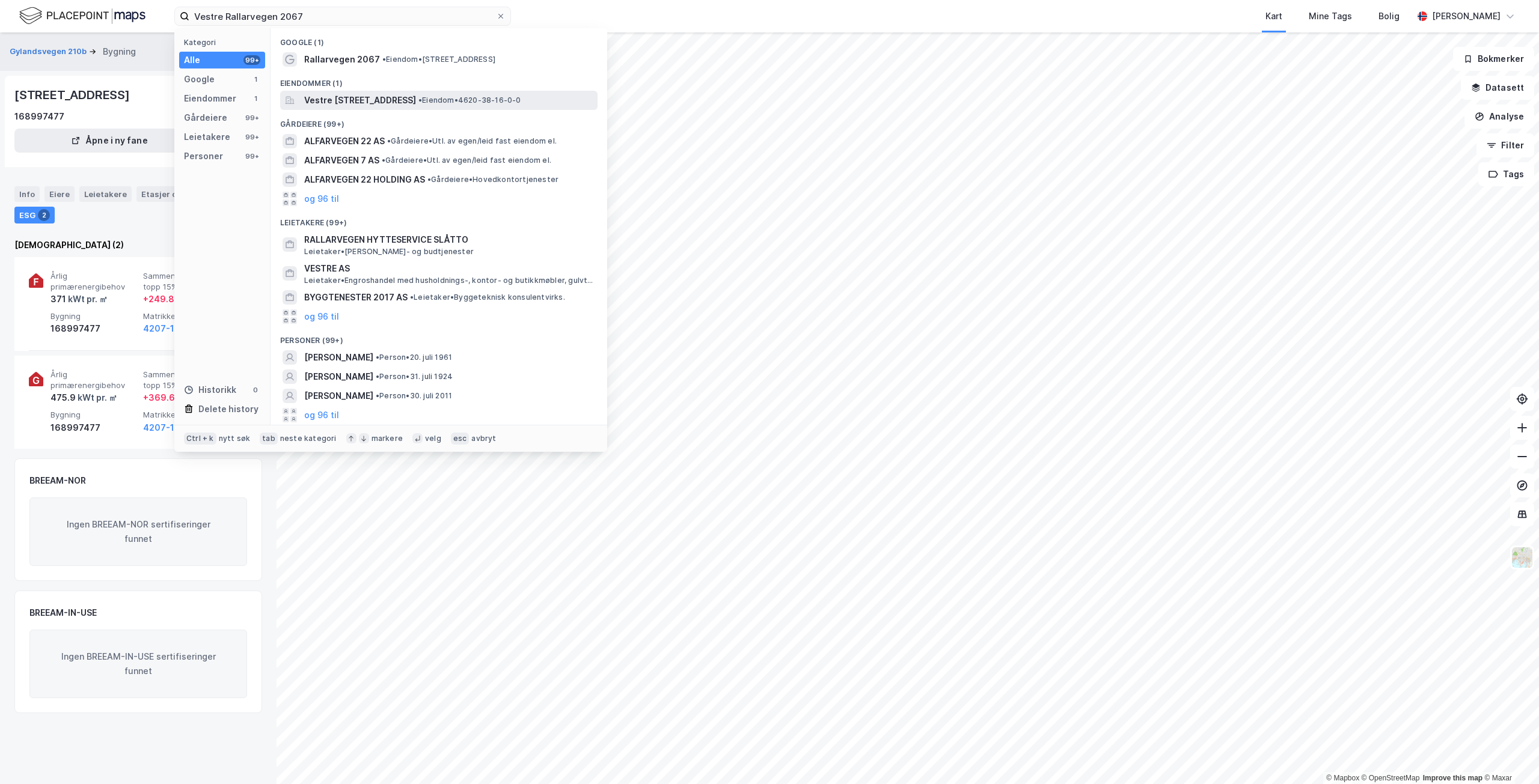
click at [416, 101] on span "Vestre [STREET_ADDRESS]" at bounding box center [360, 100] width 112 height 15
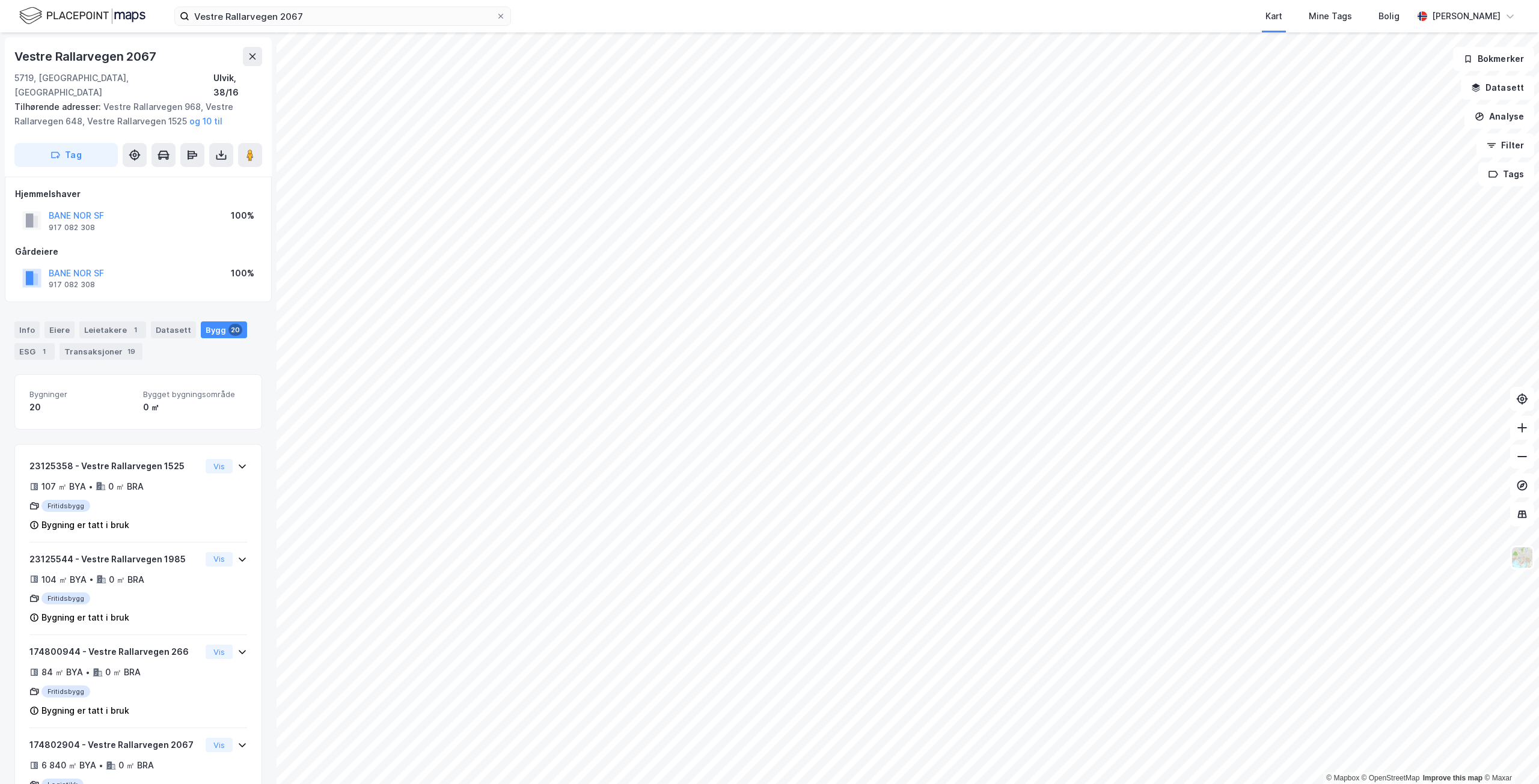
scroll to position [76, 0]
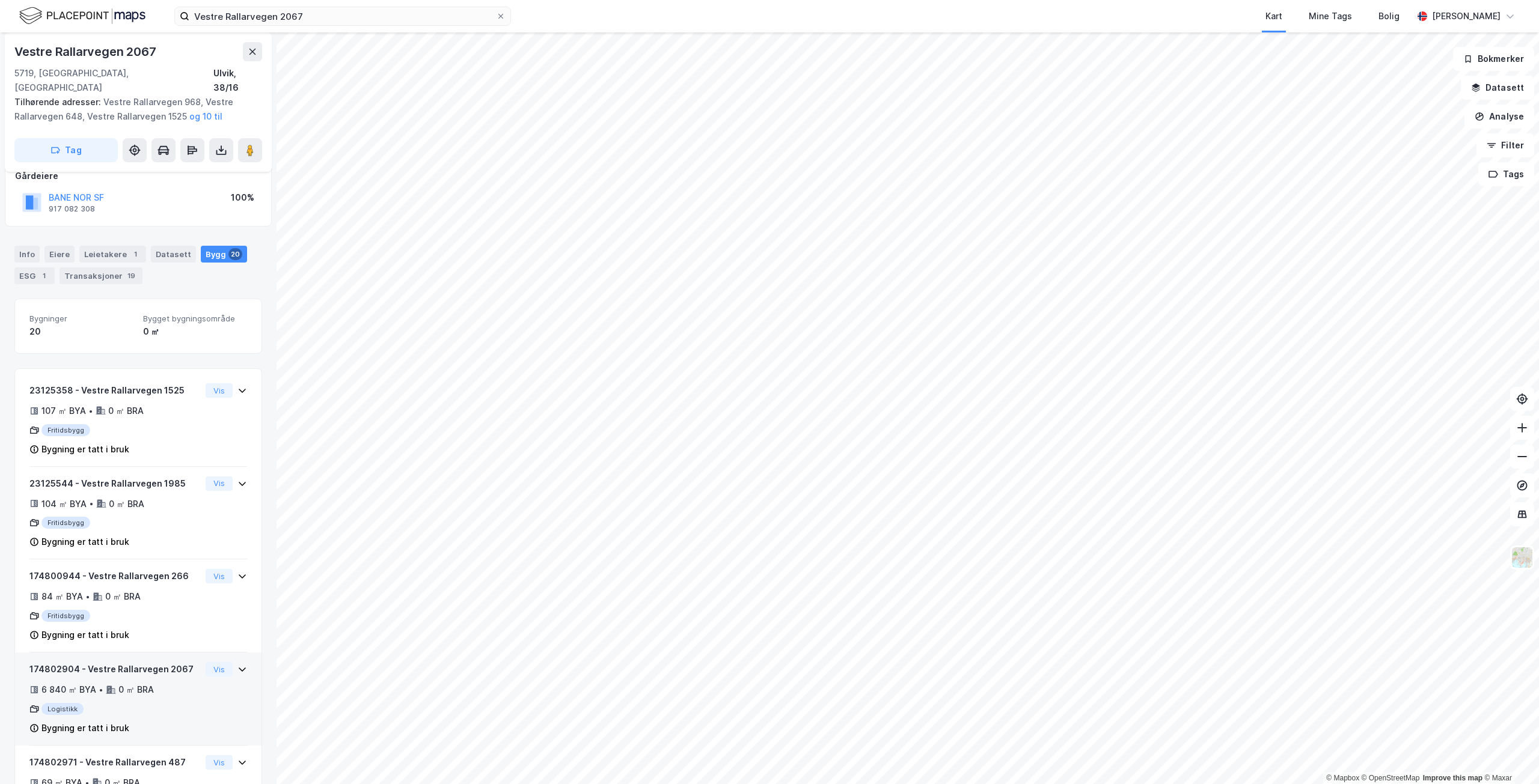
click at [203, 688] on div "174802904 - Vestre Rallarvegen 2067 6 840 ㎡ BYA • 0 ㎡ BRA Logistikk Bygning er …" at bounding box center [138, 704] width 217 height 84
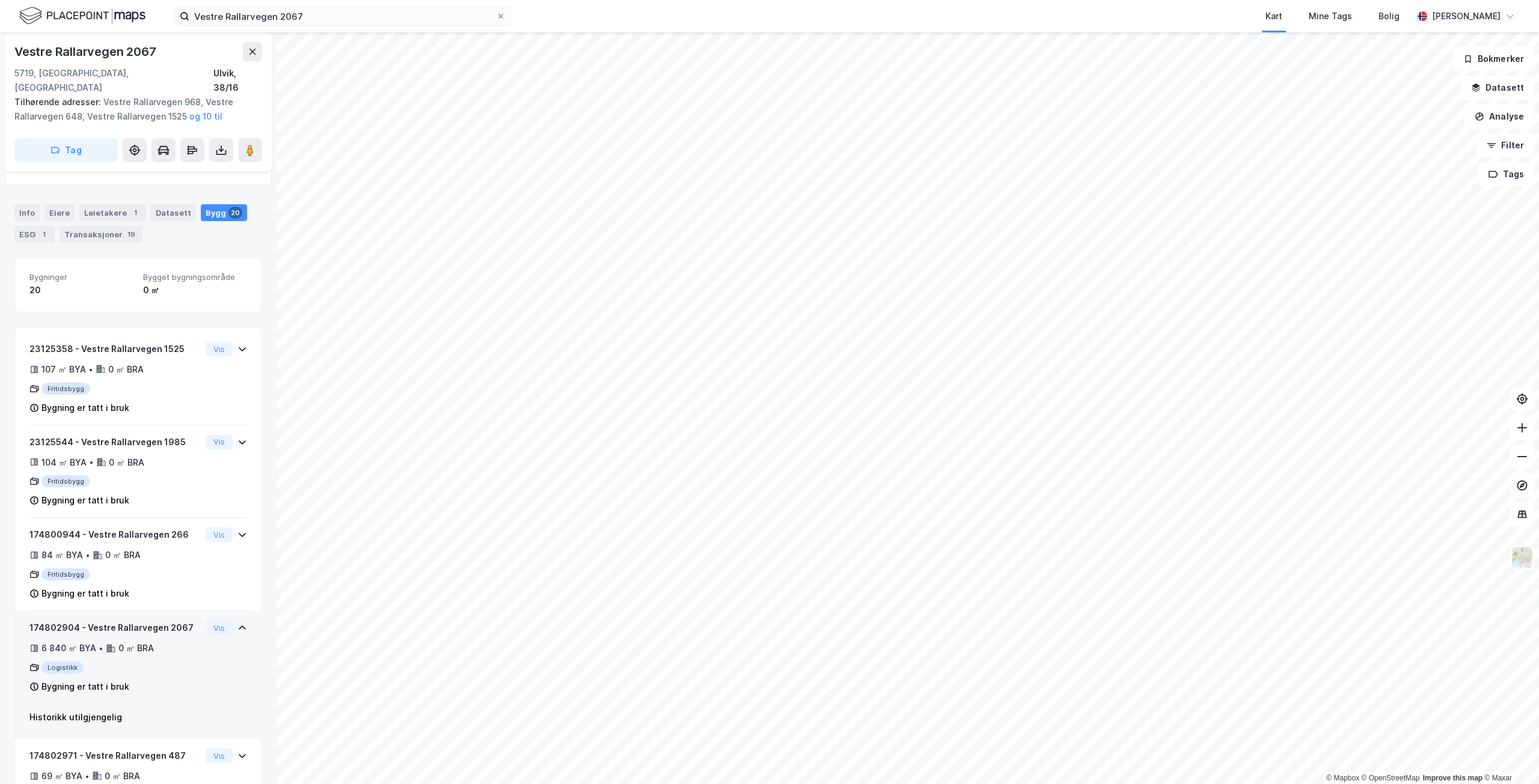
scroll to position [136, 0]
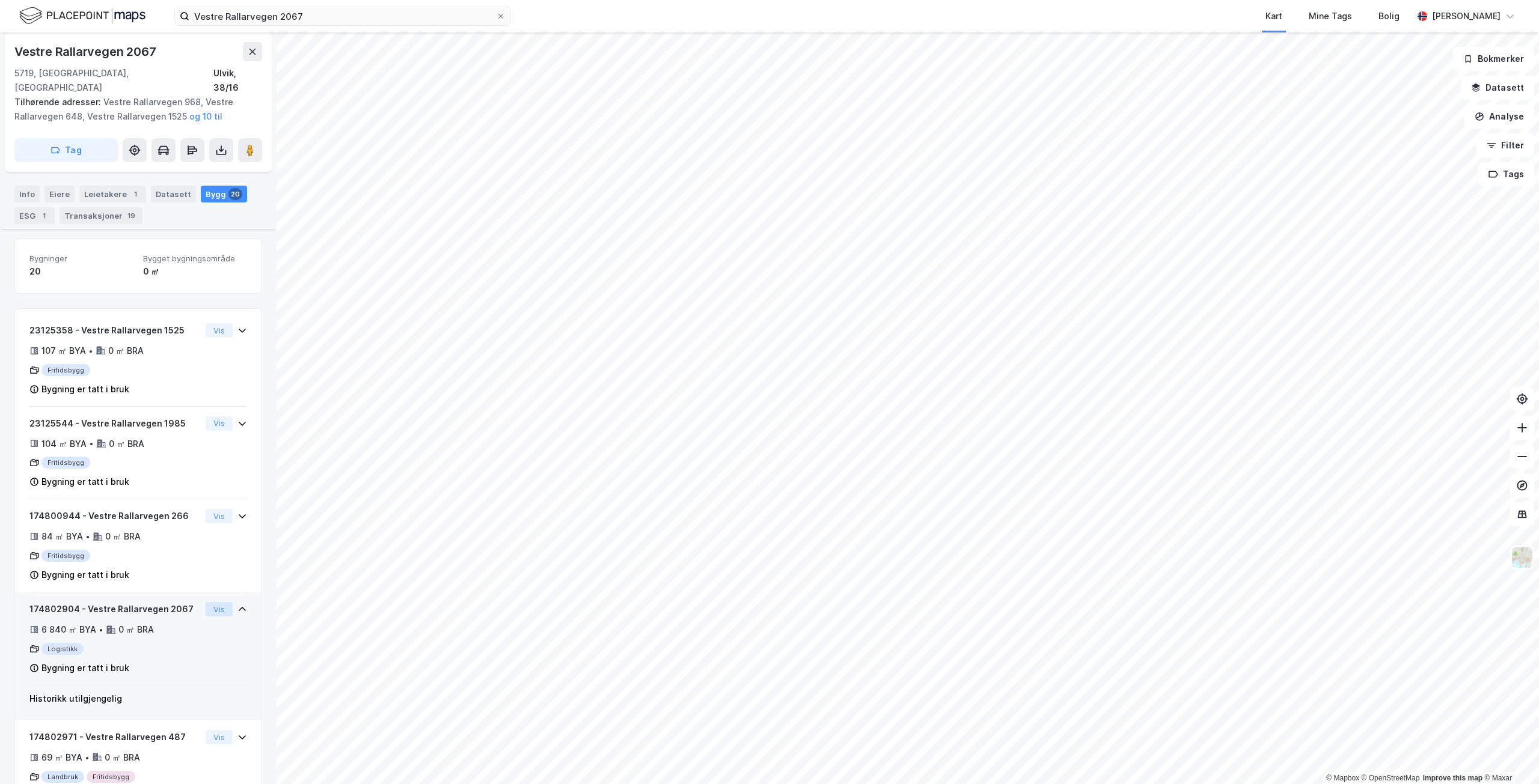
click at [207, 602] on button "Vis" at bounding box center [219, 610] width 27 height 15
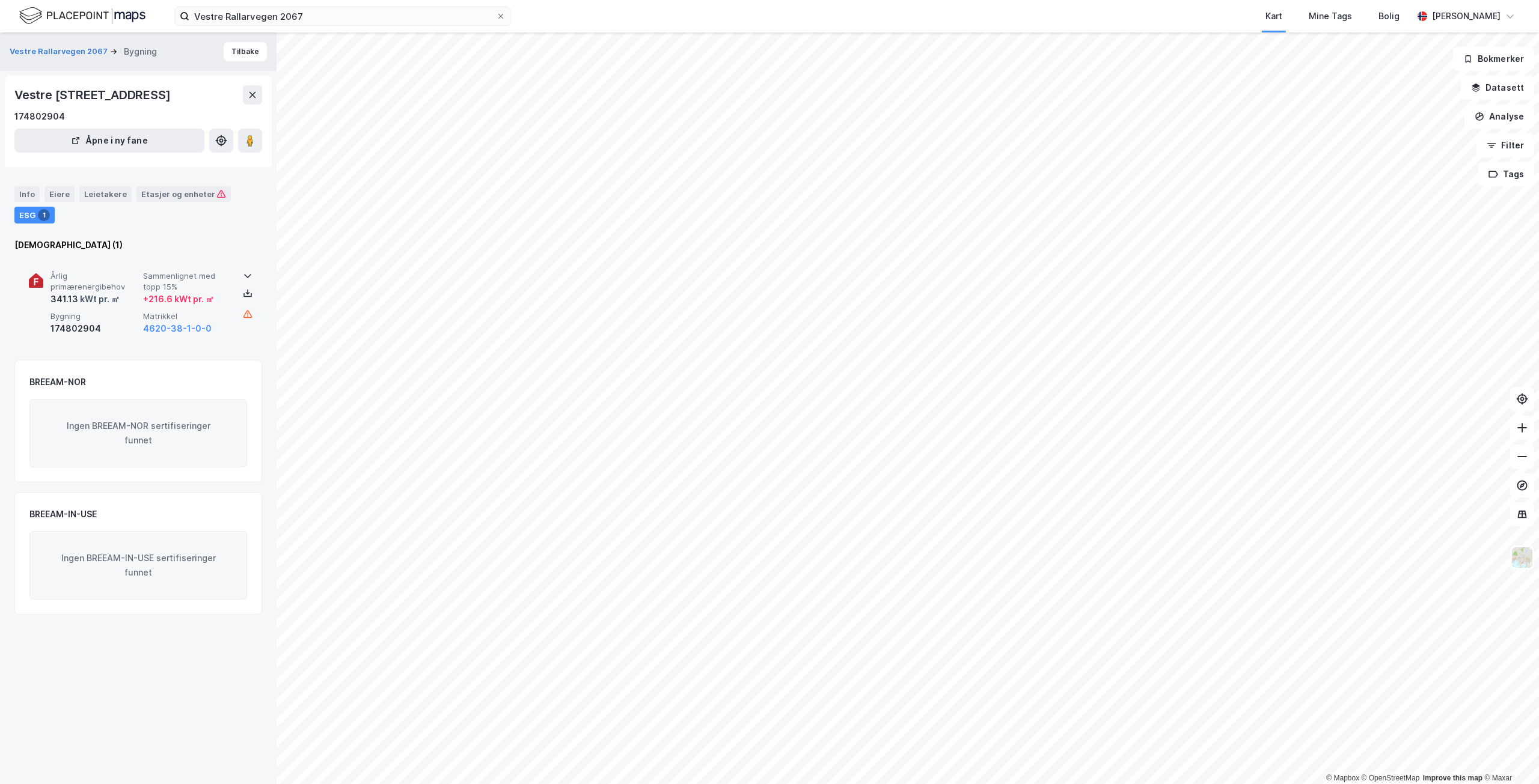
click at [125, 292] on span "Årlig primærenergibehov" at bounding box center [94, 281] width 88 height 21
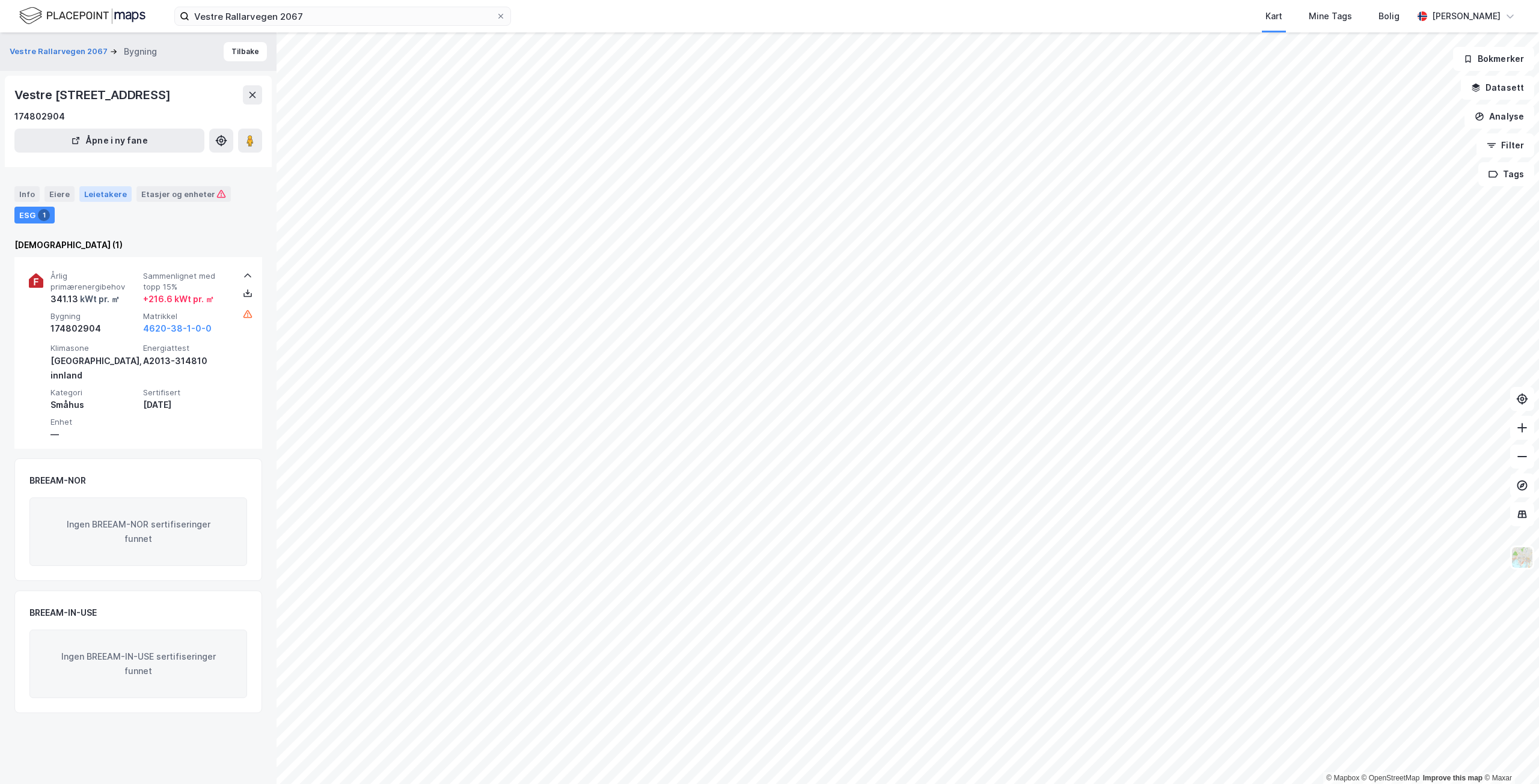
click at [97, 202] on div "Leietakere" at bounding box center [105, 193] width 53 height 16
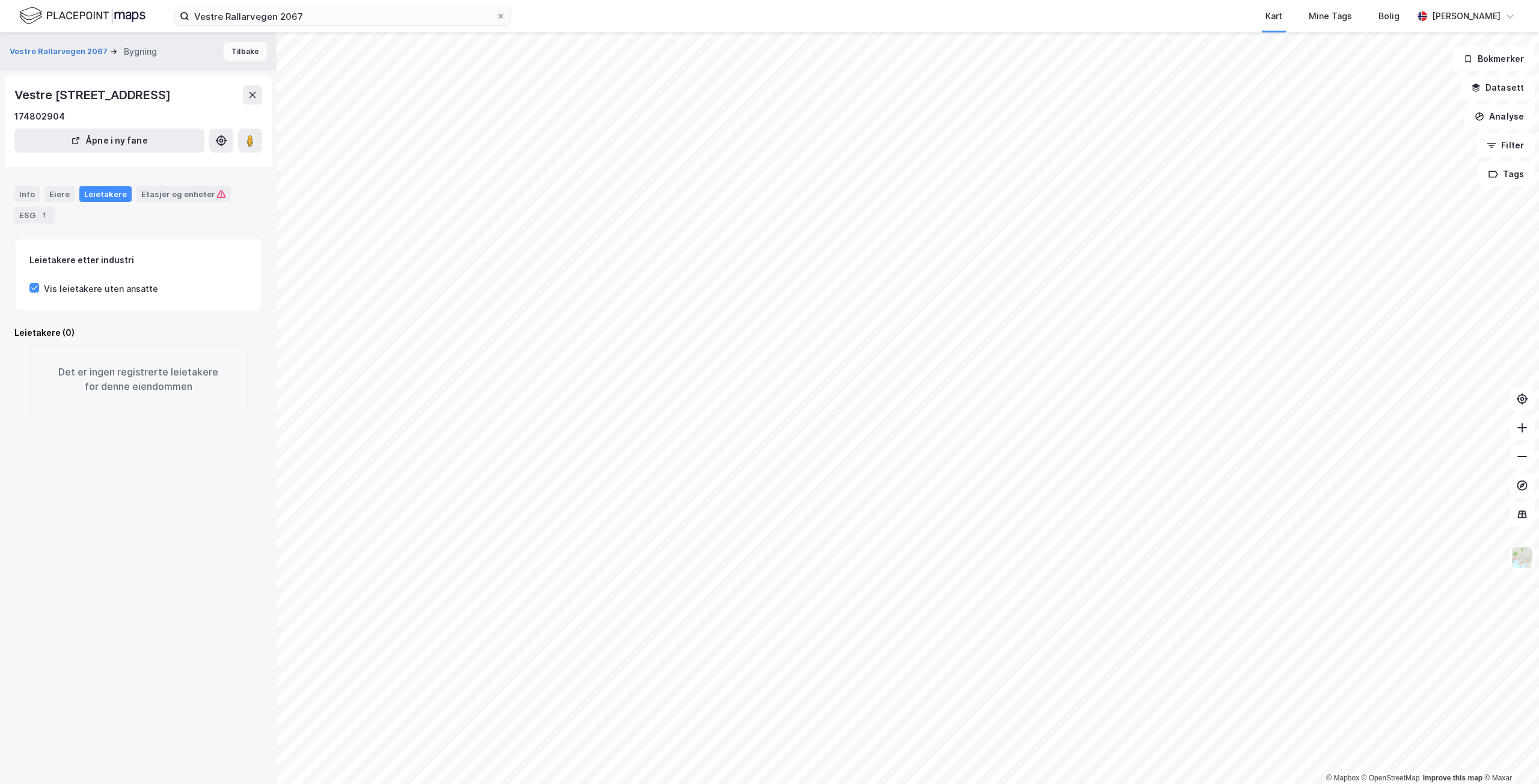
click at [242, 53] on button "Tilbake" at bounding box center [245, 51] width 44 height 19
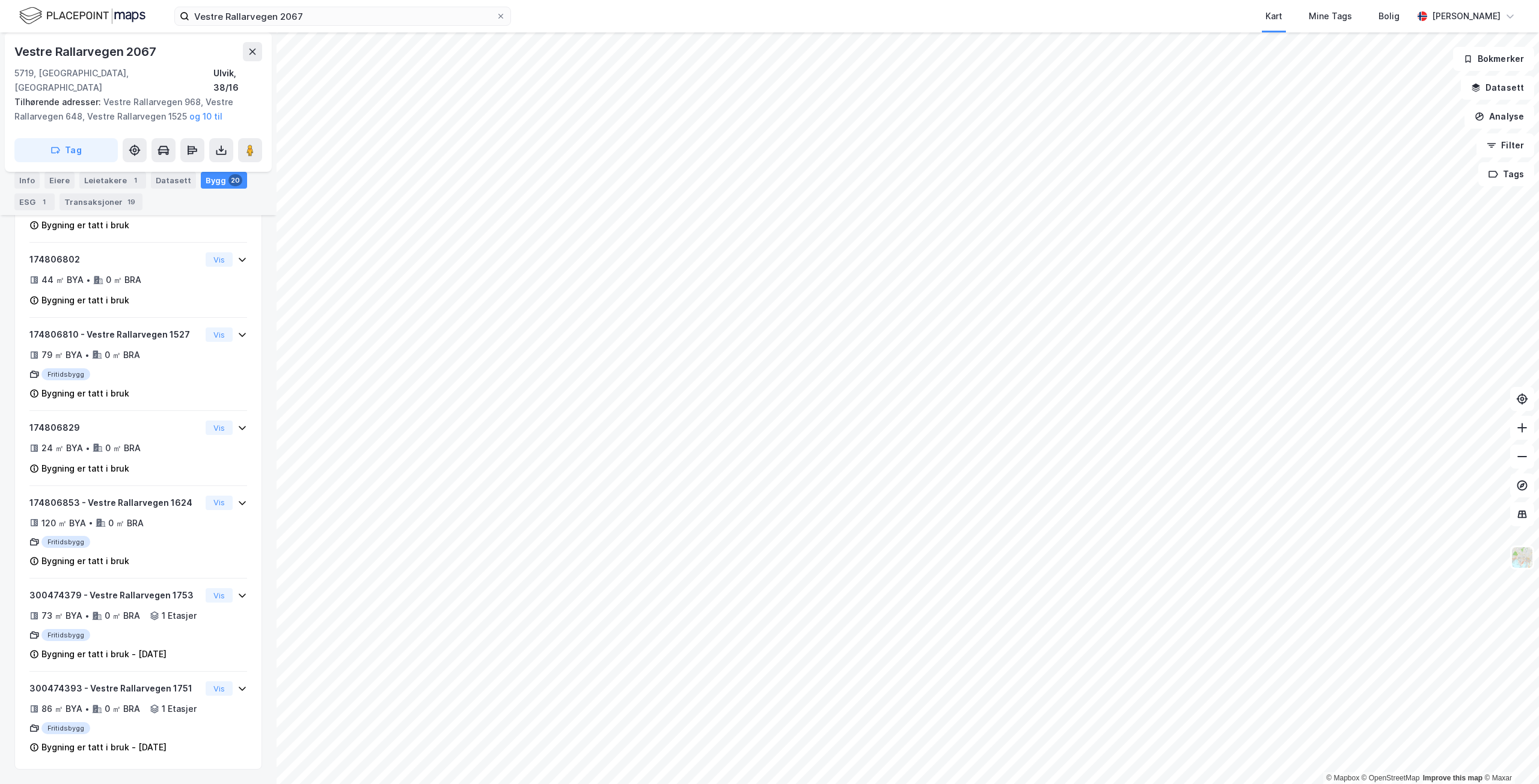
scroll to position [1473, 0]
click at [408, 12] on input "Vestre Rallarvegen 2067" at bounding box center [342, 16] width 307 height 18
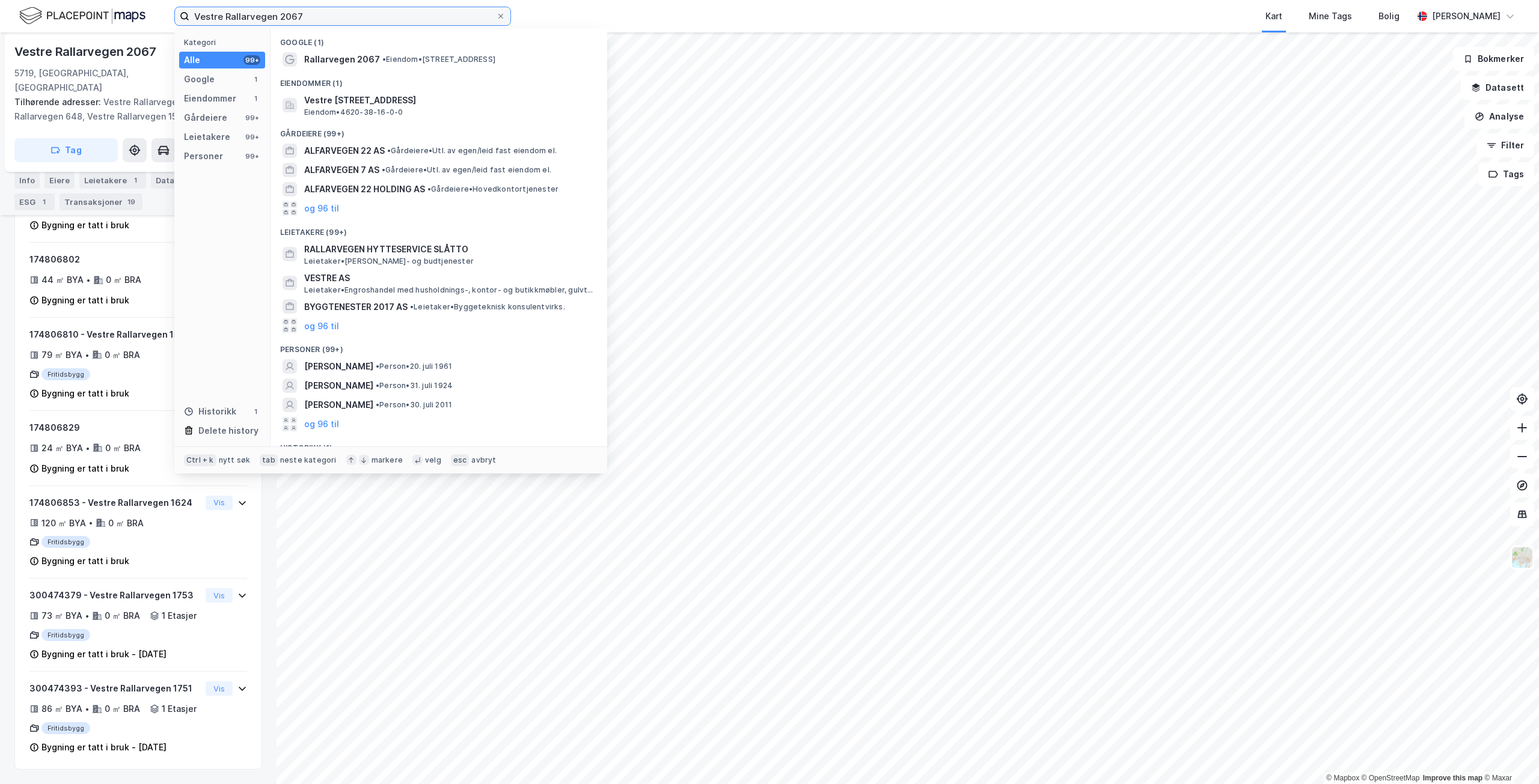
drag, startPoint x: 325, startPoint y: 8, endPoint x: 142, endPoint y: 8, distance: 183.0
click at [142, 8] on div "Vestre Rallarvegen 2067 Kategori Alle 99+ Google 1 Eiendommer 1 Gårdeiere 99+ L…" at bounding box center [770, 16] width 1539 height 32
paste input "[STREET_ADDRESS]"
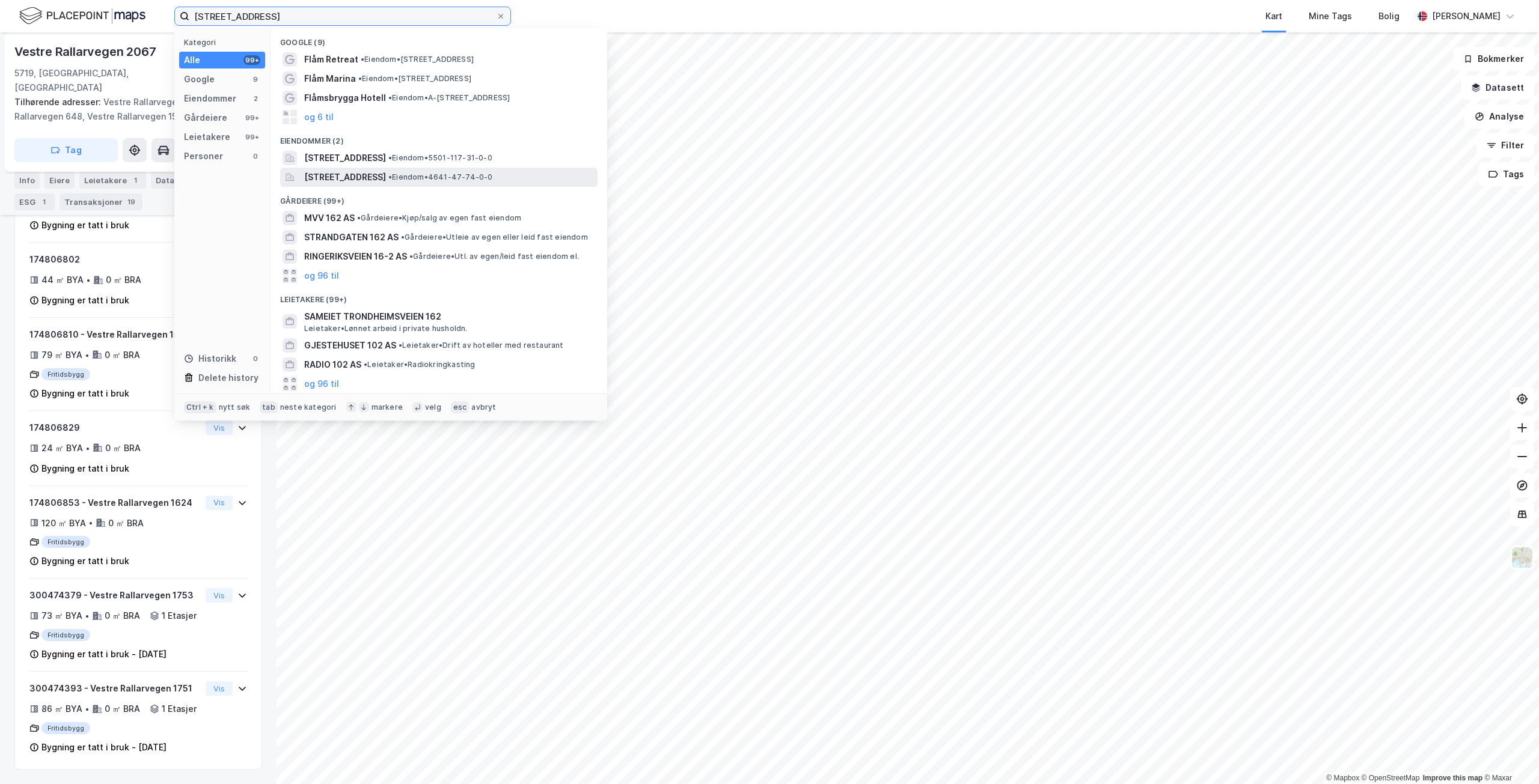
type input "[STREET_ADDRESS]"
click at [385, 182] on span "[STREET_ADDRESS]" at bounding box center [345, 178] width 81 height 15
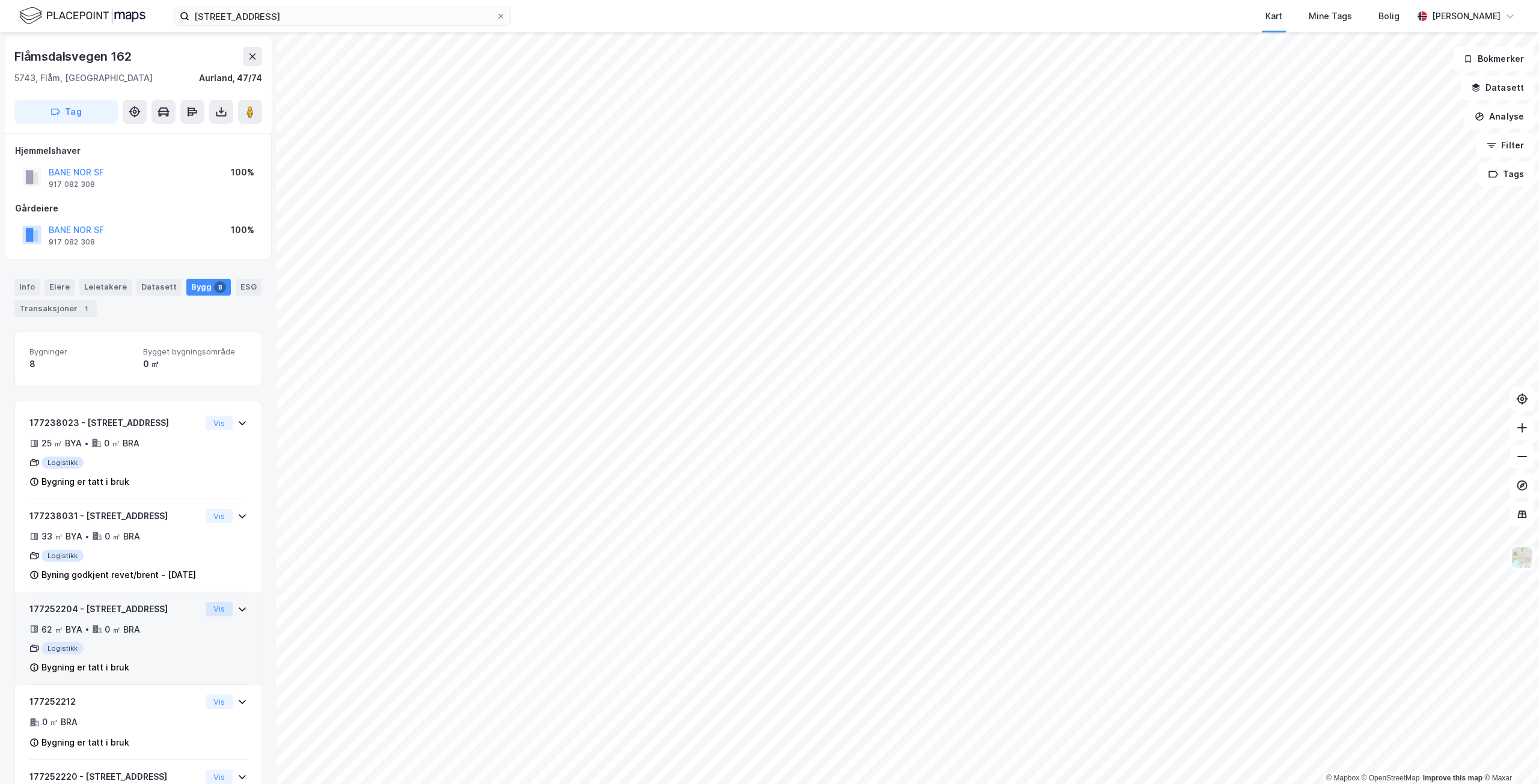
click at [208, 617] on button "Vis" at bounding box center [219, 610] width 27 height 15
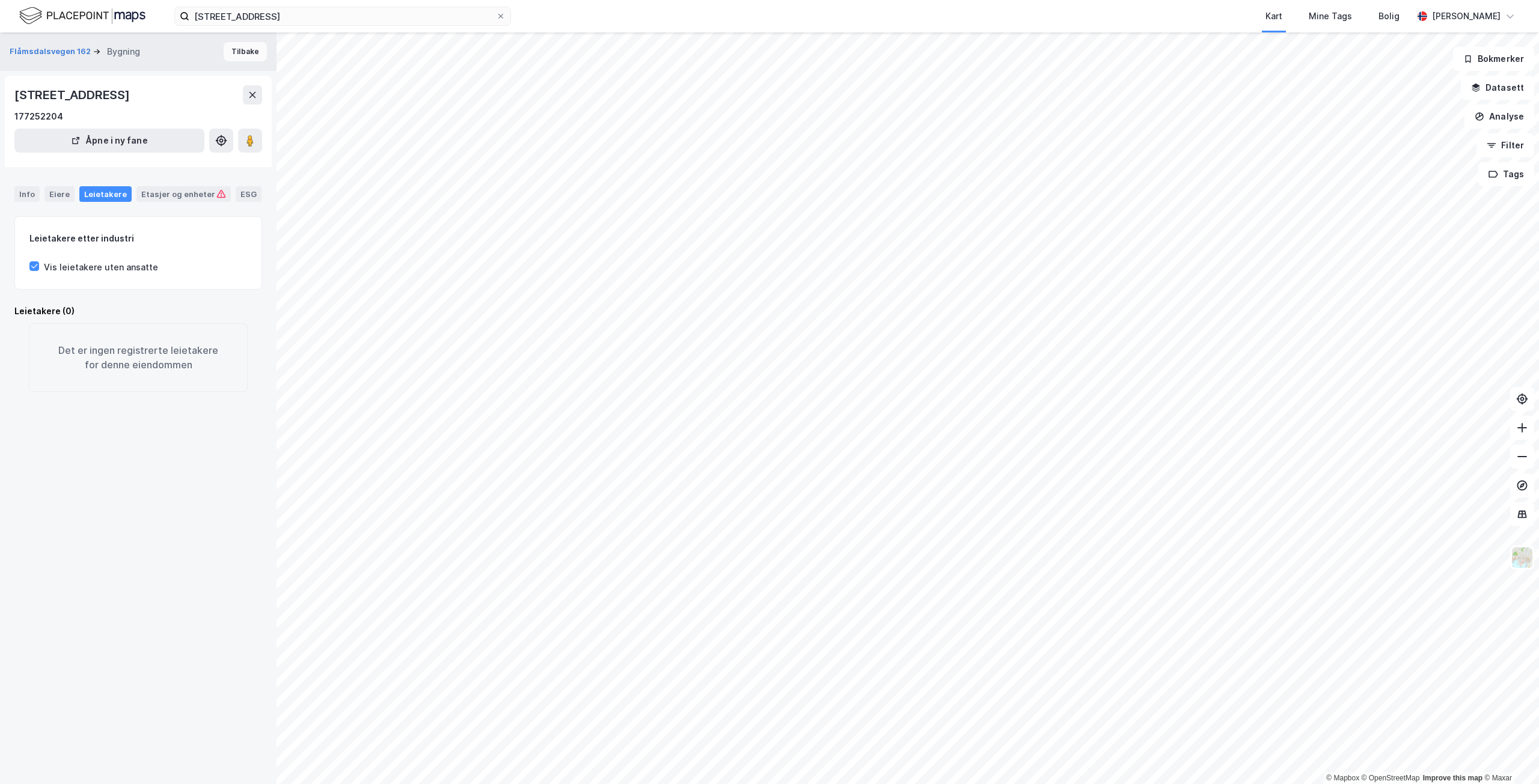
click at [240, 46] on button "Tilbake" at bounding box center [245, 51] width 44 height 19
